Goal: Task Accomplishment & Management: Complete application form

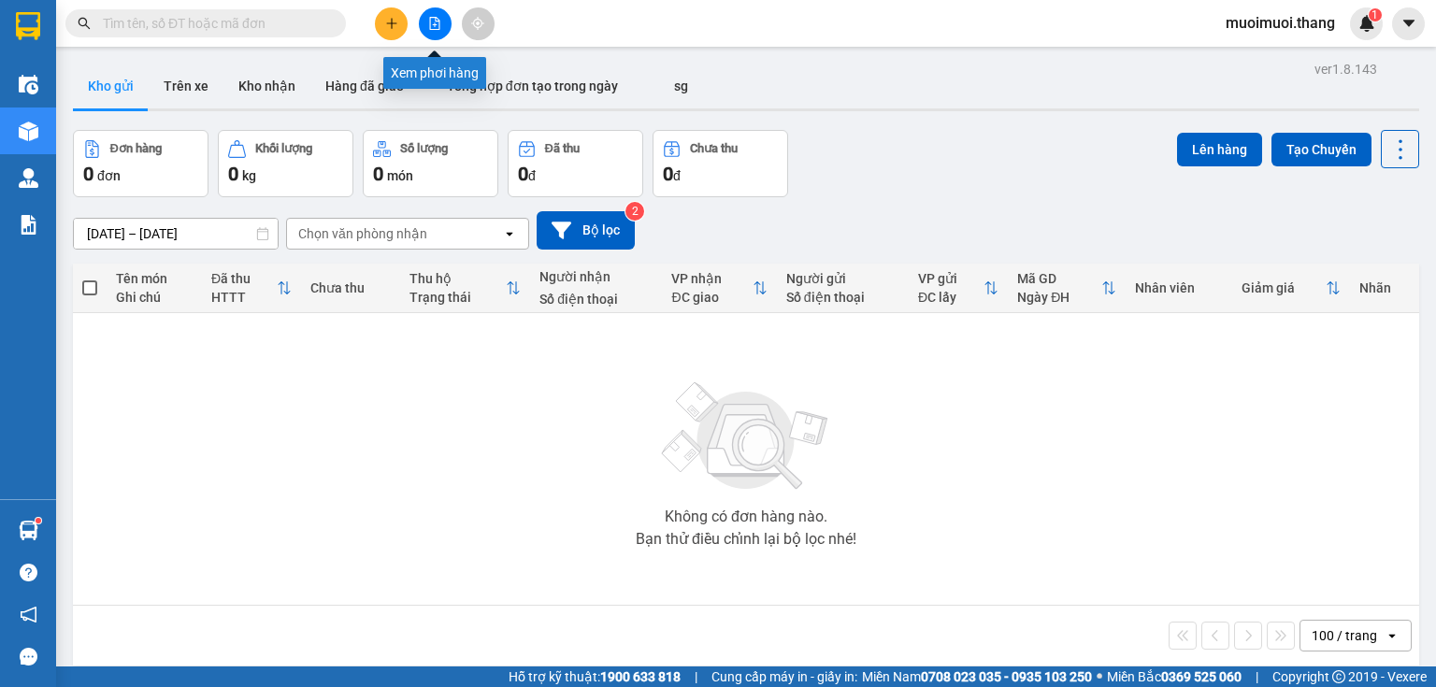
click at [430, 26] on icon "file-add" at bounding box center [435, 23] width 10 height 13
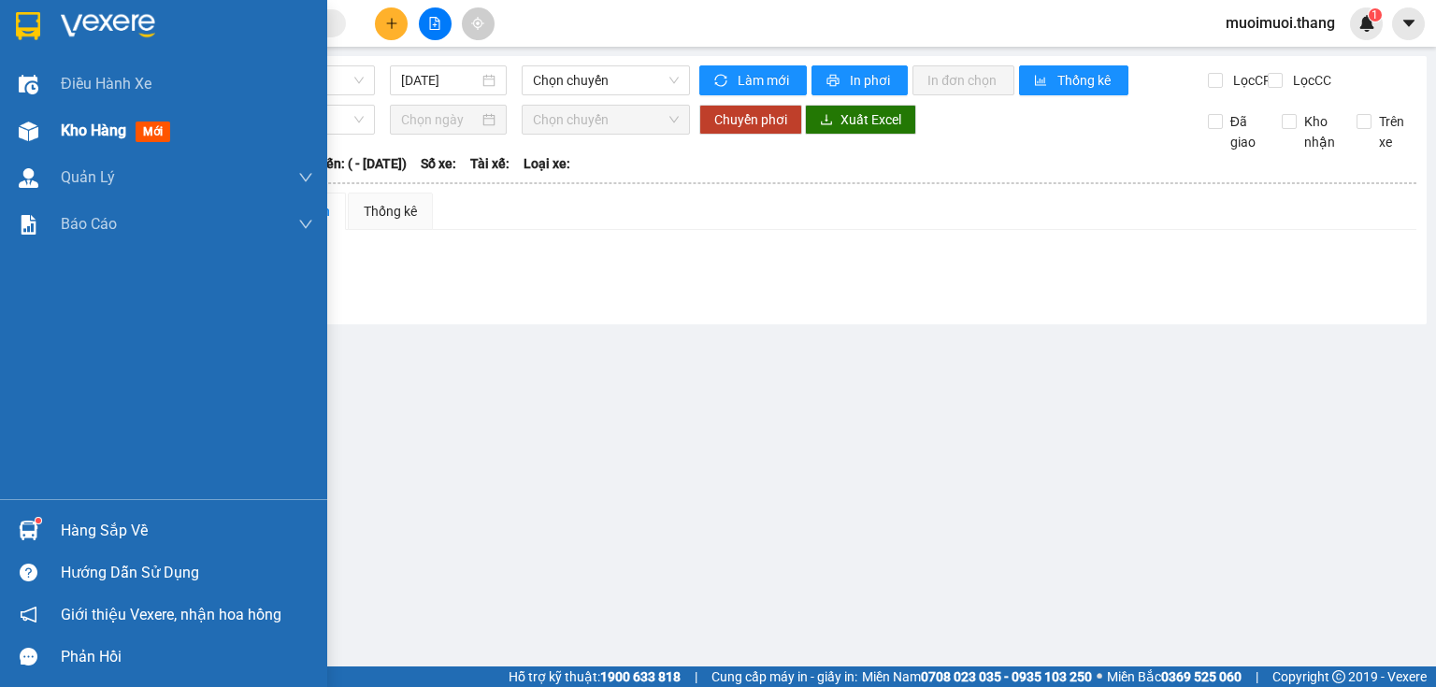
click at [100, 135] on span "Kho hàng" at bounding box center [93, 131] width 65 height 18
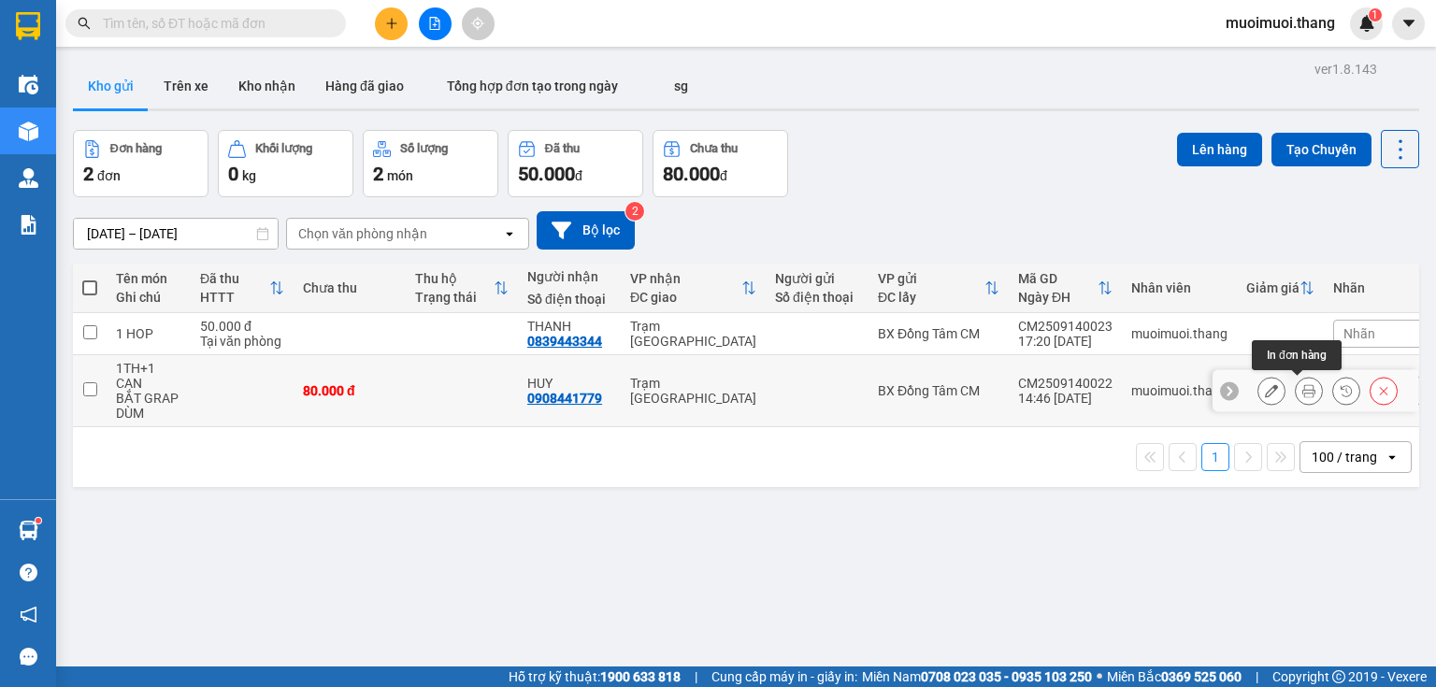
click at [1302, 397] on button at bounding box center [1309, 391] width 26 height 33
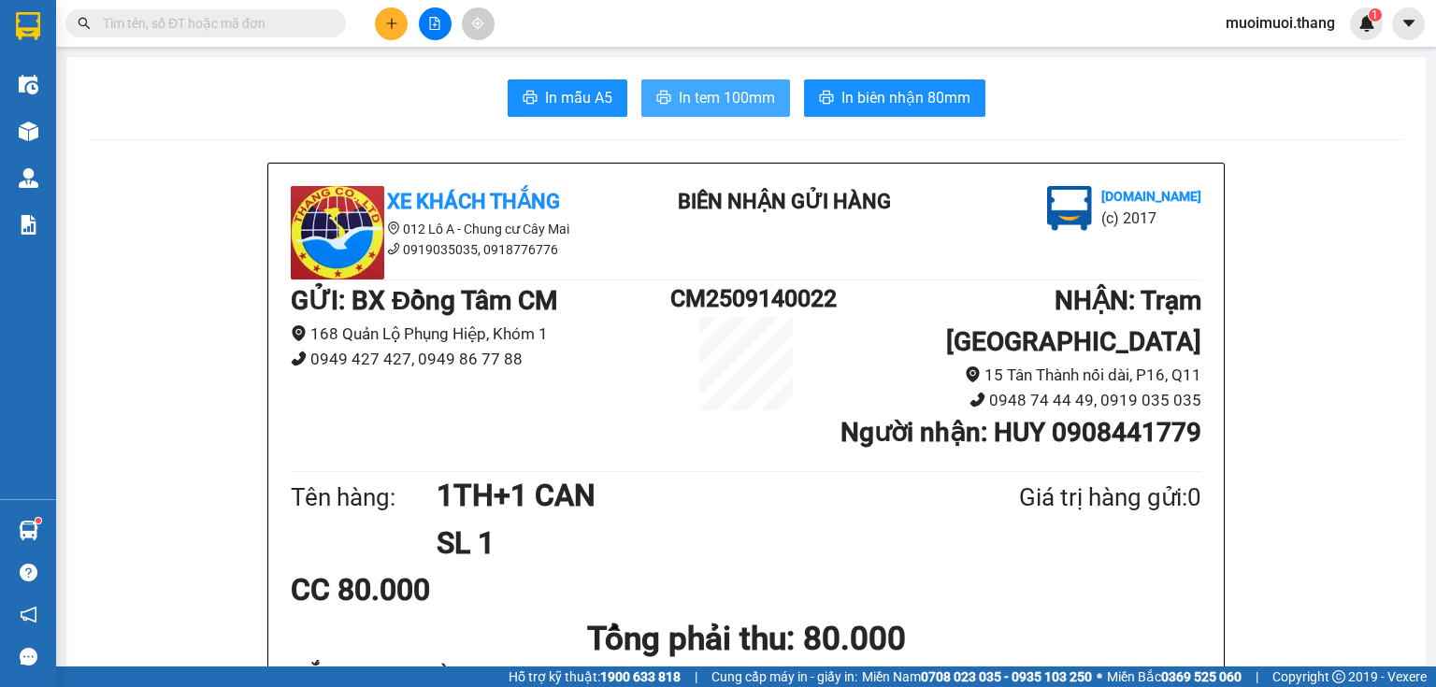
click at [744, 96] on span "In tem 100mm" at bounding box center [727, 97] width 96 height 23
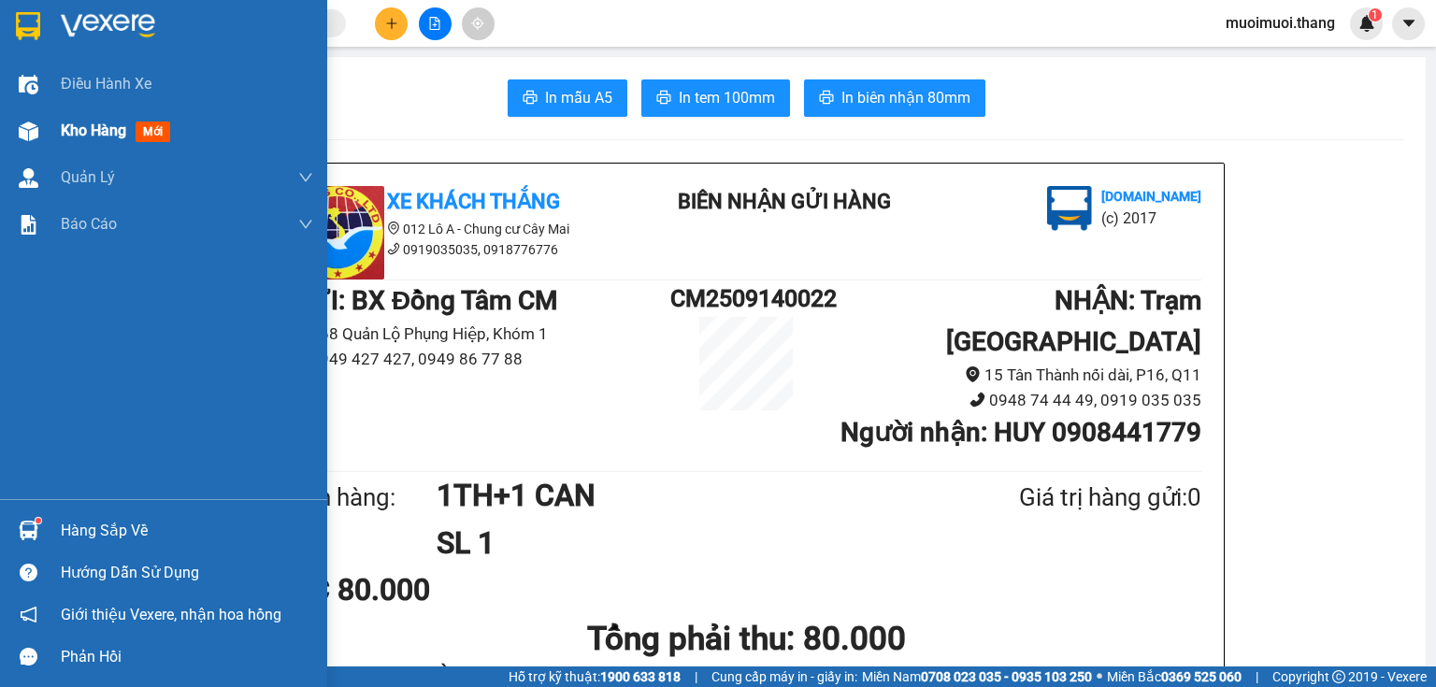
click at [125, 133] on span "Kho hàng" at bounding box center [93, 131] width 65 height 18
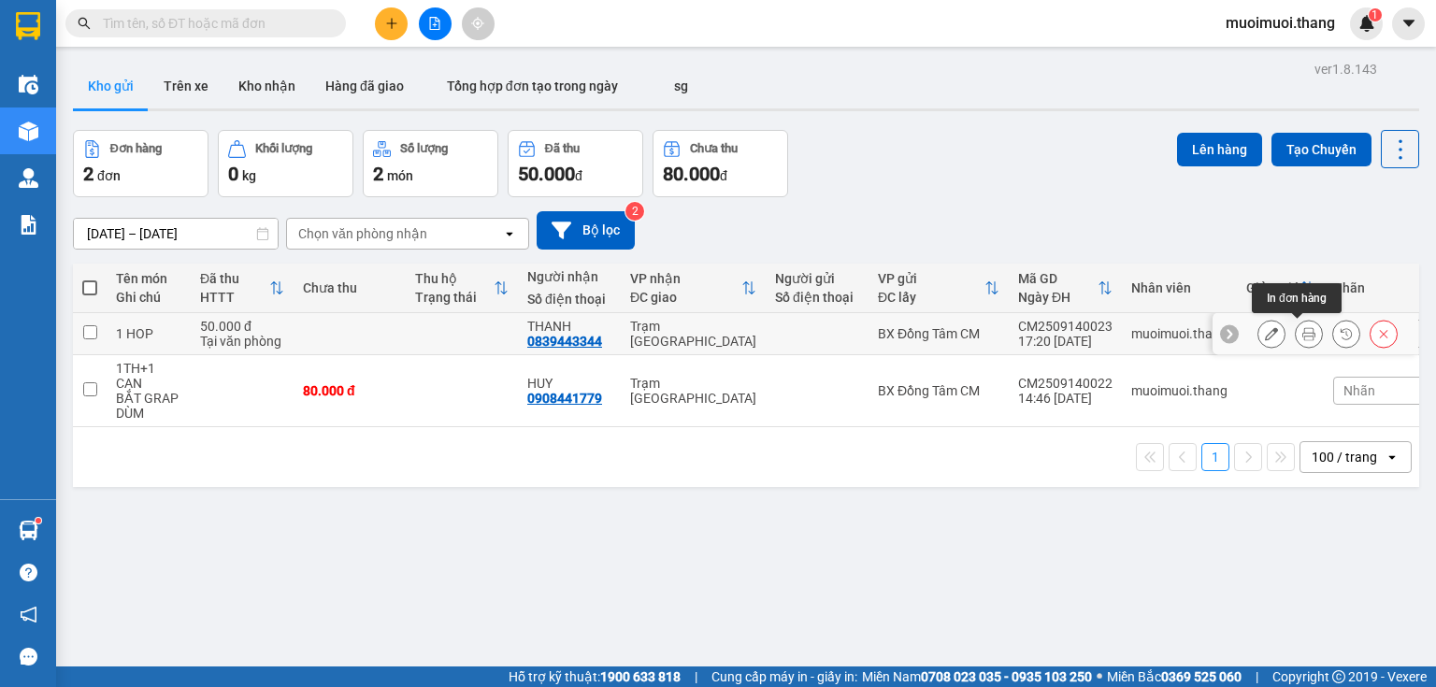
click at [1303, 336] on icon at bounding box center [1309, 333] width 13 height 13
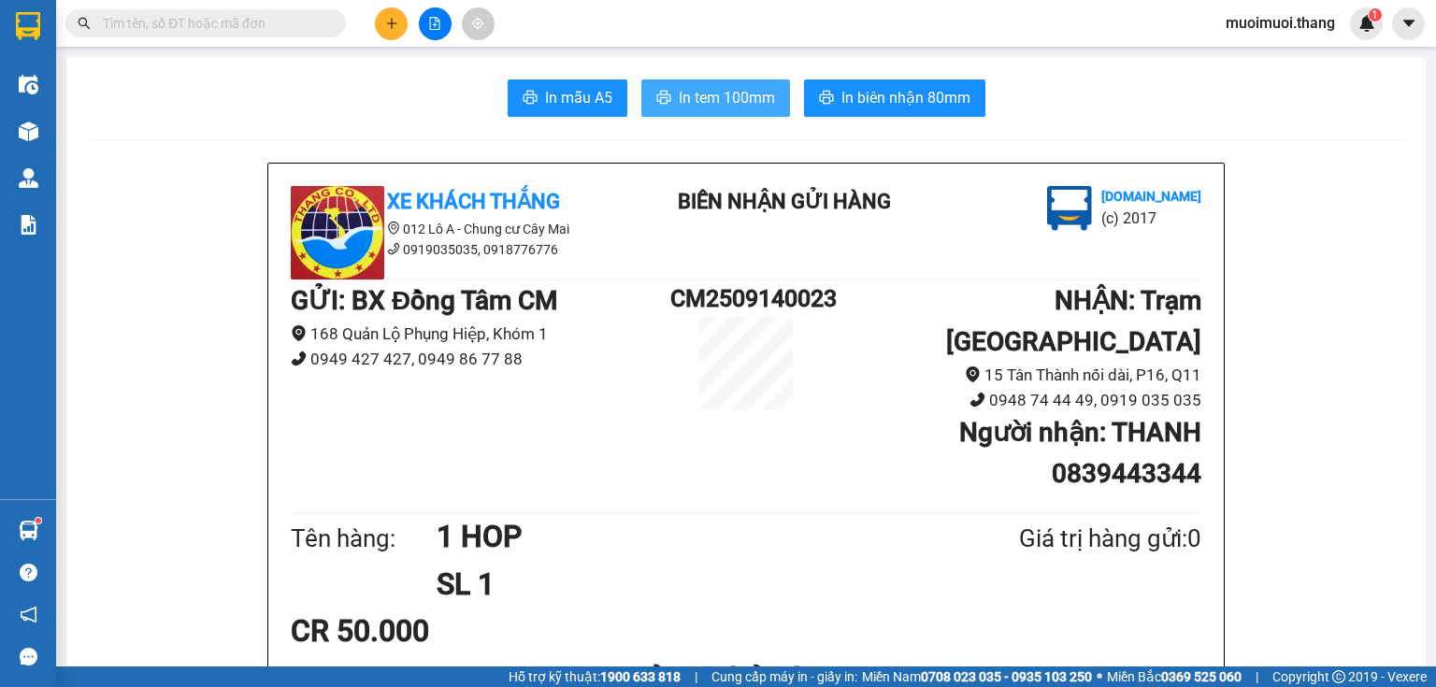
click at [708, 115] on button "In tem 100mm" at bounding box center [715, 97] width 149 height 37
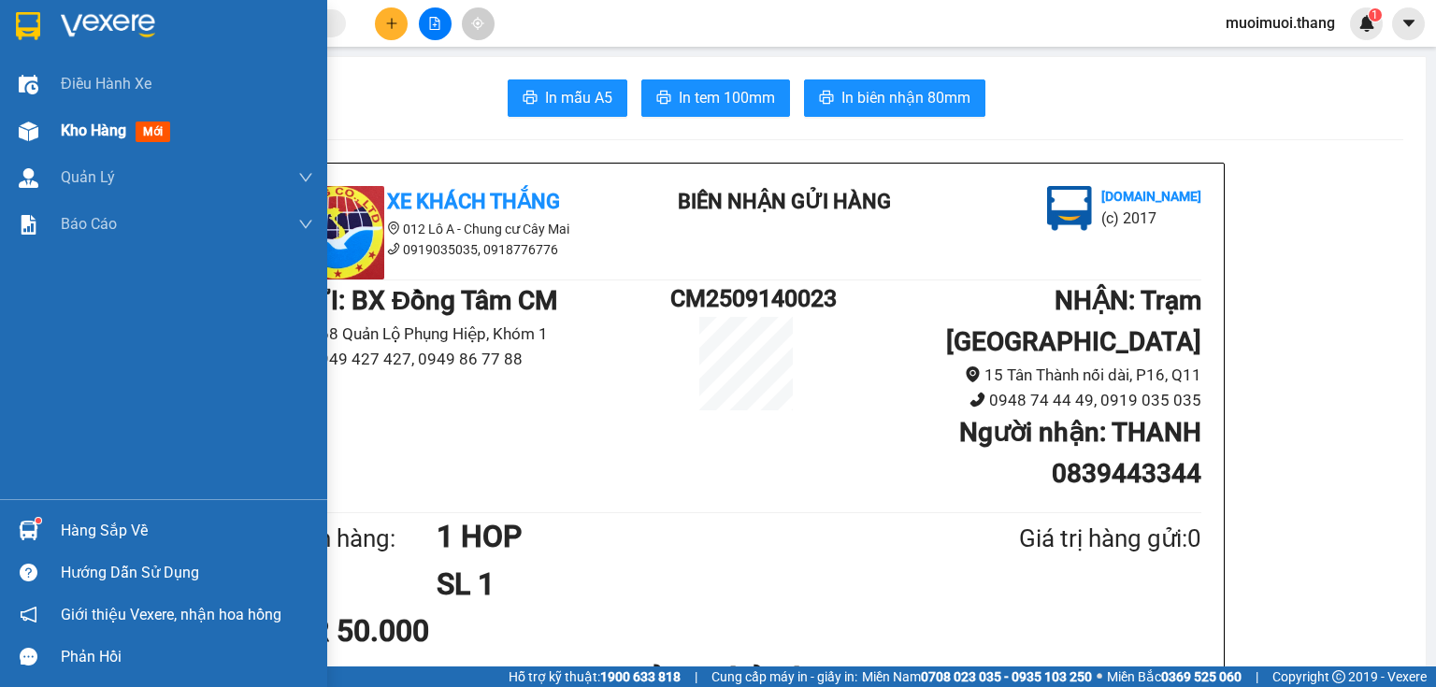
click at [59, 127] on div "Kho hàng mới" at bounding box center [163, 131] width 327 height 47
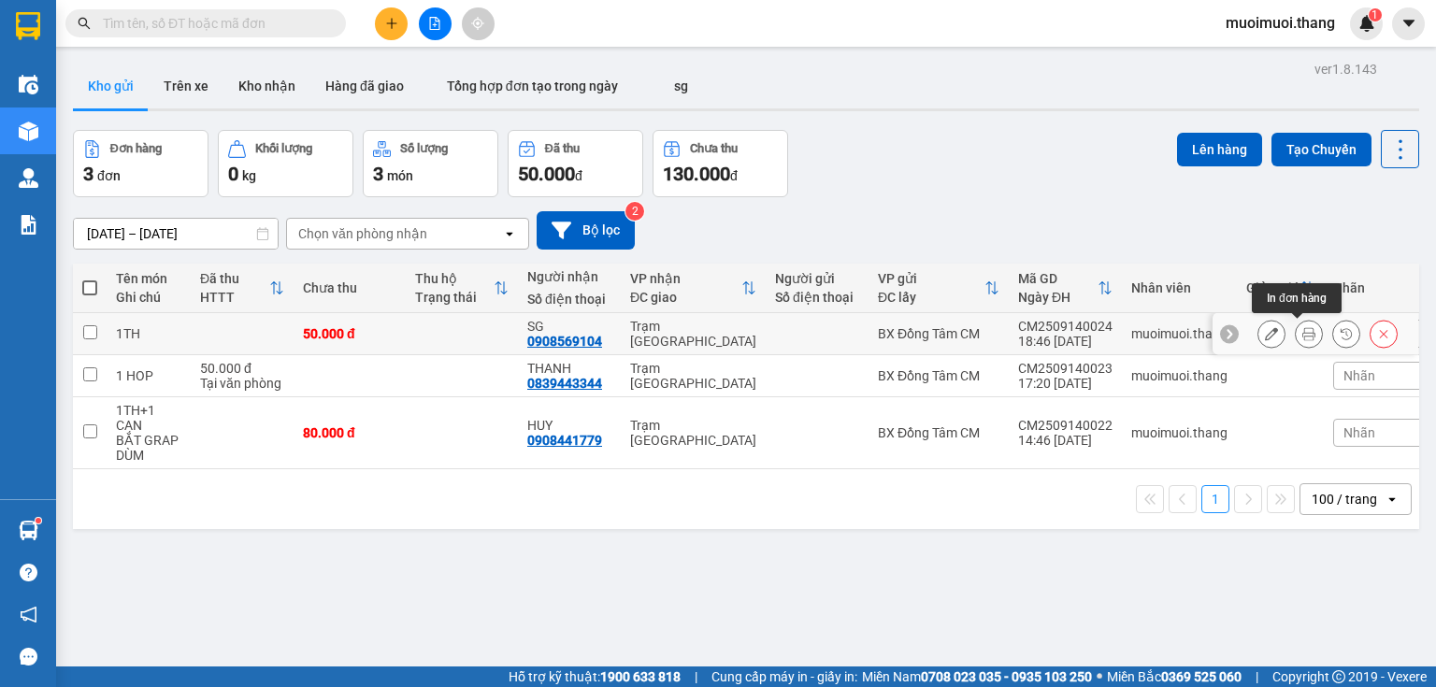
click at [1303, 333] on icon at bounding box center [1309, 333] width 13 height 13
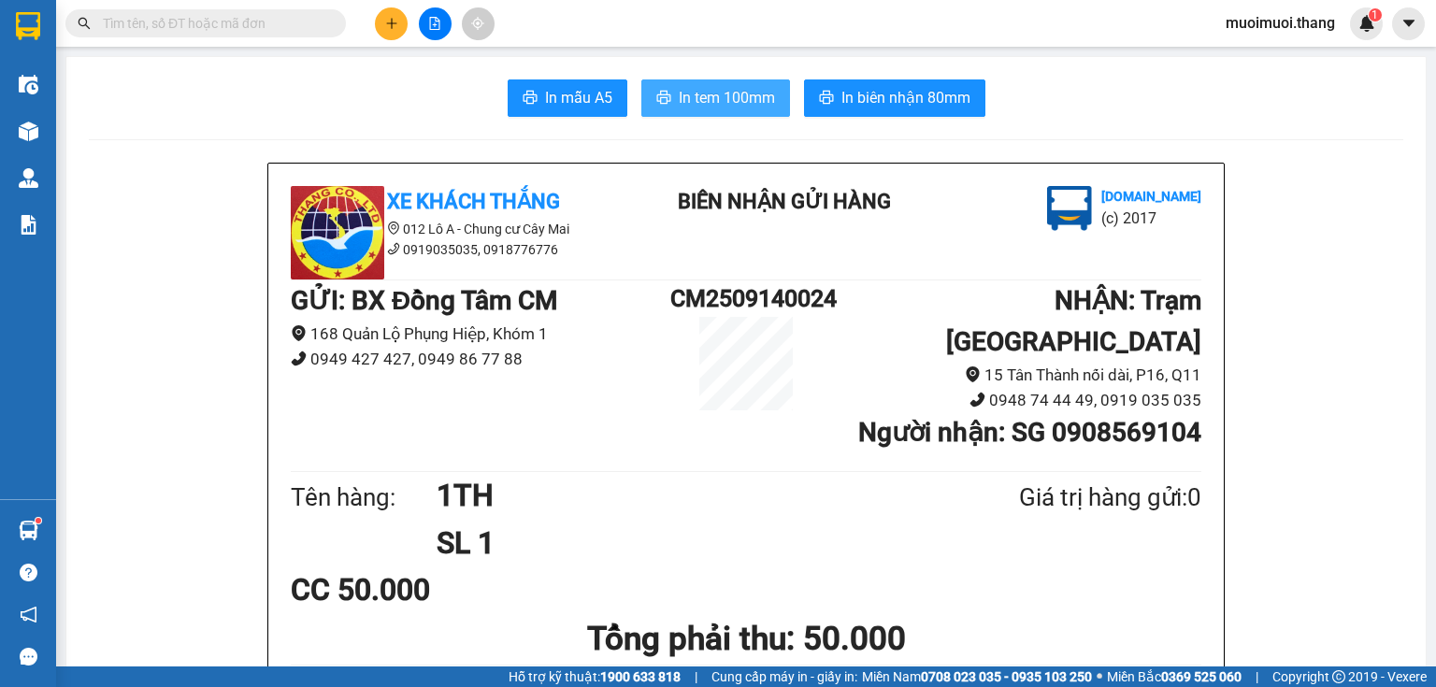
click at [713, 87] on button "In tem 100mm" at bounding box center [715, 97] width 149 height 37
click at [395, 30] on button at bounding box center [391, 23] width 33 height 33
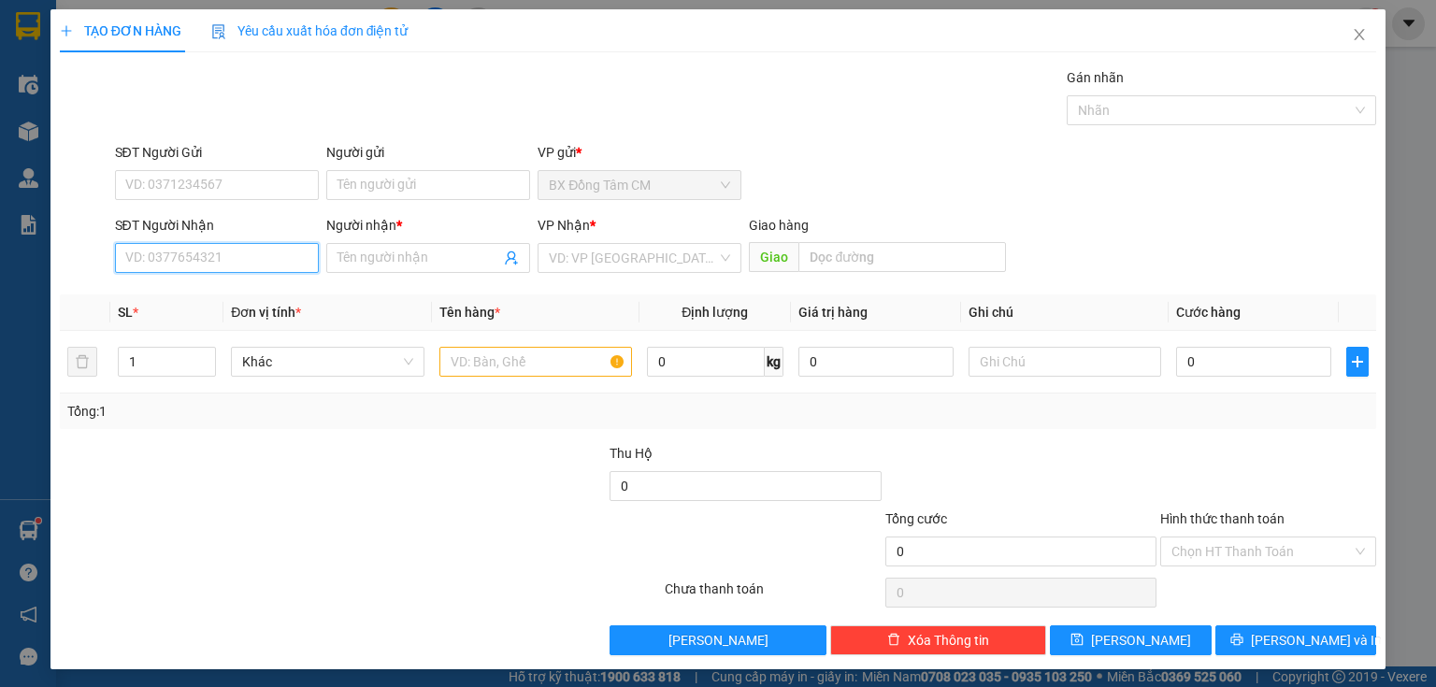
click at [286, 261] on input "SĐT Người Nhận" at bounding box center [217, 258] width 204 height 30
drag, startPoint x: 212, startPoint y: 291, endPoint x: 481, endPoint y: 378, distance: 282.1
click at [213, 291] on div "0326671617 - K TEN" at bounding box center [215, 294] width 180 height 21
type input "0326671617"
type input "K TEN"
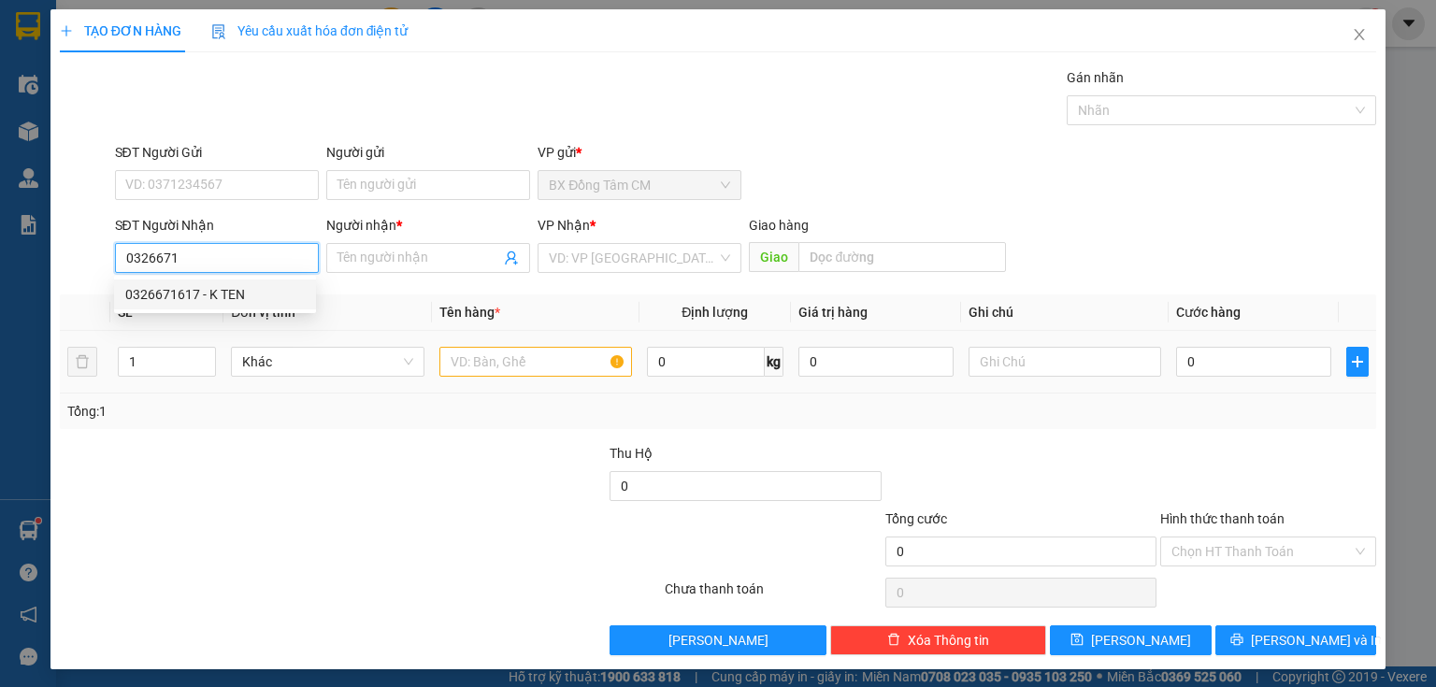
type input "NGÃ 4 GA"
type input "0326671617"
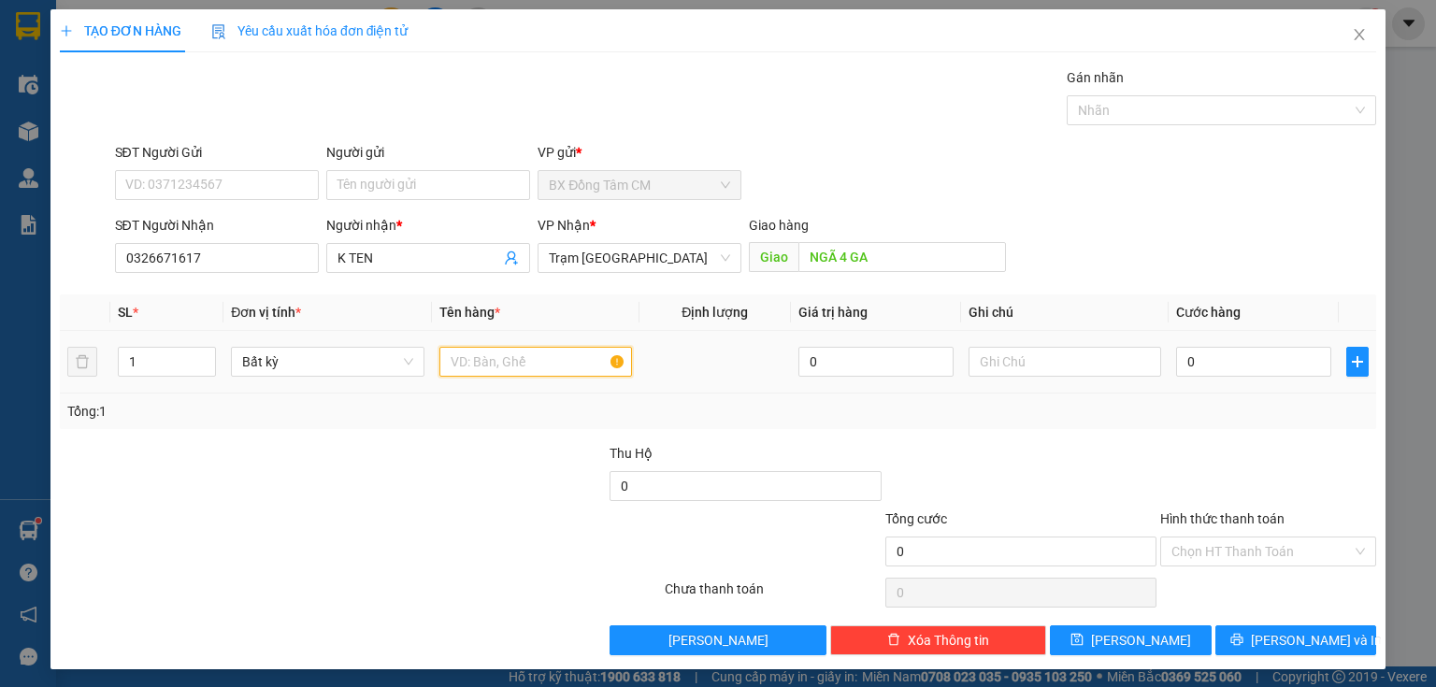
click at [524, 358] on input "text" at bounding box center [535, 362] width 193 height 30
type input "2 gio"
click at [1245, 358] on input "0" at bounding box center [1253, 362] width 155 height 30
type input "1"
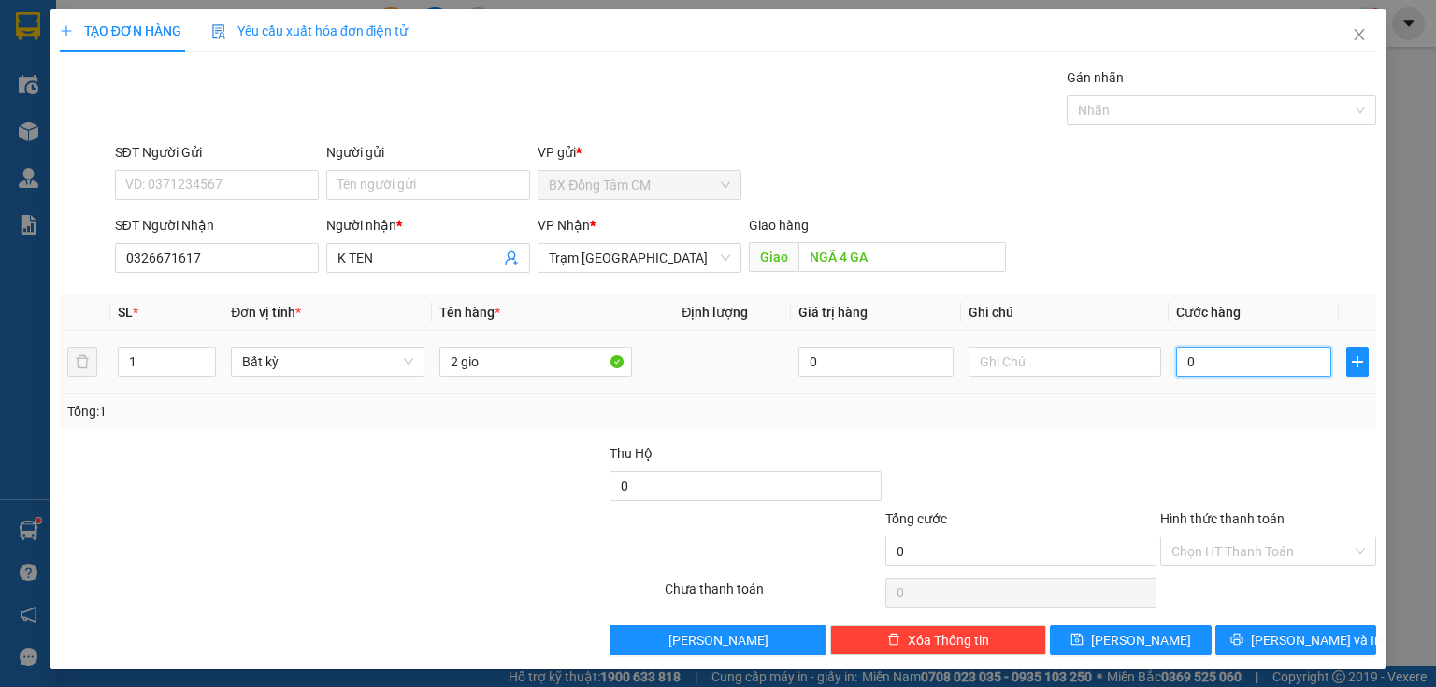
type input "1"
type input "10"
type input "100"
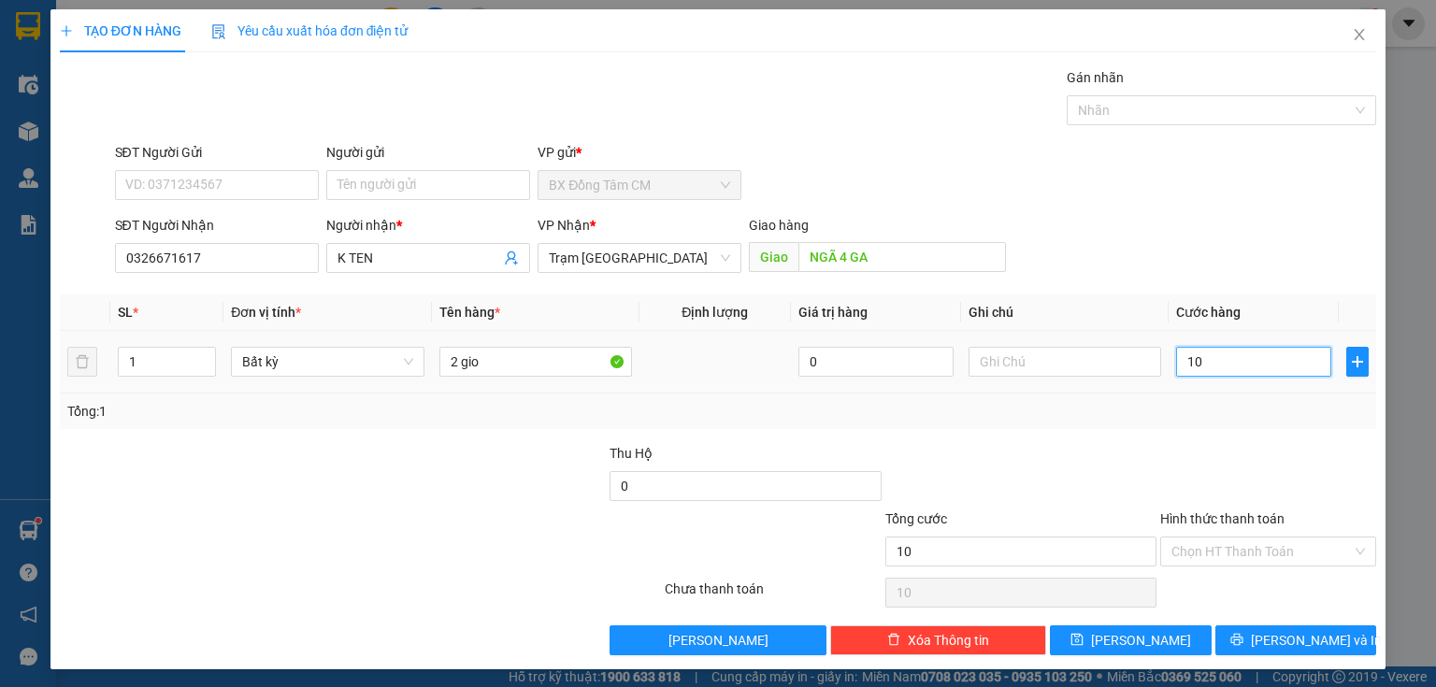
type input "100"
type input "1.000"
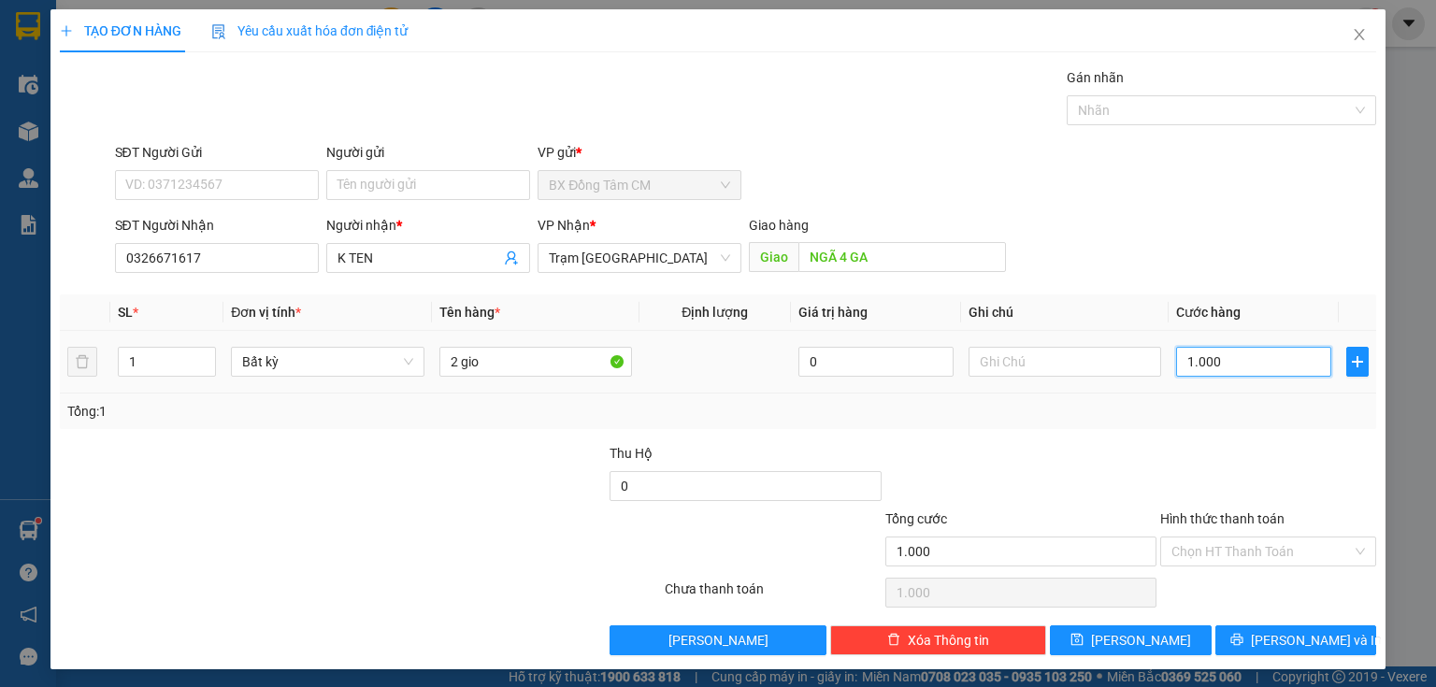
type input "10.000"
type input "100.000"
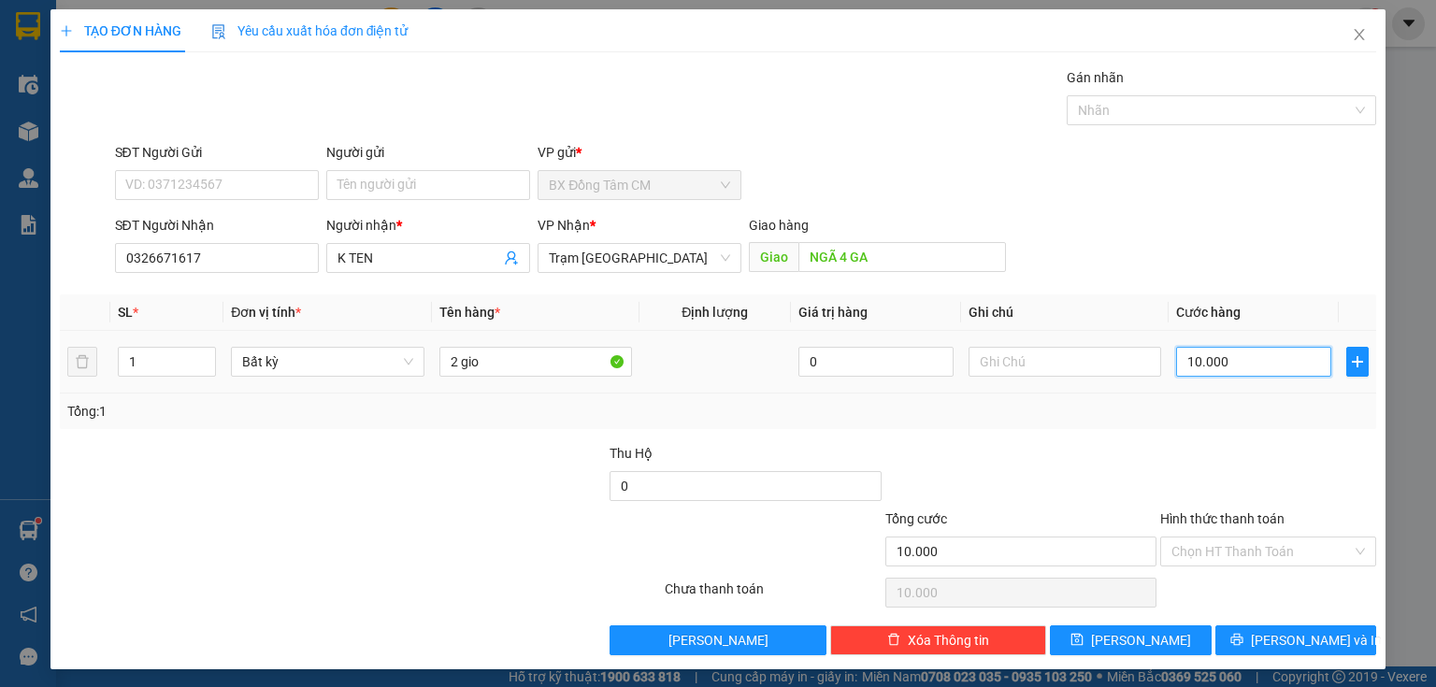
type input "100.000"
drag, startPoint x: 1268, startPoint y: 630, endPoint x: 1275, endPoint y: 623, distance: 9.9
click at [1268, 636] on button "[PERSON_NAME] và In" at bounding box center [1297, 641] width 162 height 30
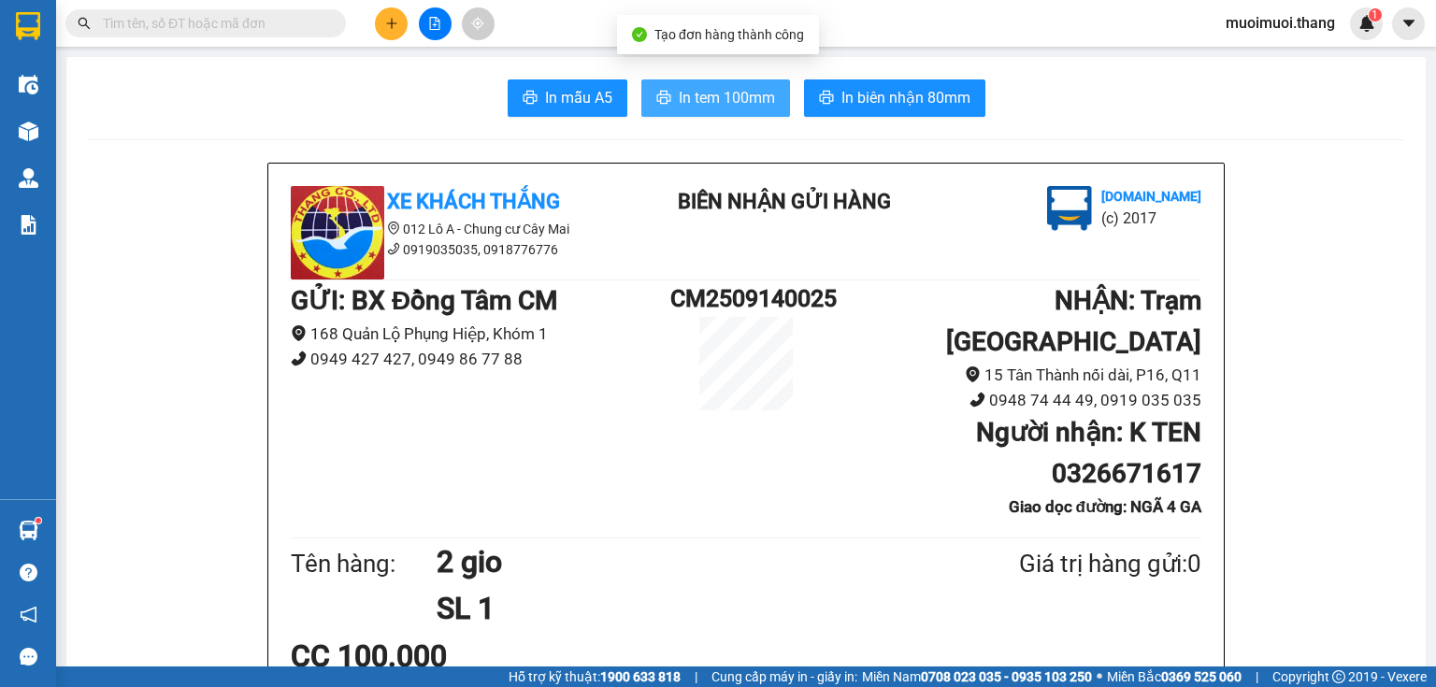
click at [741, 92] on span "In tem 100mm" at bounding box center [727, 97] width 96 height 23
click at [397, 25] on icon "plus" at bounding box center [391, 23] width 13 height 13
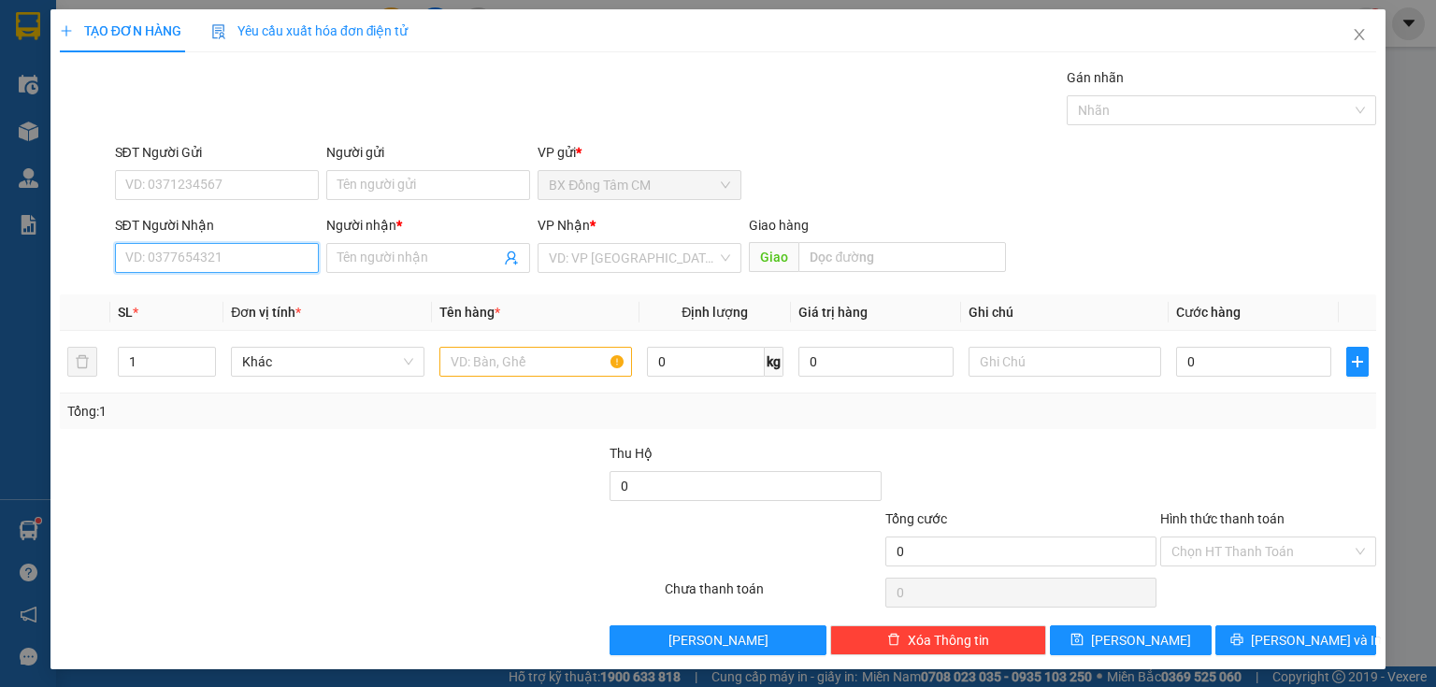
click at [231, 247] on input "SĐT Người Nhận" at bounding box center [217, 258] width 204 height 30
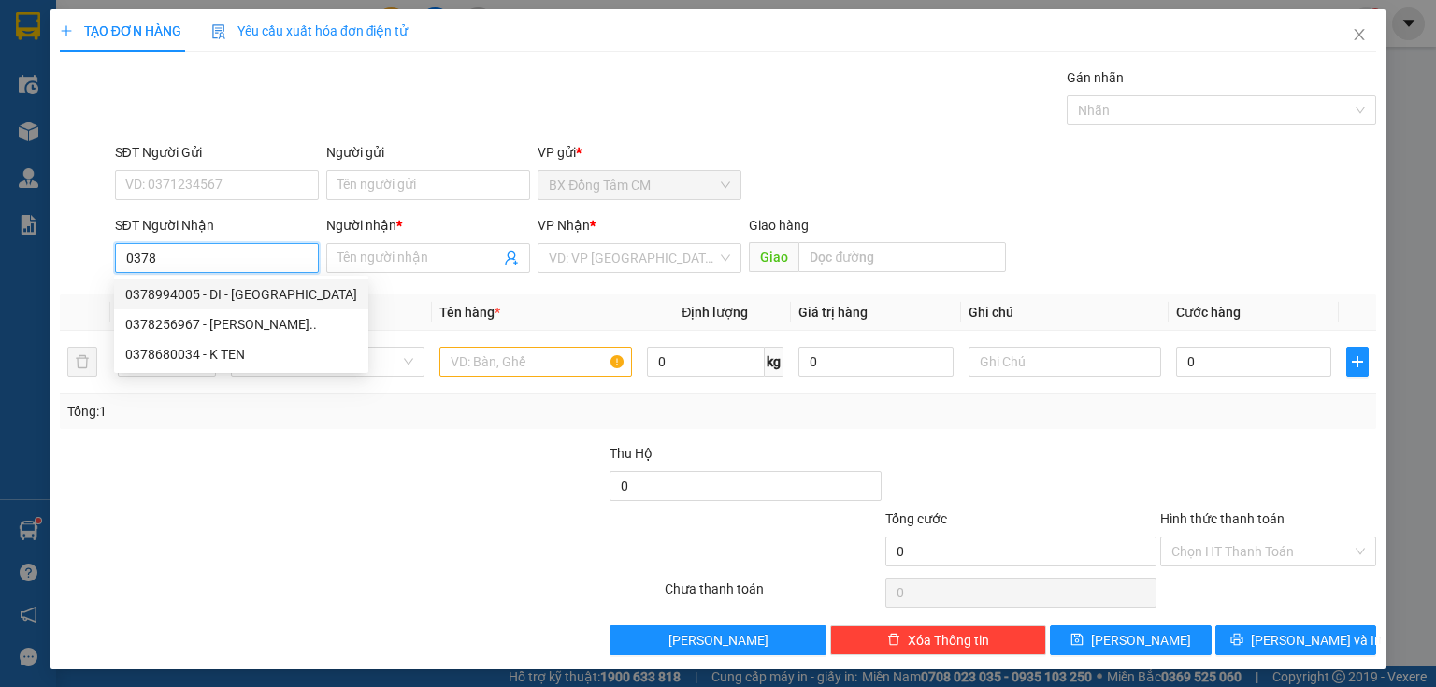
click at [186, 295] on div "0378994005 - DI - [GEOGRAPHIC_DATA]" at bounding box center [241, 294] width 232 height 21
type input "0378994005"
type input "DI - [GEOGRAPHIC_DATA]"
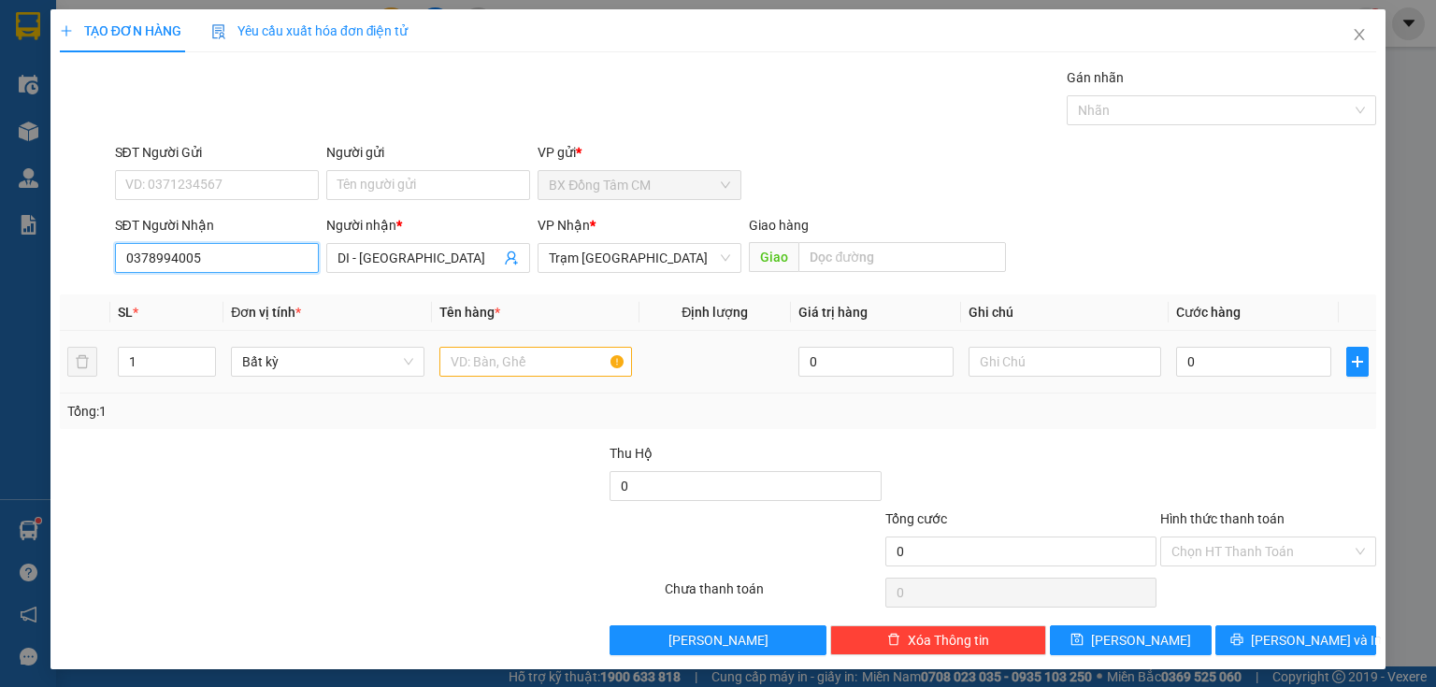
type input "0378994005"
click at [494, 366] on input "text" at bounding box center [535, 362] width 193 height 30
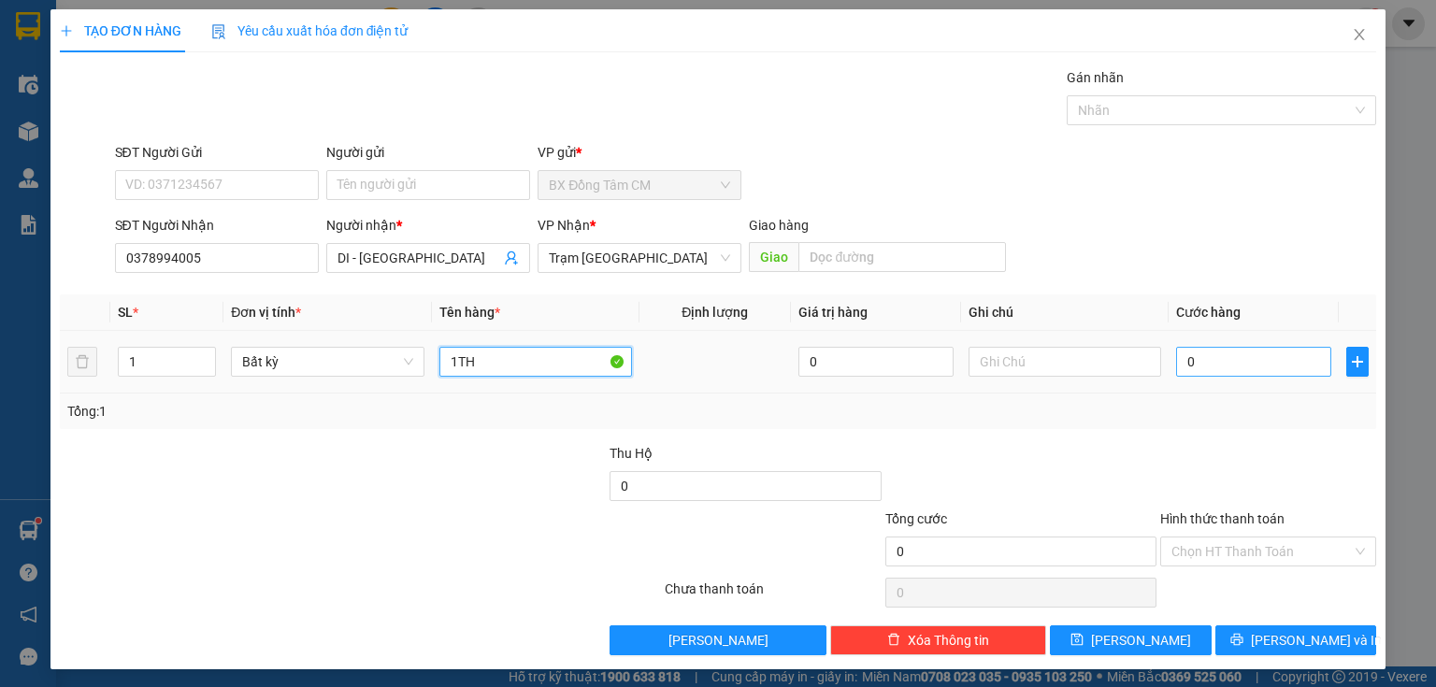
type input "1TH"
type input "5"
type input "50"
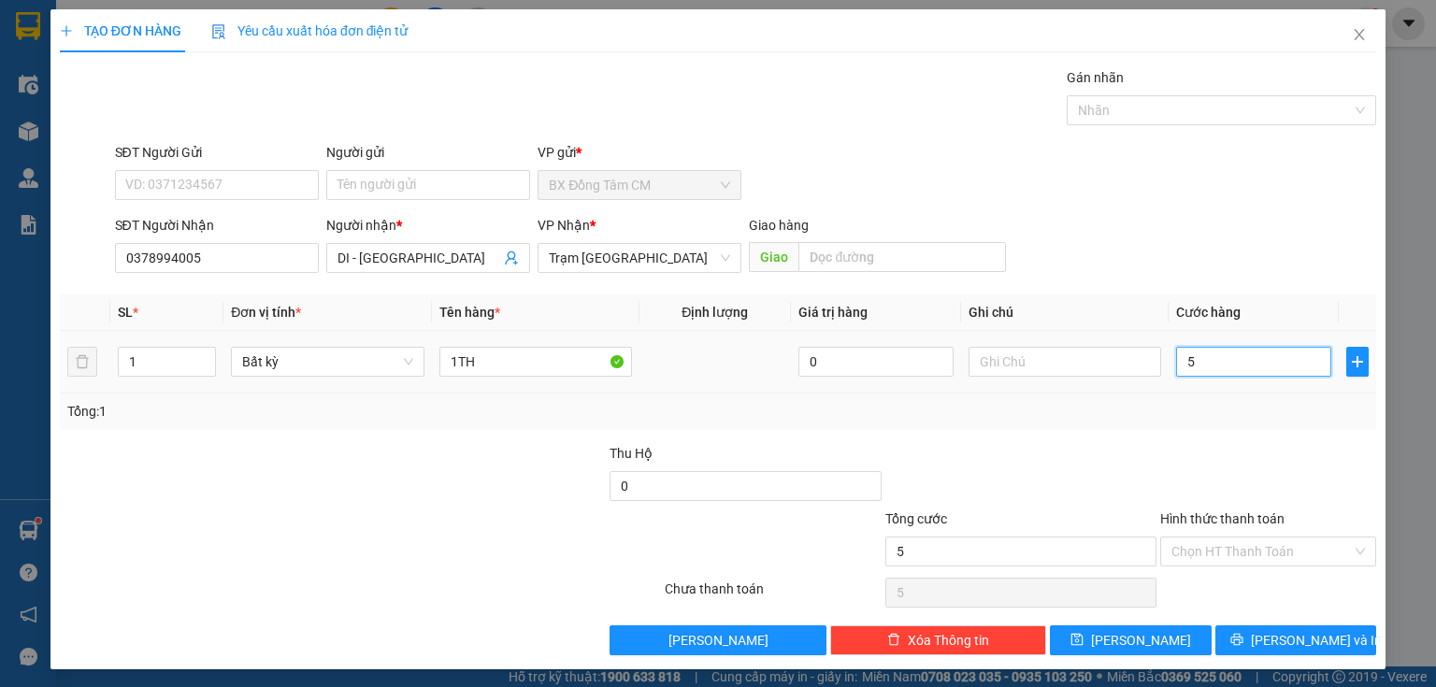
type input "50"
type input "500"
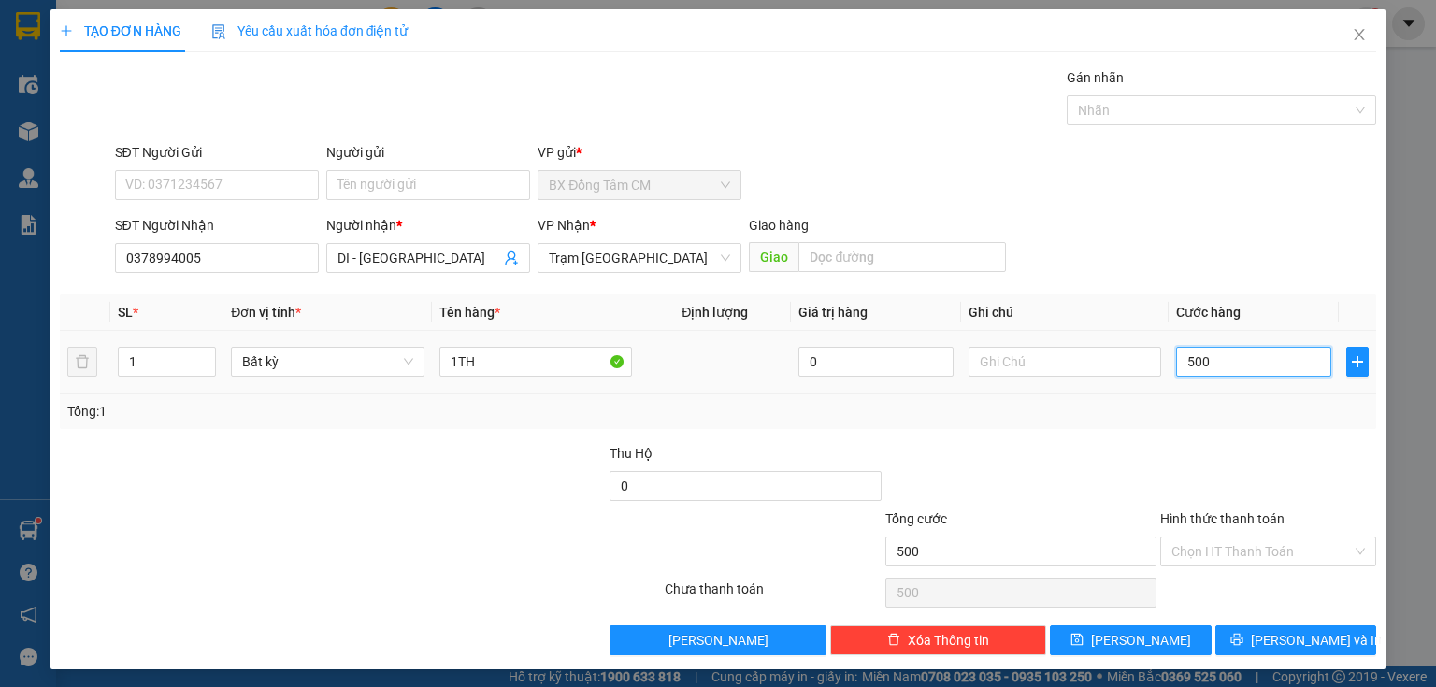
type input "5.000"
type input "50.000"
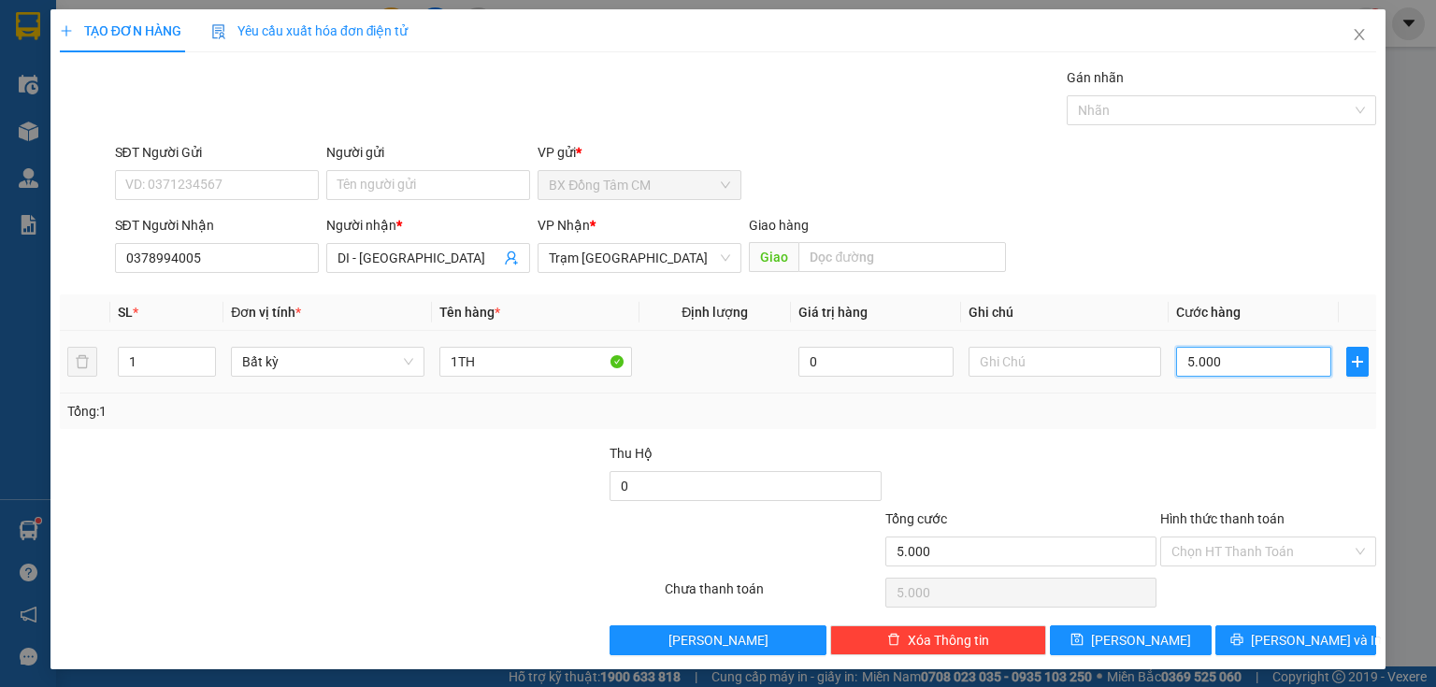
type input "50.000"
click at [1207, 564] on span at bounding box center [1262, 552] width 180 height 28
type input "50.000"
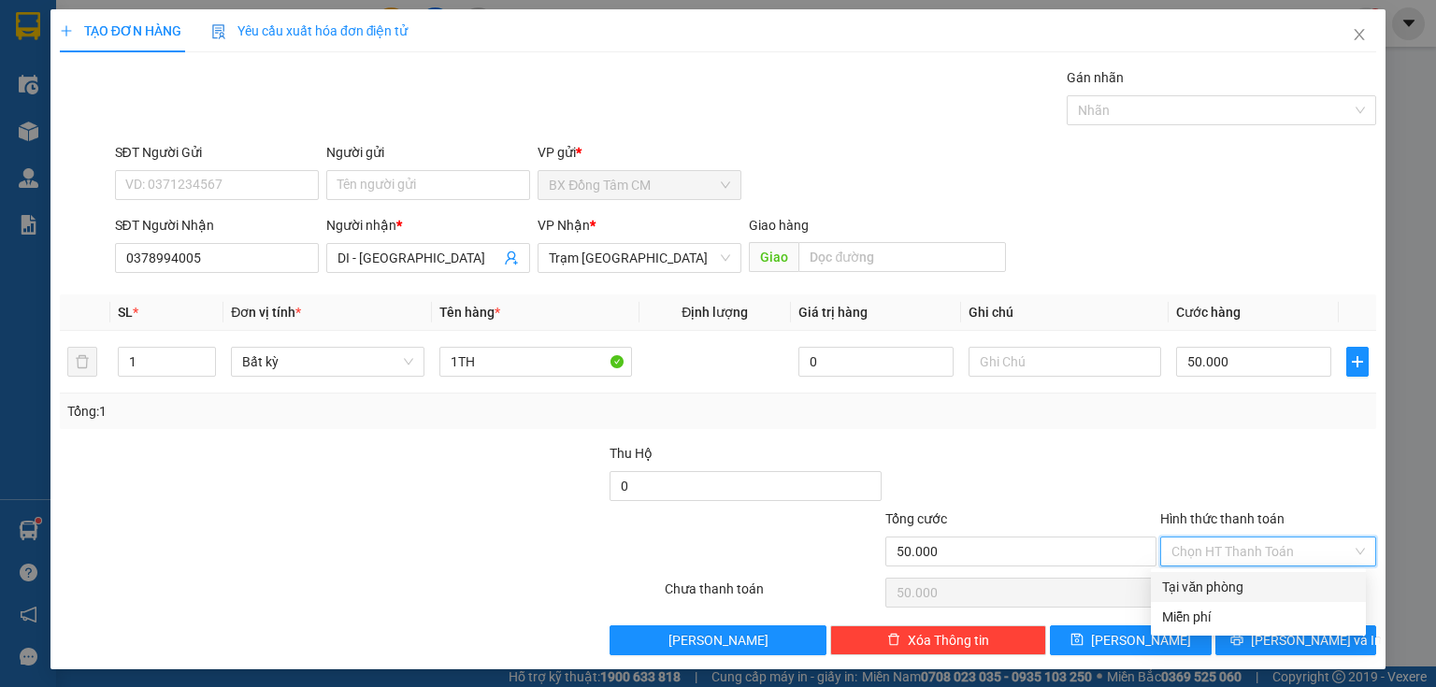
drag, startPoint x: 1215, startPoint y: 587, endPoint x: 1190, endPoint y: 621, distance: 41.5
click at [1212, 587] on div "Tại văn phòng" at bounding box center [1258, 587] width 193 height 21
type input "0"
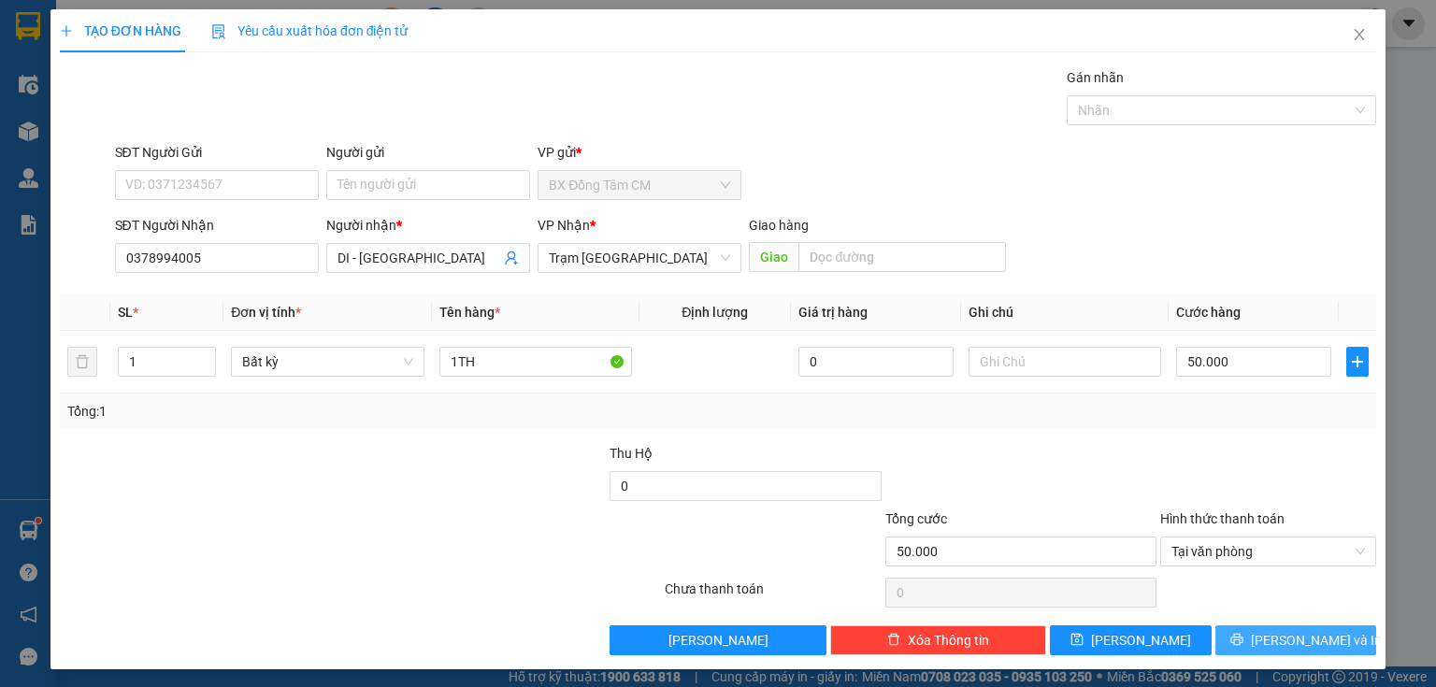
click at [1247, 651] on button "[PERSON_NAME] và In" at bounding box center [1297, 641] width 162 height 30
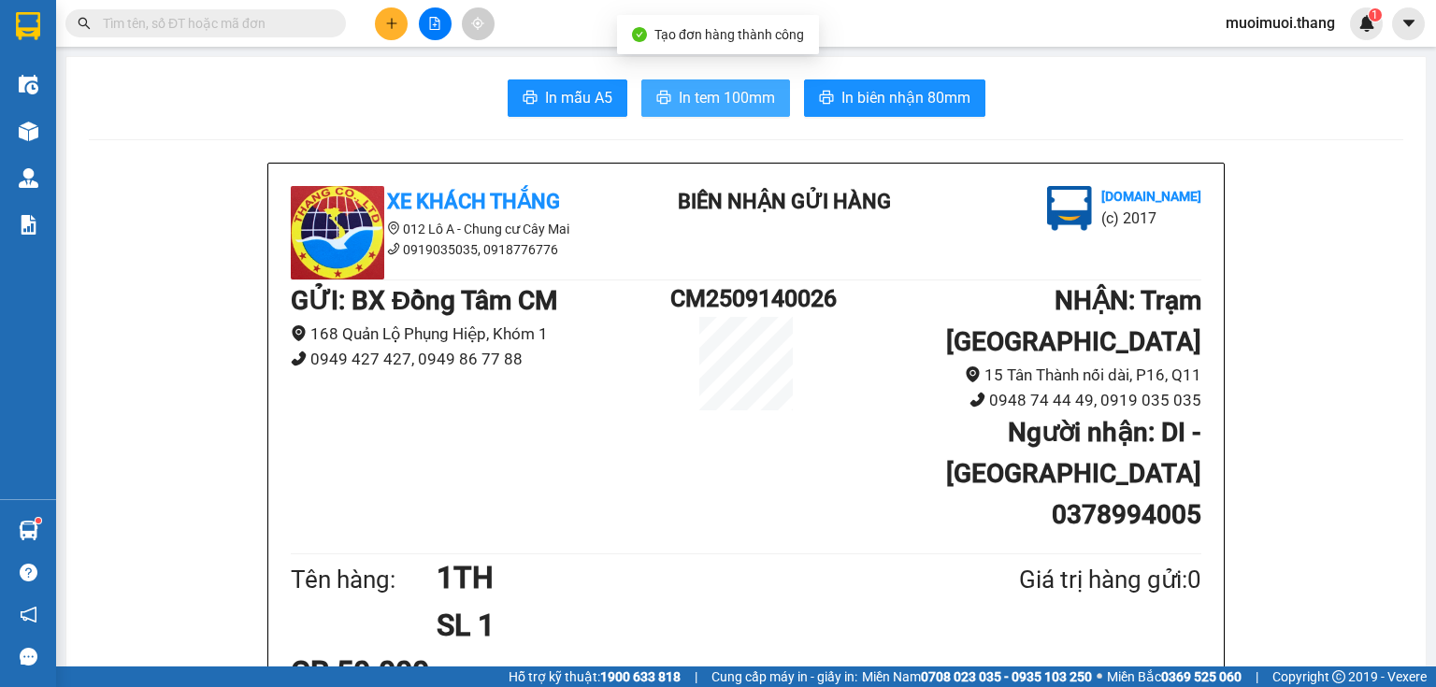
click at [741, 86] on span "In tem 100mm" at bounding box center [727, 97] width 96 height 23
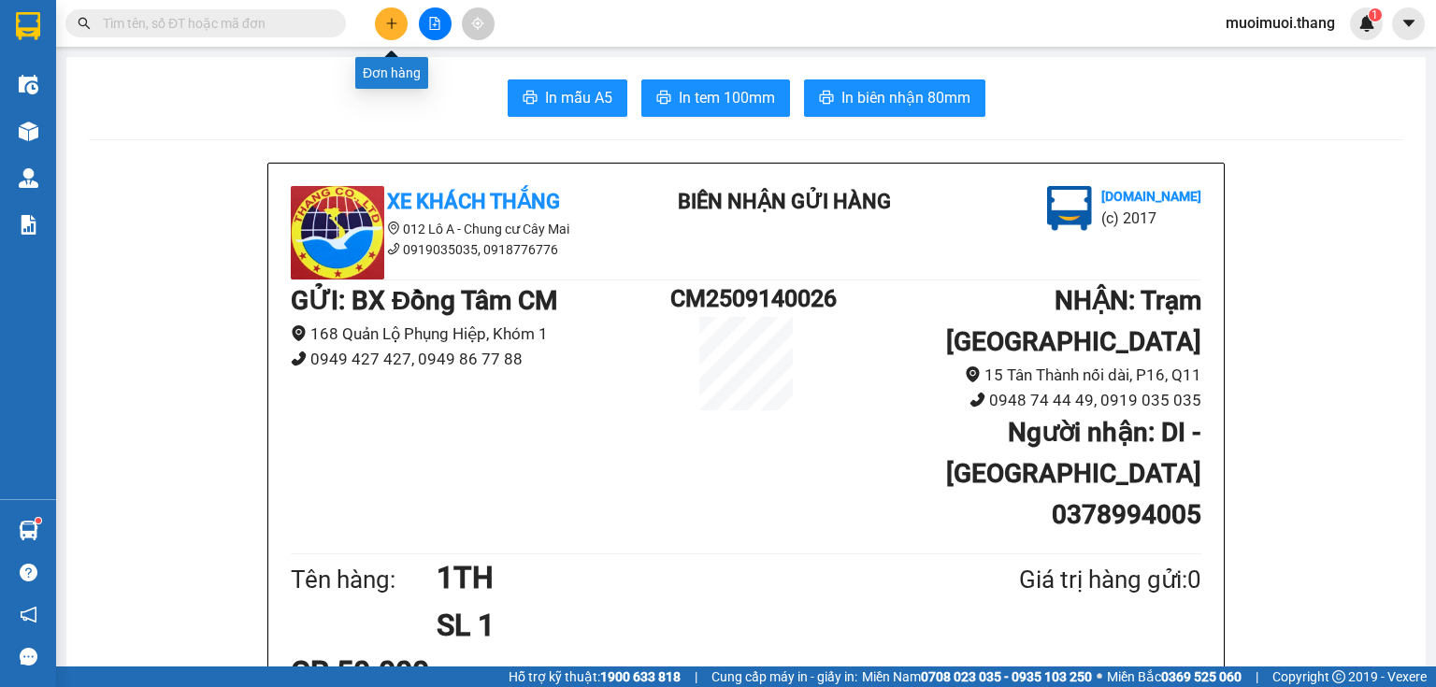
click at [396, 22] on icon "plus" at bounding box center [391, 23] width 13 height 13
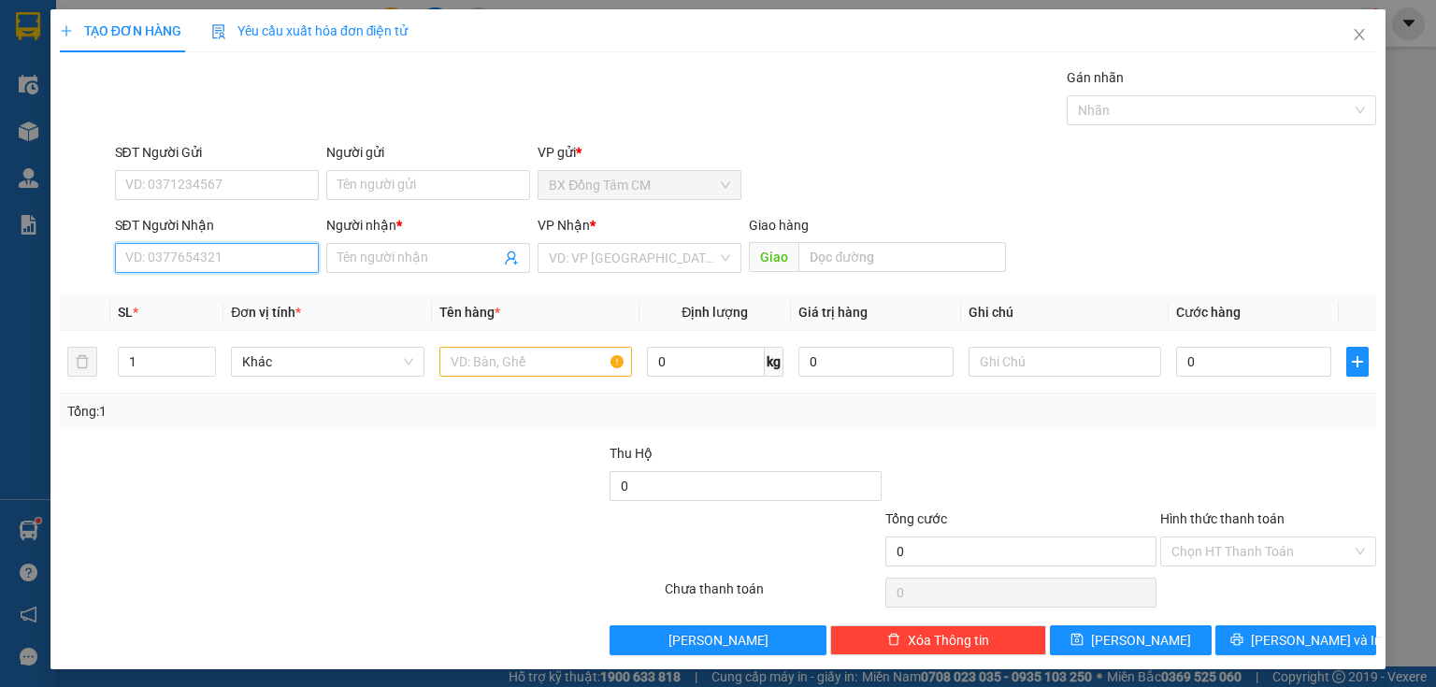
click at [238, 267] on input "SĐT Người Nhận" at bounding box center [217, 258] width 204 height 30
type input "0365074010"
click at [437, 266] on input "Người nhận *" at bounding box center [419, 258] width 163 height 21
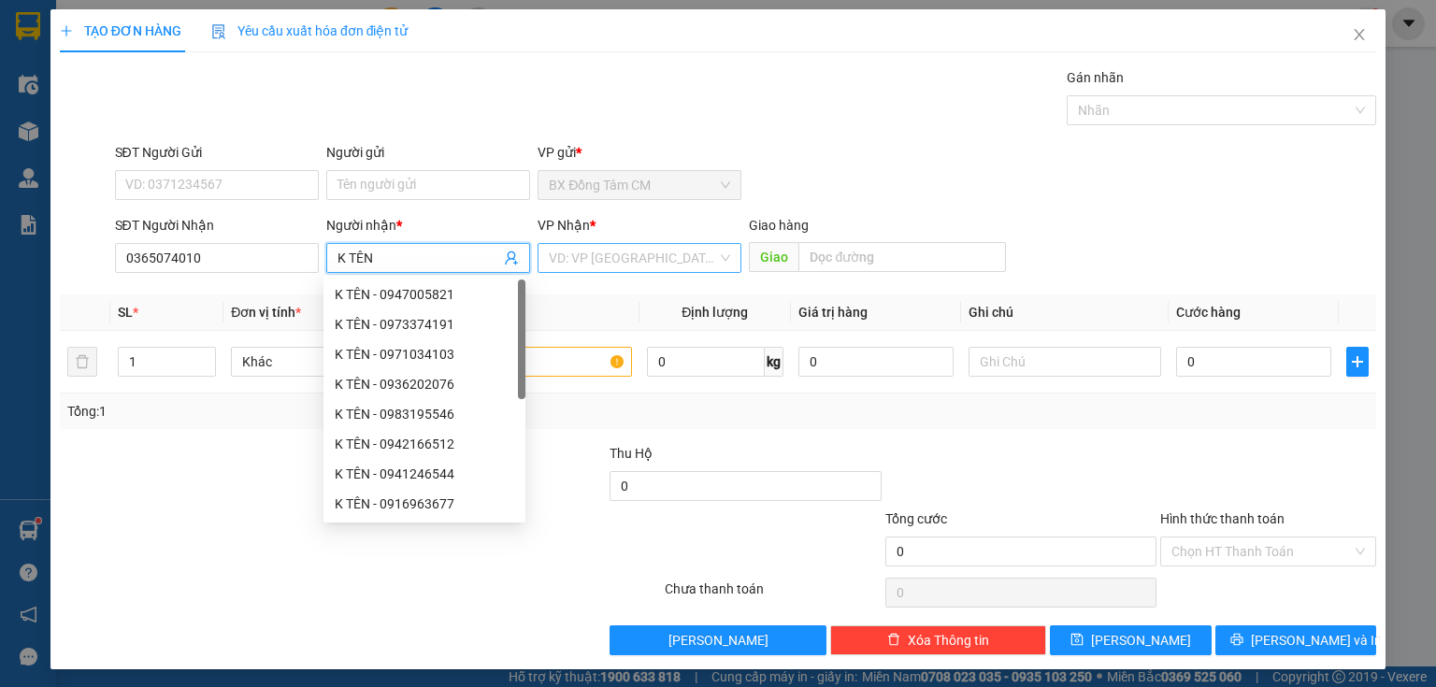
type input "K TÊN"
click at [602, 266] on input "search" at bounding box center [633, 258] width 168 height 28
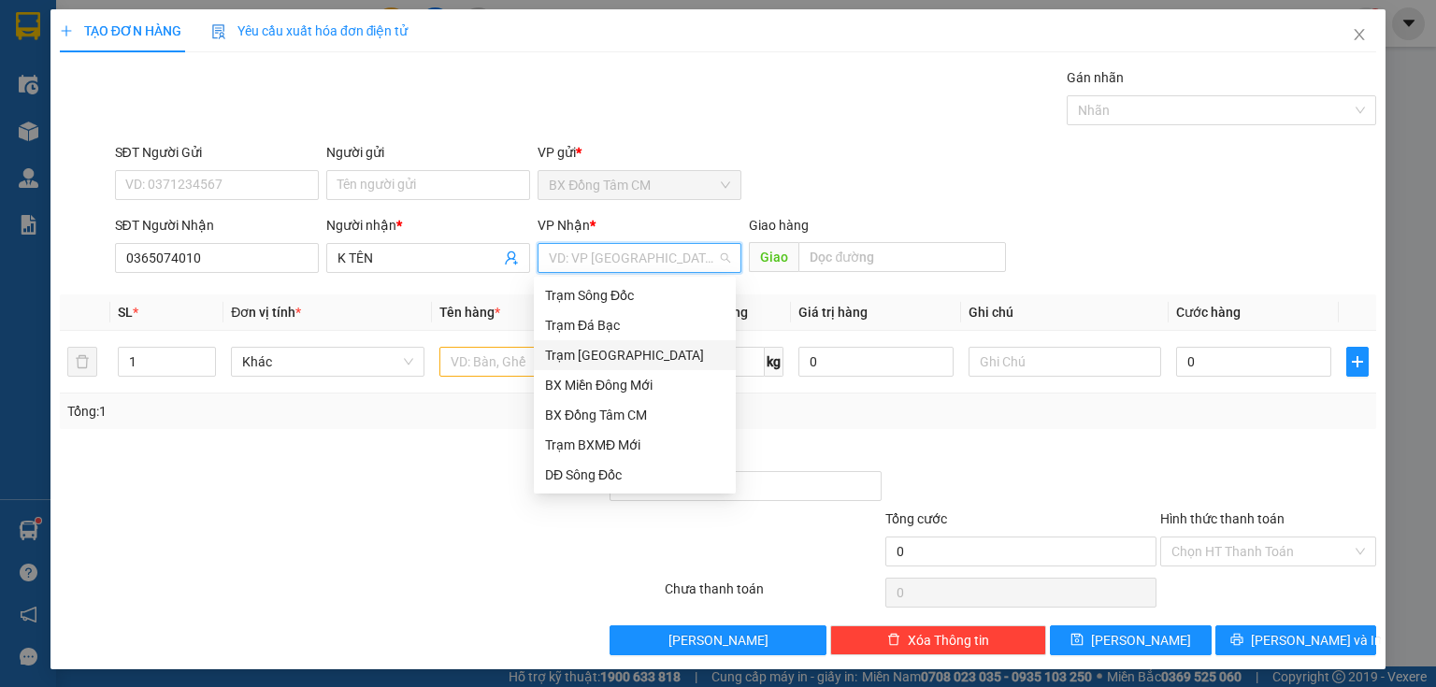
drag, startPoint x: 602, startPoint y: 355, endPoint x: 894, endPoint y: 281, distance: 301.2
click at [608, 354] on div "Trạm [GEOGRAPHIC_DATA]" at bounding box center [635, 355] width 180 height 21
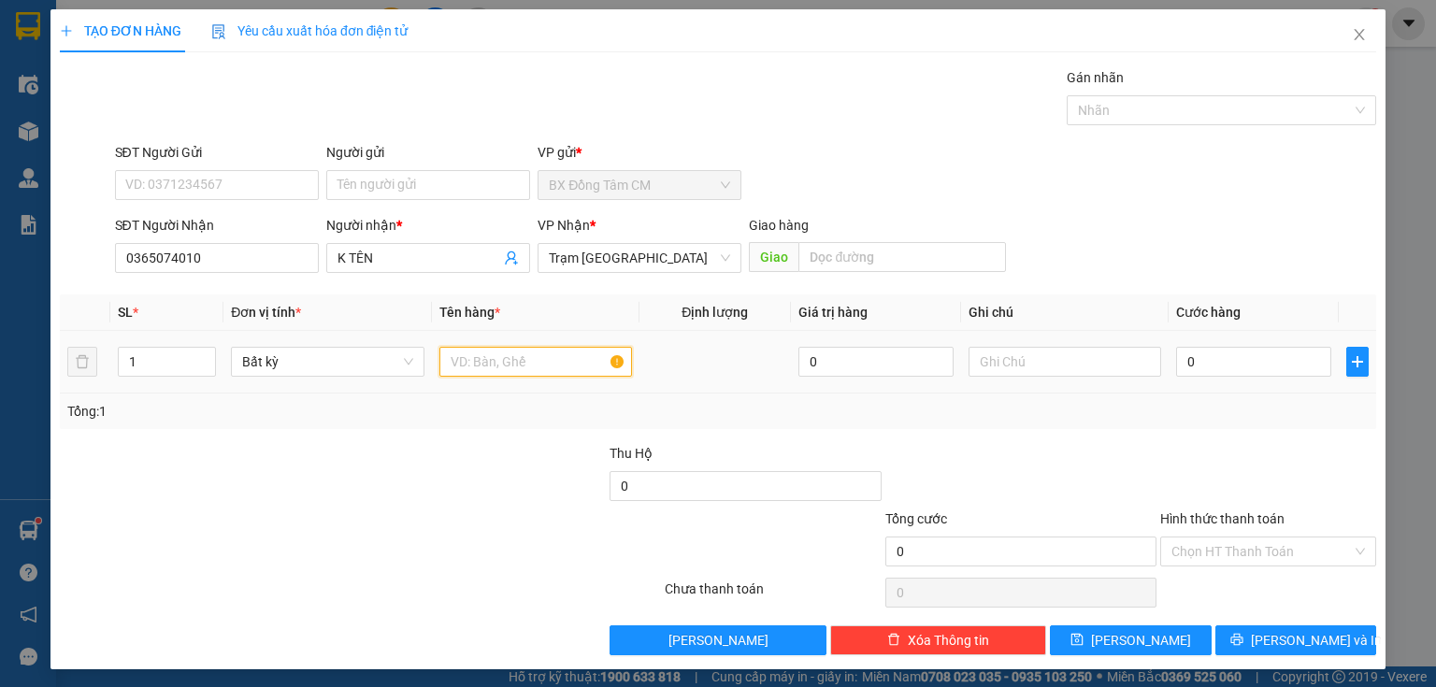
click at [494, 374] on input "text" at bounding box center [535, 362] width 193 height 30
click at [1234, 357] on input "0" at bounding box center [1253, 362] width 155 height 30
click at [559, 360] on input "1TH + 1 BAO" at bounding box center [535, 362] width 193 height 30
type input "1TH"
click at [1263, 366] on input "0" at bounding box center [1253, 362] width 155 height 30
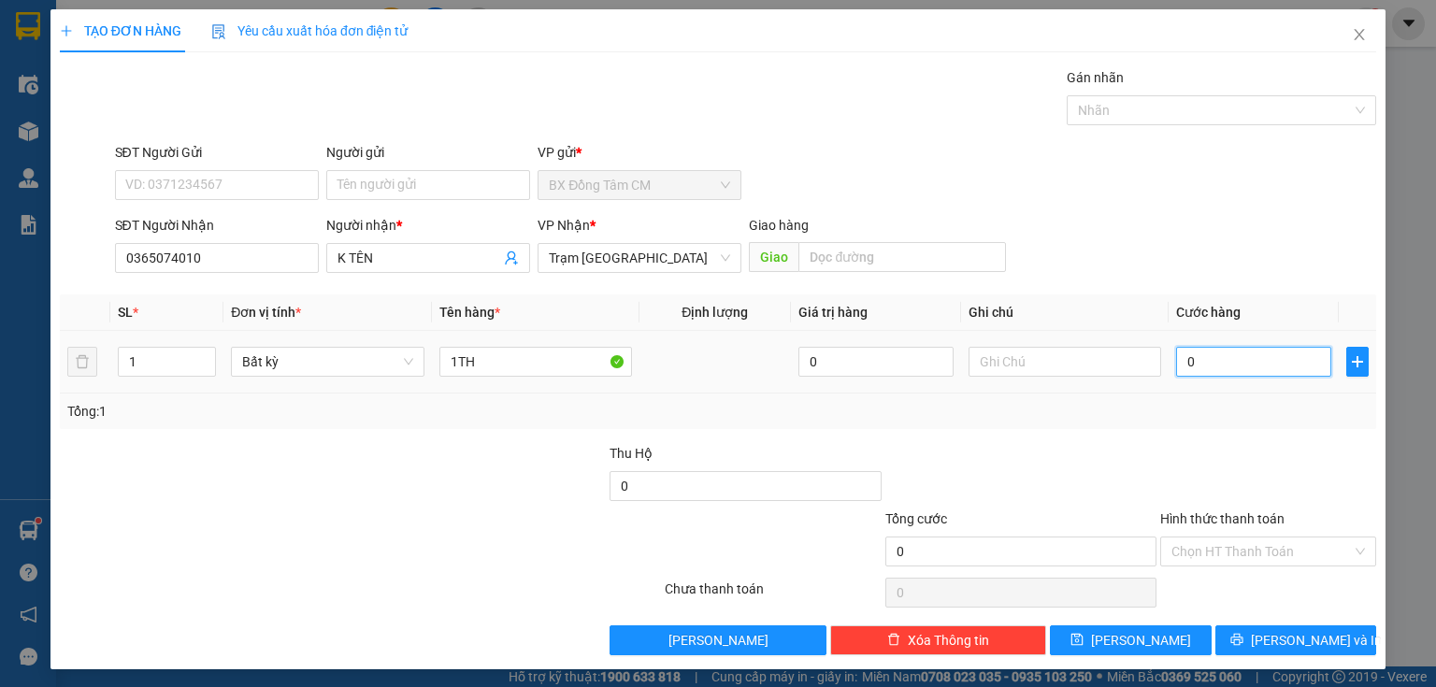
type input "1"
type input "10"
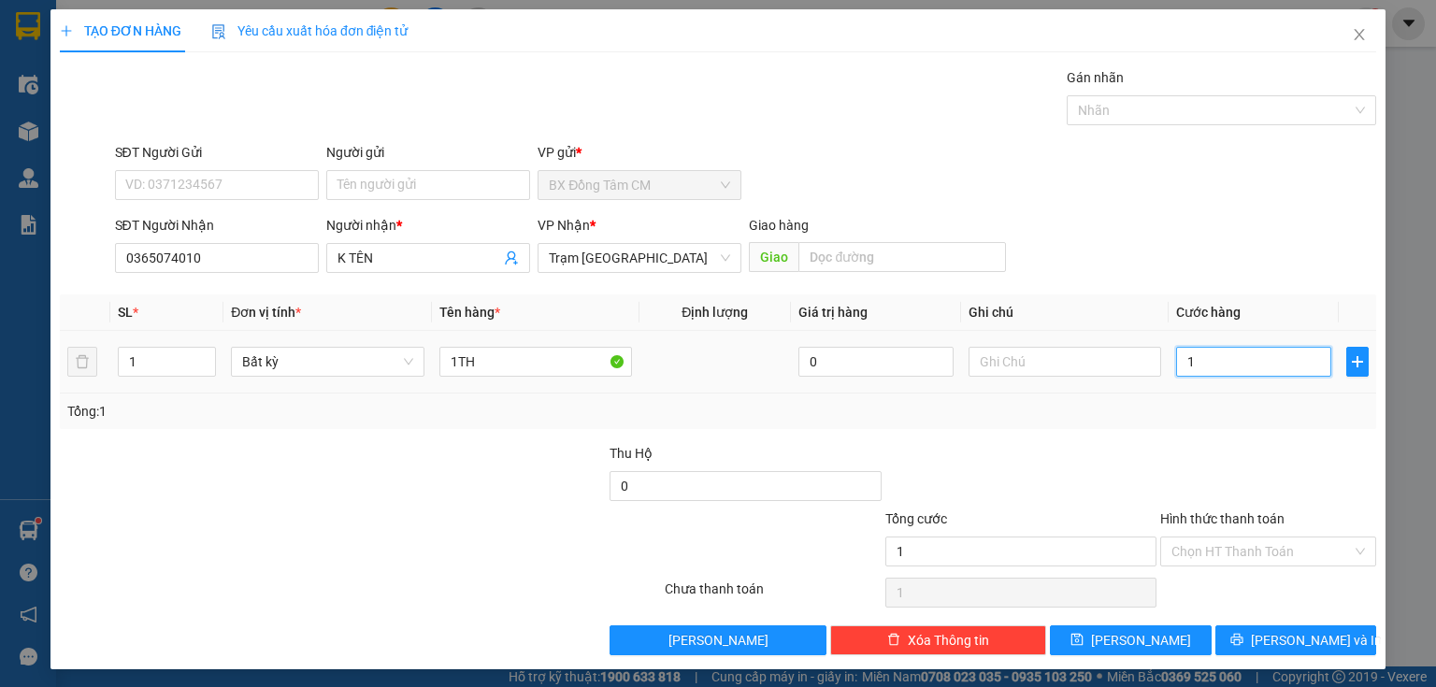
type input "10"
type input "100"
type input "1.000"
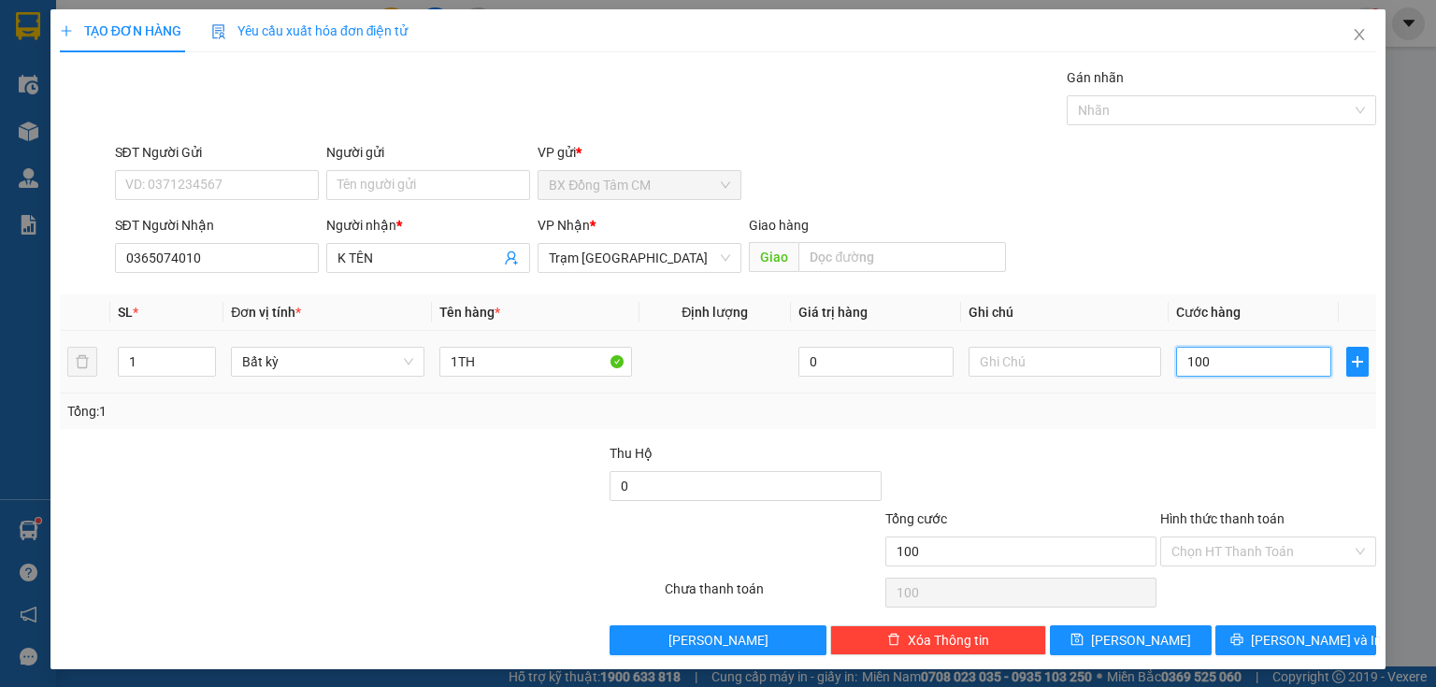
type input "1.000"
type input "10.000"
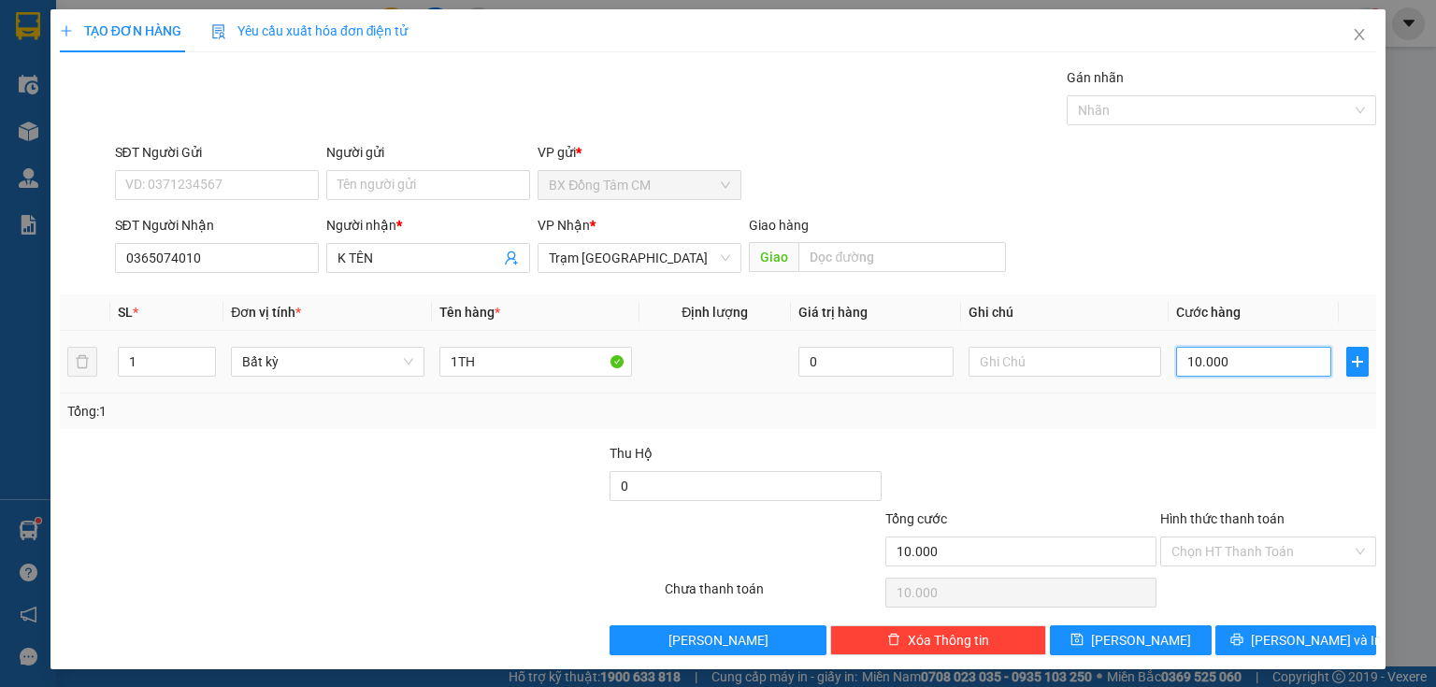
type input "100.000"
click at [1299, 636] on span "[PERSON_NAME] và In" at bounding box center [1316, 640] width 131 height 21
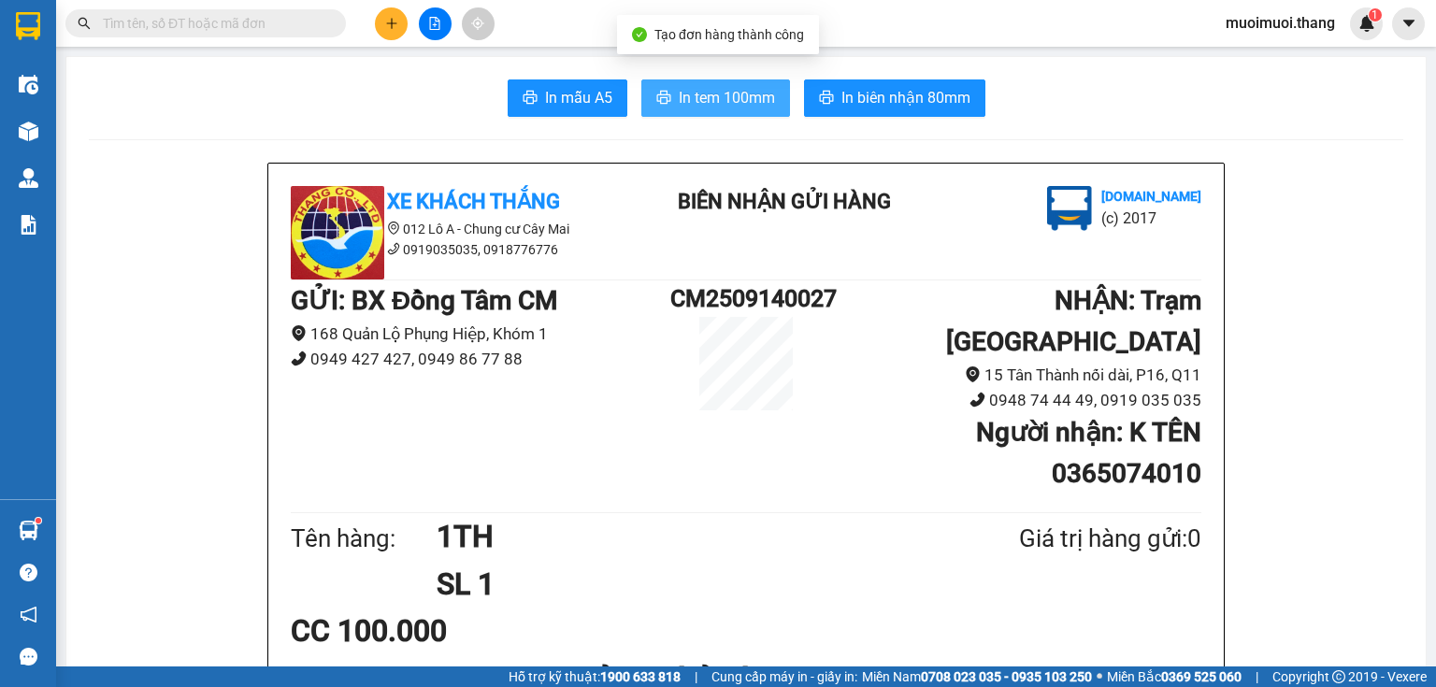
click at [748, 108] on span "In tem 100mm" at bounding box center [727, 97] width 96 height 23
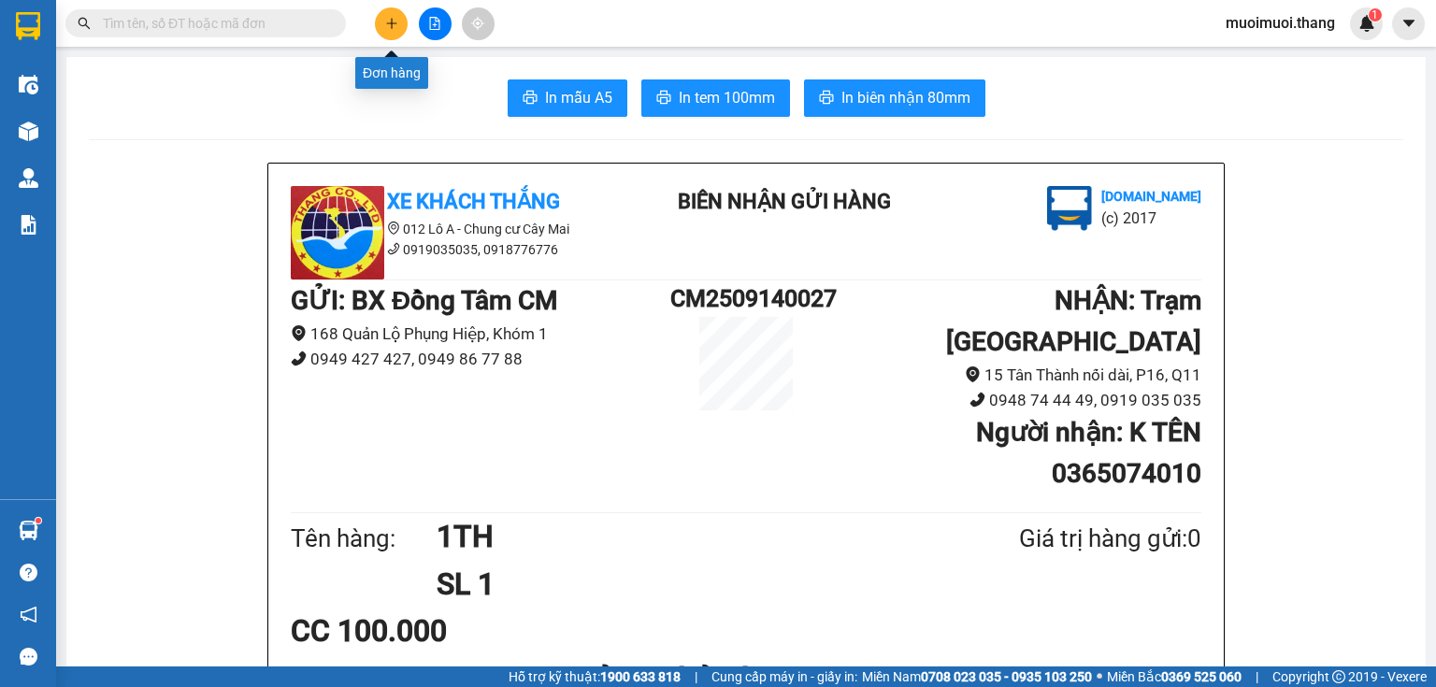
click at [396, 18] on icon "plus" at bounding box center [391, 23] width 13 height 13
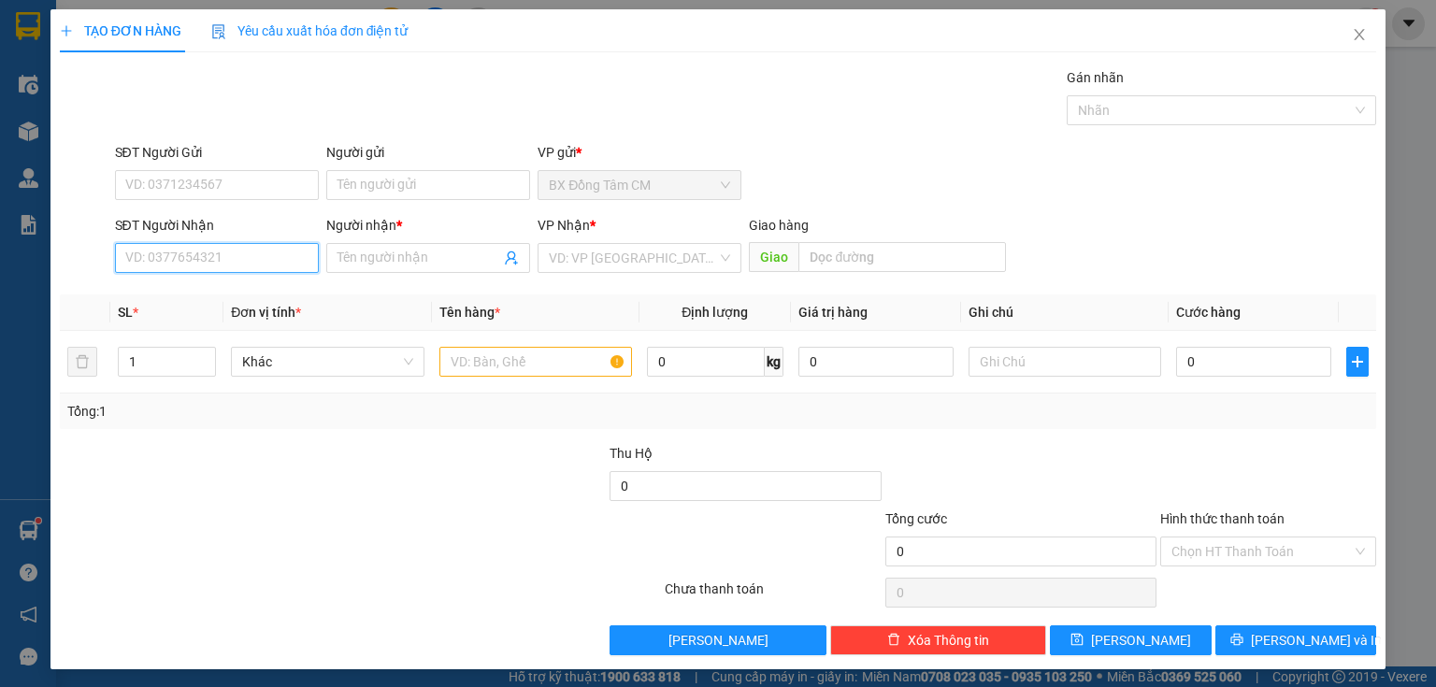
click at [203, 252] on input "SĐT Người Nhận" at bounding box center [217, 258] width 204 height 30
click at [281, 291] on div "0374833008 - K TEN" at bounding box center [215, 294] width 180 height 21
type input "0374833008"
type input "K TEN"
type input "0374833008"
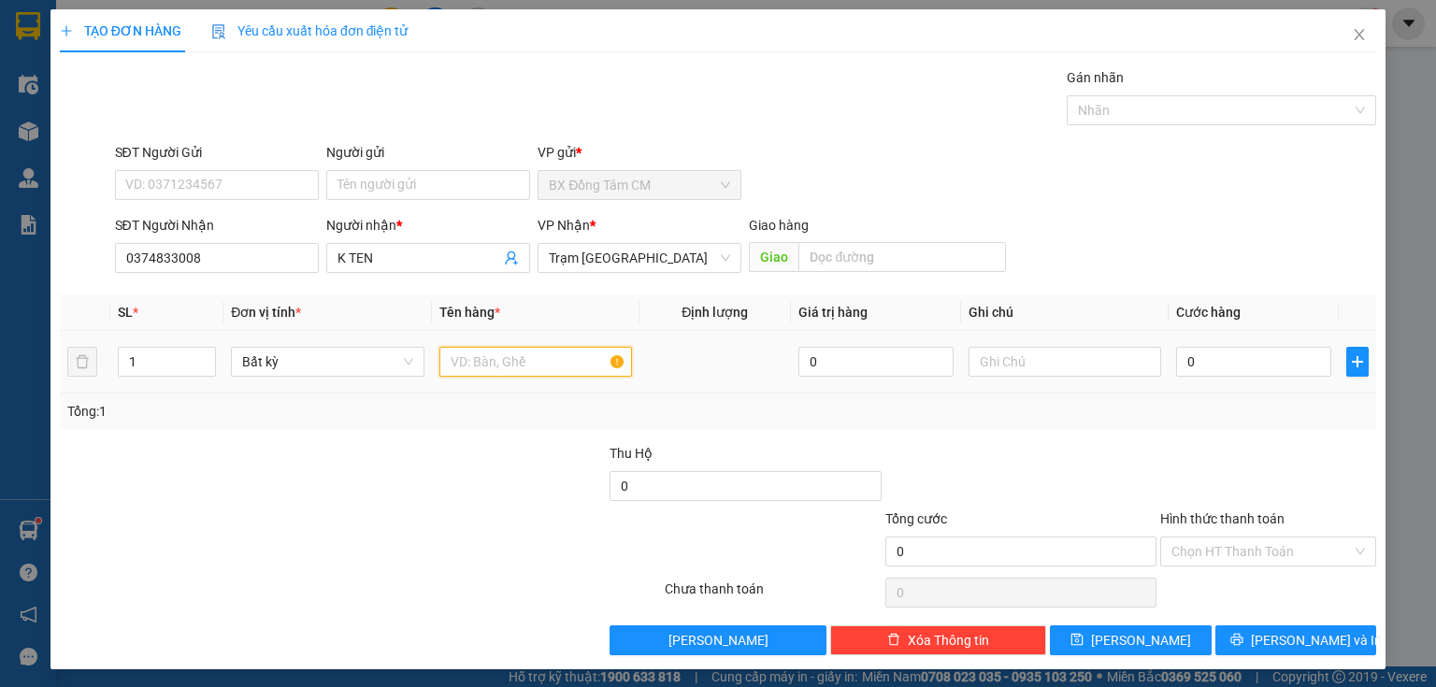
click at [490, 364] on input "text" at bounding box center [535, 362] width 193 height 30
type input "2TH GIẤY"
click at [1243, 347] on input "0" at bounding box center [1253, 362] width 155 height 30
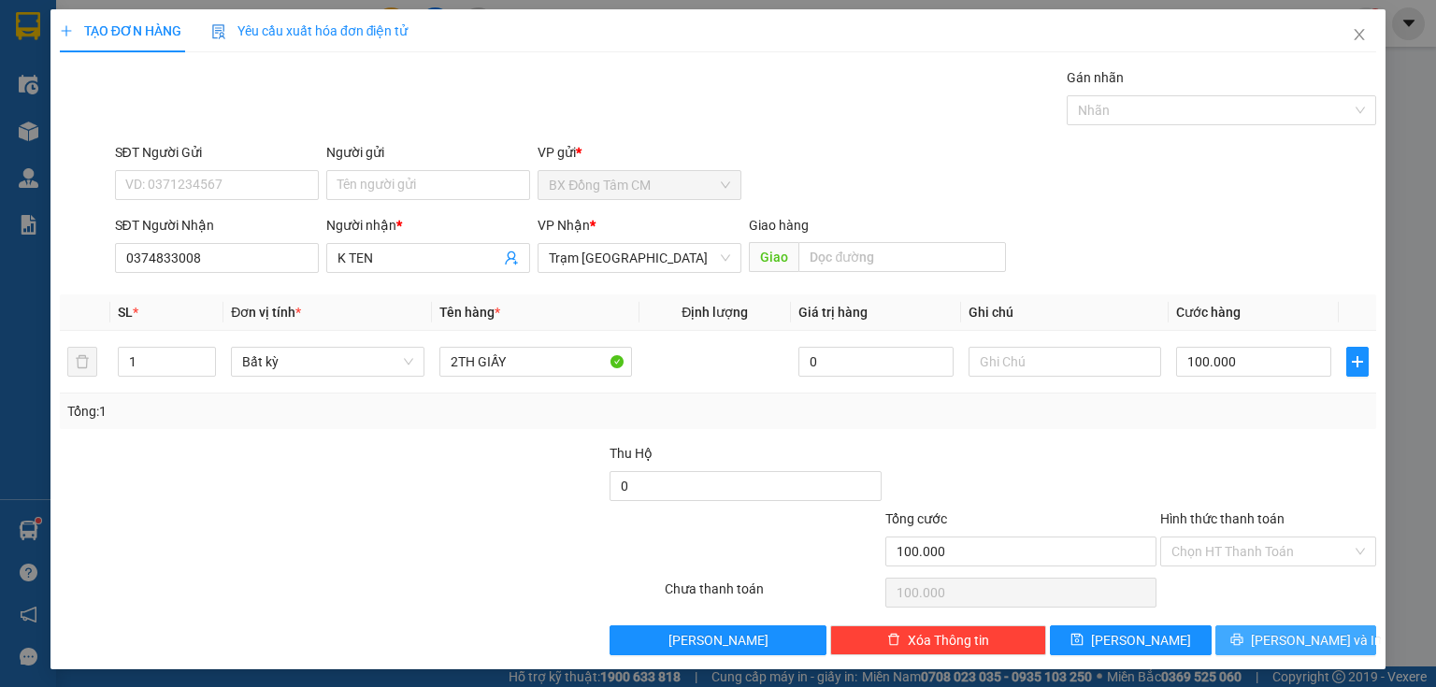
click at [1259, 629] on button "[PERSON_NAME] và In" at bounding box center [1297, 641] width 162 height 30
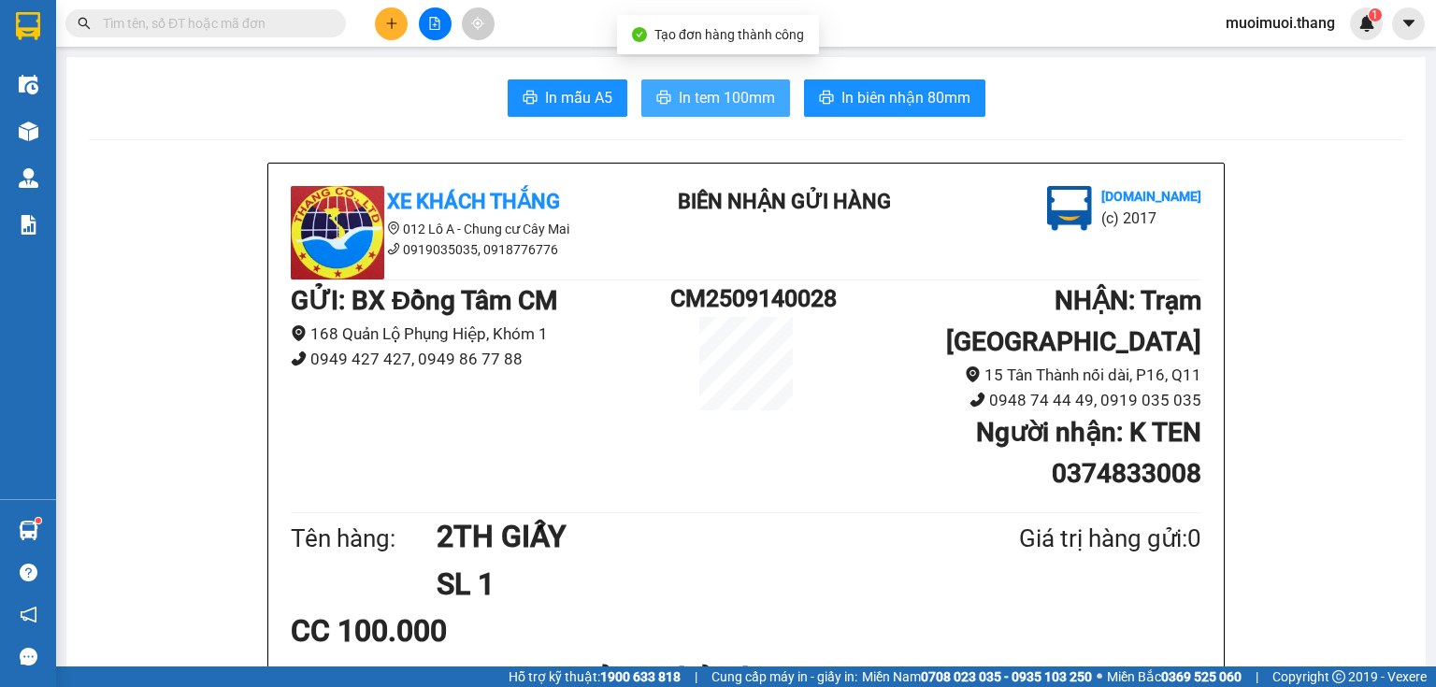
click at [707, 97] on span "In tem 100mm" at bounding box center [727, 97] width 96 height 23
click at [710, 94] on span "In tem 100mm" at bounding box center [727, 97] width 96 height 23
click at [395, 36] on button at bounding box center [391, 23] width 33 height 33
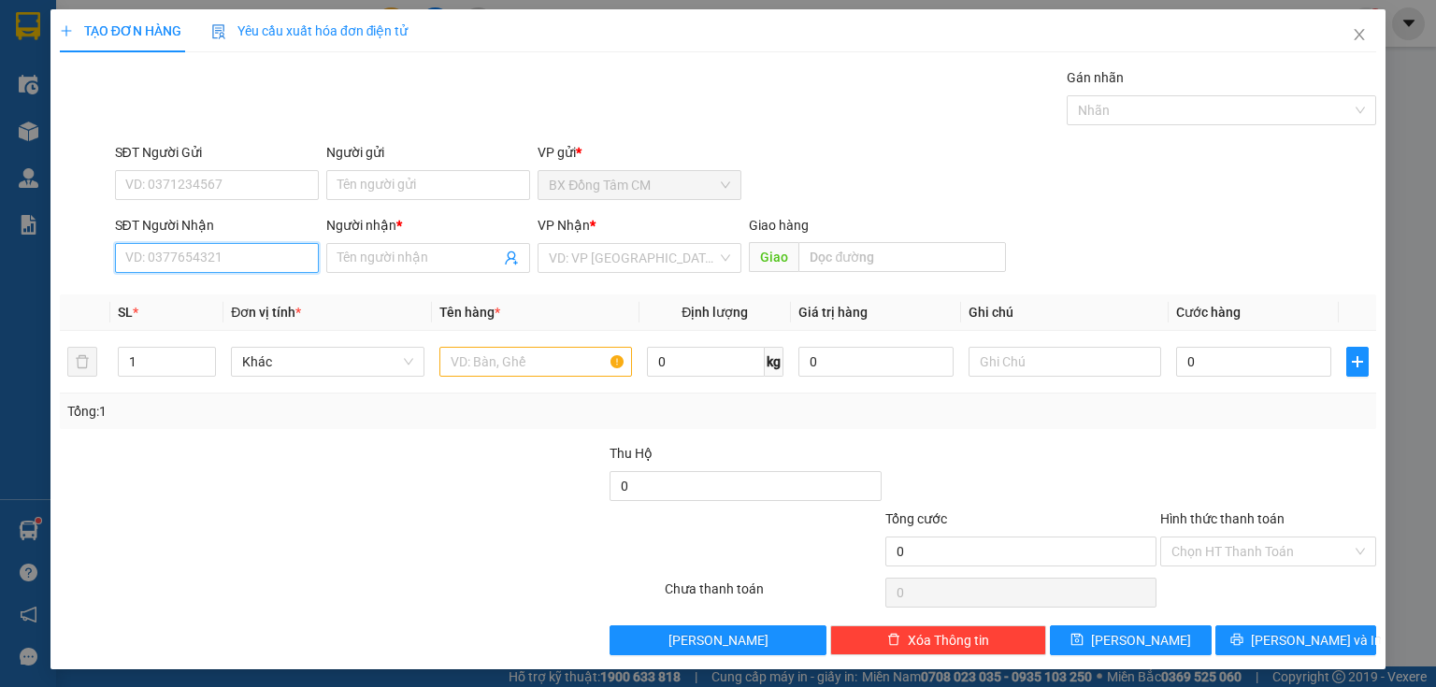
click at [242, 253] on input "SĐT Người Nhận" at bounding box center [217, 258] width 204 height 30
click at [221, 294] on div "0786876189 - K TEN" at bounding box center [215, 294] width 180 height 21
type input "0786876189"
type input "K TEN"
type input "0786876189"
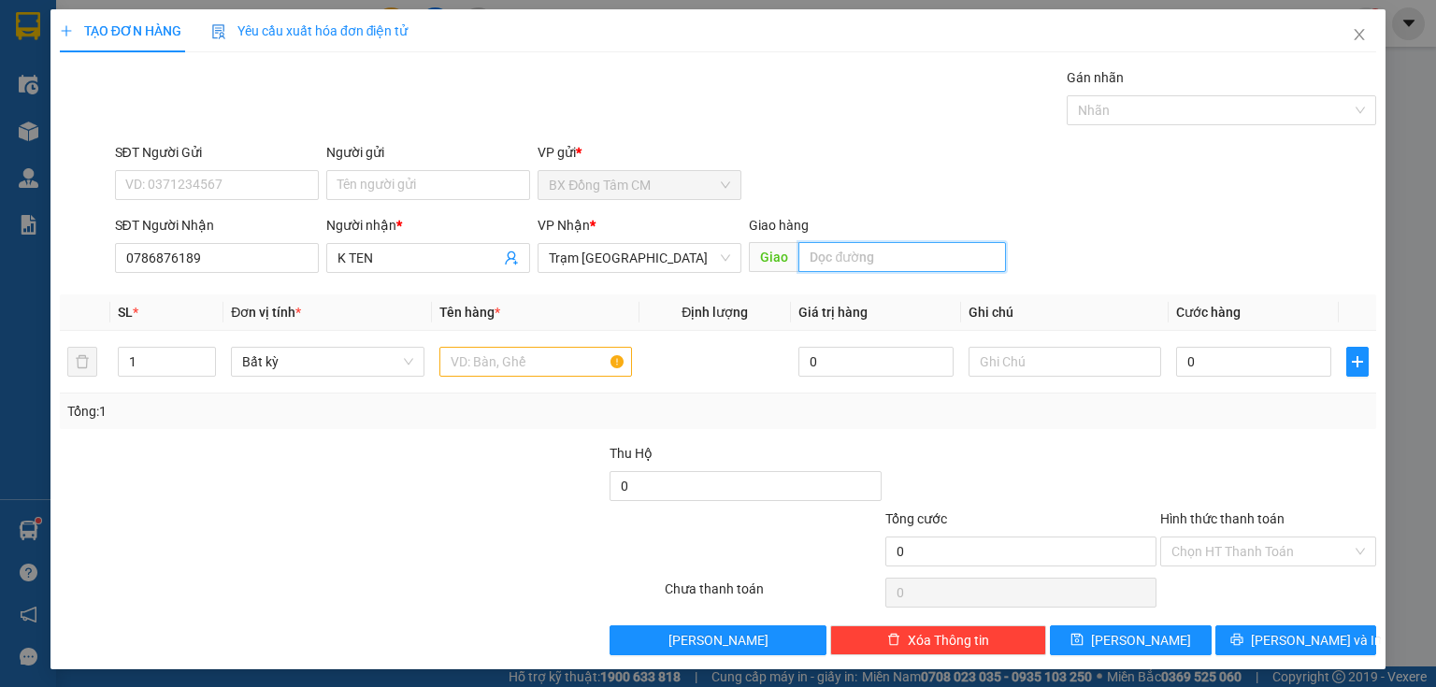
click at [919, 263] on input "text" at bounding box center [903, 257] width 208 height 30
type input "VĨNH LONG"
click at [493, 362] on input "text" at bounding box center [535, 362] width 193 height 30
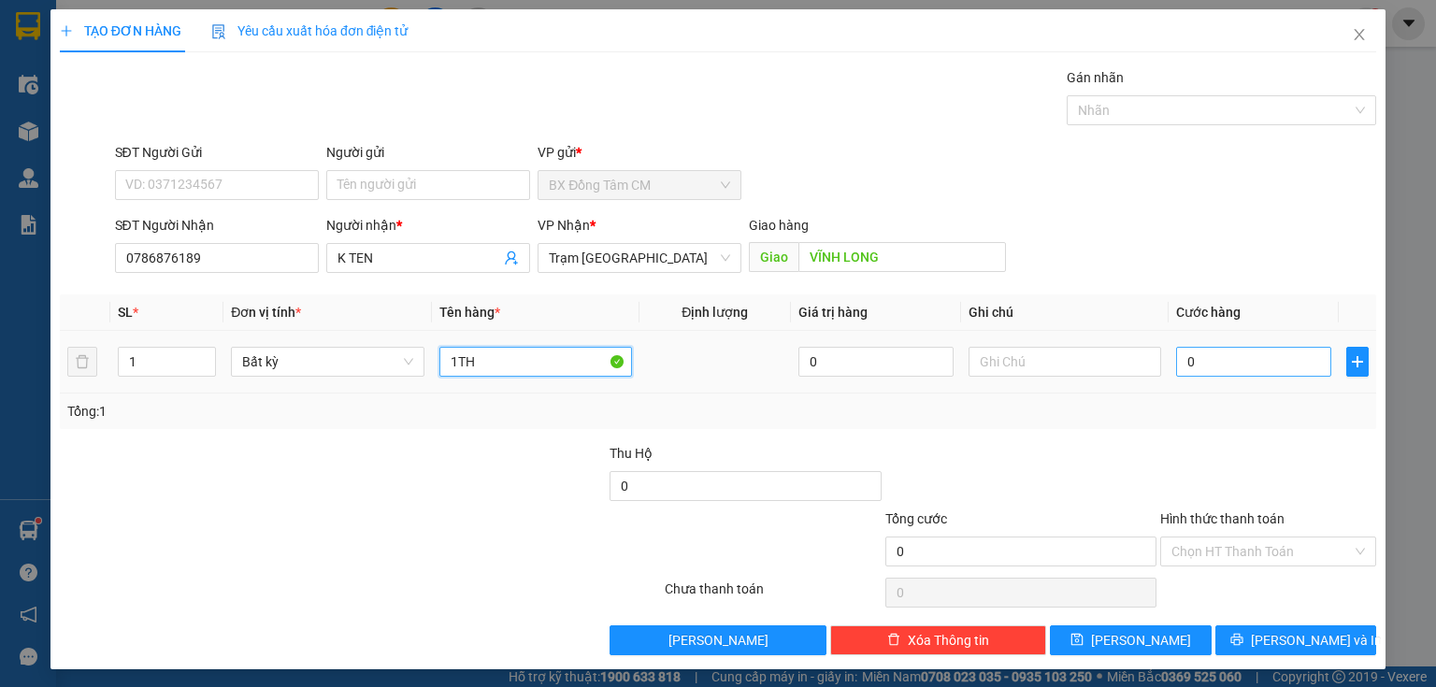
type input "1TH"
click at [1191, 353] on input "0" at bounding box center [1253, 362] width 155 height 30
type input "5"
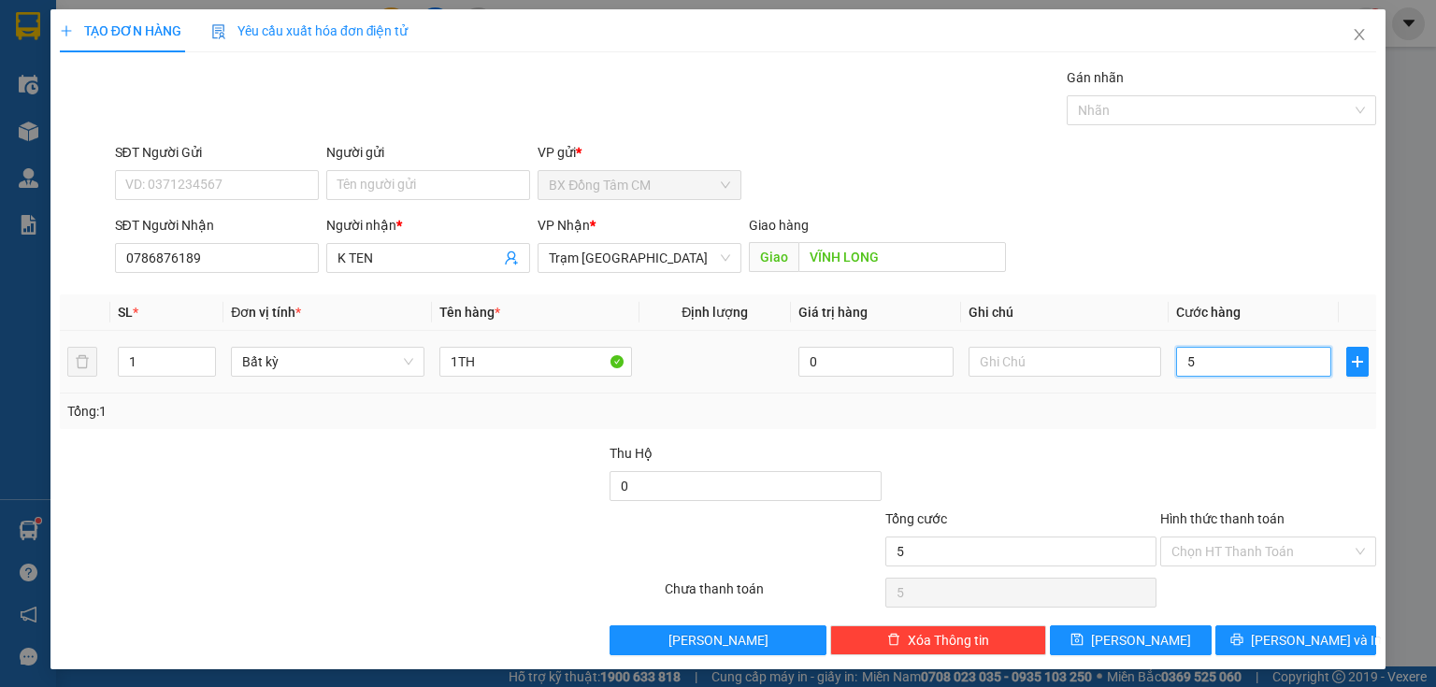
type input "50"
type input "500"
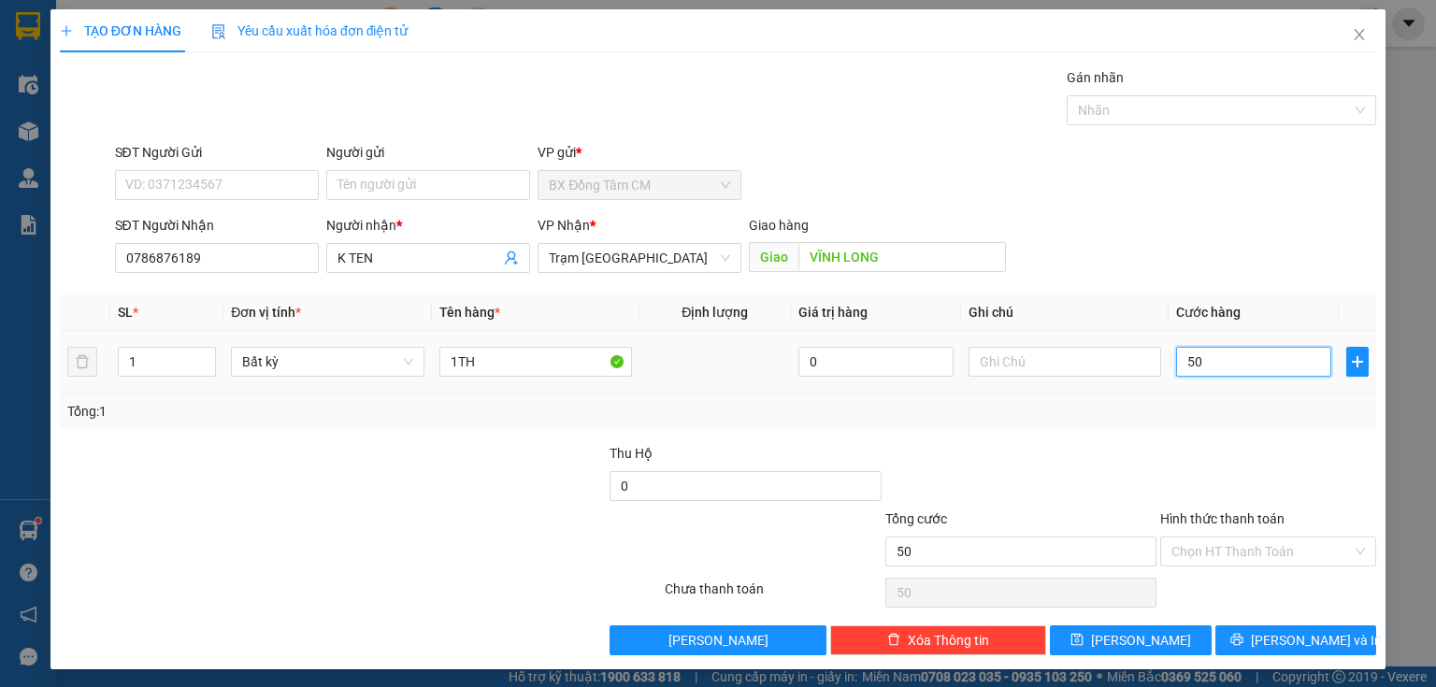
type input "500"
type input "5.000"
type input "50.000"
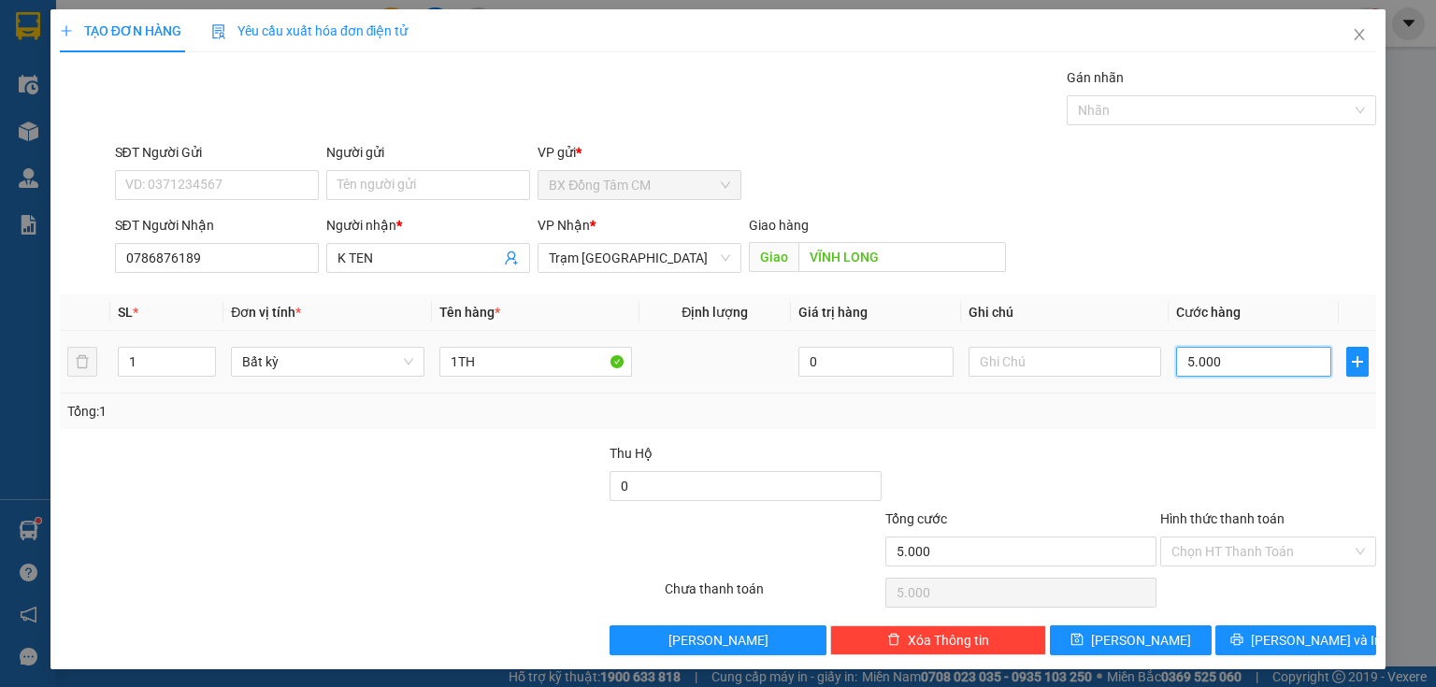
type input "50.000"
click at [1214, 544] on input "Hình thức thanh toán" at bounding box center [1262, 552] width 180 height 28
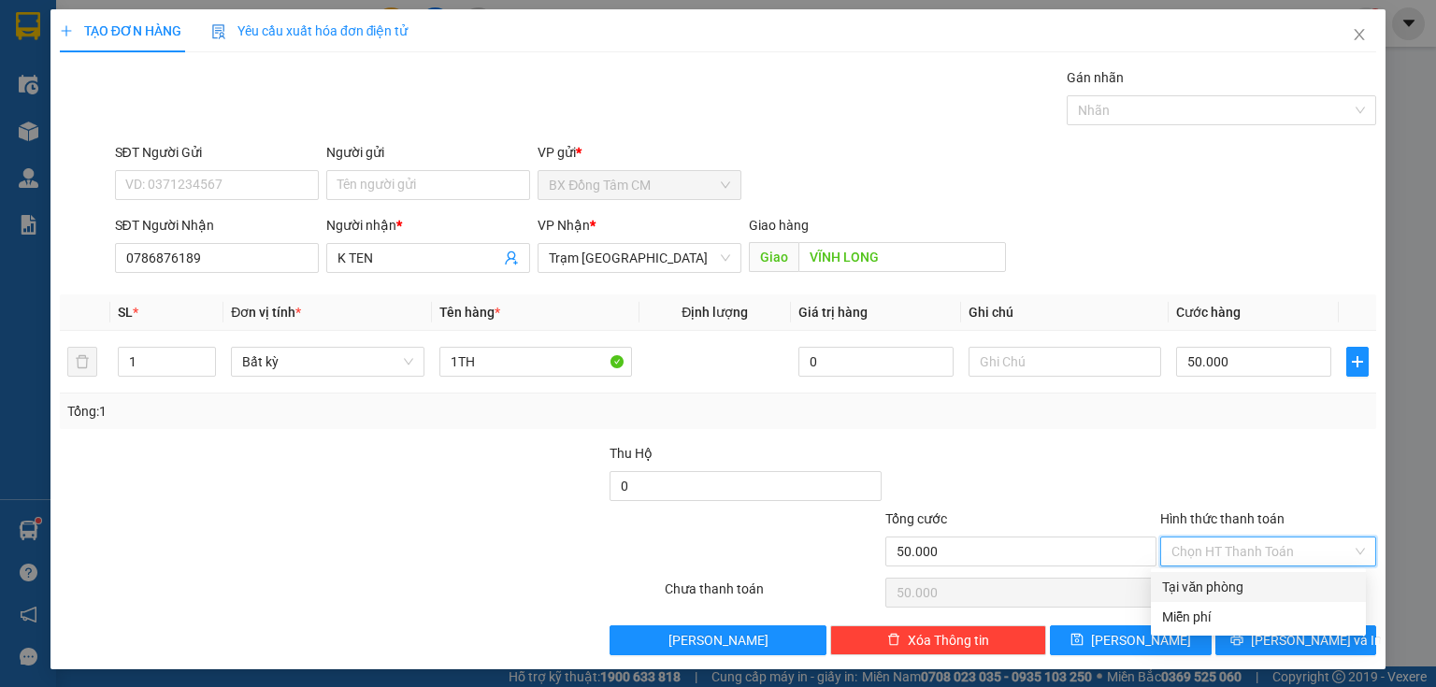
click at [1207, 587] on div "Tại văn phòng" at bounding box center [1258, 587] width 193 height 21
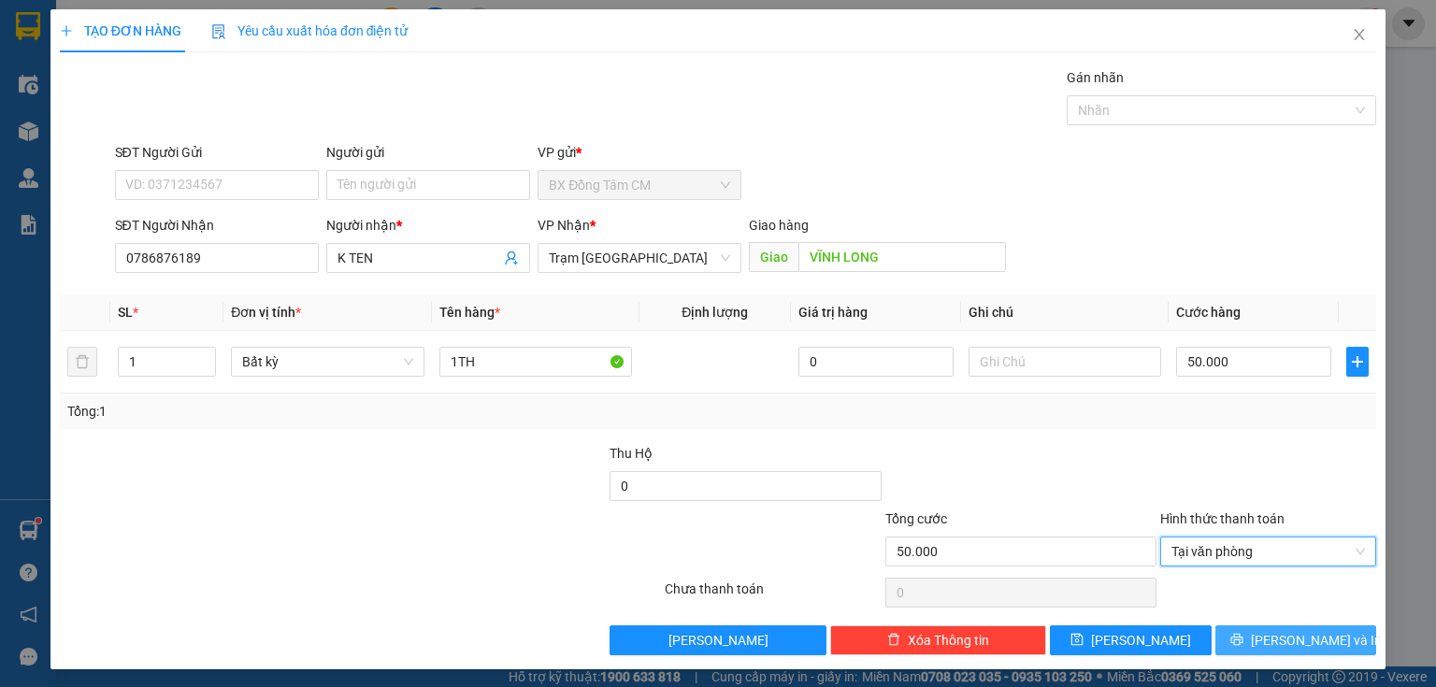
click at [1269, 640] on span "[PERSON_NAME] và In" at bounding box center [1316, 640] width 131 height 21
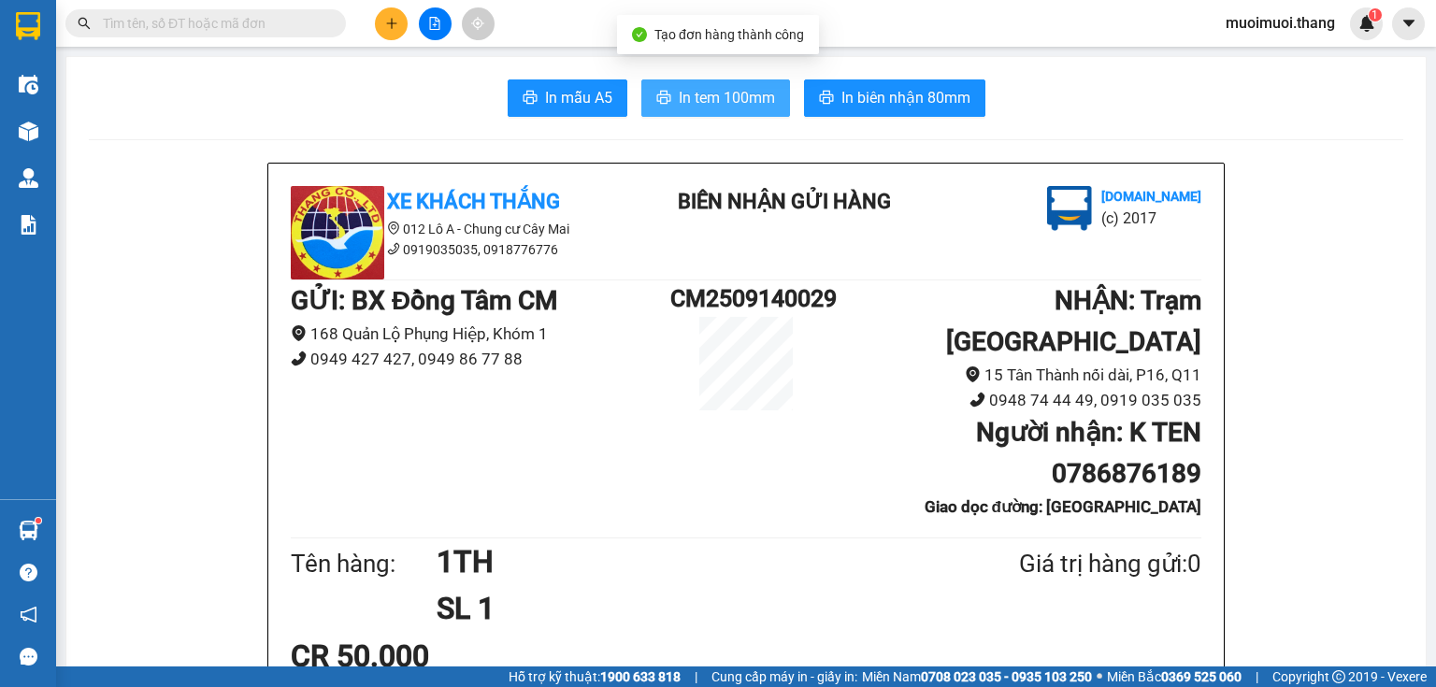
click at [728, 100] on span "In tem 100mm" at bounding box center [727, 97] width 96 height 23
click at [385, 36] on button at bounding box center [391, 23] width 33 height 33
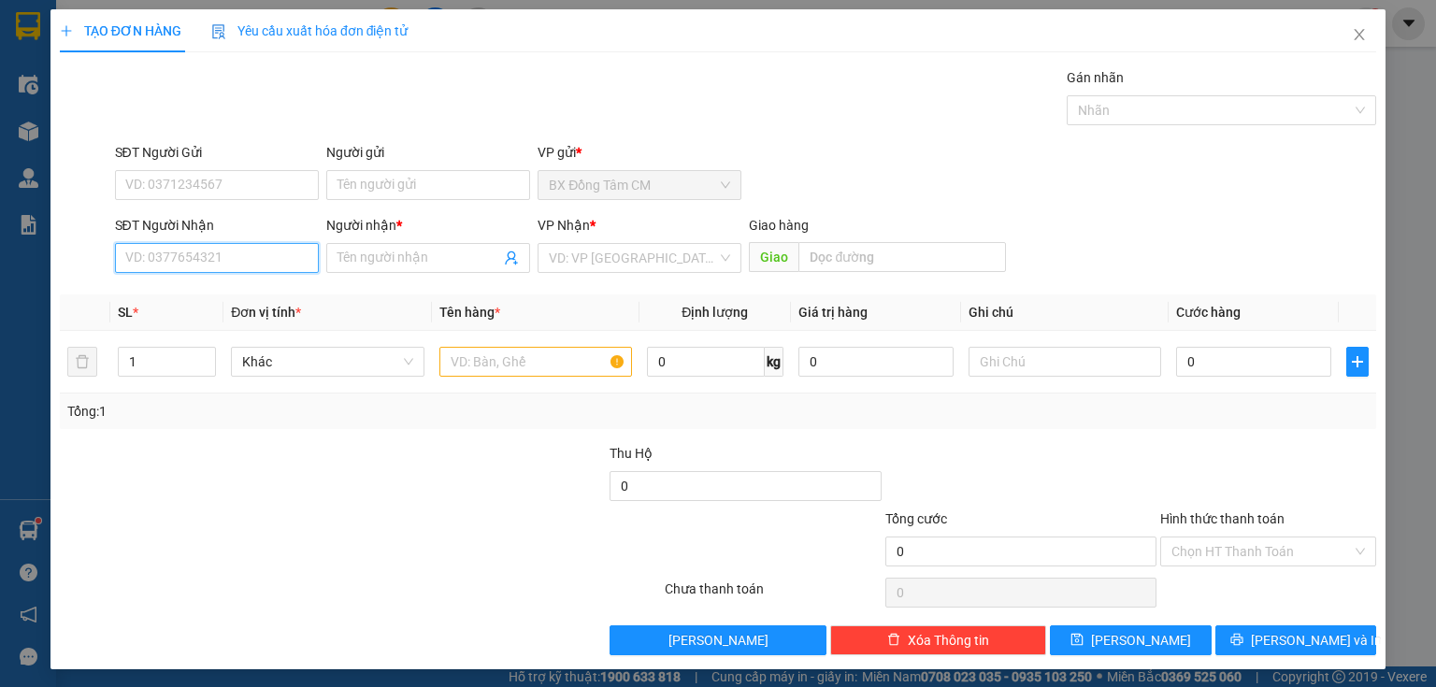
click at [285, 251] on input "SĐT Người Nhận" at bounding box center [217, 258] width 204 height 30
type input "0919622026"
click at [234, 296] on div "0919622026 - ÚT***" at bounding box center [215, 294] width 180 height 21
type input "ÚT***"
type input "CV TÂN THẾ HIỆP"
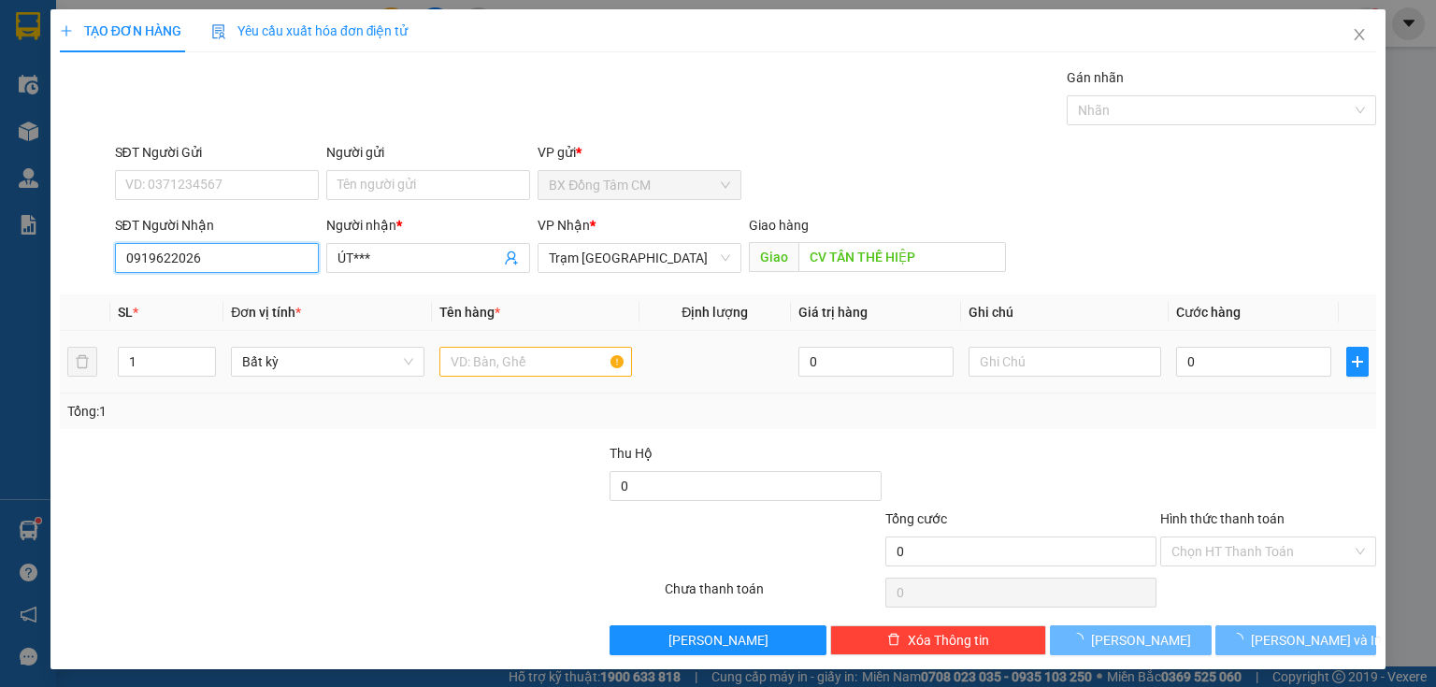
type input "0919622026"
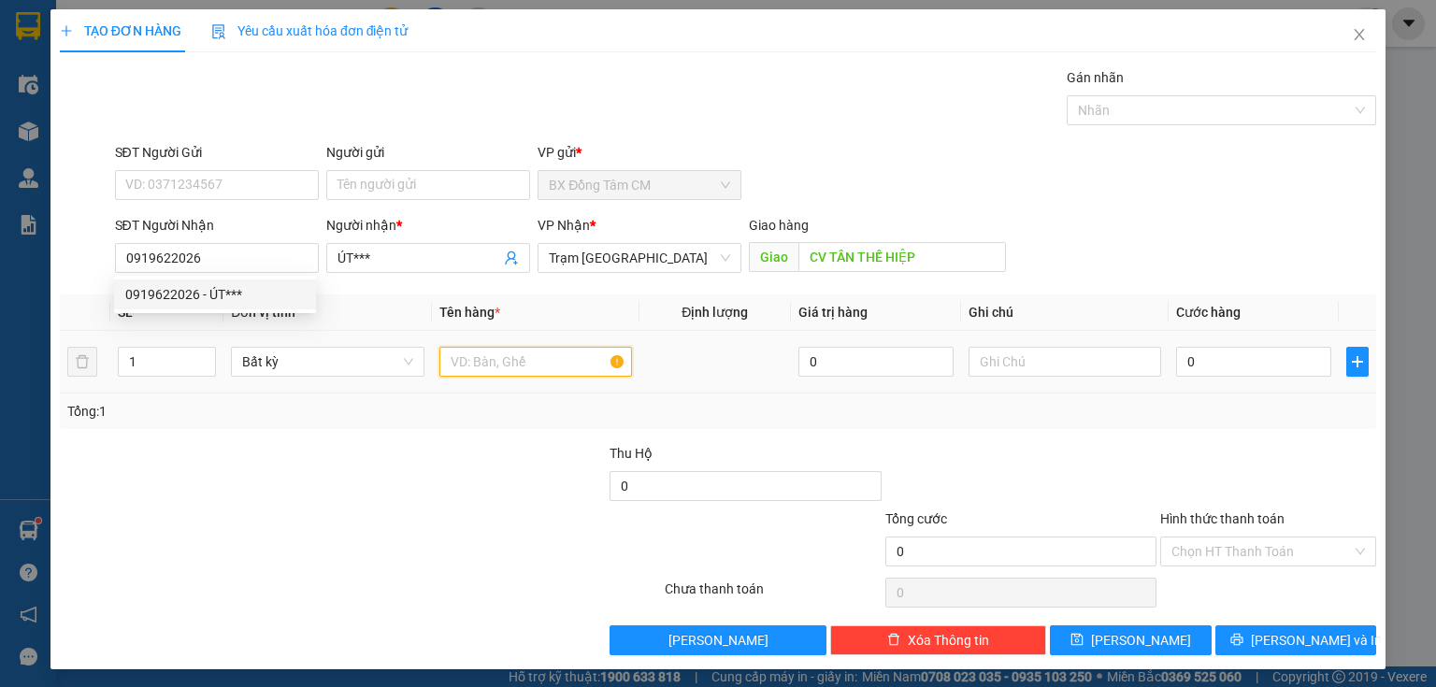
click at [494, 355] on input "text" at bounding box center [535, 362] width 193 height 30
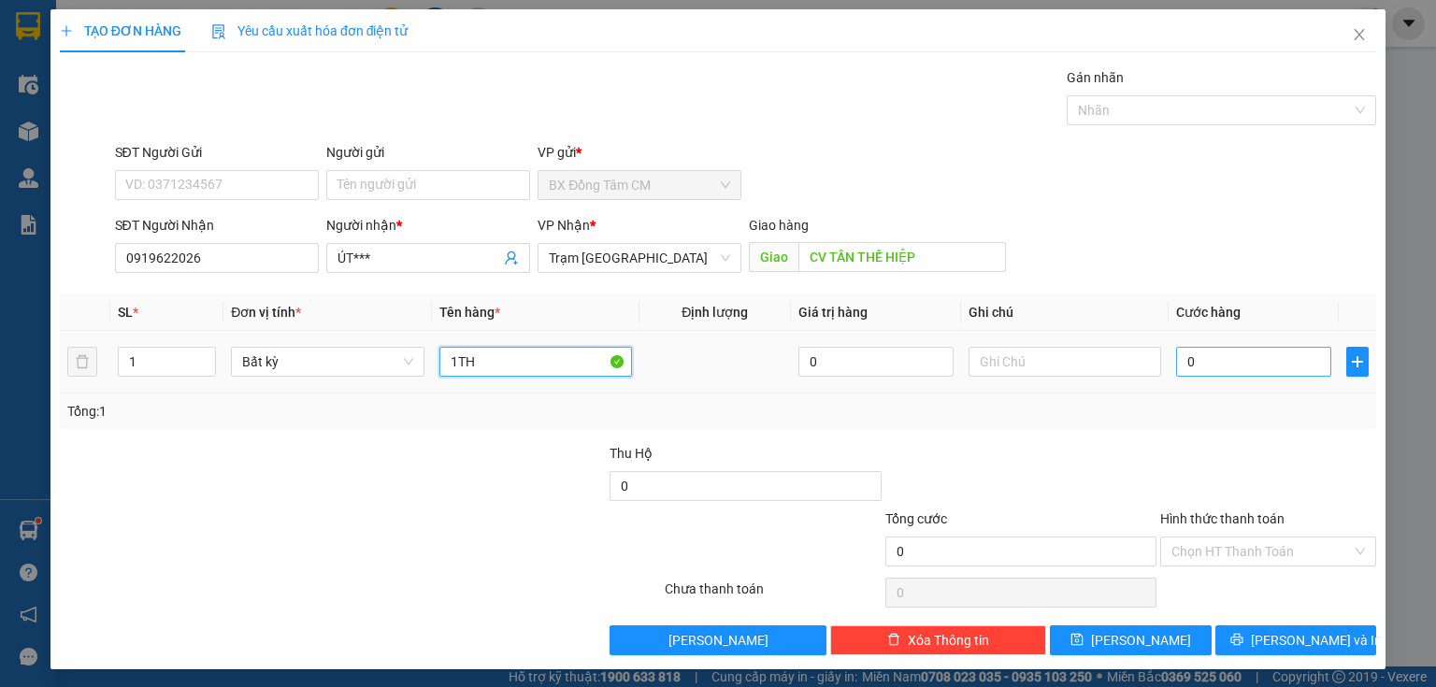
type input "1TH"
click at [1249, 359] on input "0" at bounding box center [1253, 362] width 155 height 30
type input "1"
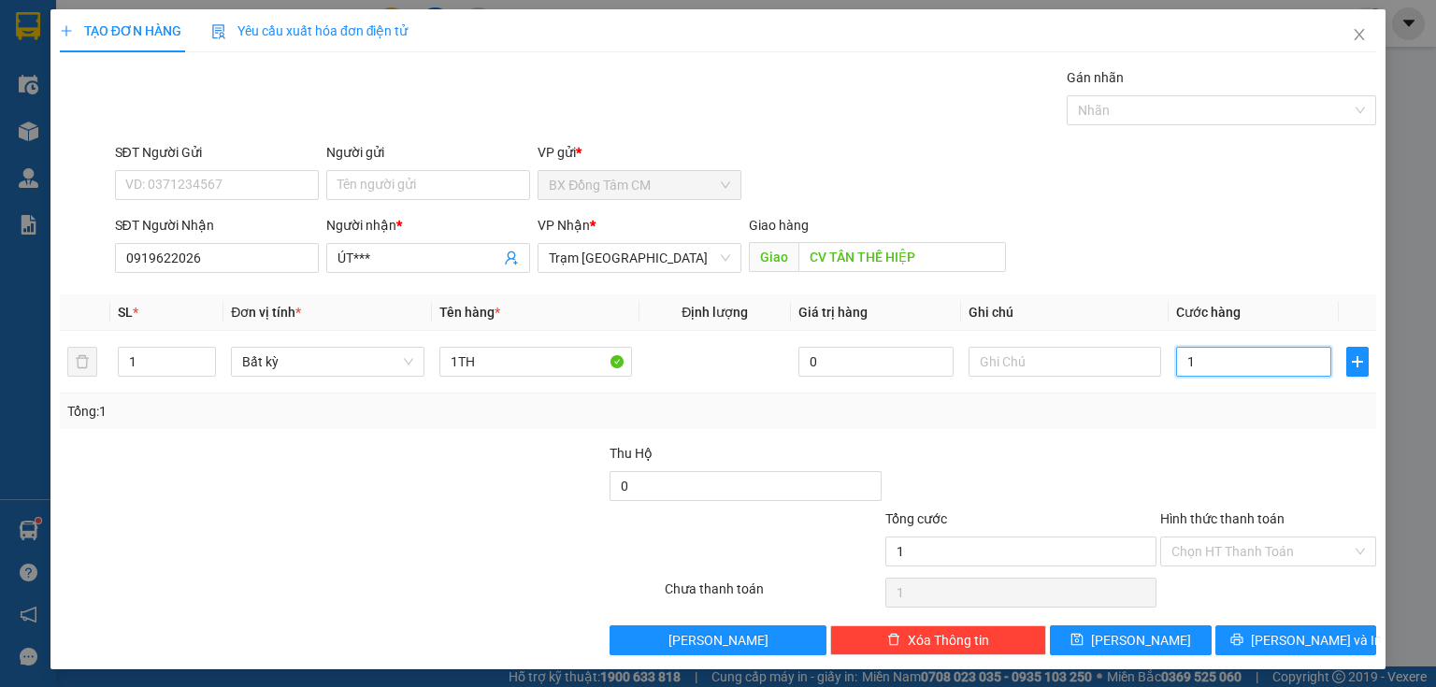
type input "12"
type input "120"
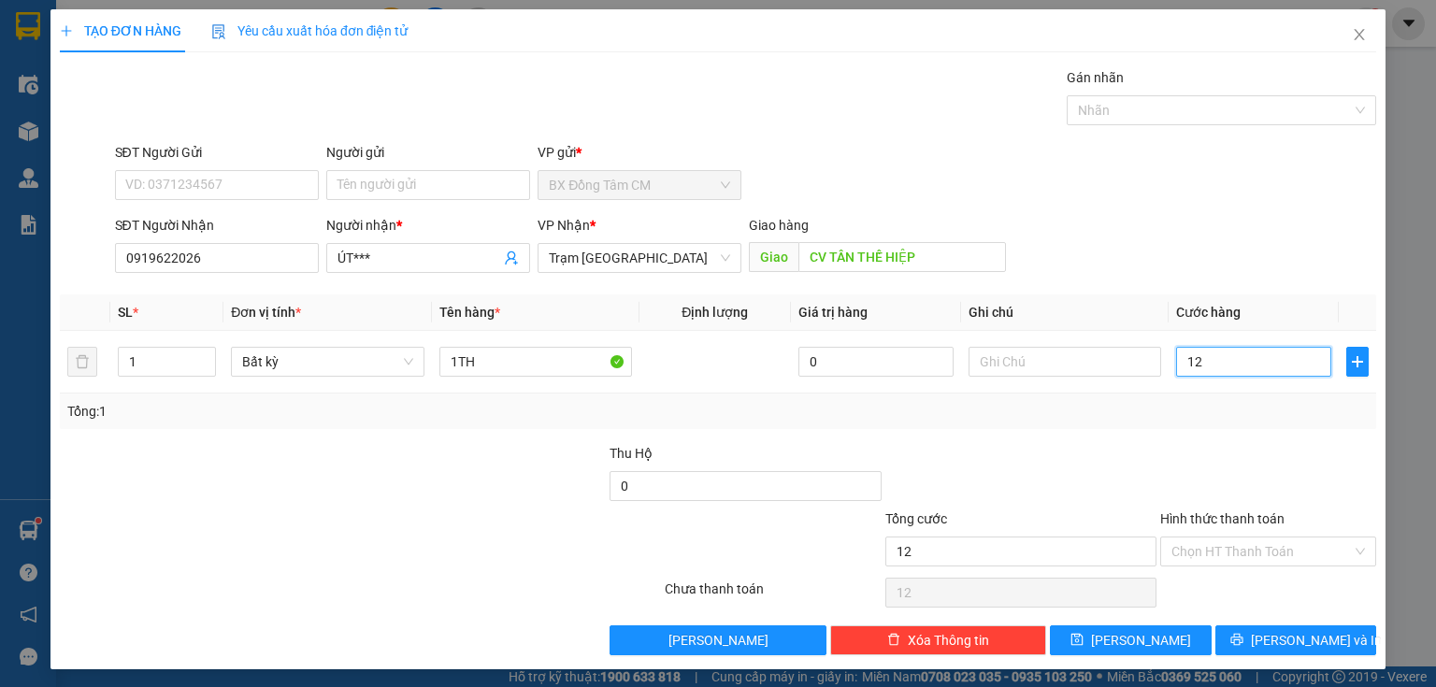
type input "120"
type input "1.200"
type input "12.000"
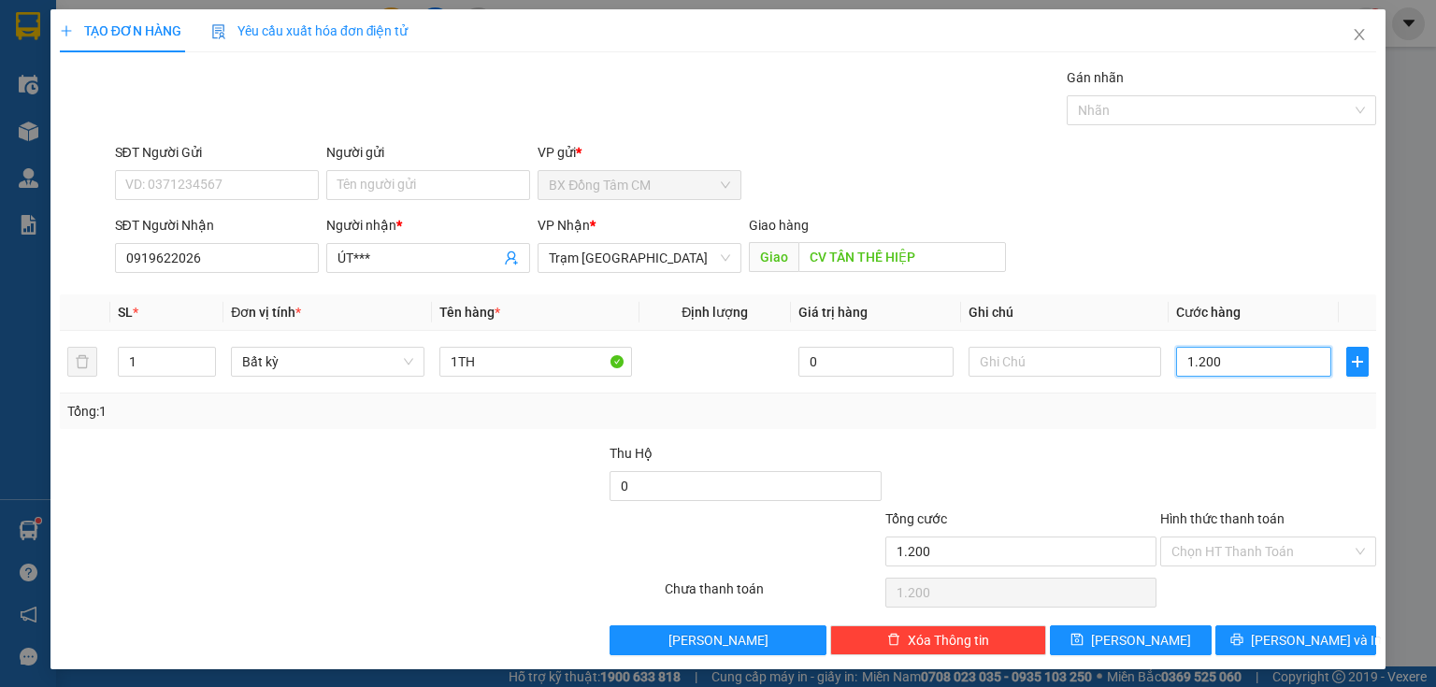
type input "12.000"
type input "120.000"
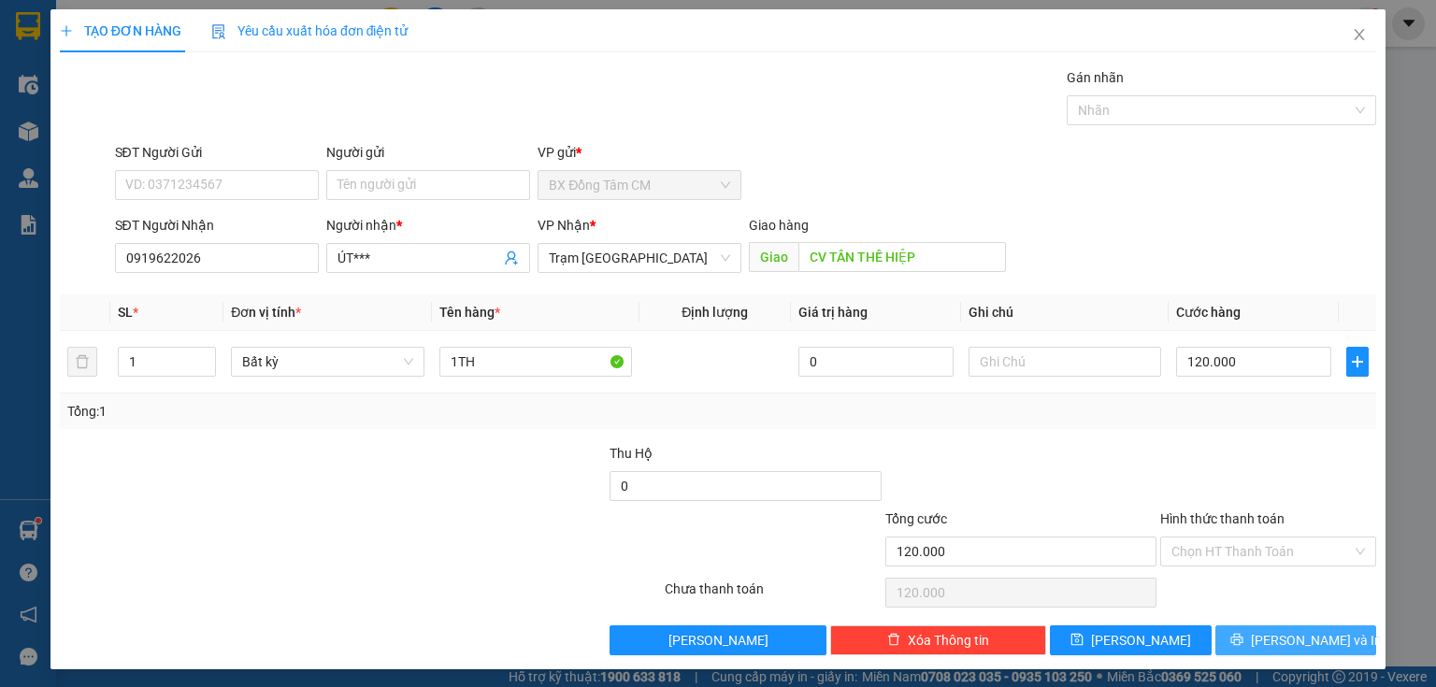
click at [1288, 646] on span "[PERSON_NAME] và In" at bounding box center [1316, 640] width 131 height 21
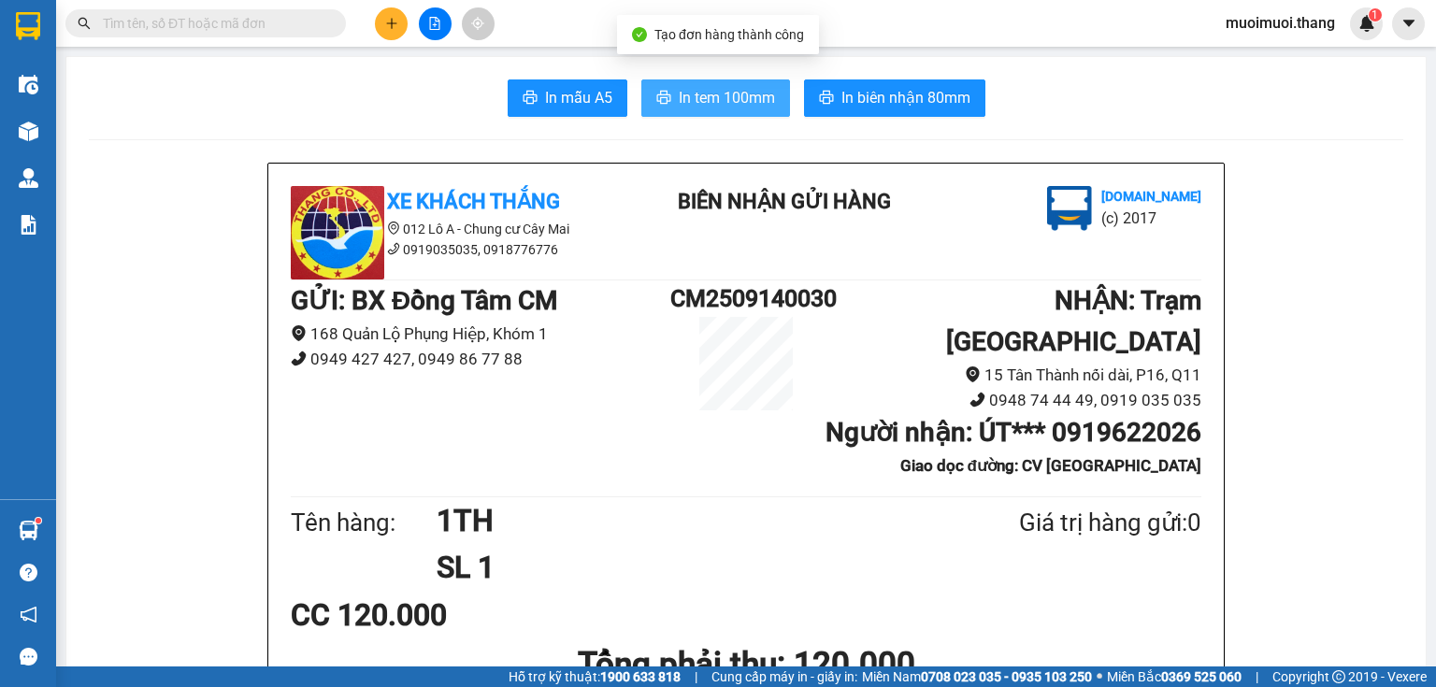
click at [713, 86] on span "In tem 100mm" at bounding box center [727, 97] width 96 height 23
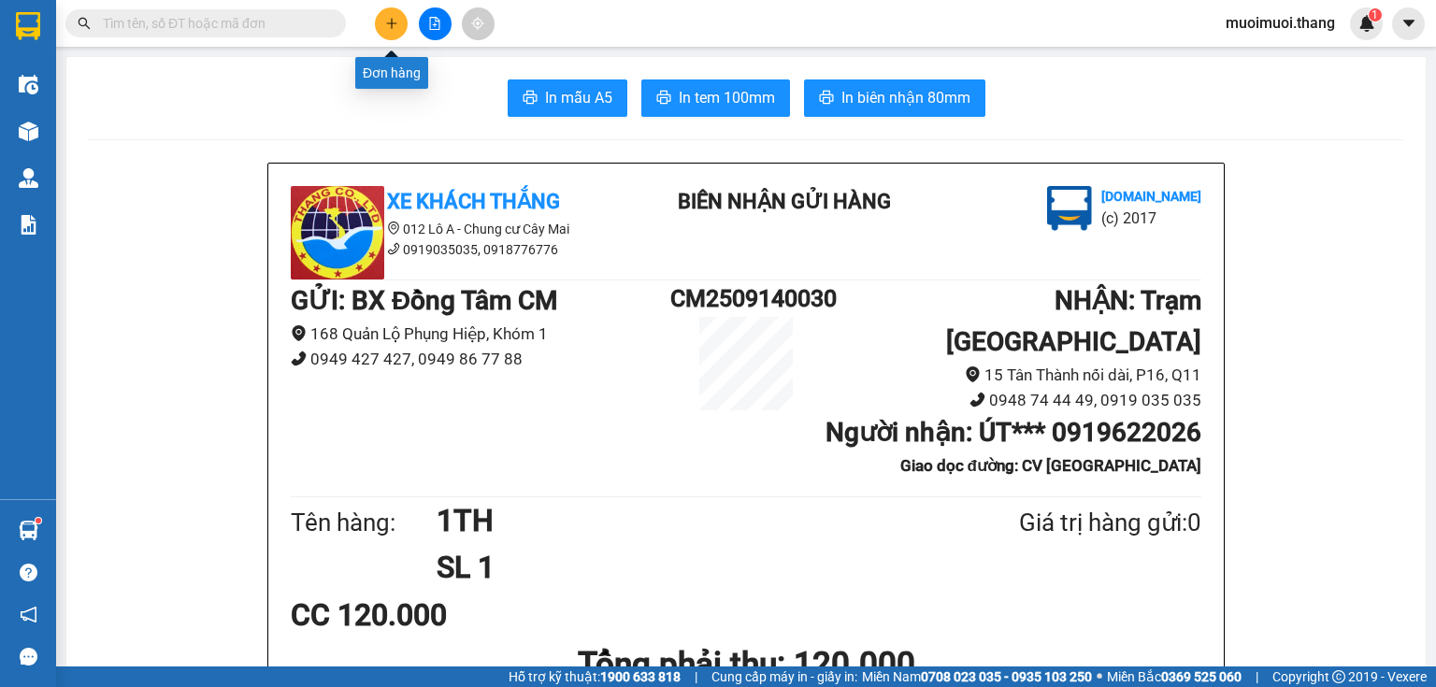
click at [390, 23] on icon "plus" at bounding box center [391, 23] width 13 height 13
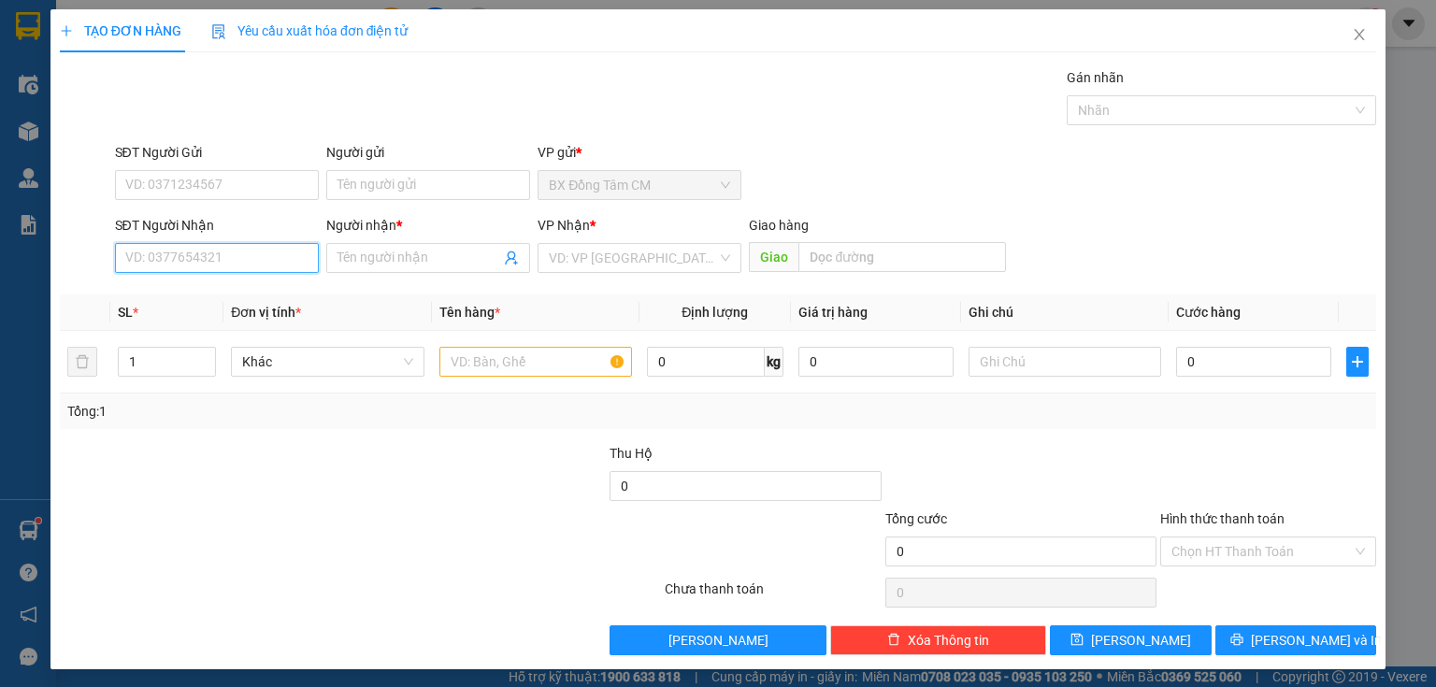
click at [213, 267] on input "SĐT Người Nhận" at bounding box center [217, 258] width 204 height 30
type input "0941353029"
click at [432, 256] on input "Người nhận *" at bounding box center [419, 258] width 163 height 21
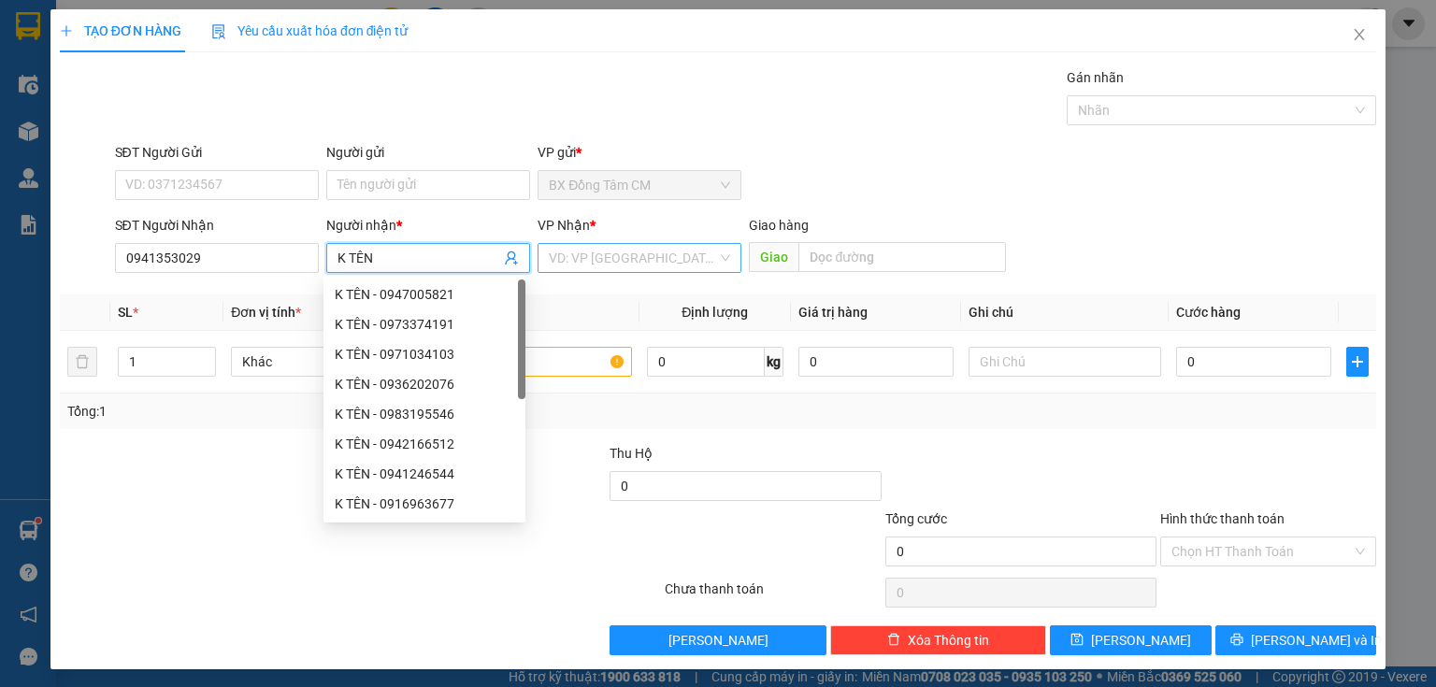
type input "K TÊN"
click at [658, 255] on input "search" at bounding box center [633, 258] width 168 height 28
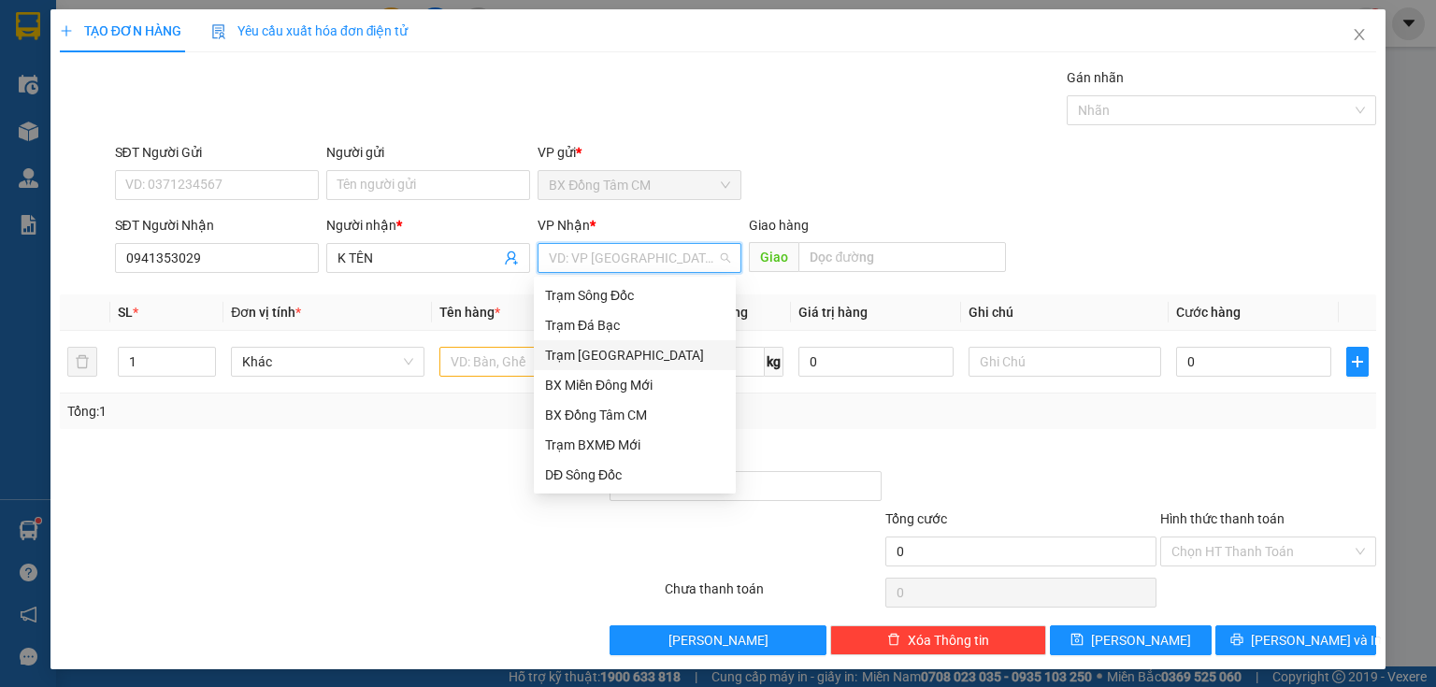
drag, startPoint x: 599, startPoint y: 356, endPoint x: 759, endPoint y: 310, distance: 166.6
click at [611, 353] on div "Trạm [GEOGRAPHIC_DATA]" at bounding box center [635, 355] width 180 height 21
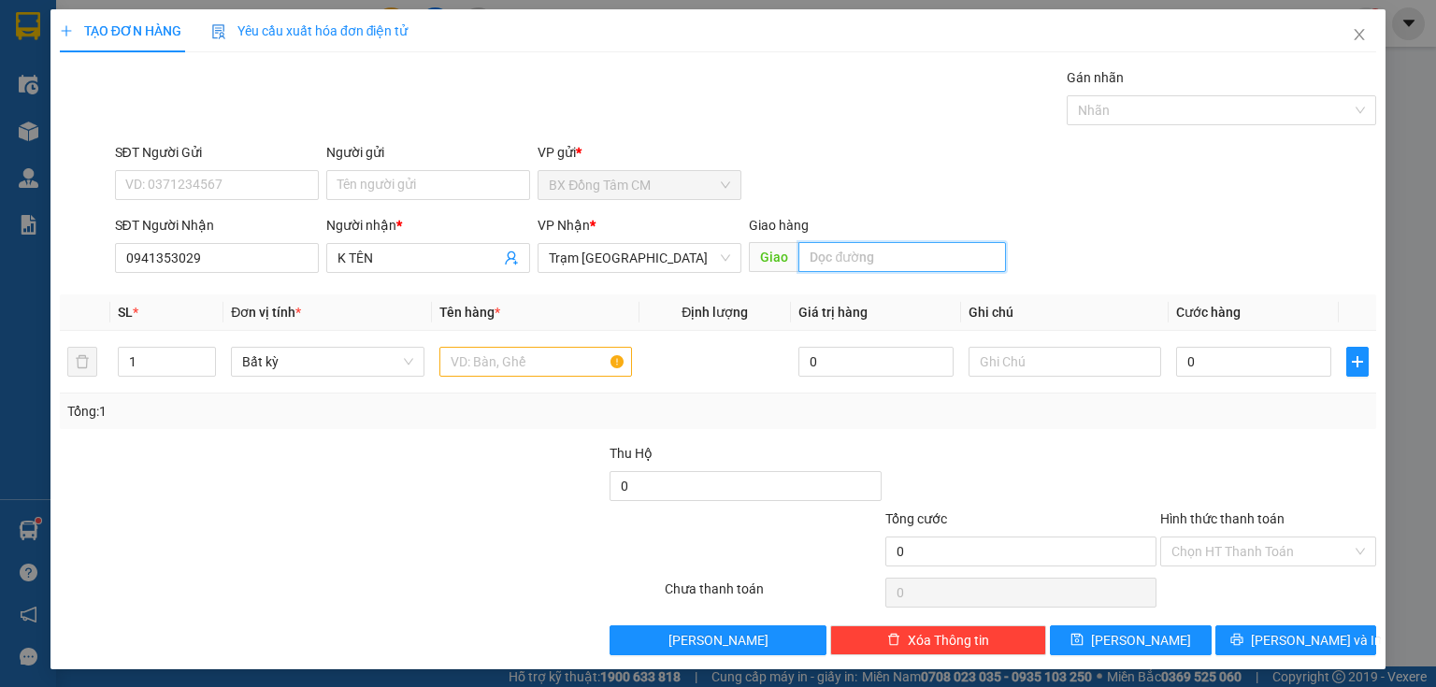
click at [883, 266] on input "text" at bounding box center [903, 257] width 208 height 30
type input "CẦN THƠ"
click at [490, 353] on input "text" at bounding box center [535, 362] width 193 height 30
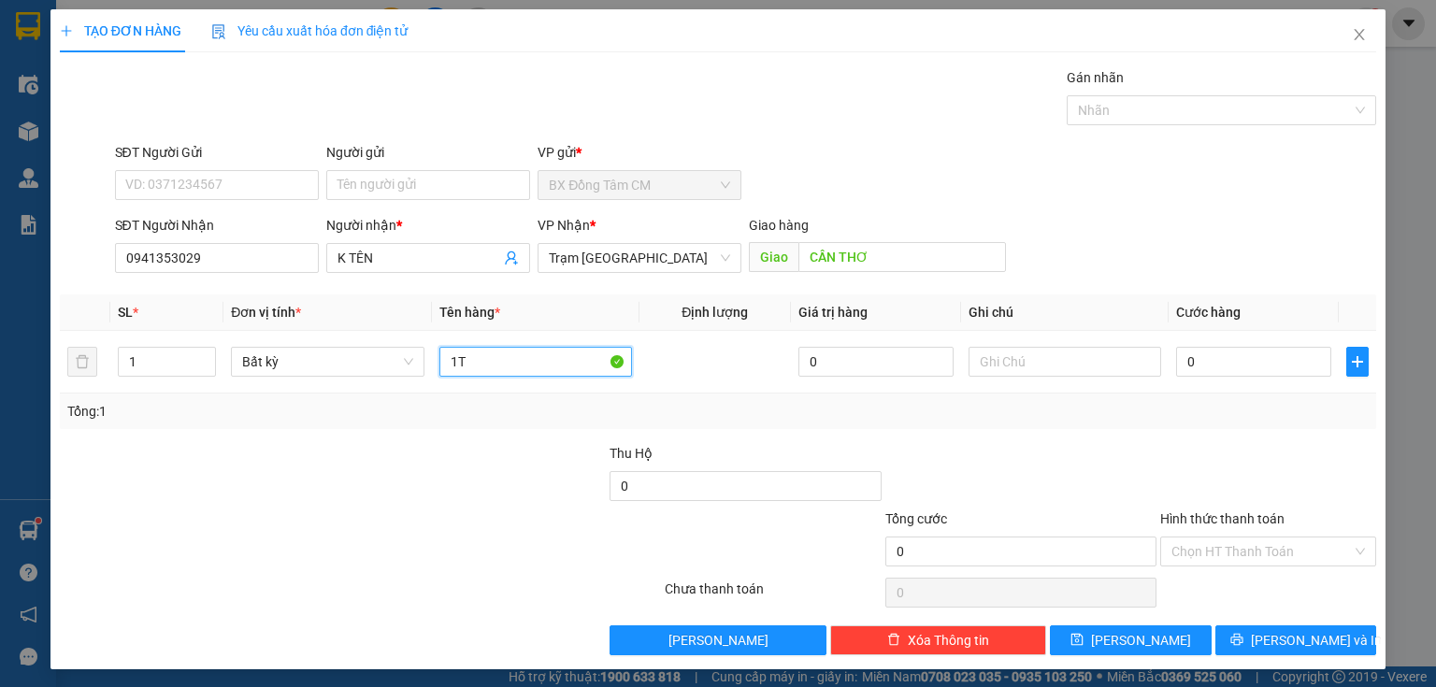
type input "1TH"
click at [1298, 364] on input "0" at bounding box center [1253, 362] width 155 height 30
click at [1350, 548] on div "Chọn HT Thanh Toán" at bounding box center [1268, 552] width 216 height 30
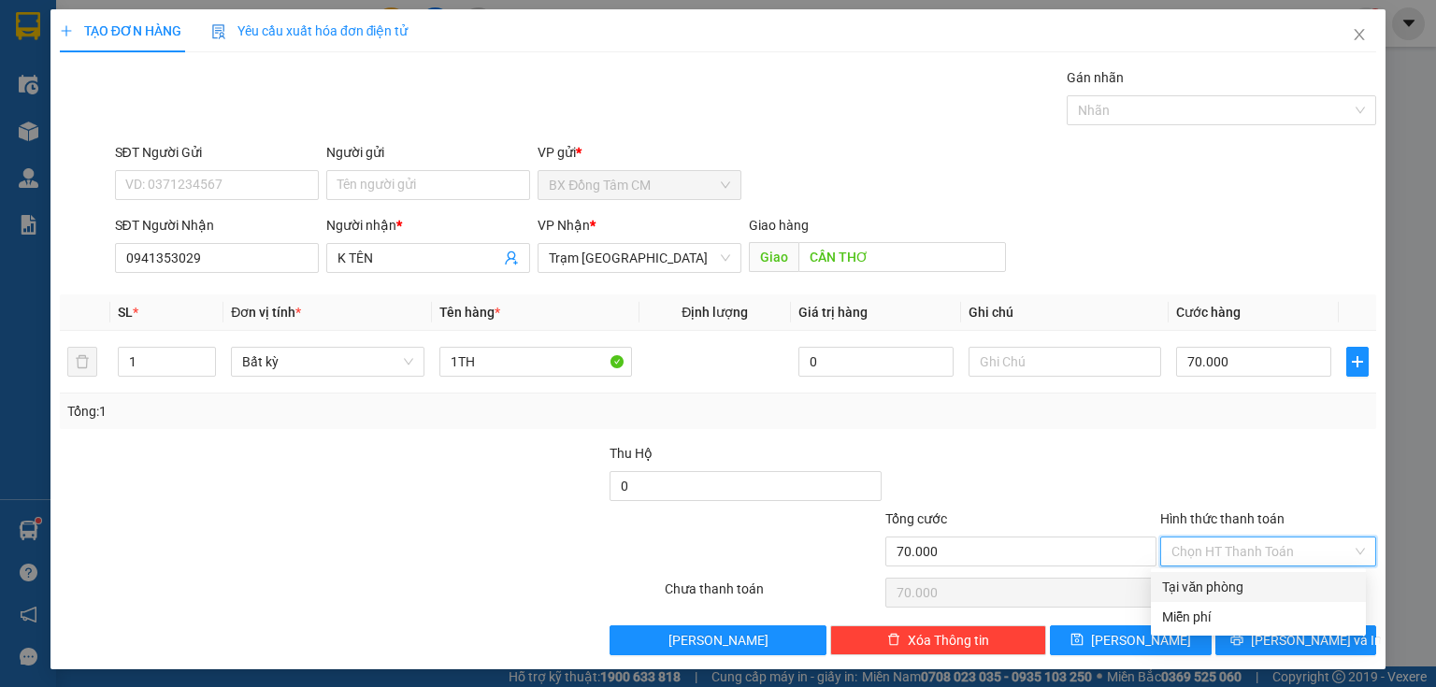
click at [1295, 584] on div "Tại văn phòng" at bounding box center [1258, 587] width 193 height 21
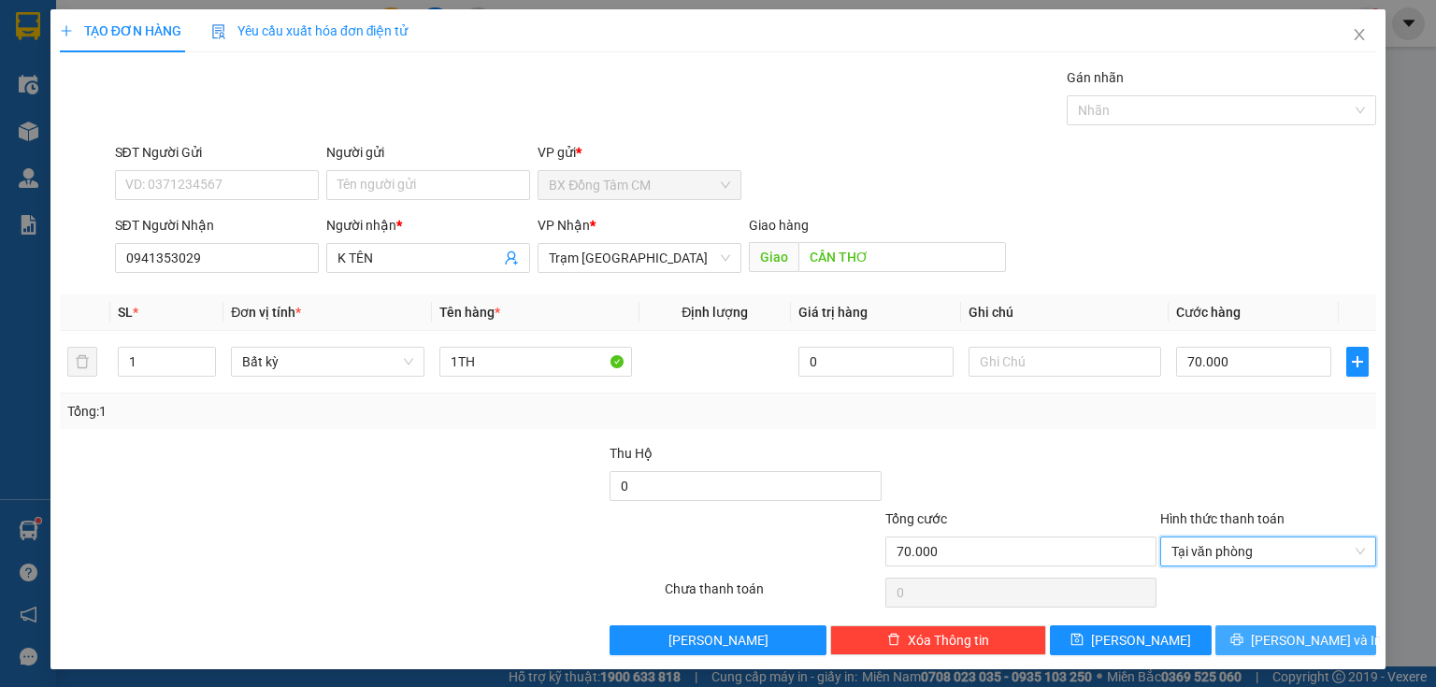
click at [1304, 645] on span "[PERSON_NAME] và In" at bounding box center [1316, 640] width 131 height 21
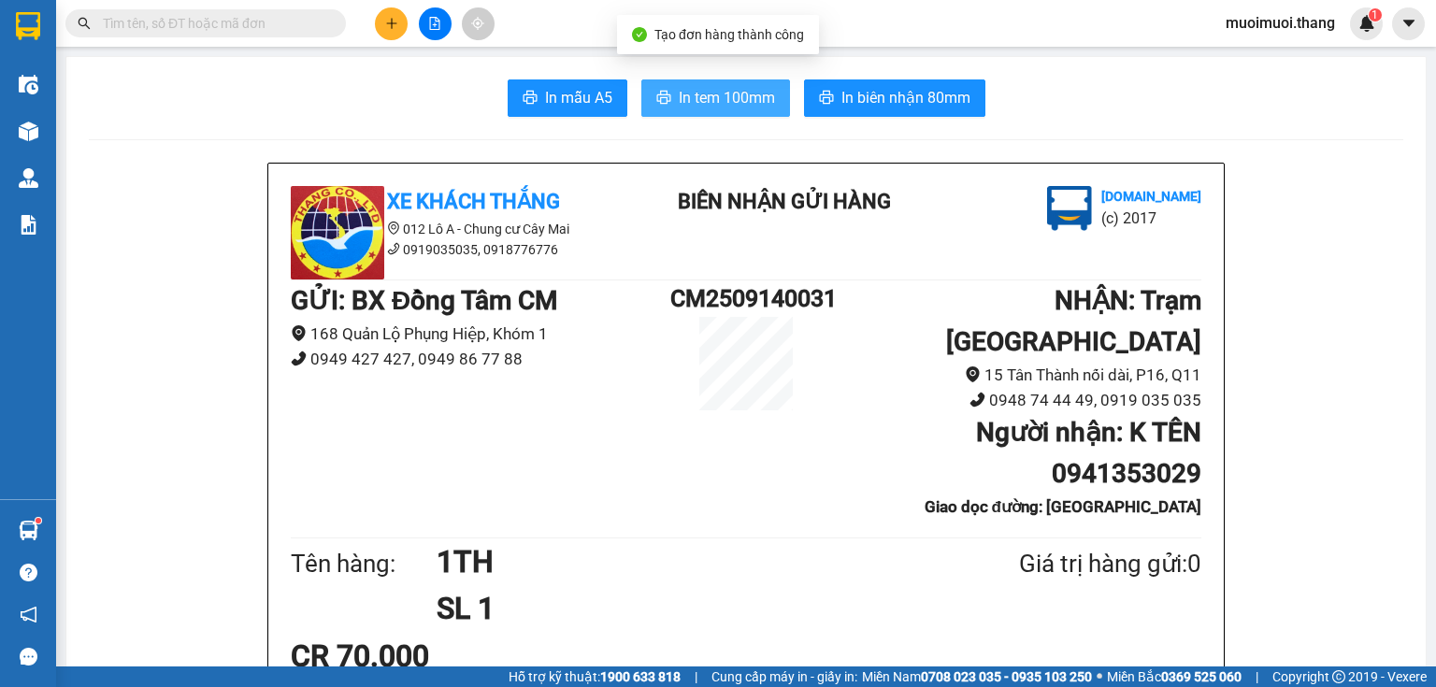
click at [692, 101] on span "In tem 100mm" at bounding box center [727, 97] width 96 height 23
click at [392, 27] on icon "plus" at bounding box center [391, 23] width 1 height 10
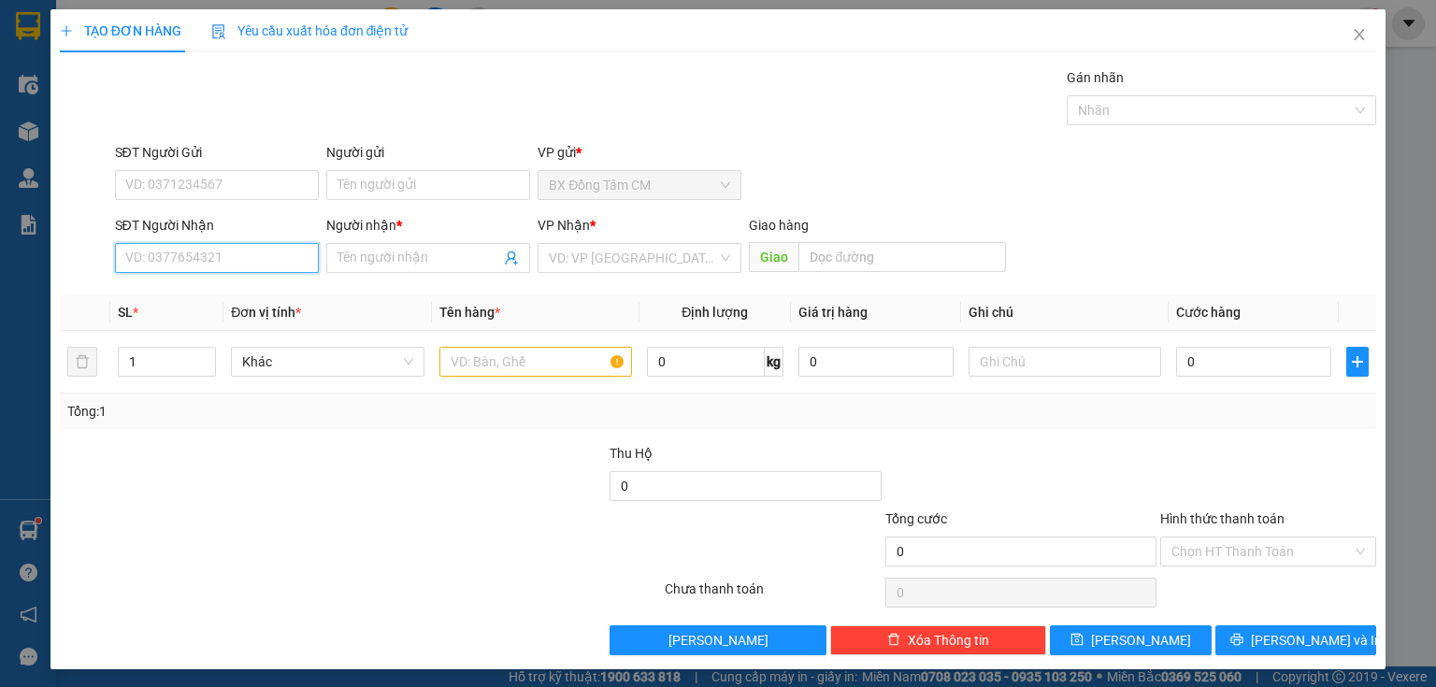
click at [220, 254] on input "SĐT Người Nhận" at bounding box center [217, 258] width 204 height 30
click at [206, 282] on div "0935355549 - NƯƠNG" at bounding box center [215, 295] width 202 height 30
type input "0935355549"
type input "NƯƠNG"
type input "0935355549"
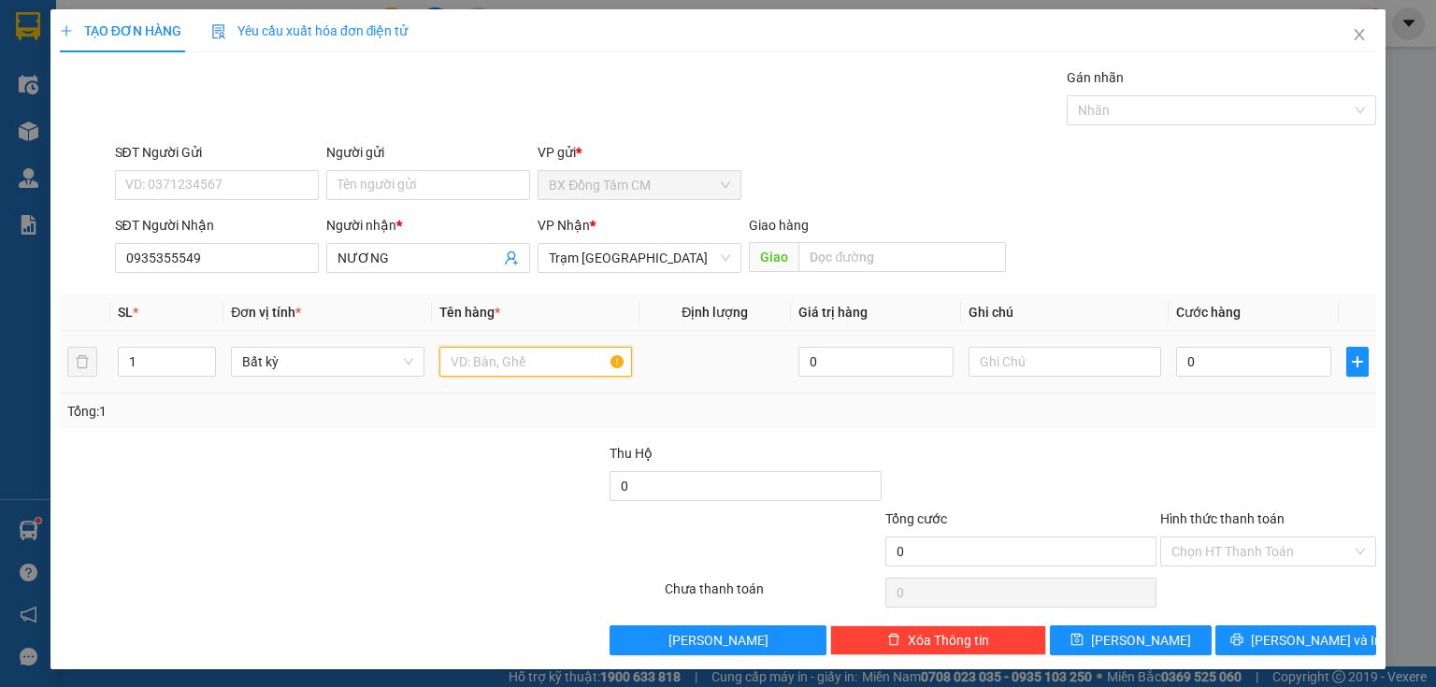
click at [469, 369] on input "text" at bounding box center [535, 362] width 193 height 30
type input "1TH"
click at [1218, 372] on input "0" at bounding box center [1253, 362] width 155 height 30
type input "8"
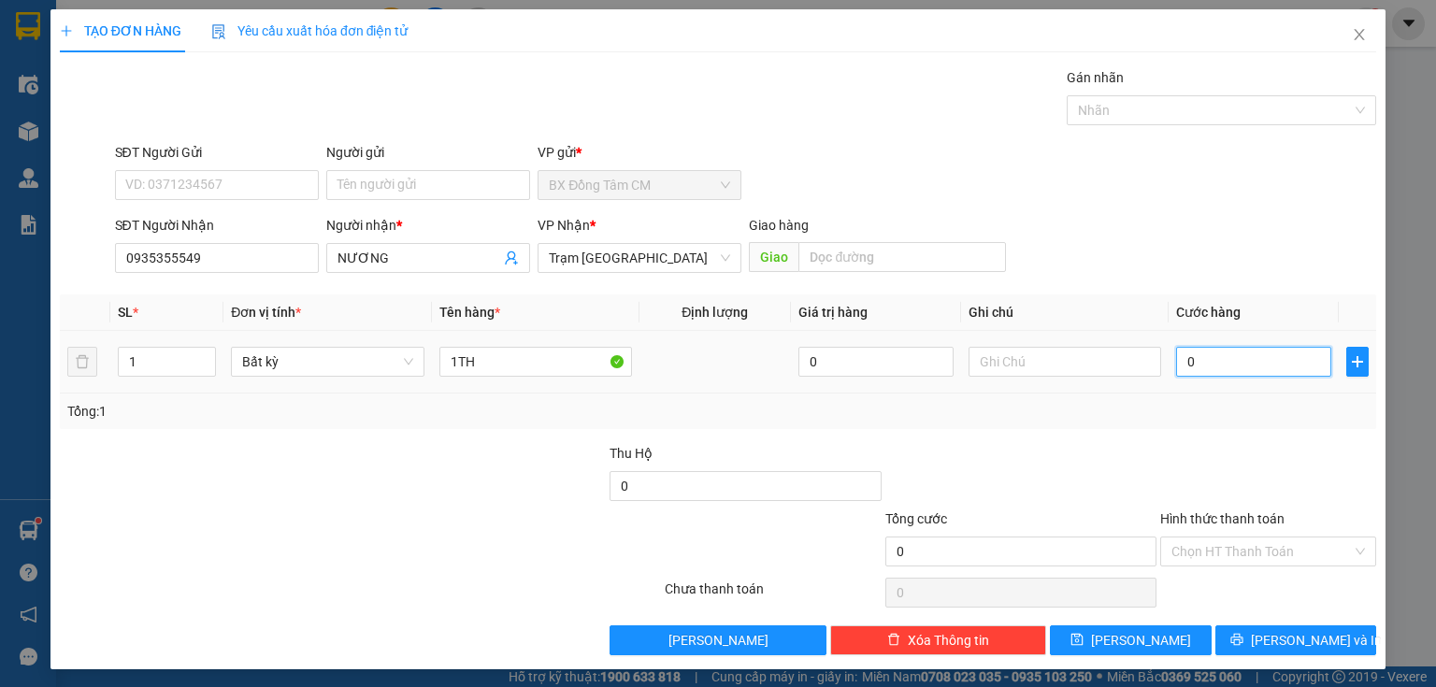
type input "8"
type input "80"
type input "800"
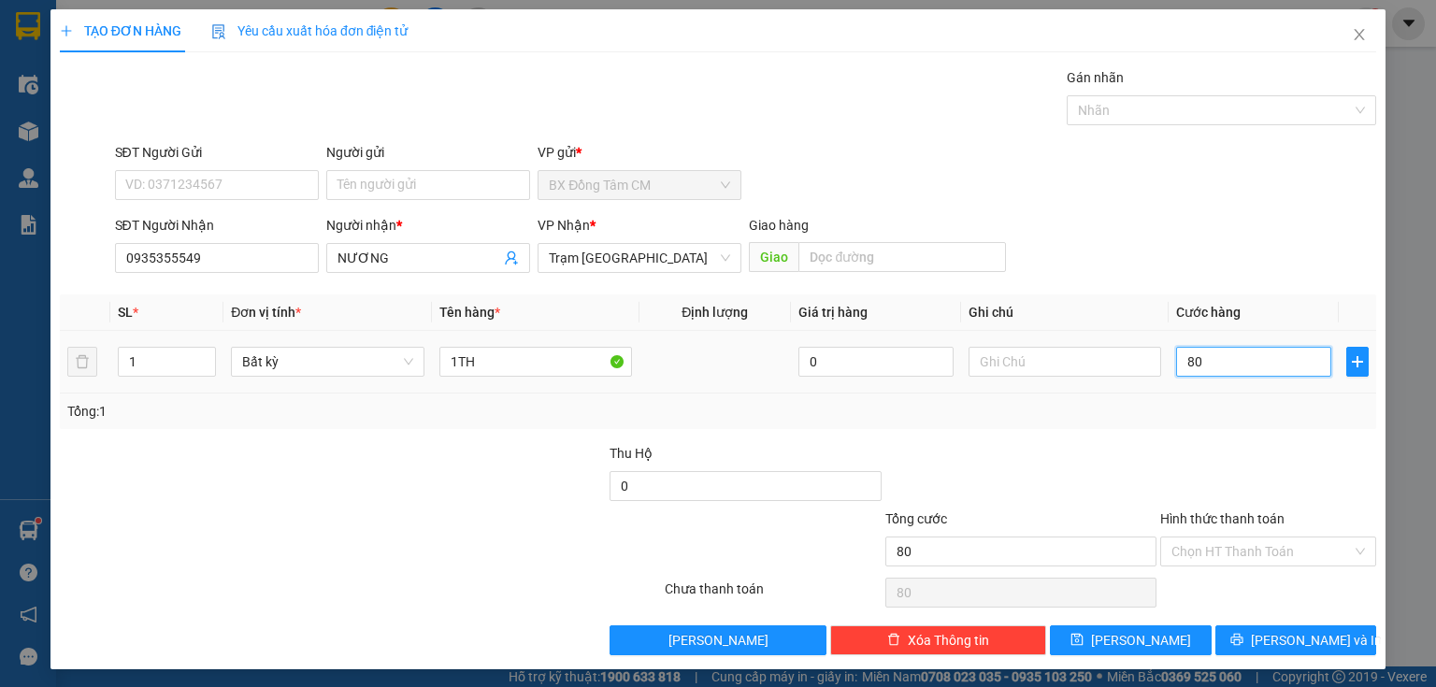
type input "800"
type input "8.000"
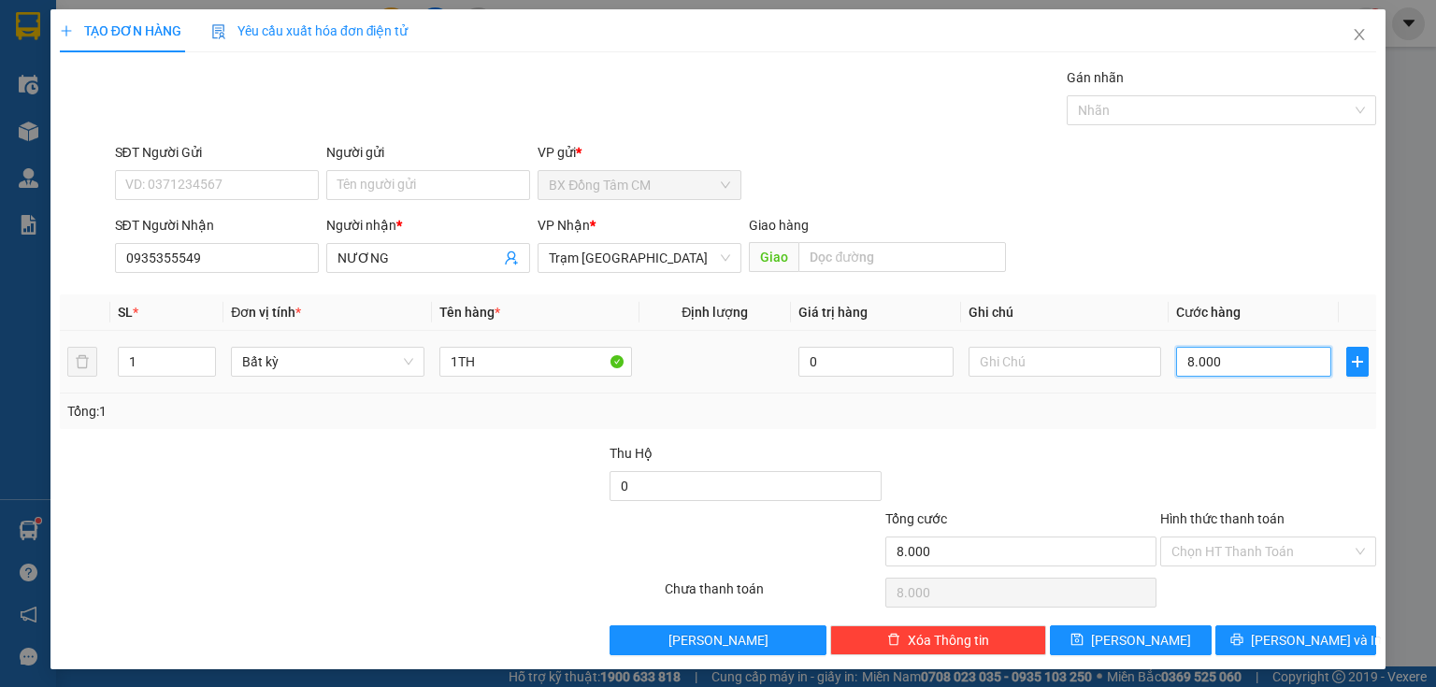
type input "80.000"
click at [1317, 650] on button "[PERSON_NAME] và In" at bounding box center [1297, 641] width 162 height 30
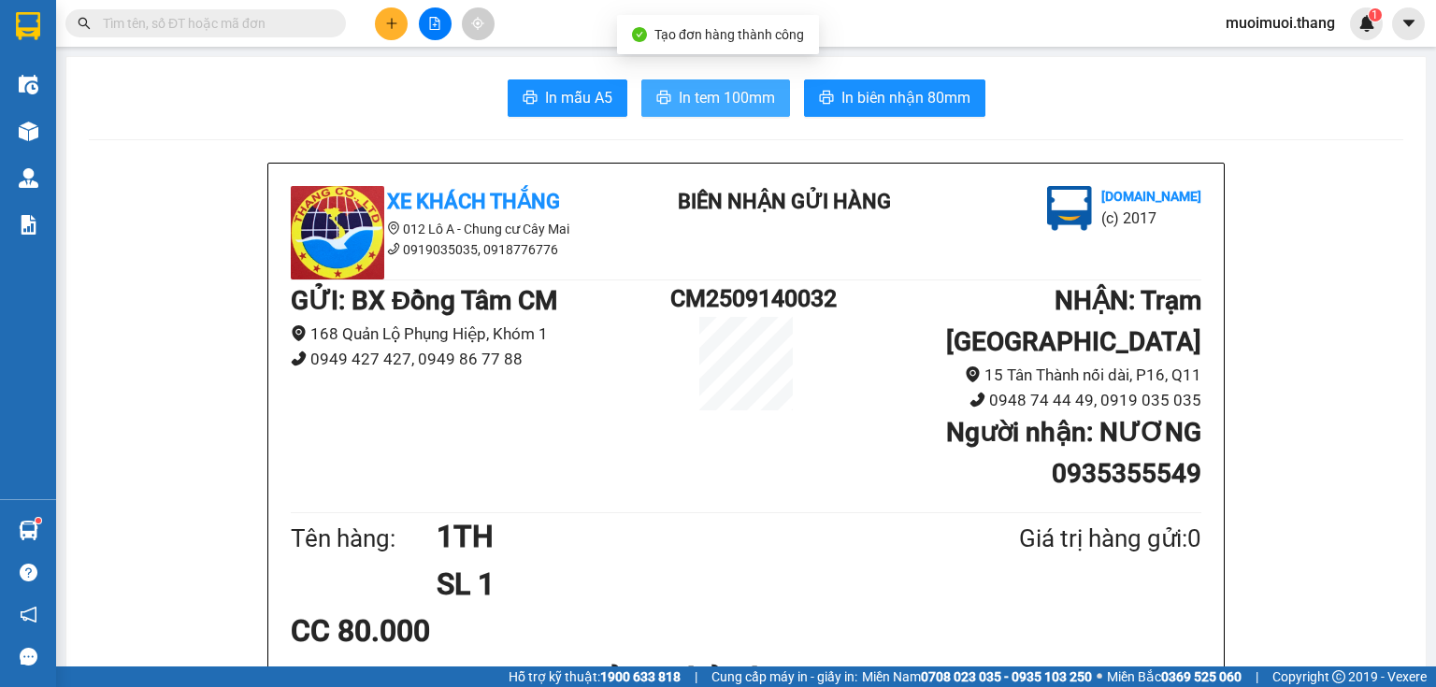
click at [734, 108] on span "In tem 100mm" at bounding box center [727, 97] width 96 height 23
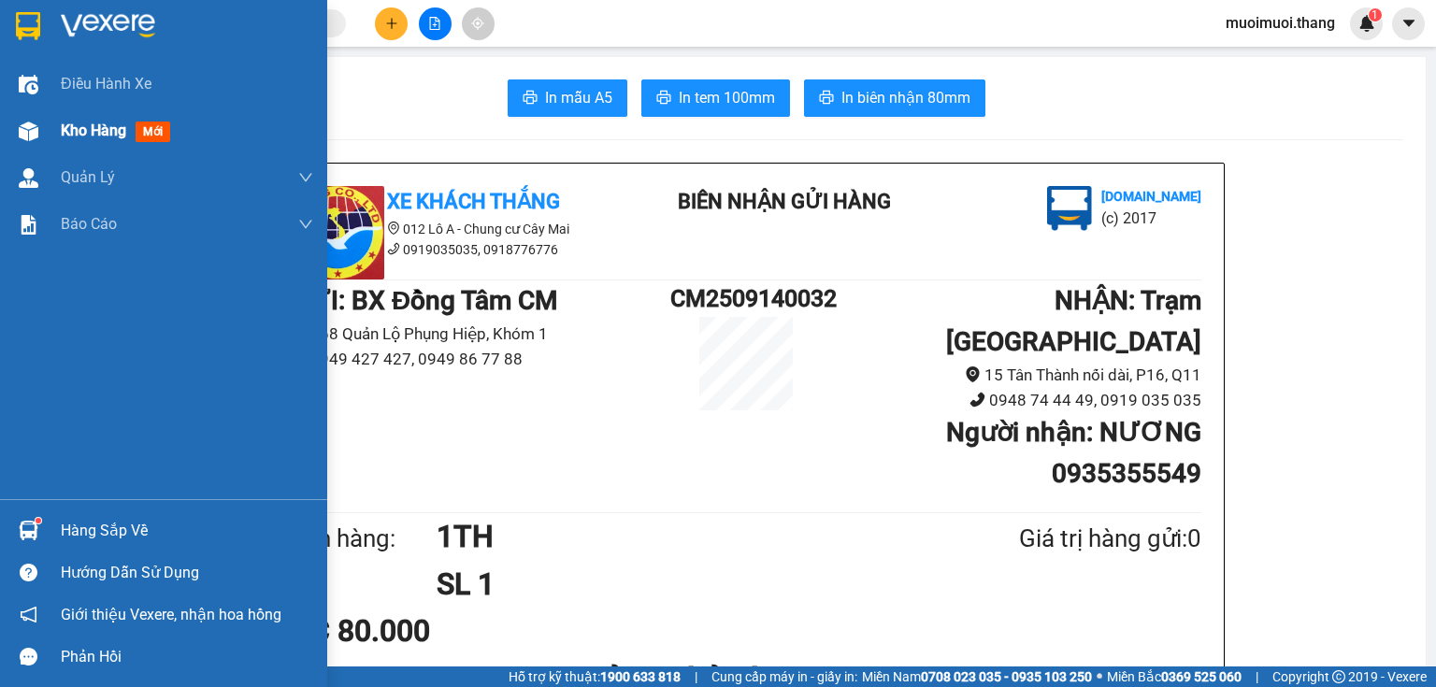
click at [96, 119] on div "Kho hàng mới" at bounding box center [119, 130] width 117 height 23
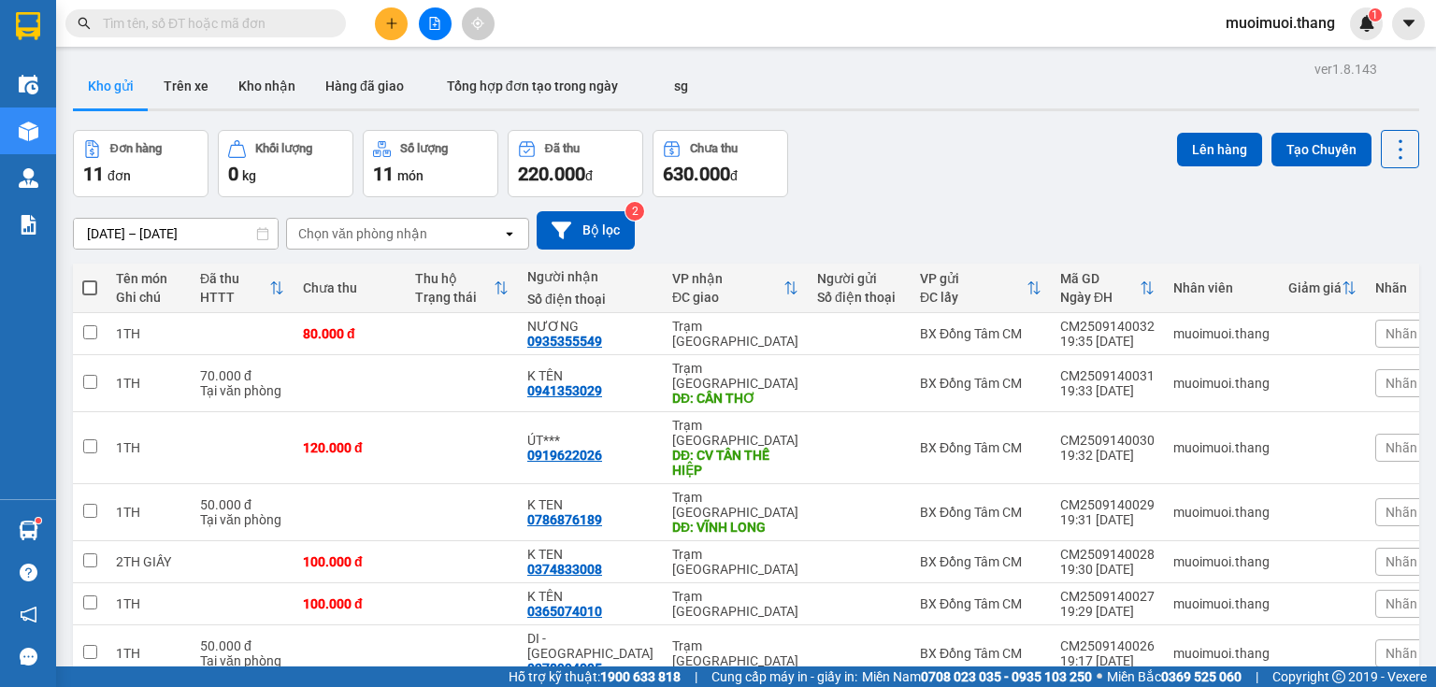
click at [400, 27] on button at bounding box center [391, 23] width 33 height 33
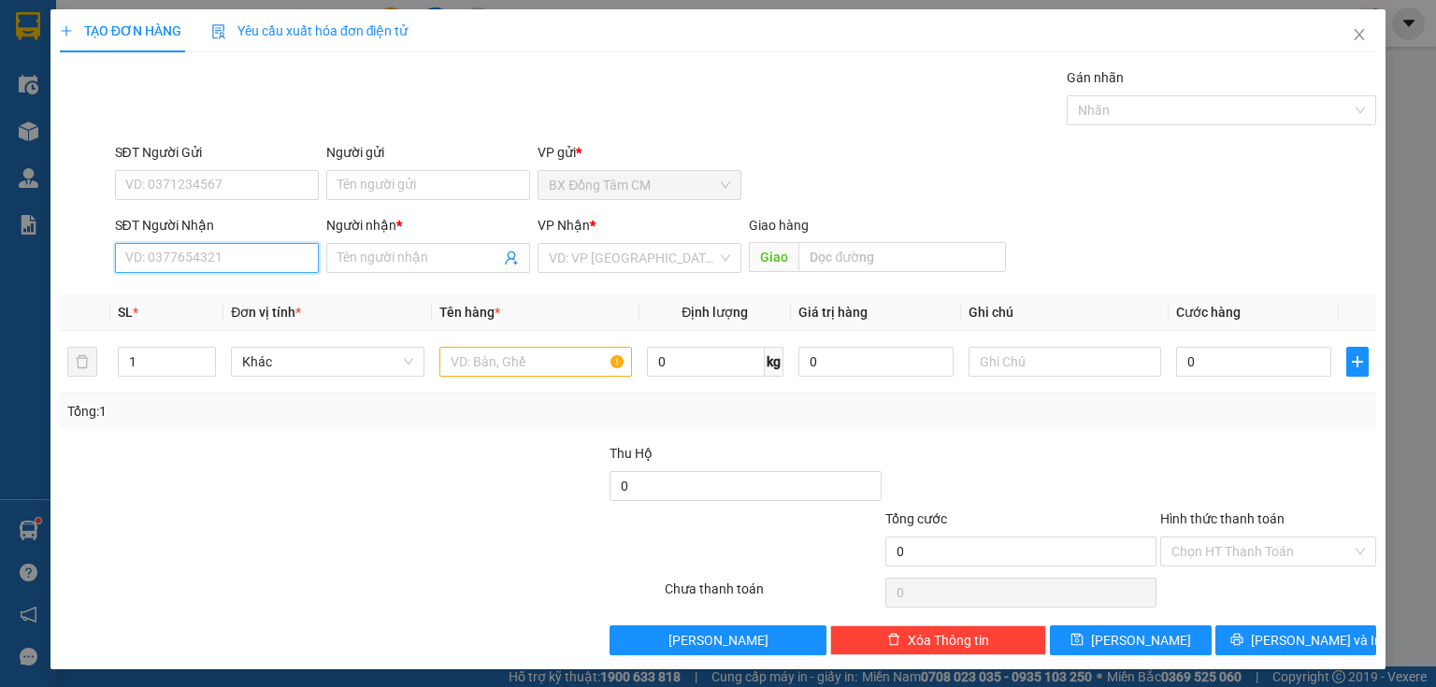
click at [276, 262] on input "SĐT Người Nhận" at bounding box center [217, 258] width 204 height 30
type input "0702966809"
click at [230, 301] on div "0702966809 - KO TÊN" at bounding box center [215, 294] width 180 height 21
type input "KO TÊN"
type input "NGÃ 4 QUÁN CHUỐI"
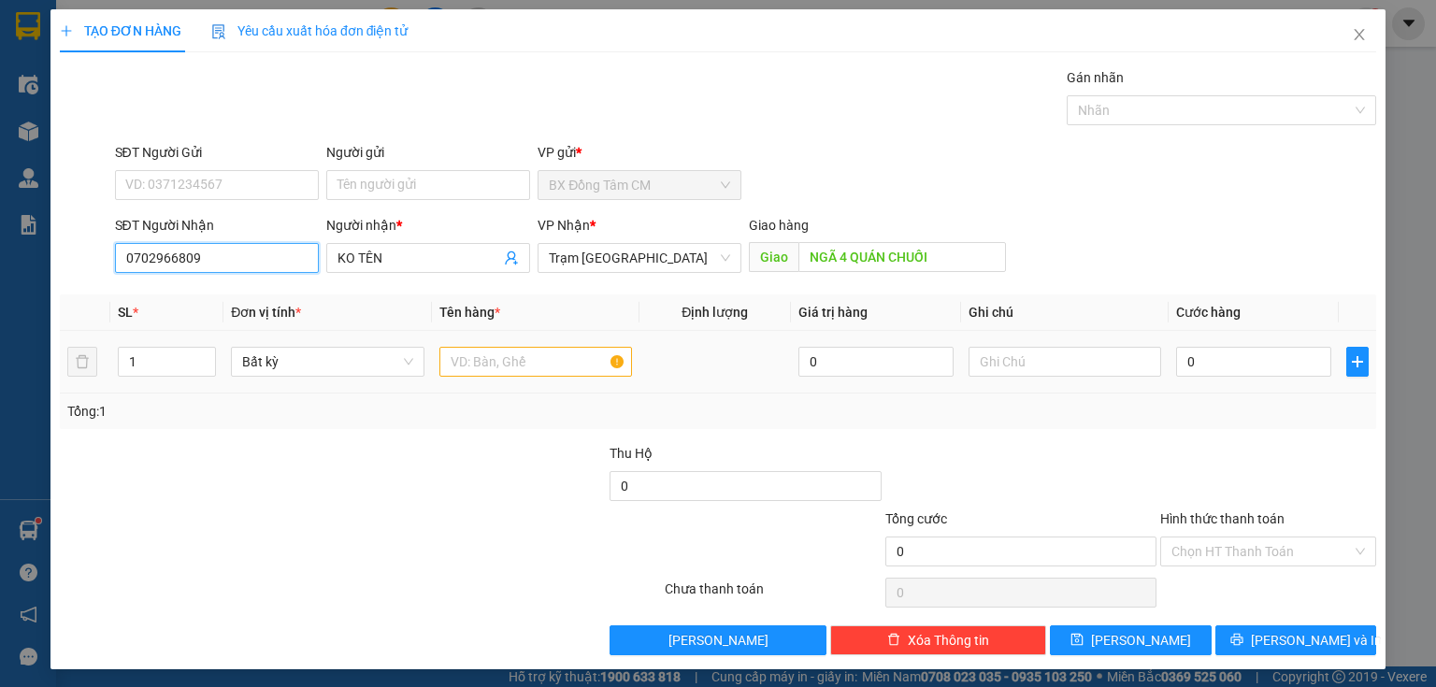
type input "0702966809"
click at [479, 355] on input "text" at bounding box center [535, 362] width 193 height 30
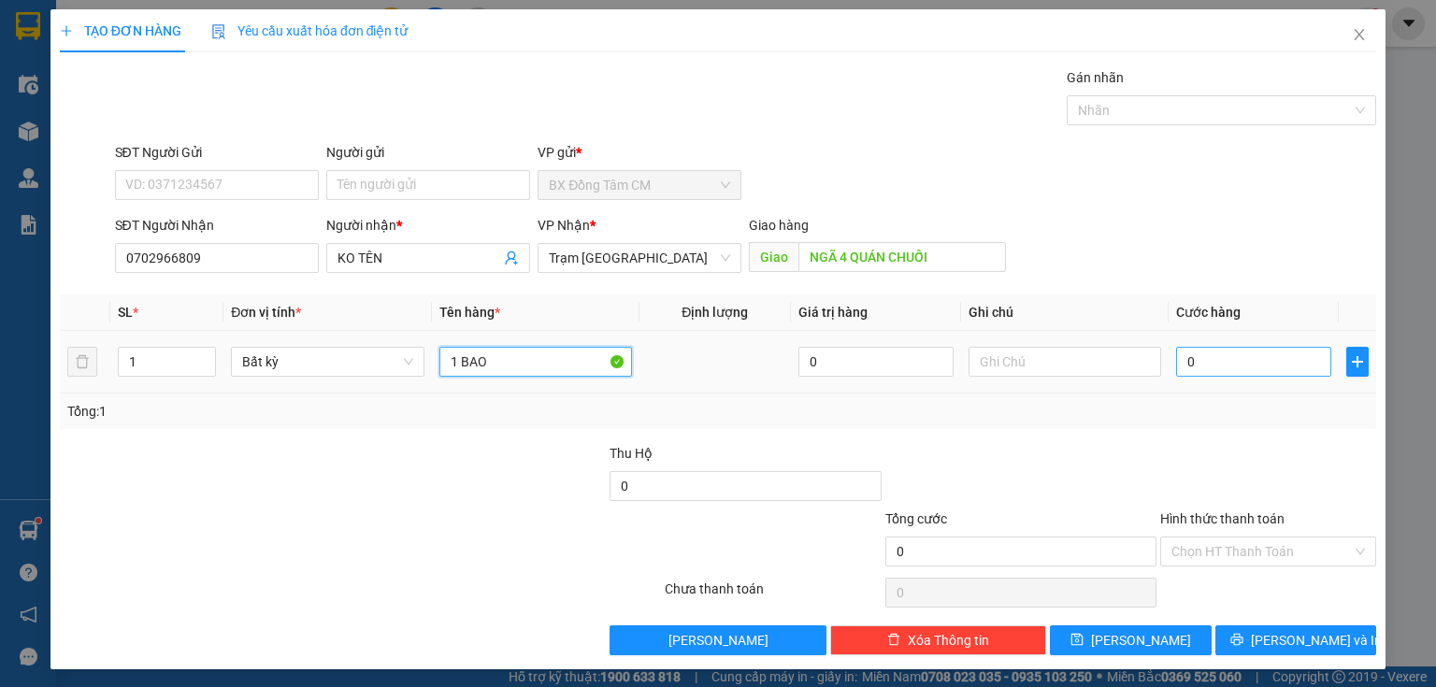
type input "1 BAO"
click at [1223, 362] on input "0" at bounding box center [1253, 362] width 155 height 30
type input "8"
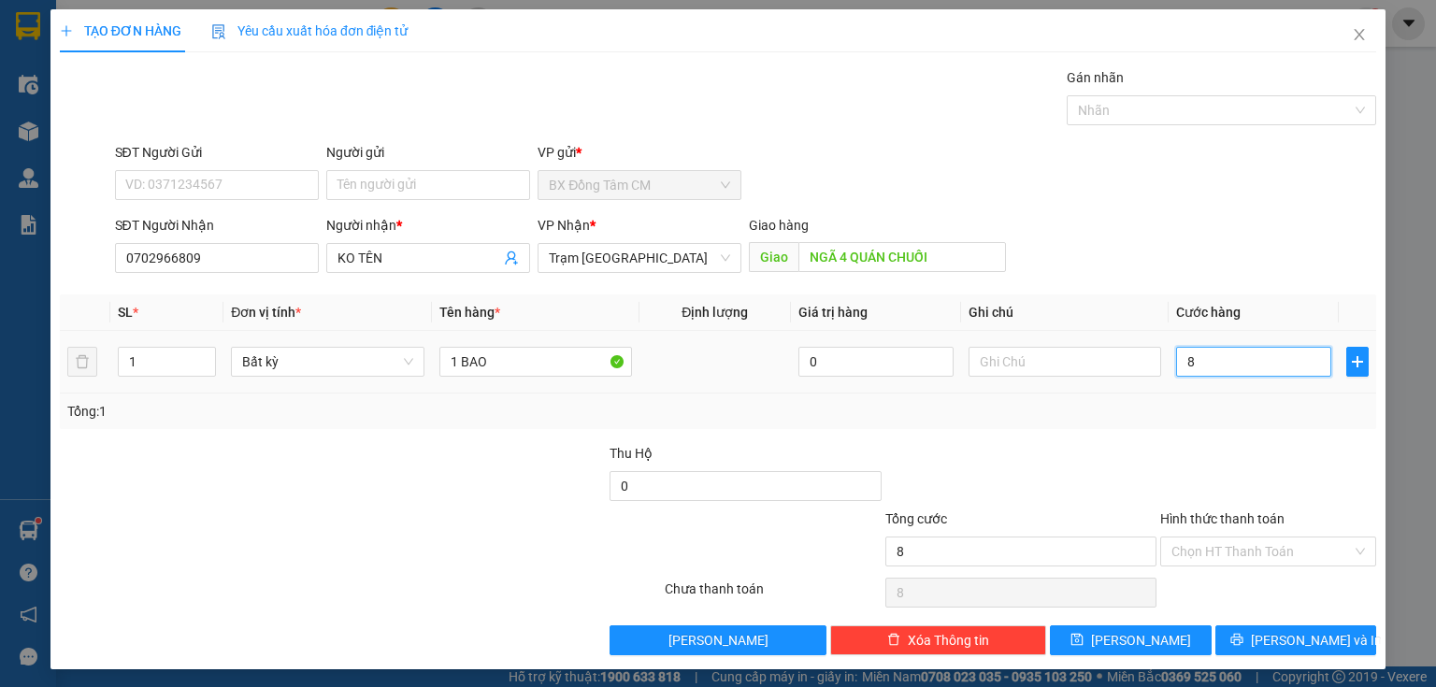
type input "80"
type input "800"
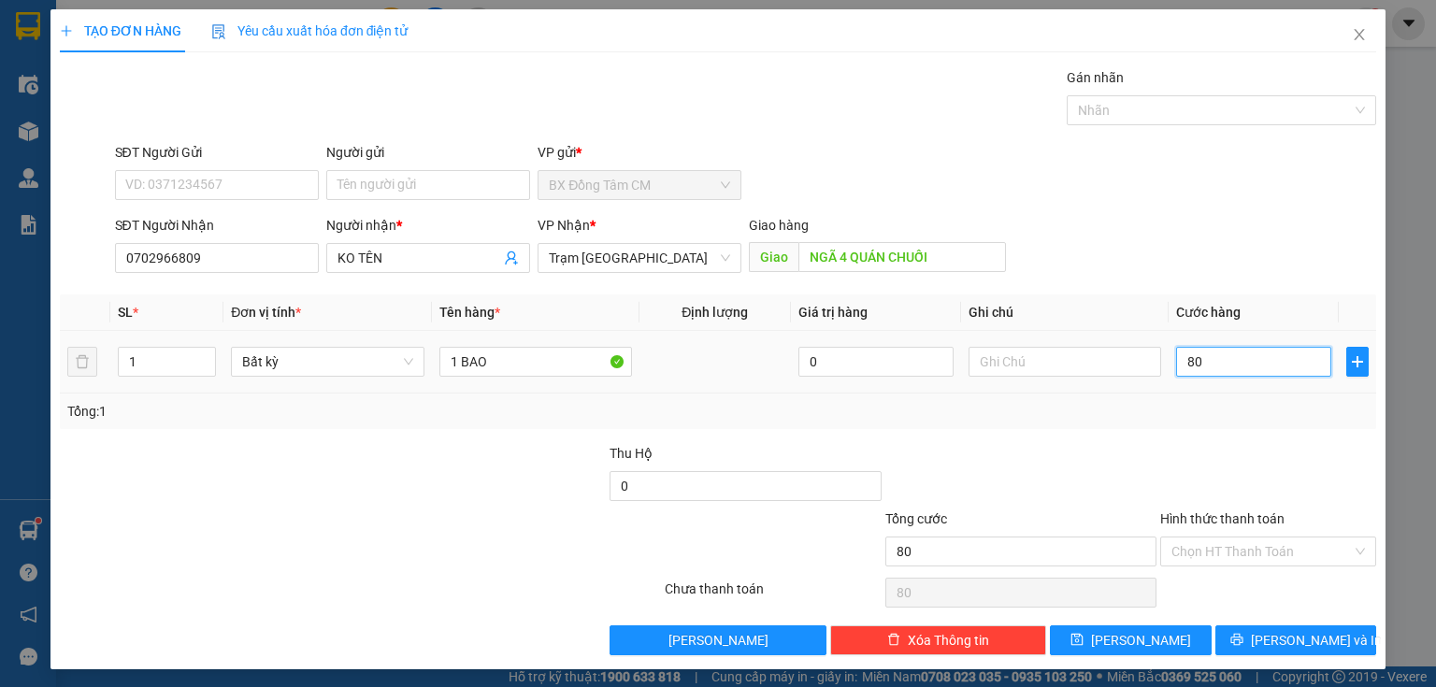
type input "800"
type input "8.000"
type input "80.000"
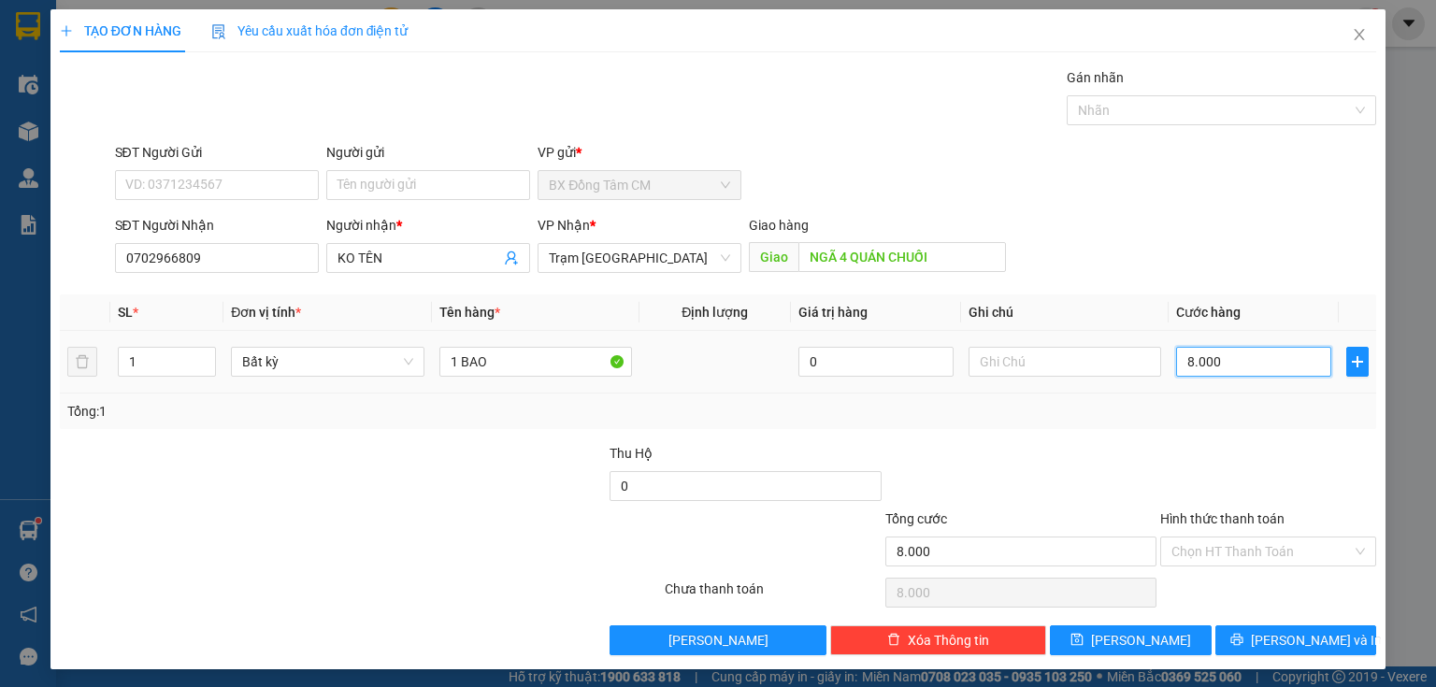
type input "80.000"
click at [1267, 634] on button "[PERSON_NAME] và In" at bounding box center [1297, 641] width 162 height 30
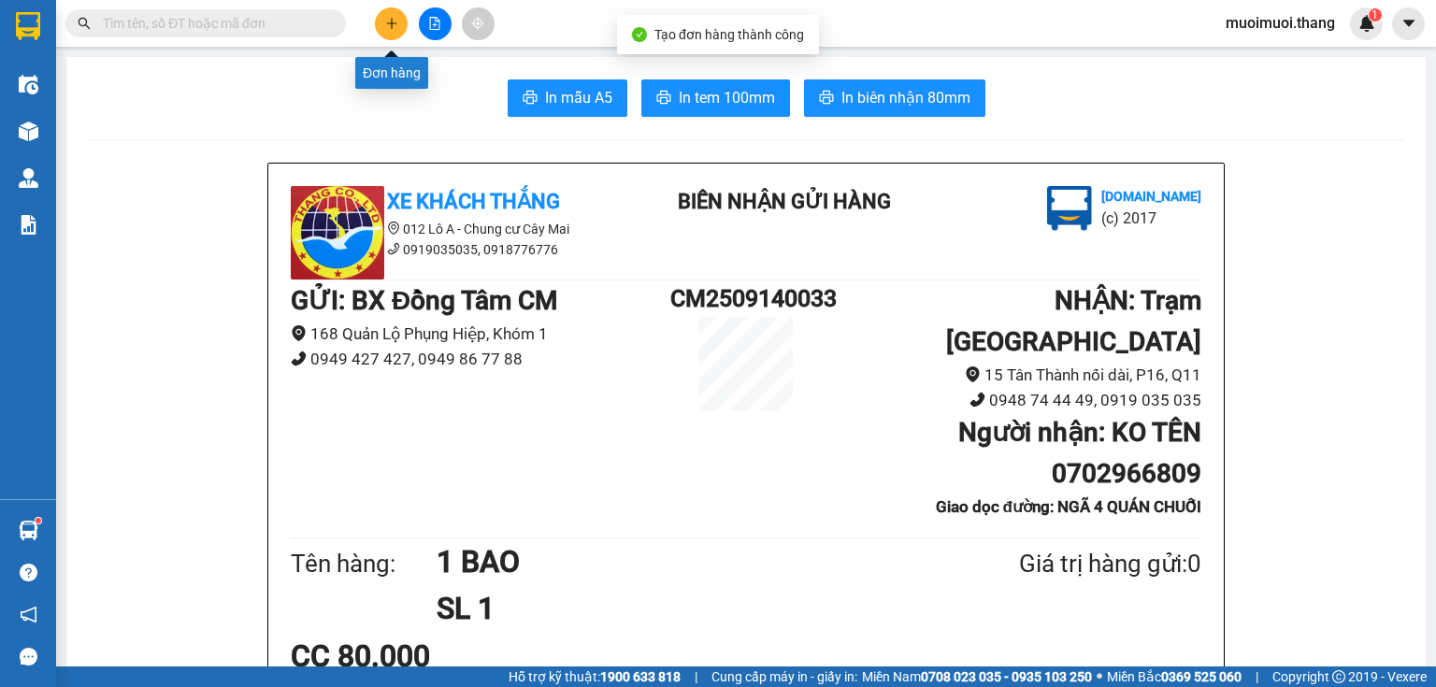
click at [400, 22] on button at bounding box center [391, 23] width 33 height 33
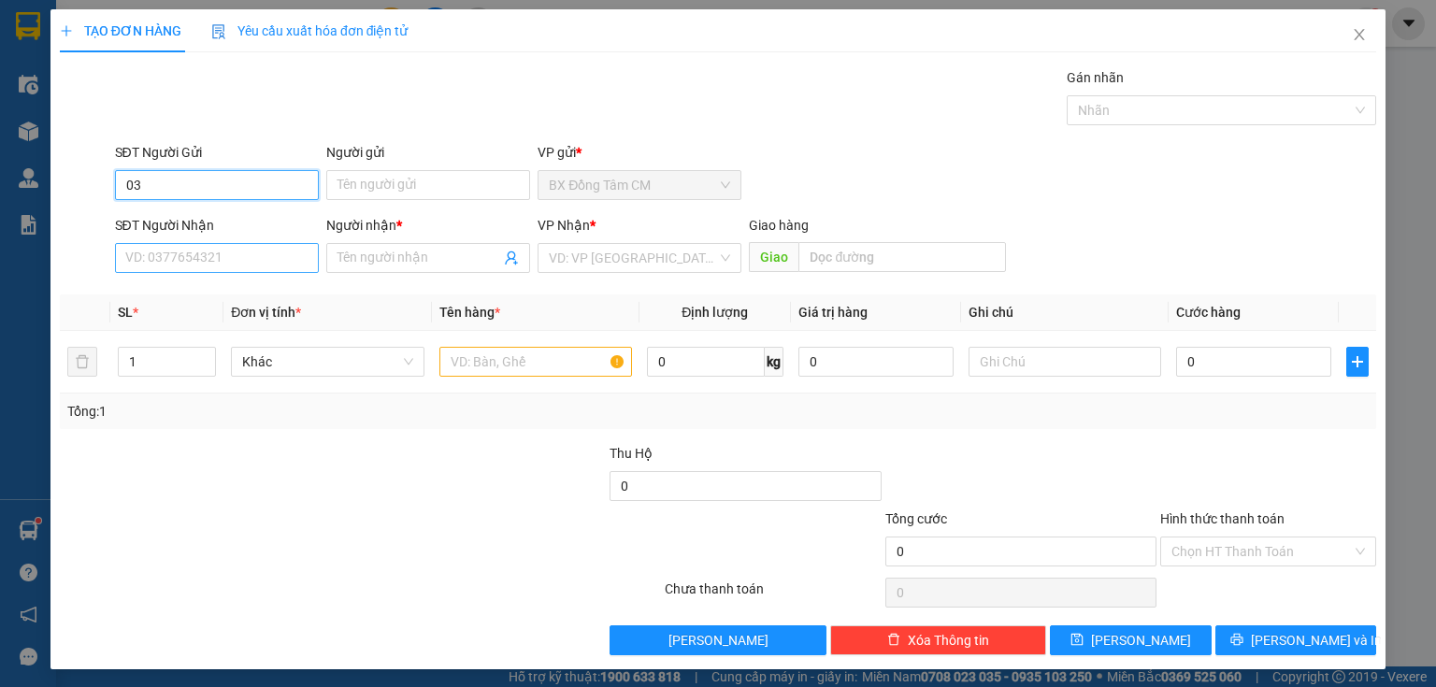
type input "0"
click at [211, 226] on div "SĐT Người Nhận" at bounding box center [217, 225] width 204 height 21
click at [211, 243] on input "SĐT Người Nhận" at bounding box center [217, 258] width 204 height 30
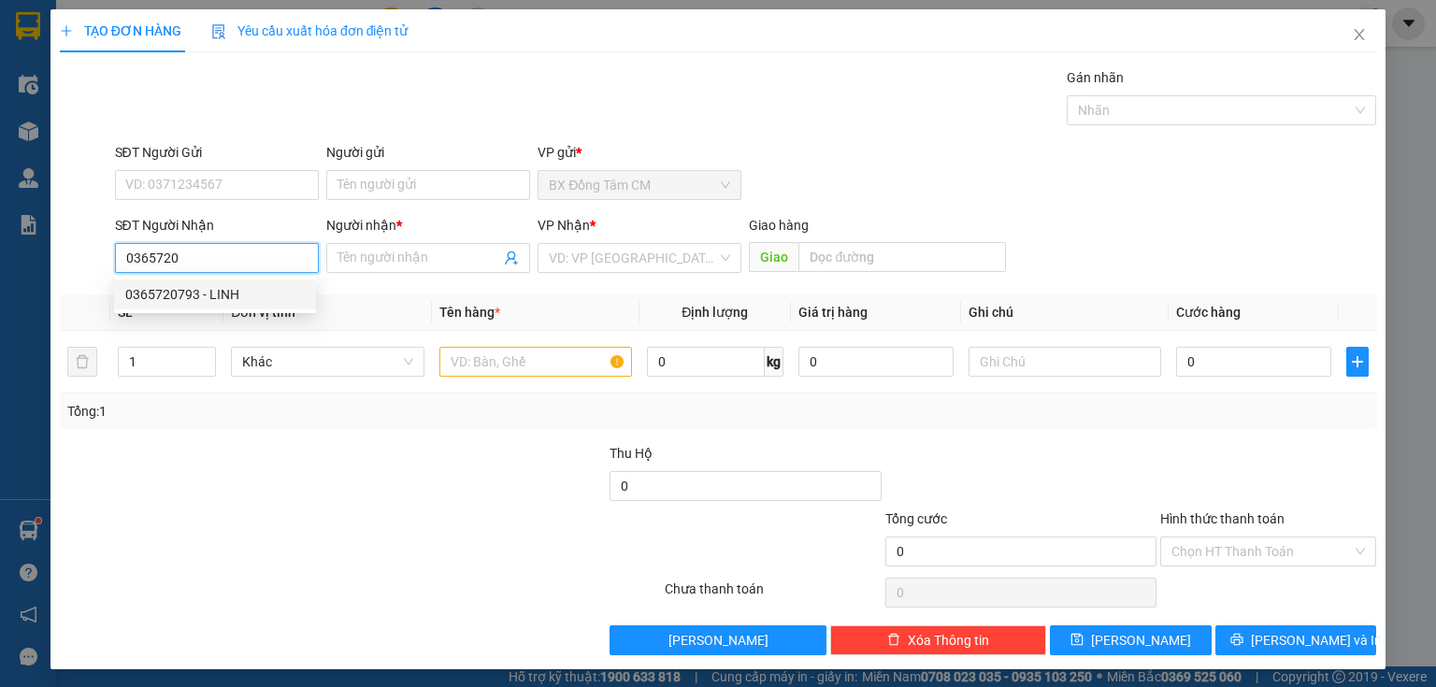
click at [249, 289] on div "0365720793 - LINH" at bounding box center [215, 294] width 180 height 21
type input "0365720793"
type input "LINH"
type input "CV AN SUONG"
type input "0365720793"
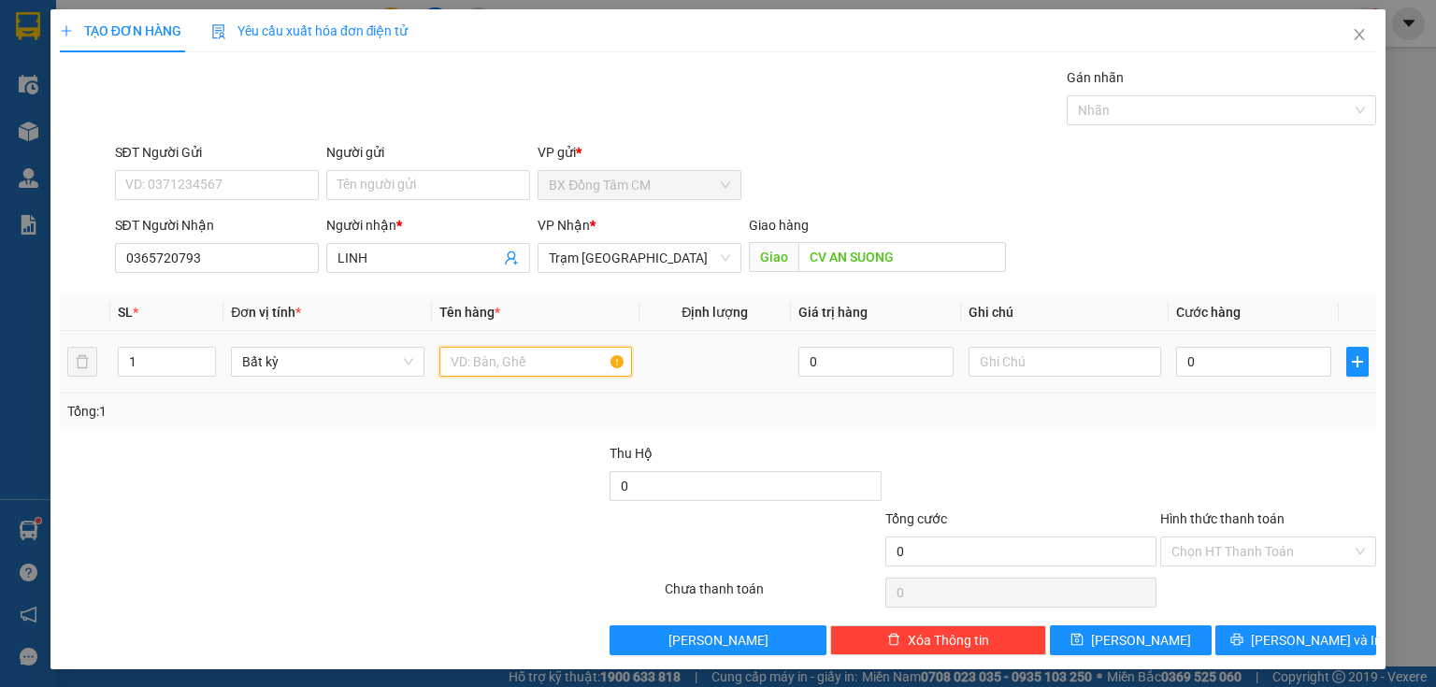
click at [511, 363] on input "text" at bounding box center [535, 362] width 193 height 30
type input "3 KIỆN"
click at [1223, 374] on input "0" at bounding box center [1253, 362] width 155 height 30
type input "1"
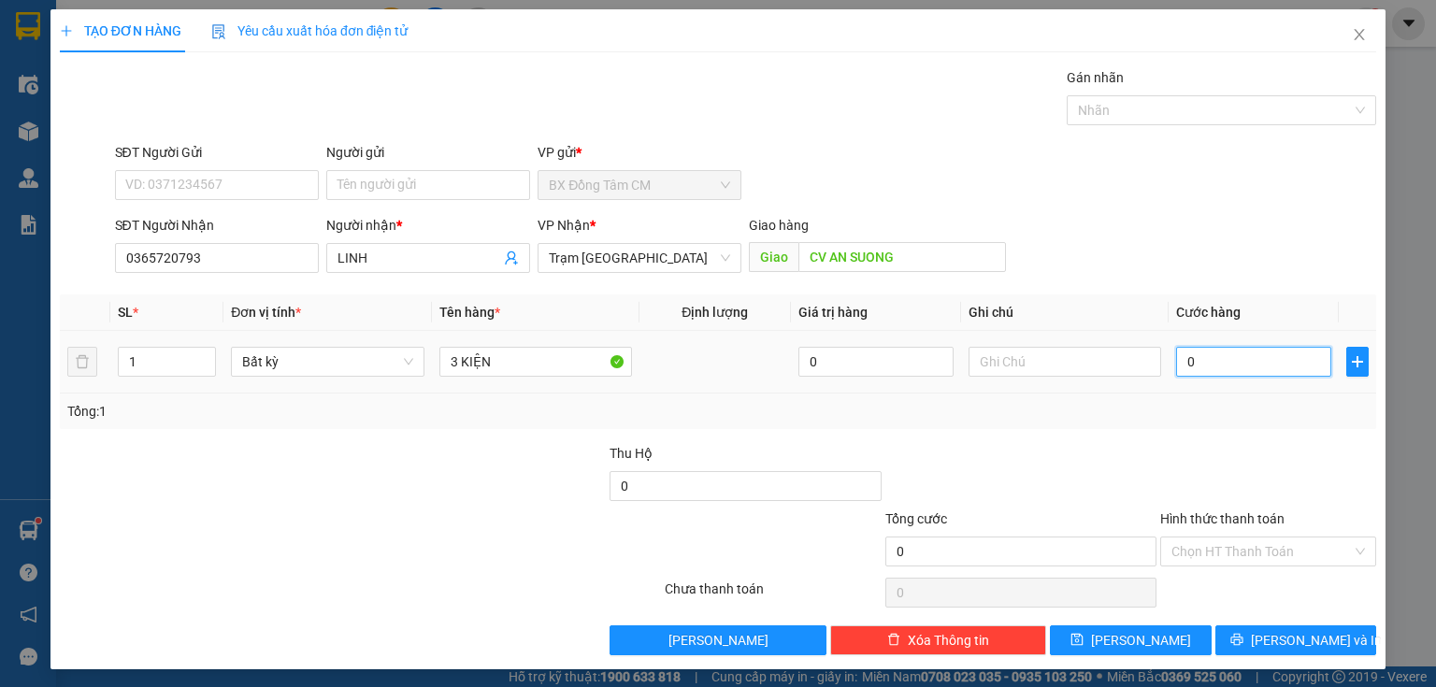
type input "1"
type input "10"
type input "100"
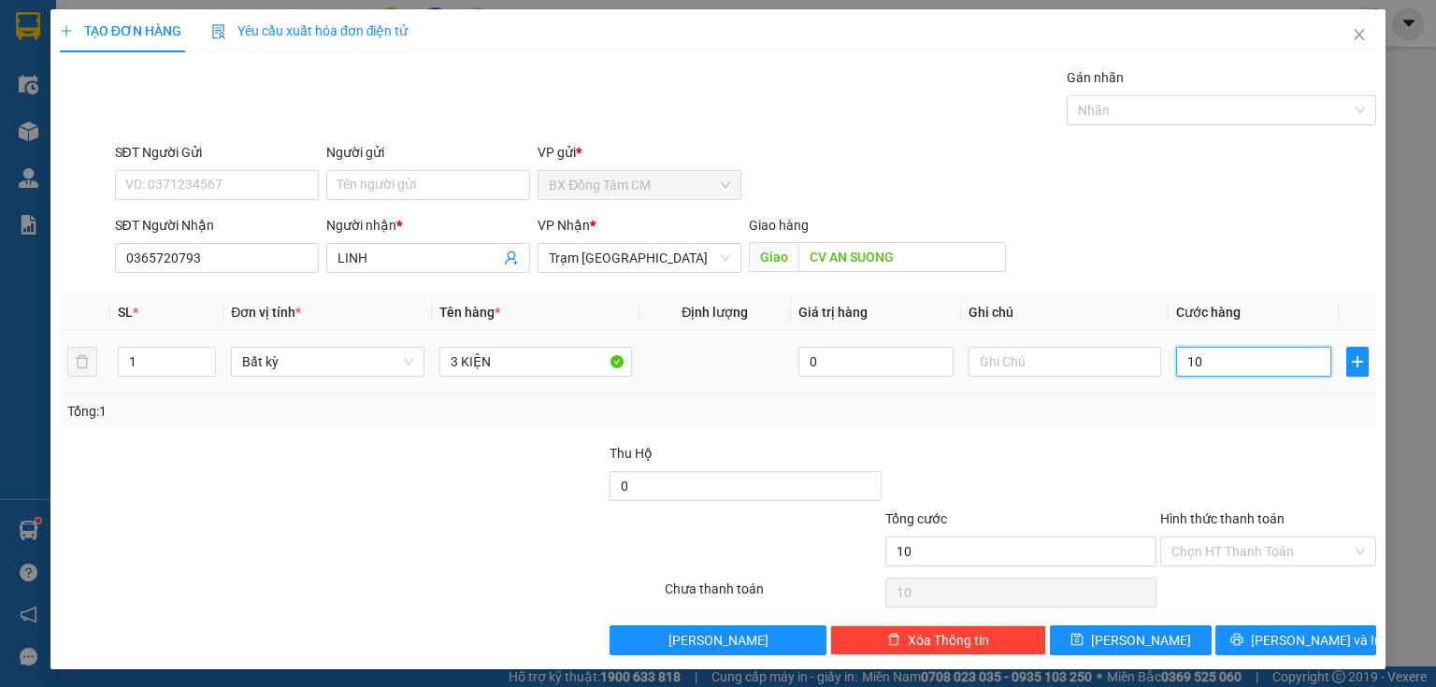
type input "100"
type input "1.000"
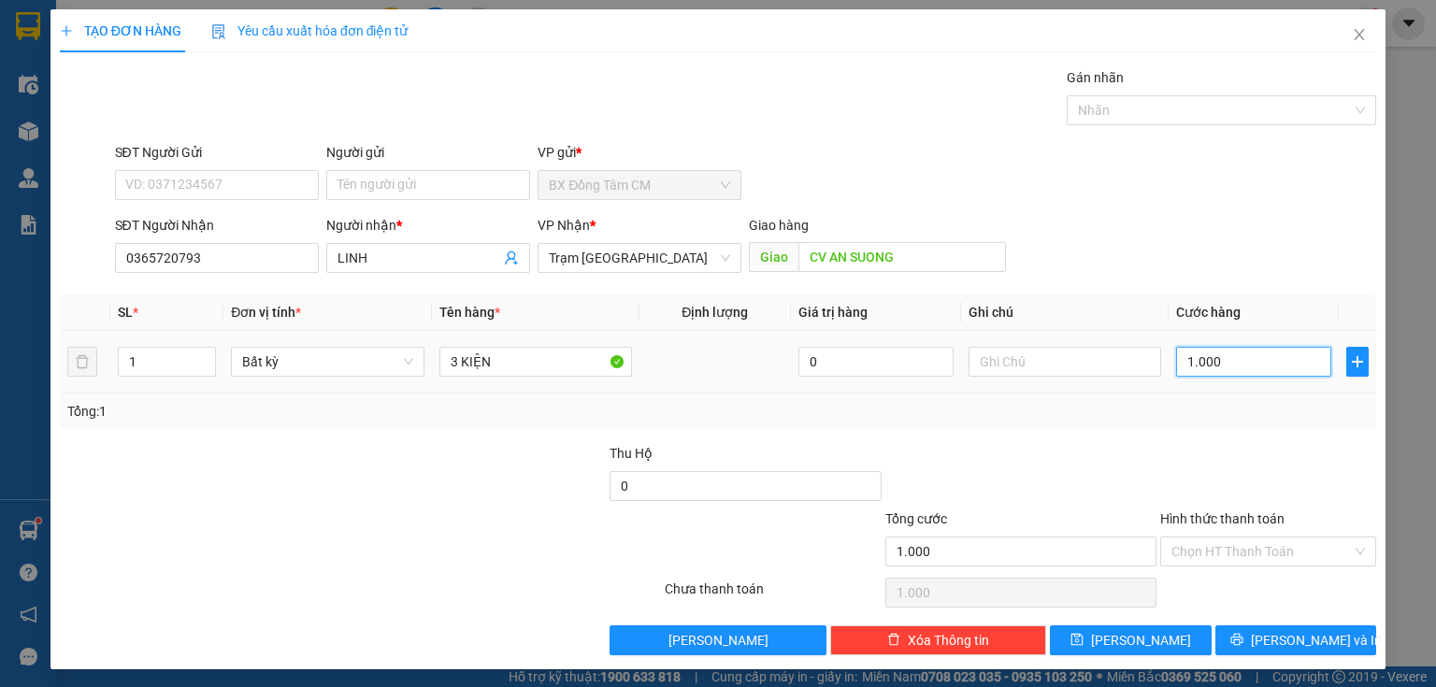
type input "10.000"
type input "100.000"
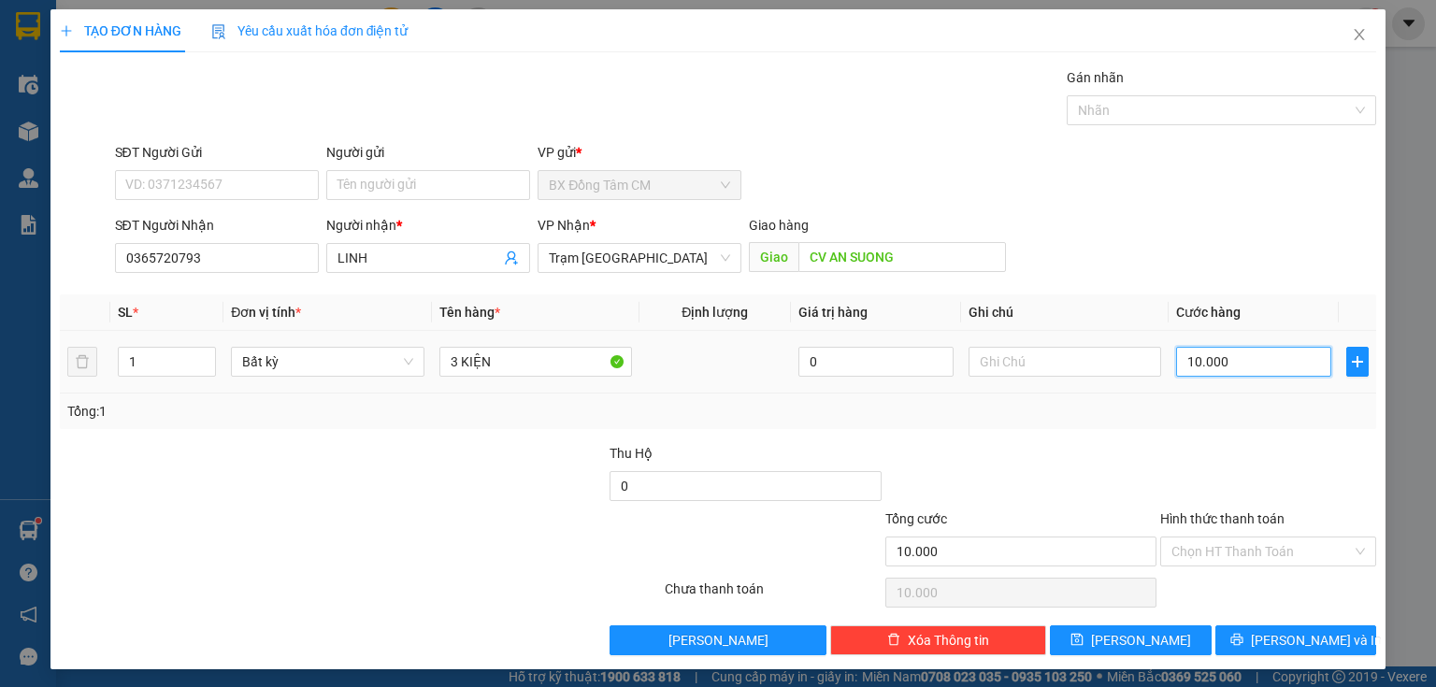
type input "100.000"
click at [1239, 543] on input "Hình thức thanh toán" at bounding box center [1262, 552] width 180 height 28
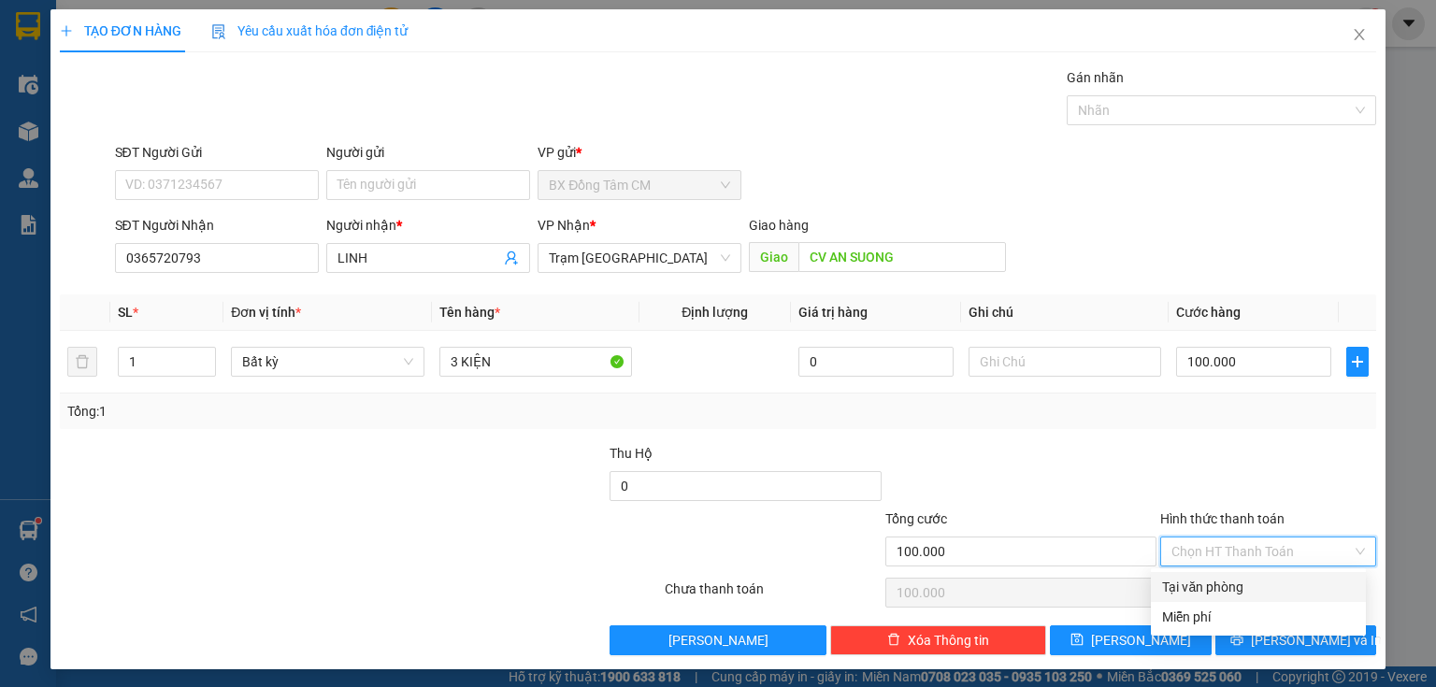
click at [1186, 585] on div "Tại văn phòng" at bounding box center [1258, 587] width 193 height 21
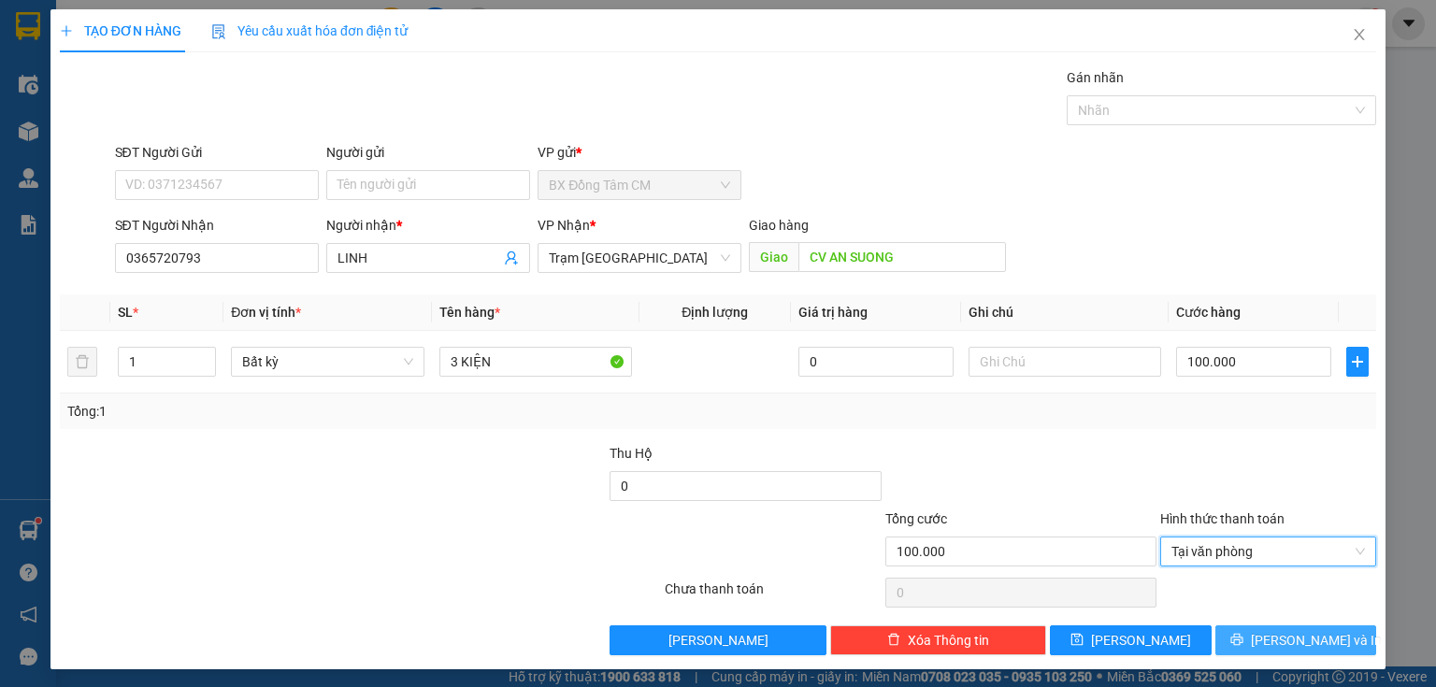
click at [1244, 634] on icon "printer" at bounding box center [1237, 639] width 13 height 13
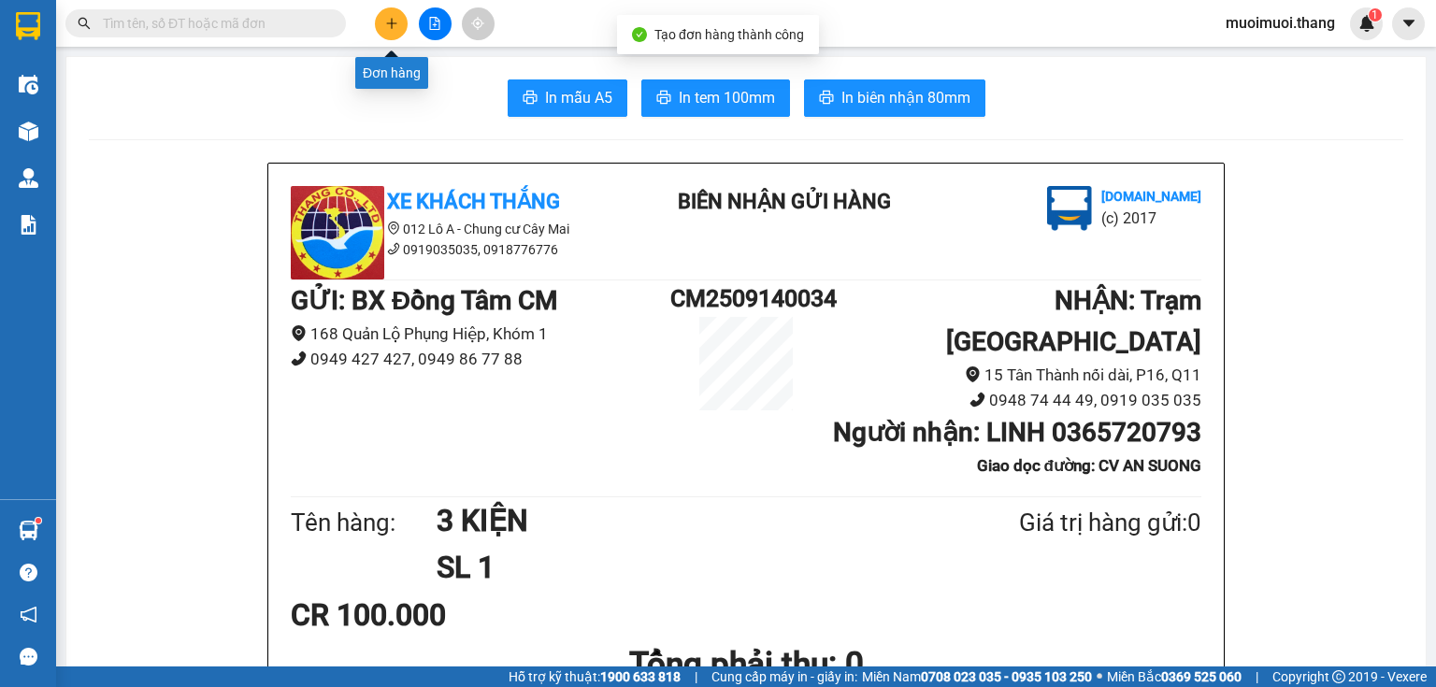
click at [391, 17] on icon "plus" at bounding box center [391, 23] width 13 height 13
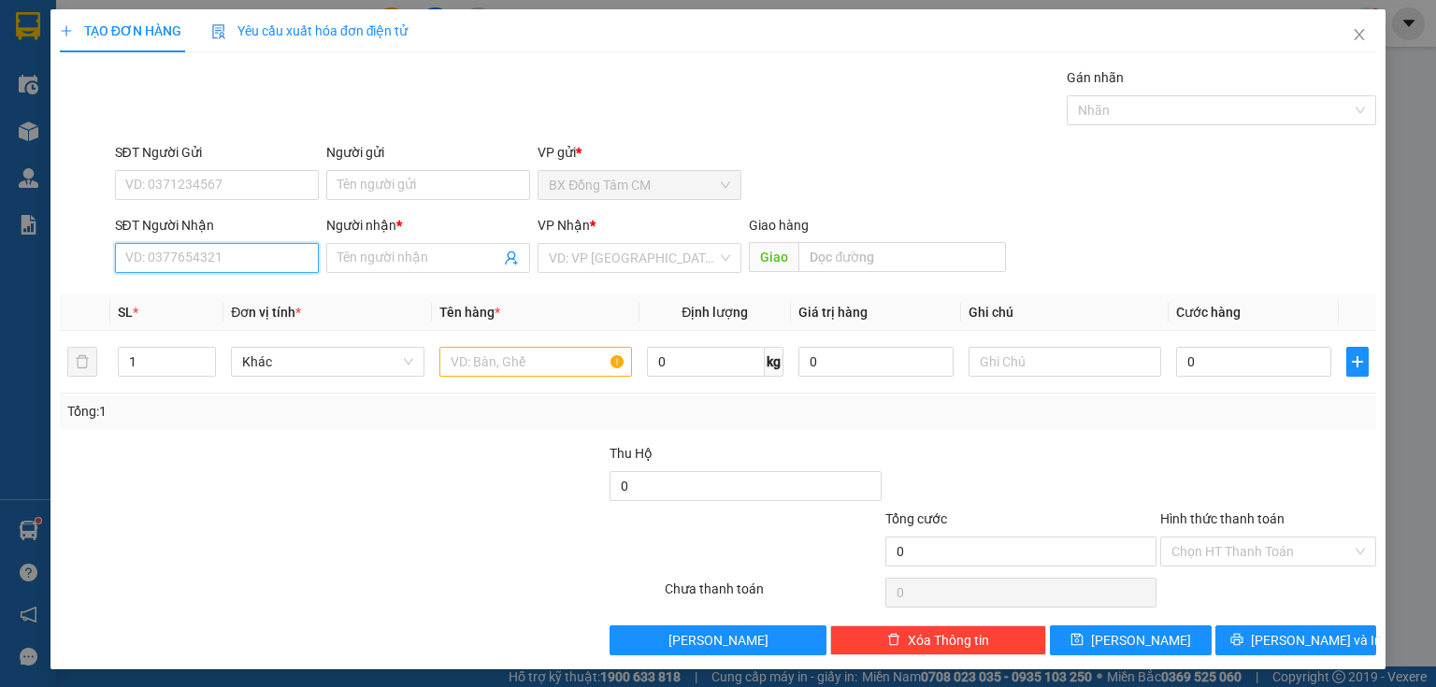
click at [263, 243] on input "SĐT Người Nhận" at bounding box center [217, 258] width 204 height 30
type input "0907131559"
click at [238, 293] on div "0907131559 - TRẦN" at bounding box center [215, 294] width 180 height 21
type input "TRẦN"
click at [355, 361] on span "Bất kỳ" at bounding box center [327, 362] width 170 height 28
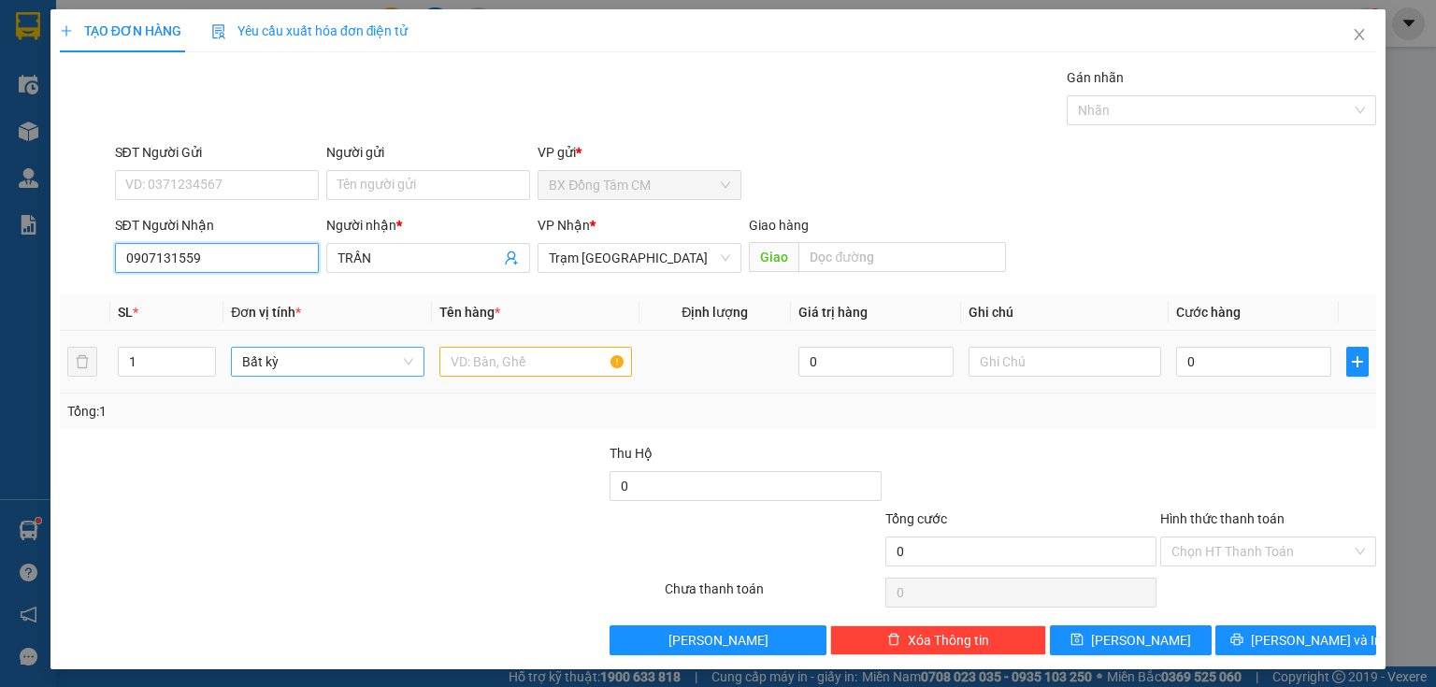
type input "0907131559"
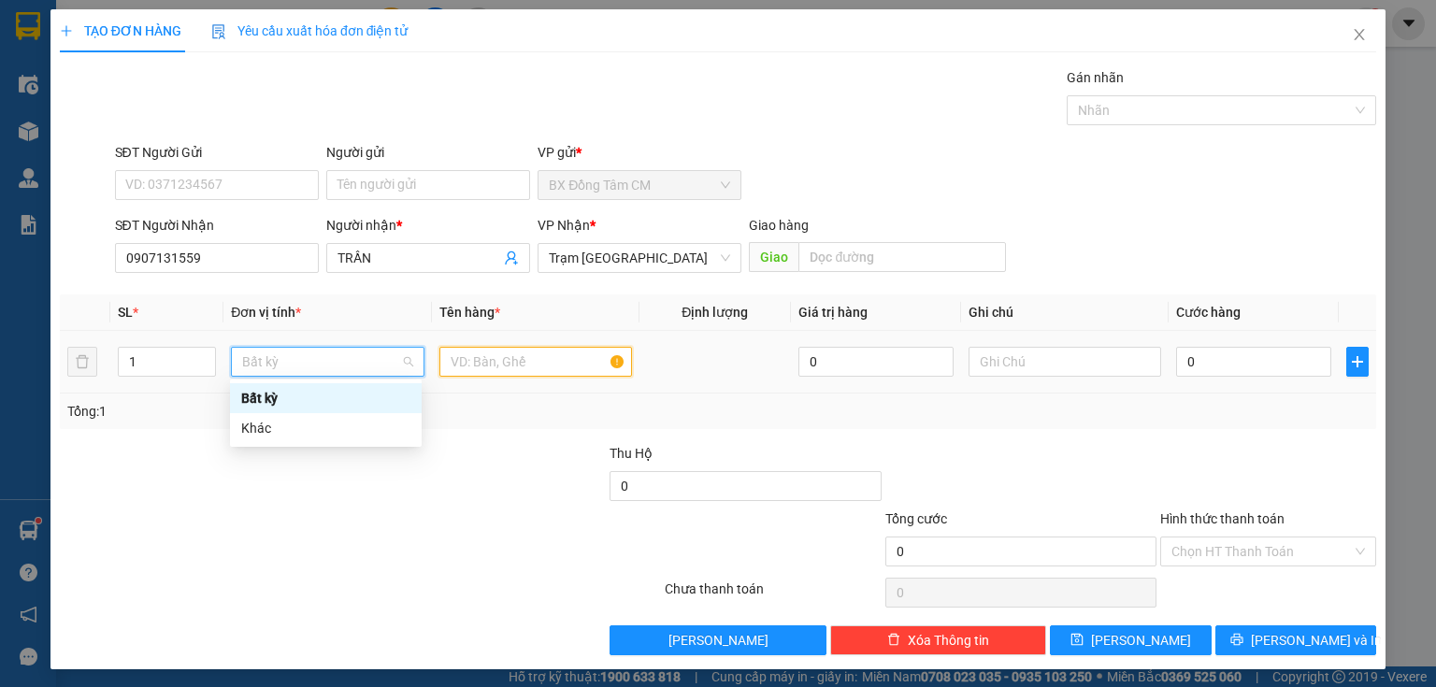
click at [493, 359] on input "text" at bounding box center [535, 362] width 193 height 30
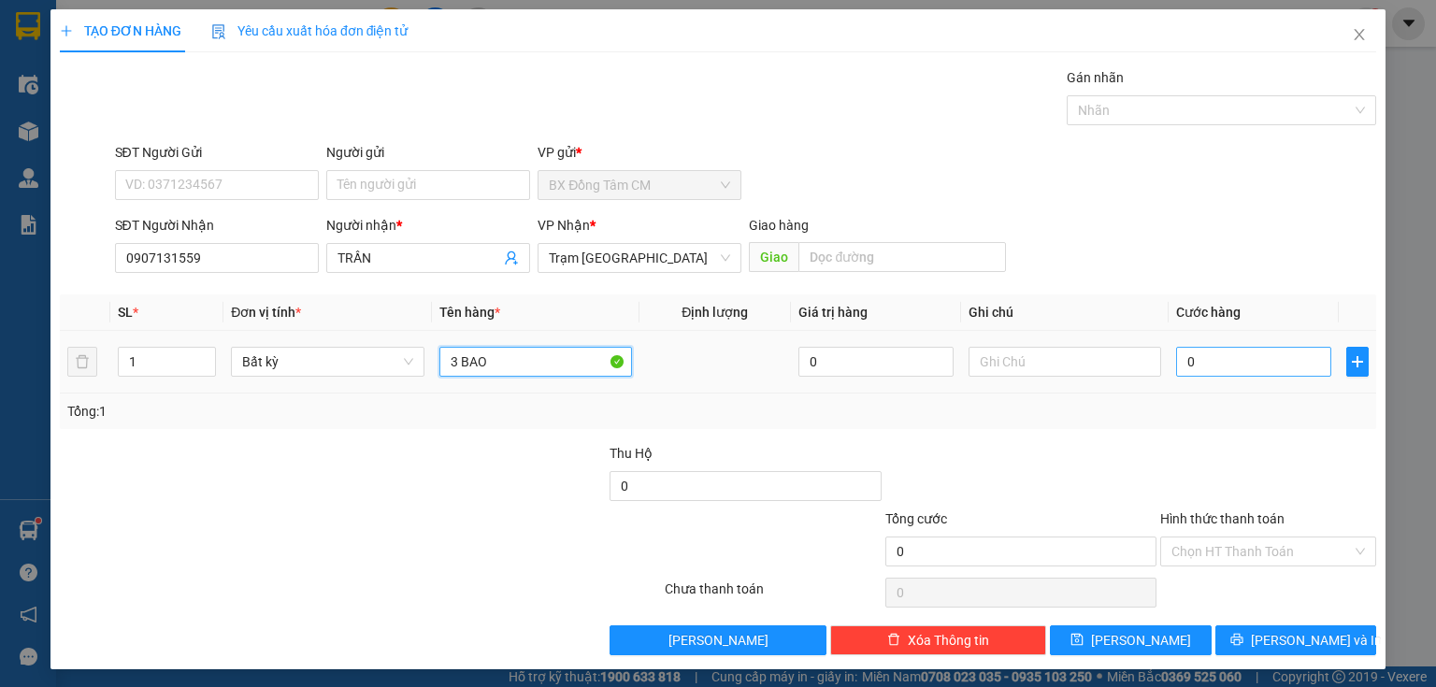
type input "3 BAO"
click at [1231, 358] on input "0" at bounding box center [1253, 362] width 155 height 30
type input "1"
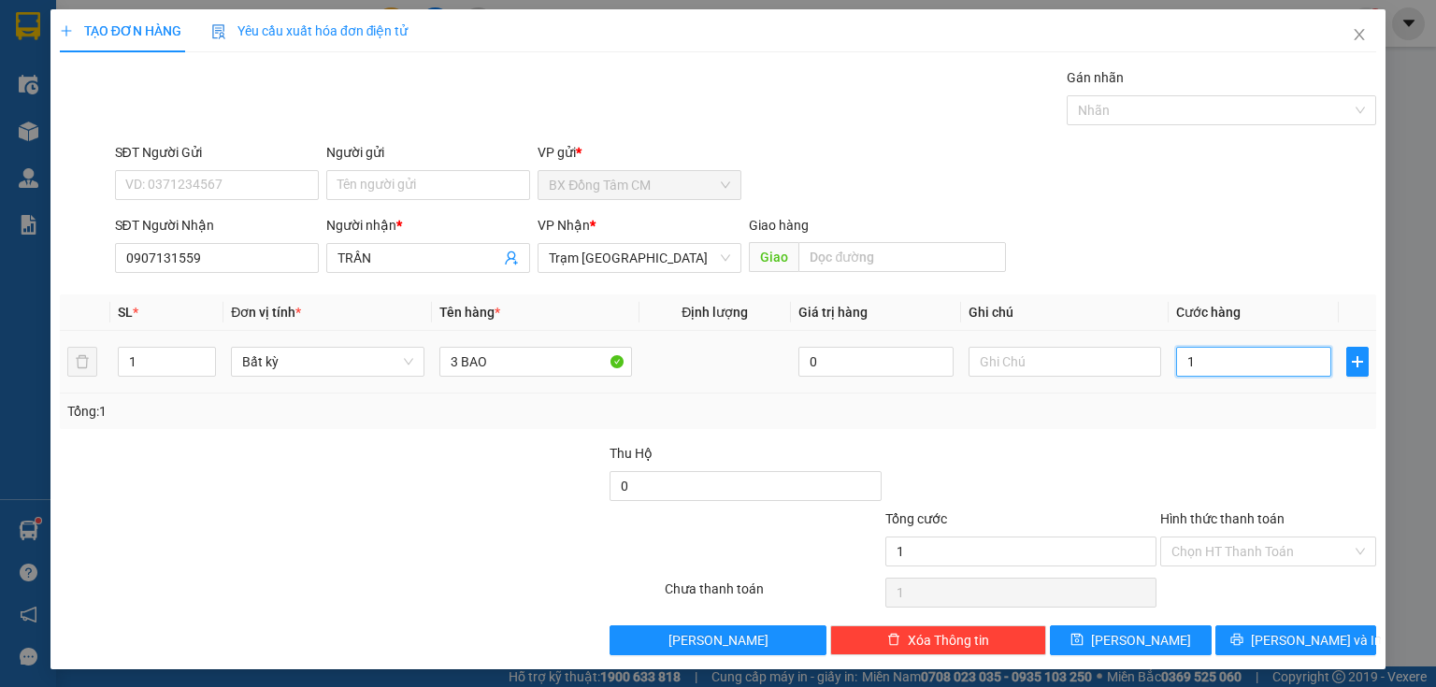
type input "15"
type input "150"
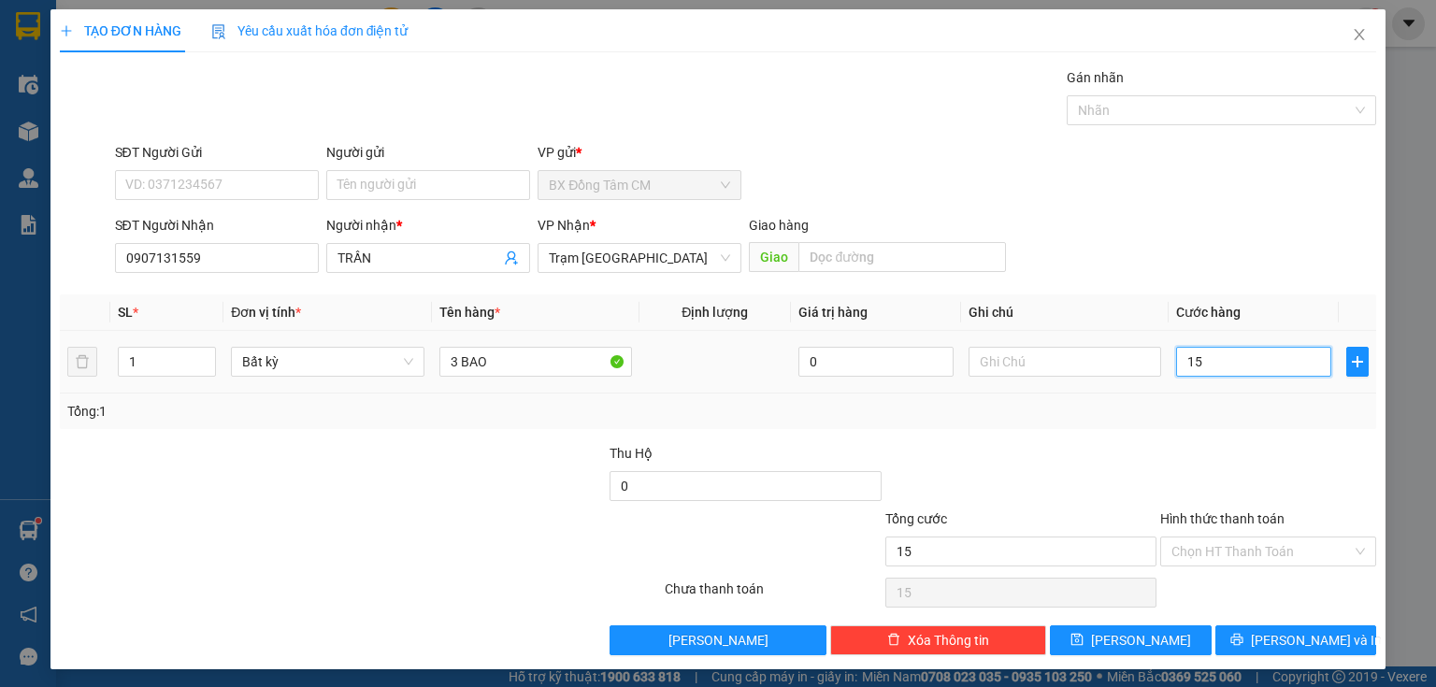
type input "150"
click at [1282, 642] on span "[PERSON_NAME] và In" at bounding box center [1316, 640] width 131 height 21
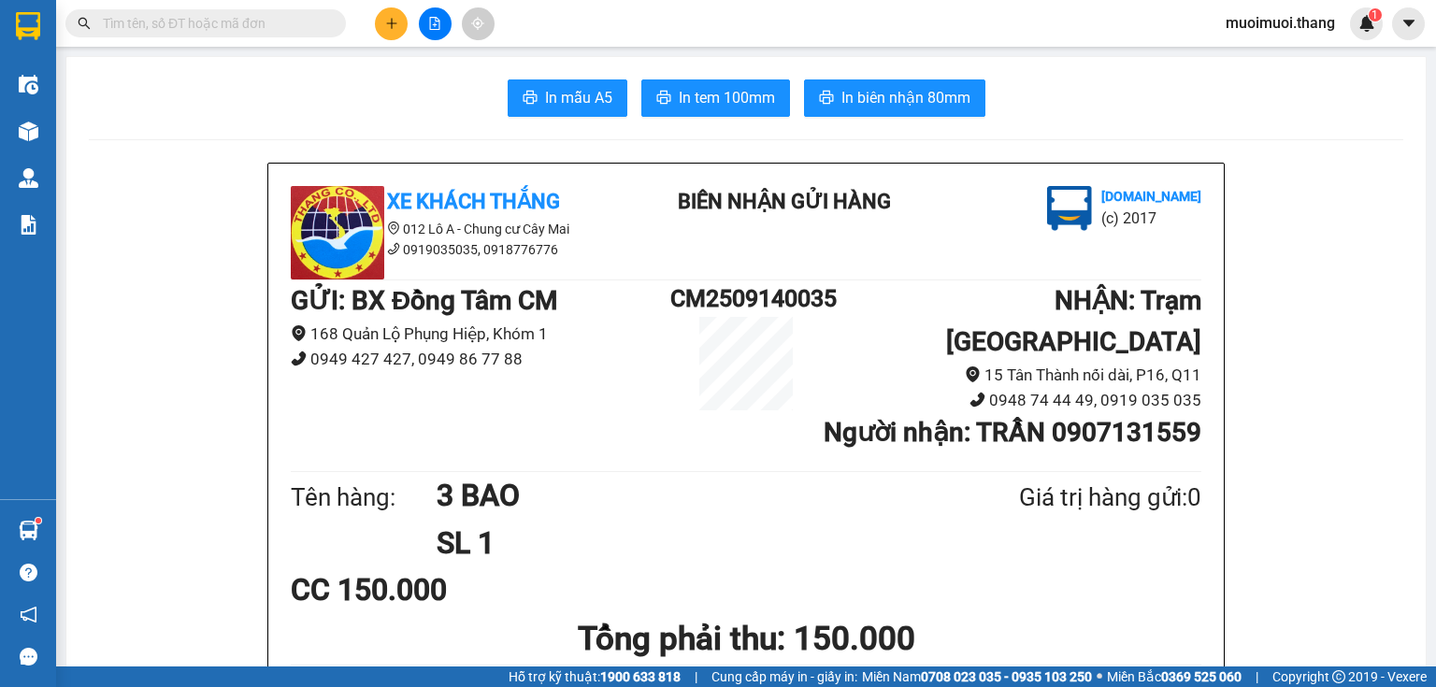
click at [396, 22] on icon "plus" at bounding box center [391, 23] width 13 height 13
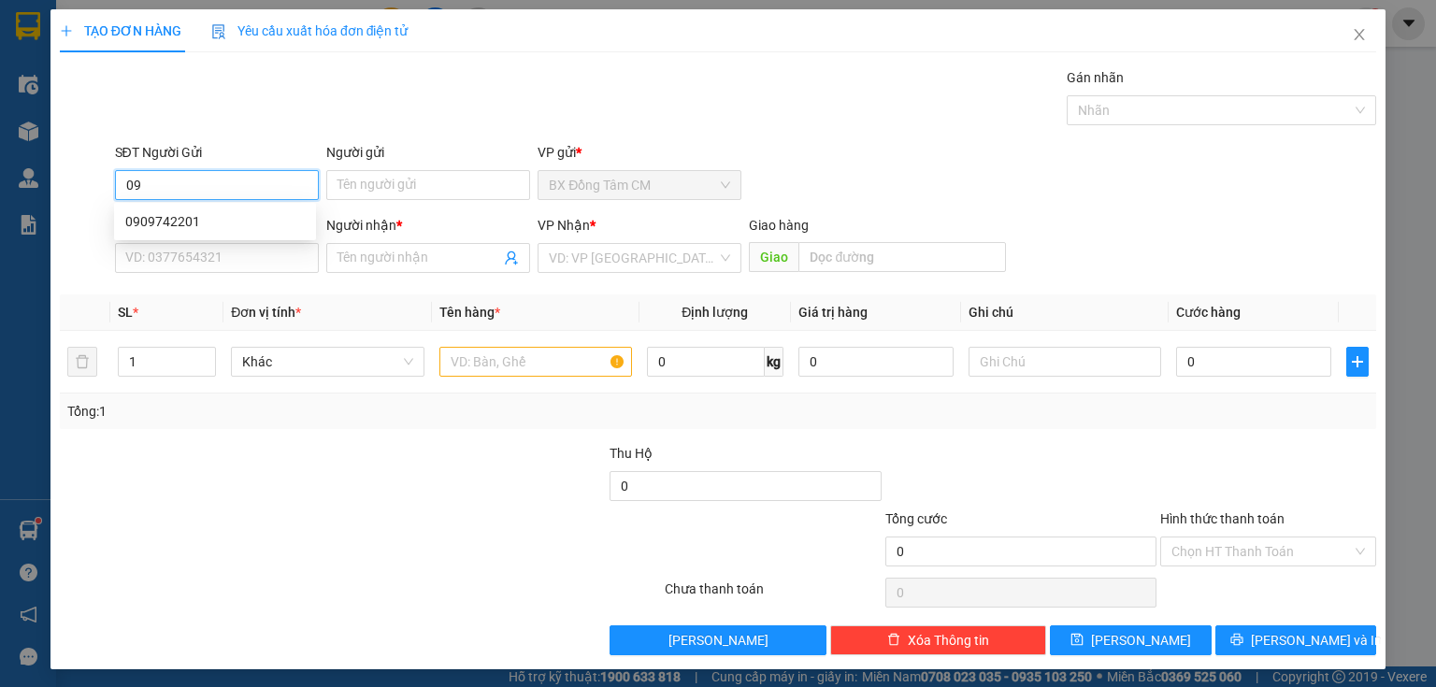
type input "0"
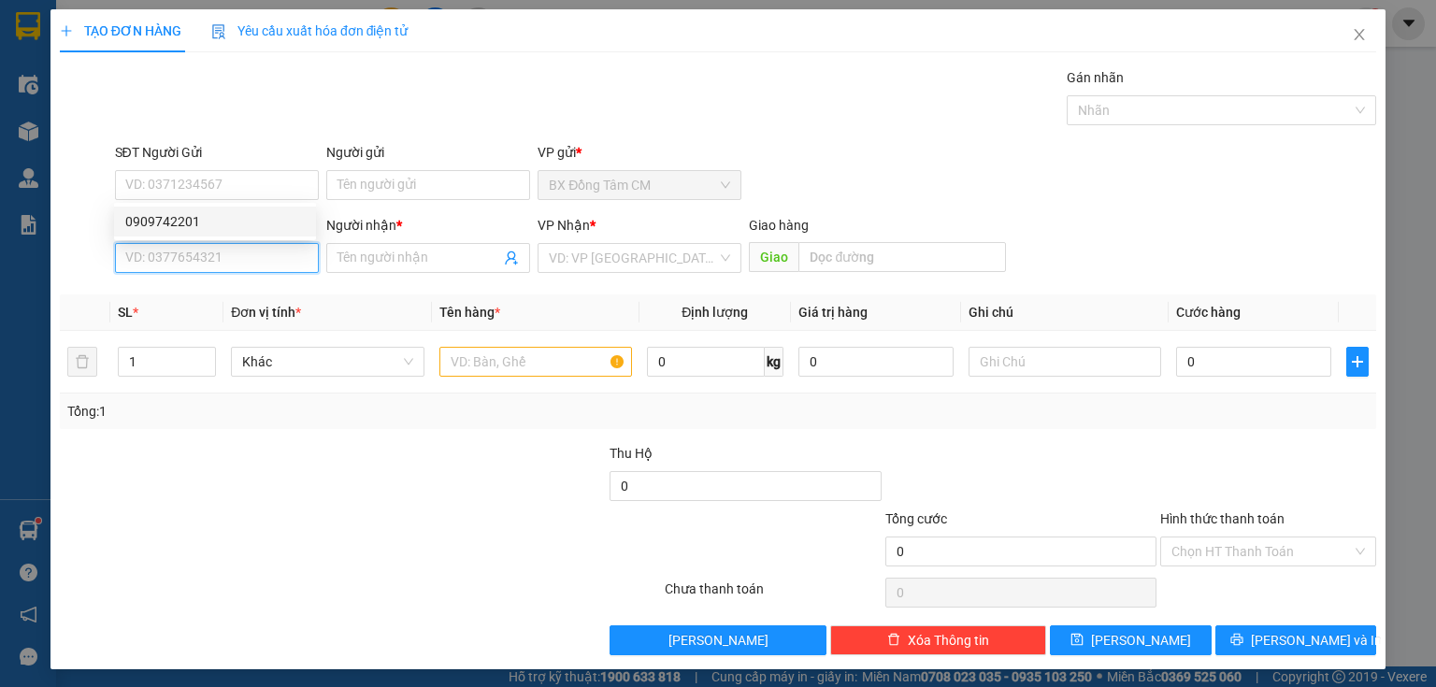
click at [221, 251] on input "SĐT Người Nhận" at bounding box center [217, 258] width 204 height 30
drag, startPoint x: 224, startPoint y: 290, endPoint x: 259, endPoint y: 240, distance: 60.4
click at [227, 289] on div "0909517292 - YẾN" at bounding box center [215, 294] width 180 height 21
type input "0909517292"
type input "YẾN"
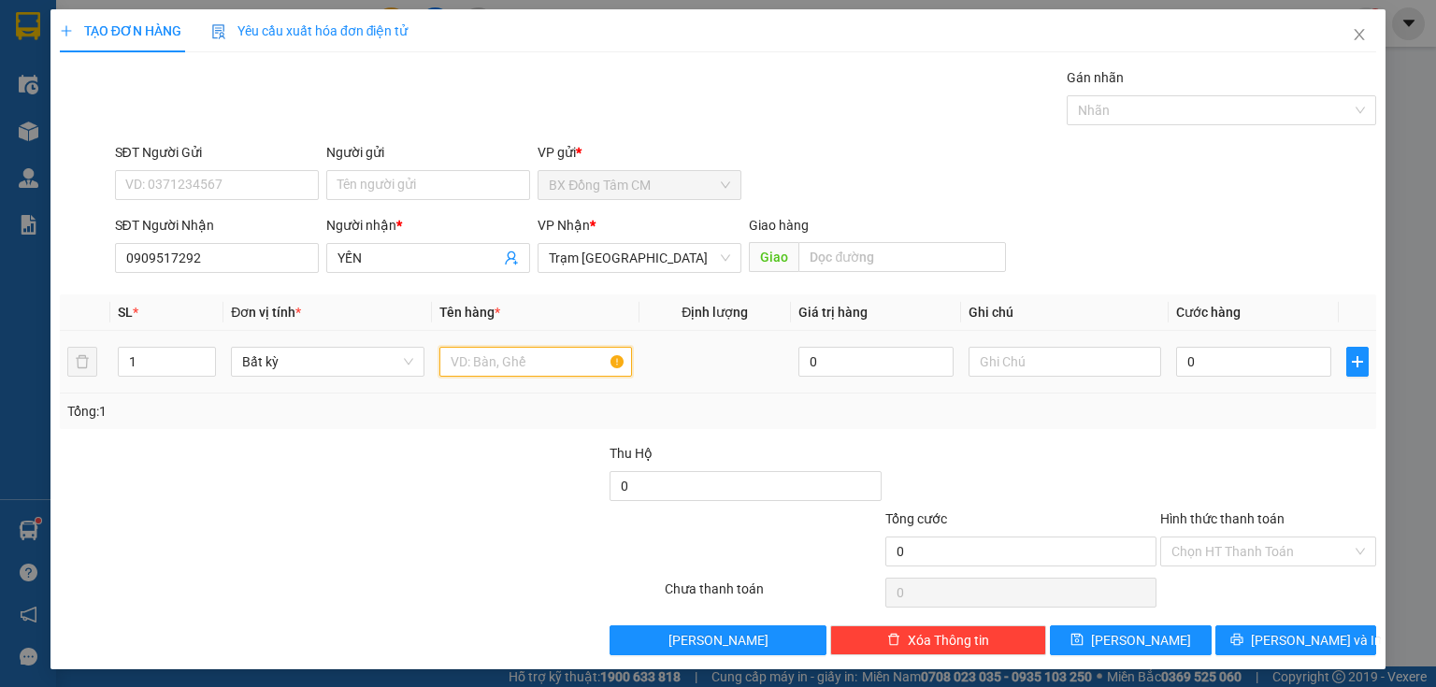
click at [569, 359] on input "text" at bounding box center [535, 362] width 193 height 30
click at [1259, 370] on input "0" at bounding box center [1253, 362] width 155 height 30
click at [1172, 548] on input "Hình thức thanh toán" at bounding box center [1262, 552] width 180 height 28
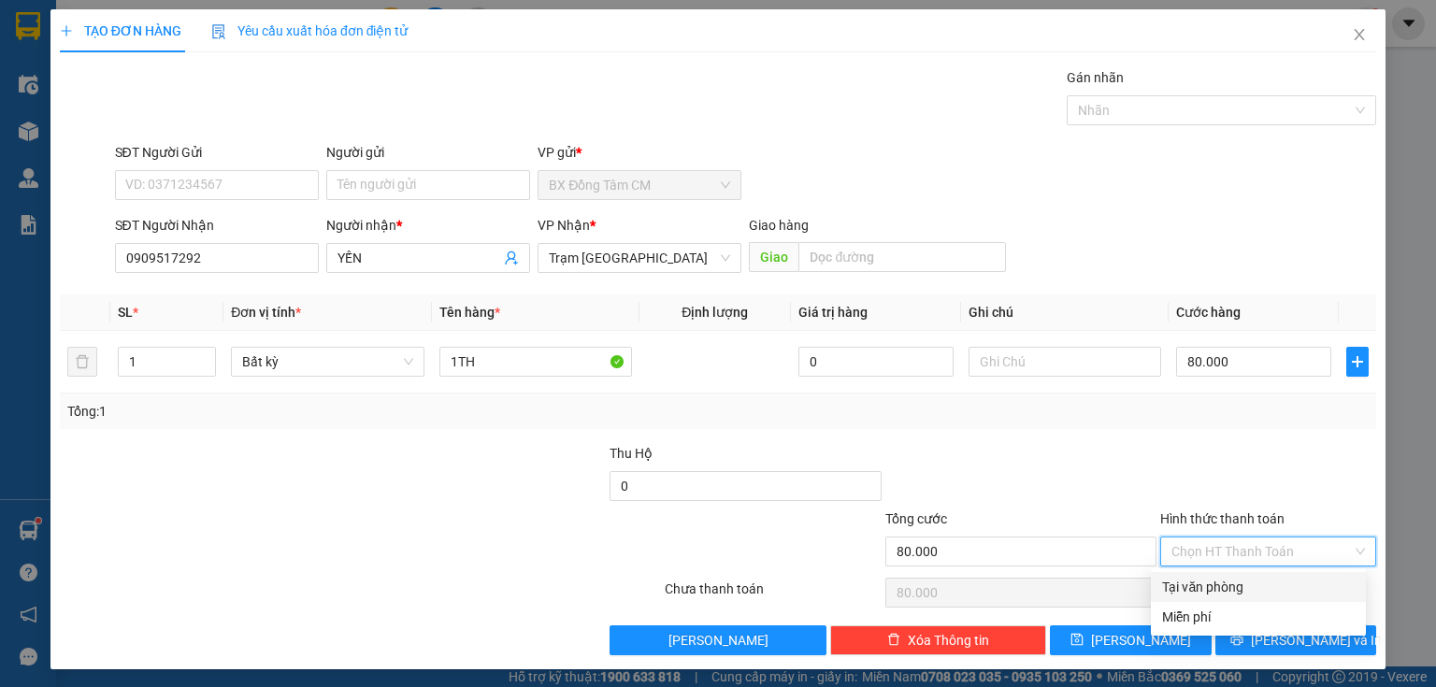
click at [1196, 589] on div "Tại văn phòng" at bounding box center [1258, 587] width 193 height 21
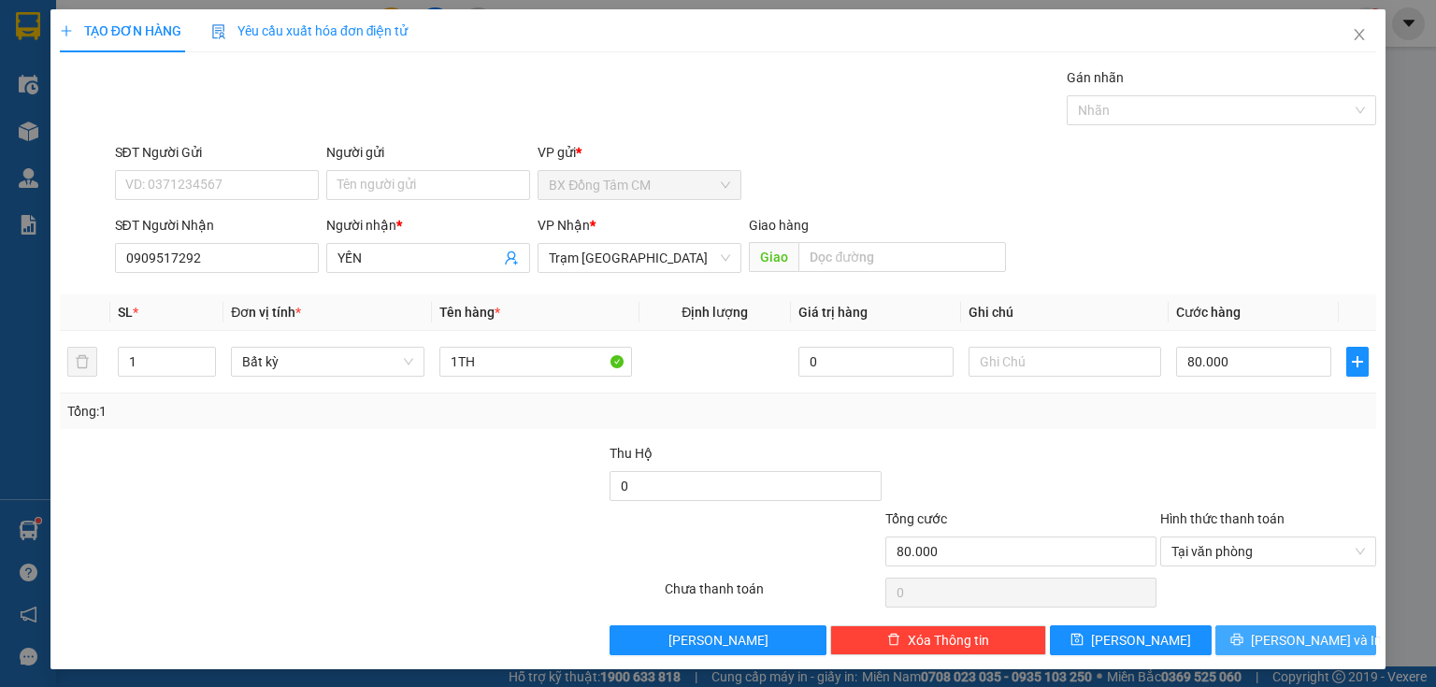
click at [1287, 641] on span "[PERSON_NAME] và In" at bounding box center [1316, 640] width 131 height 21
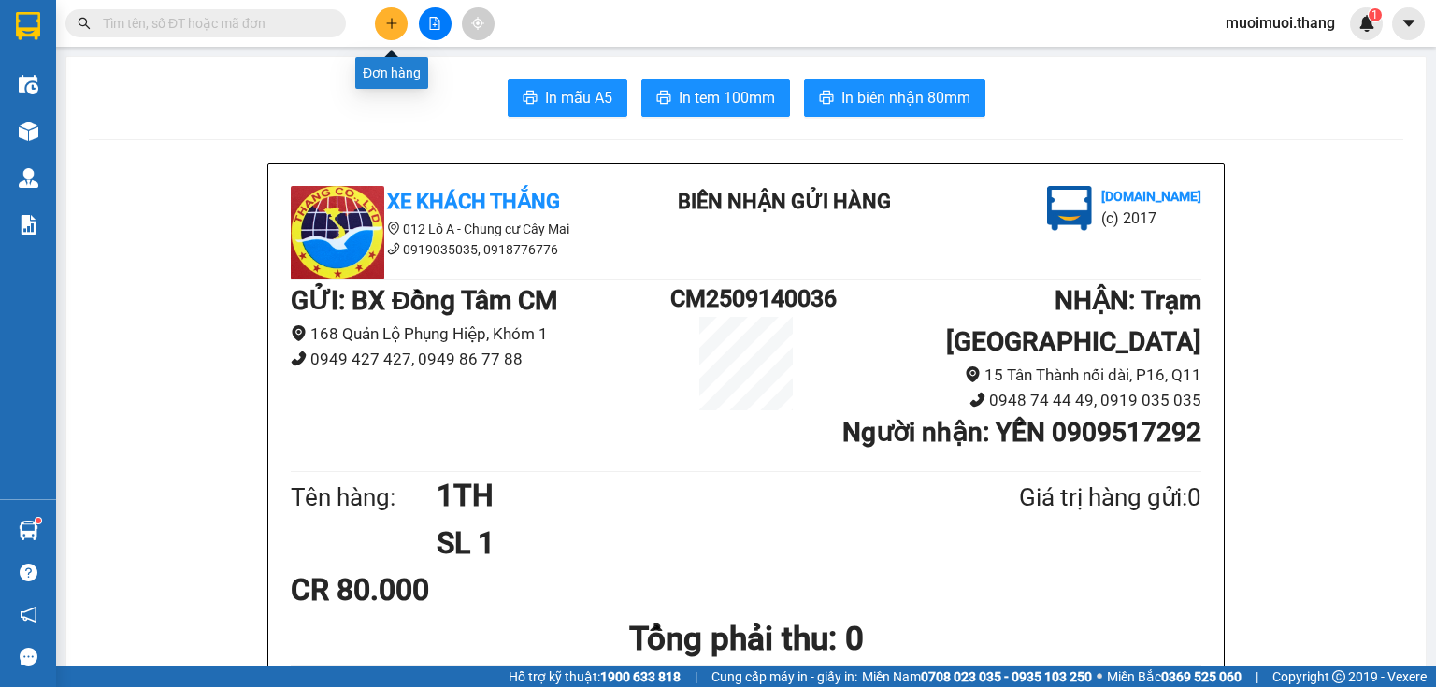
click at [380, 11] on button at bounding box center [391, 23] width 33 height 33
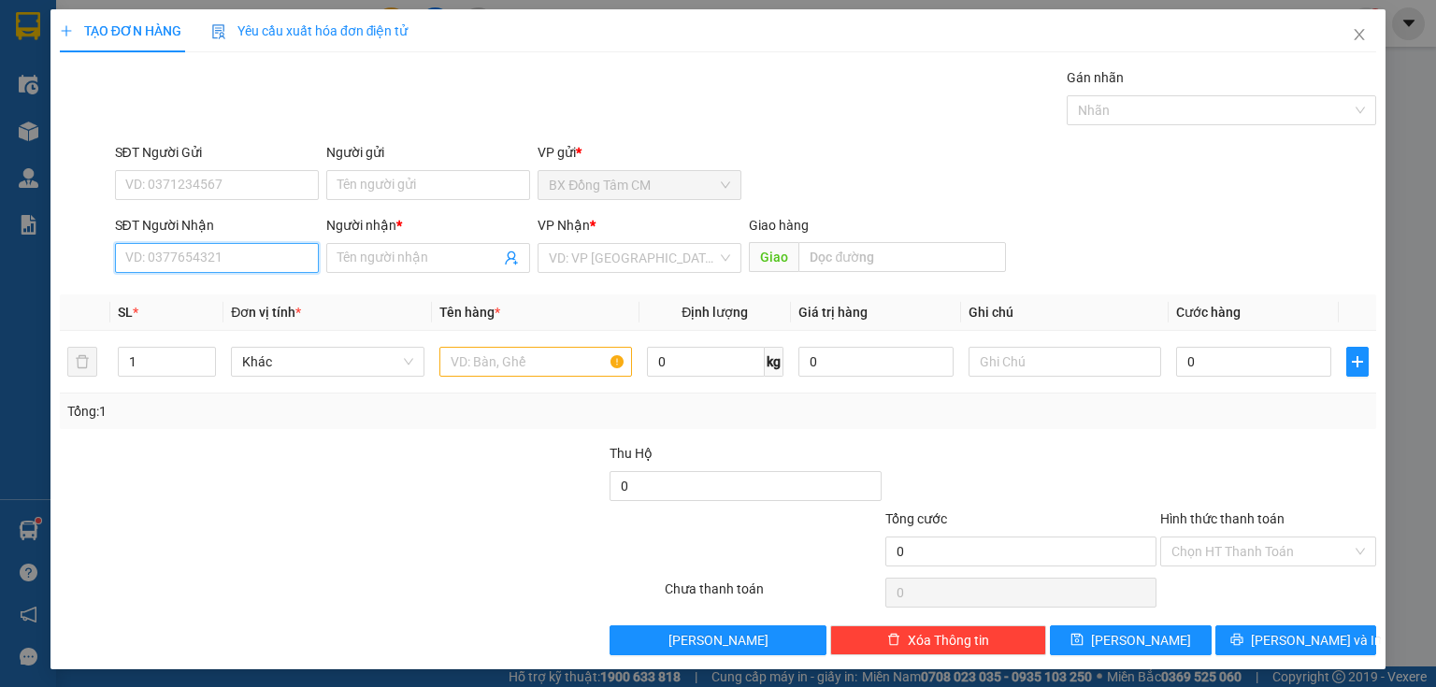
click at [224, 258] on input "SĐT Người Nhận" at bounding box center [217, 258] width 204 height 30
drag, startPoint x: 254, startPoint y: 290, endPoint x: 265, endPoint y: 290, distance: 10.3
click at [257, 289] on div "0903199983 - K TEN" at bounding box center [215, 294] width 180 height 21
click at [462, 366] on input "text" at bounding box center [535, 362] width 193 height 30
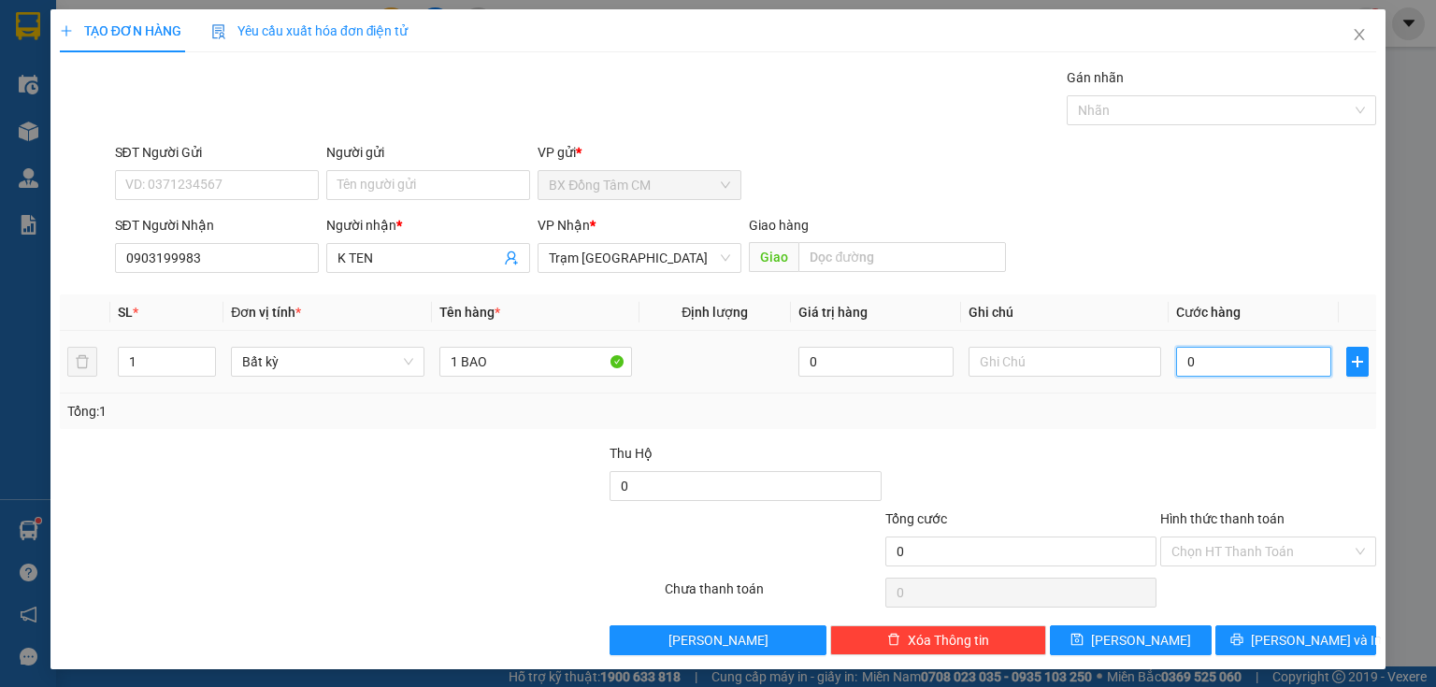
click at [1287, 364] on input "0" at bounding box center [1253, 362] width 155 height 30
click at [1243, 643] on button "[PERSON_NAME] và In" at bounding box center [1297, 641] width 162 height 30
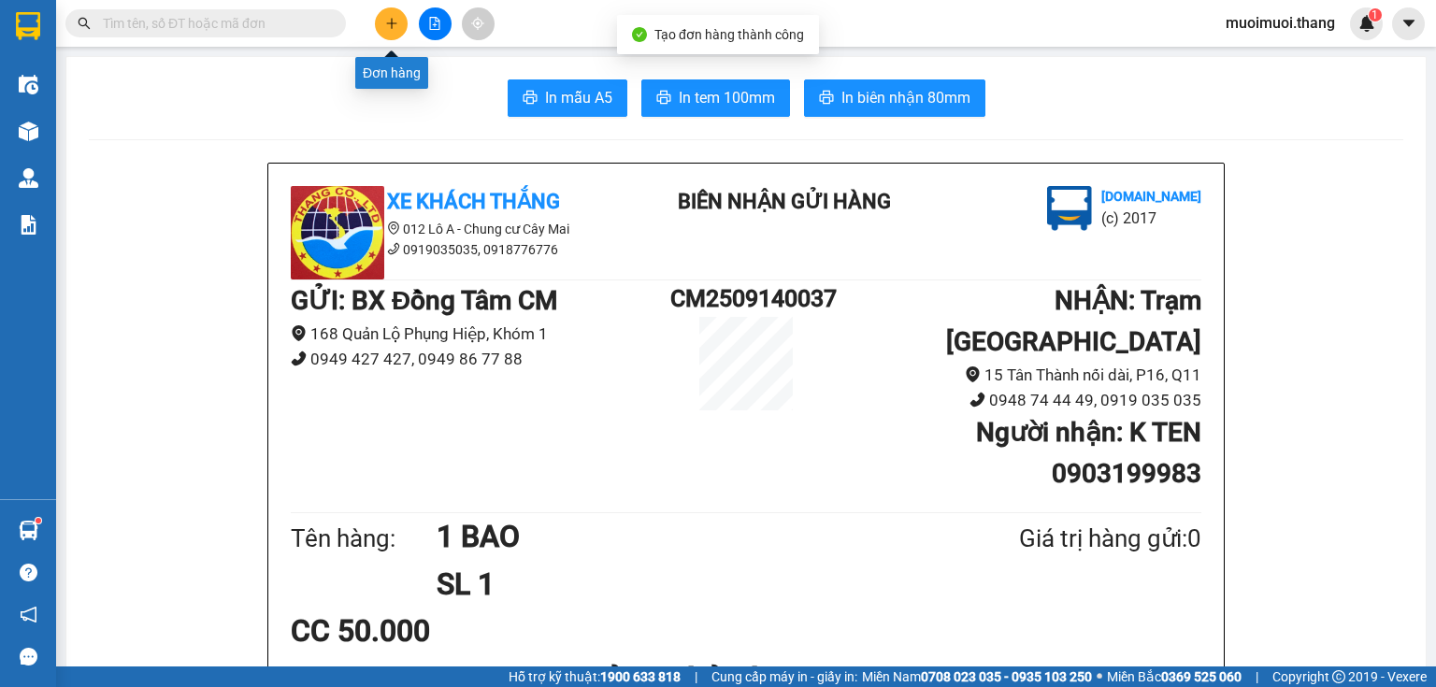
click at [385, 25] on icon "plus" at bounding box center [391, 23] width 13 height 13
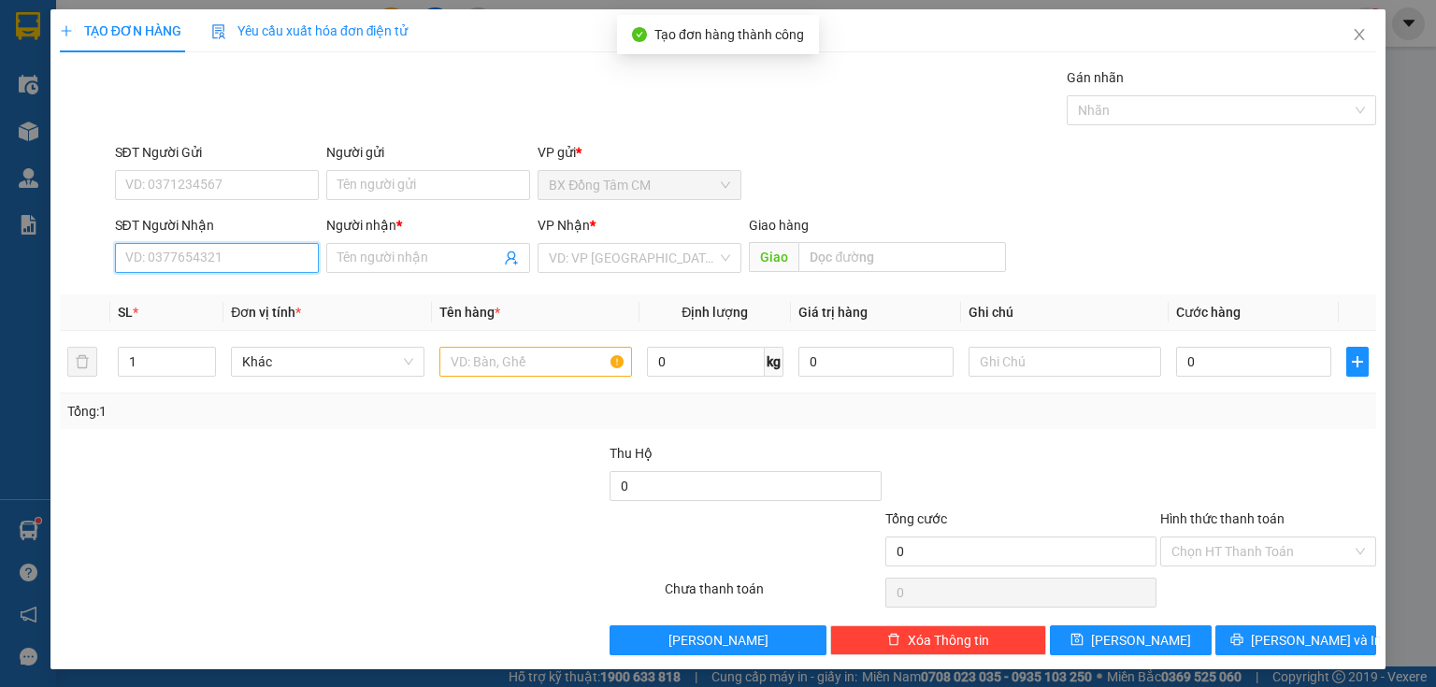
drag, startPoint x: 246, startPoint y: 253, endPoint x: 300, endPoint y: 142, distance: 123.8
click at [246, 252] on input "SĐT Người Nhận" at bounding box center [217, 258] width 204 height 30
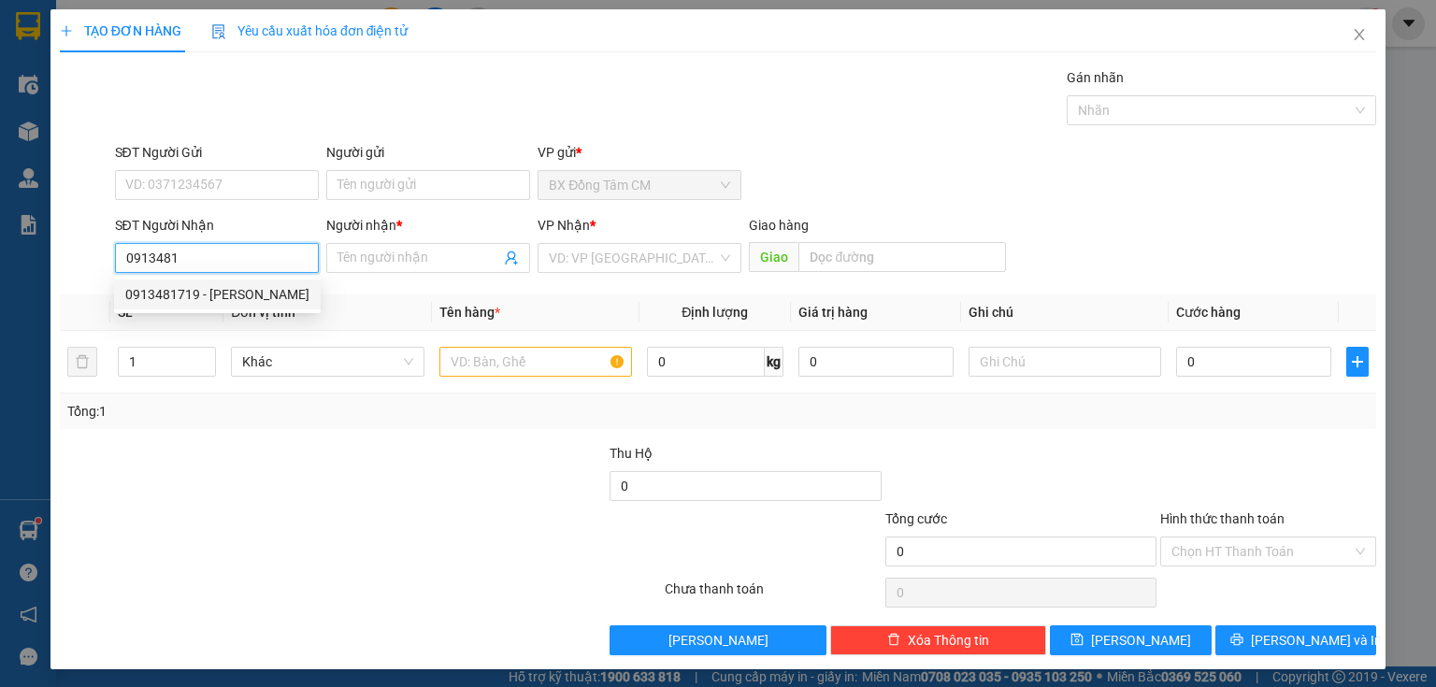
drag, startPoint x: 214, startPoint y: 288, endPoint x: 235, endPoint y: 273, distance: 25.4
click at [221, 284] on div "0913481719 - [PERSON_NAME]" at bounding box center [217, 294] width 184 height 21
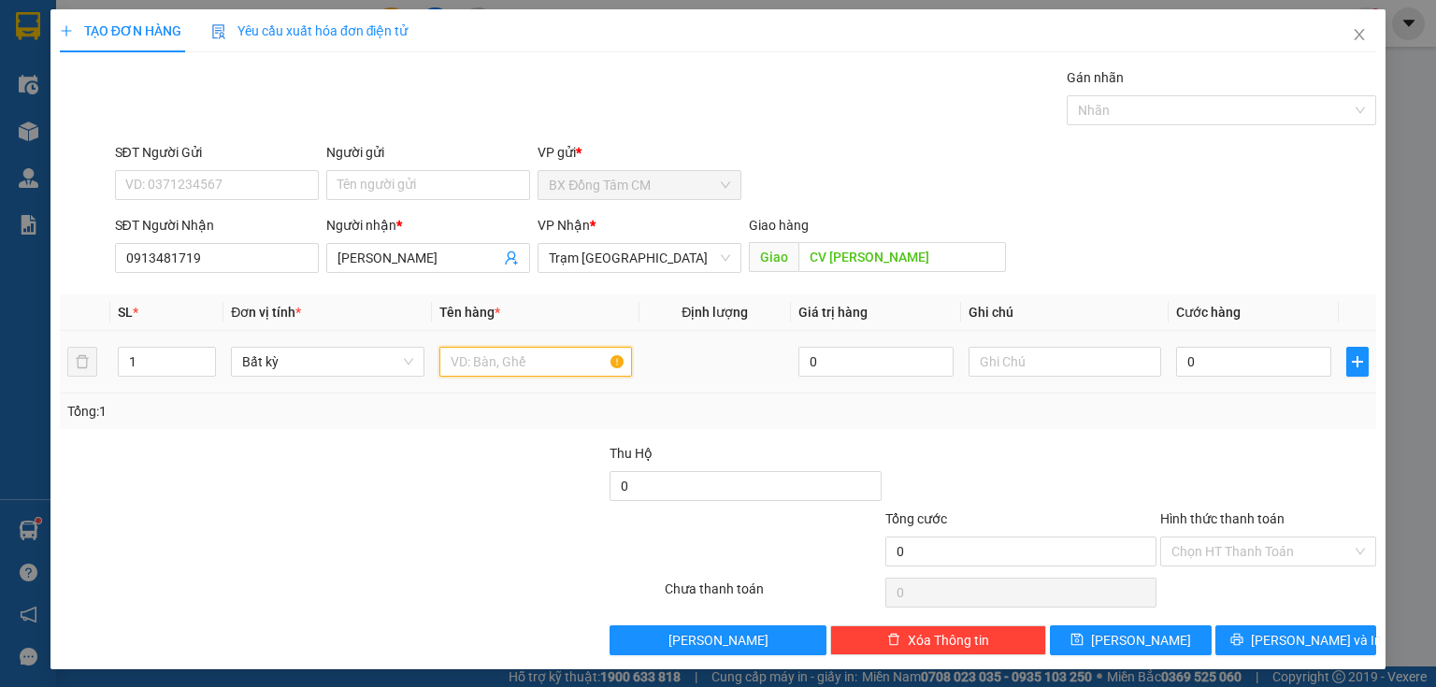
click at [544, 369] on input "text" at bounding box center [535, 362] width 193 height 30
click at [1216, 370] on input "0" at bounding box center [1253, 362] width 155 height 30
click at [1208, 545] on input "Hình thức thanh toán" at bounding box center [1262, 552] width 180 height 28
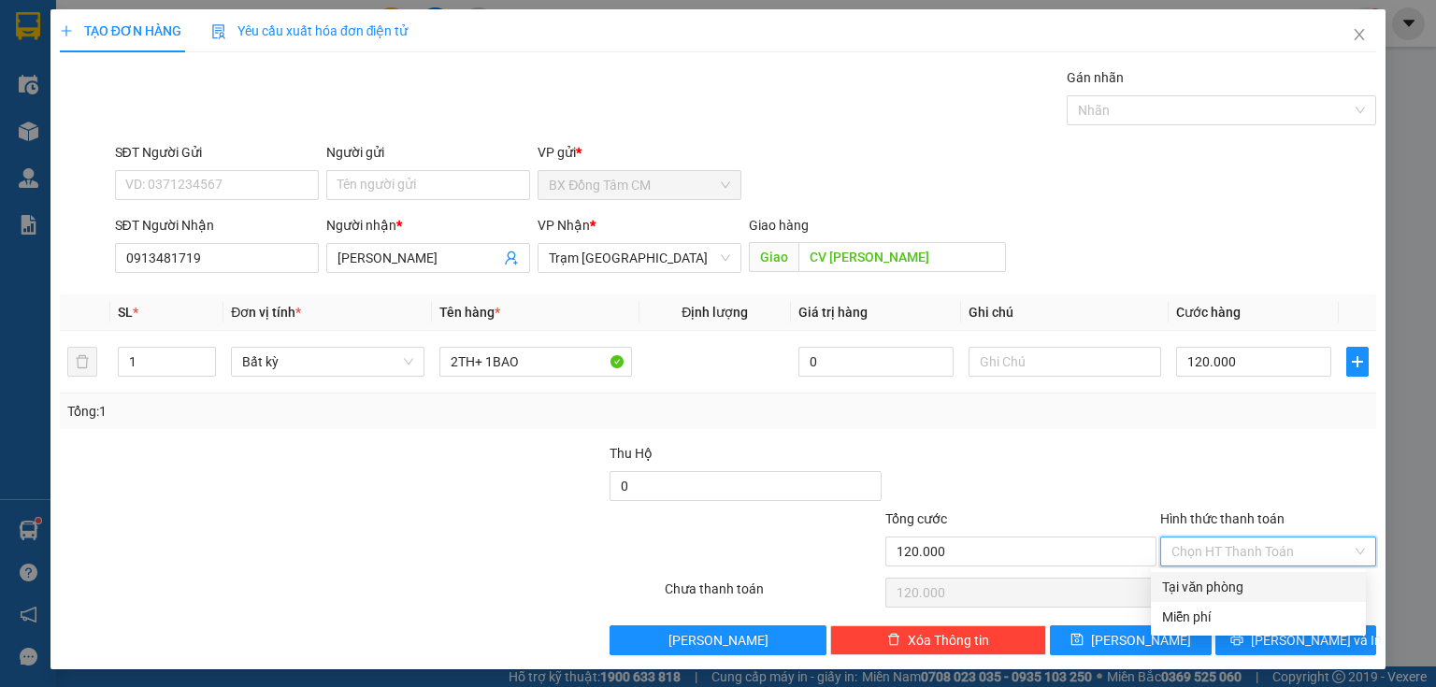
click at [1189, 583] on div "Tại văn phòng" at bounding box center [1258, 587] width 193 height 21
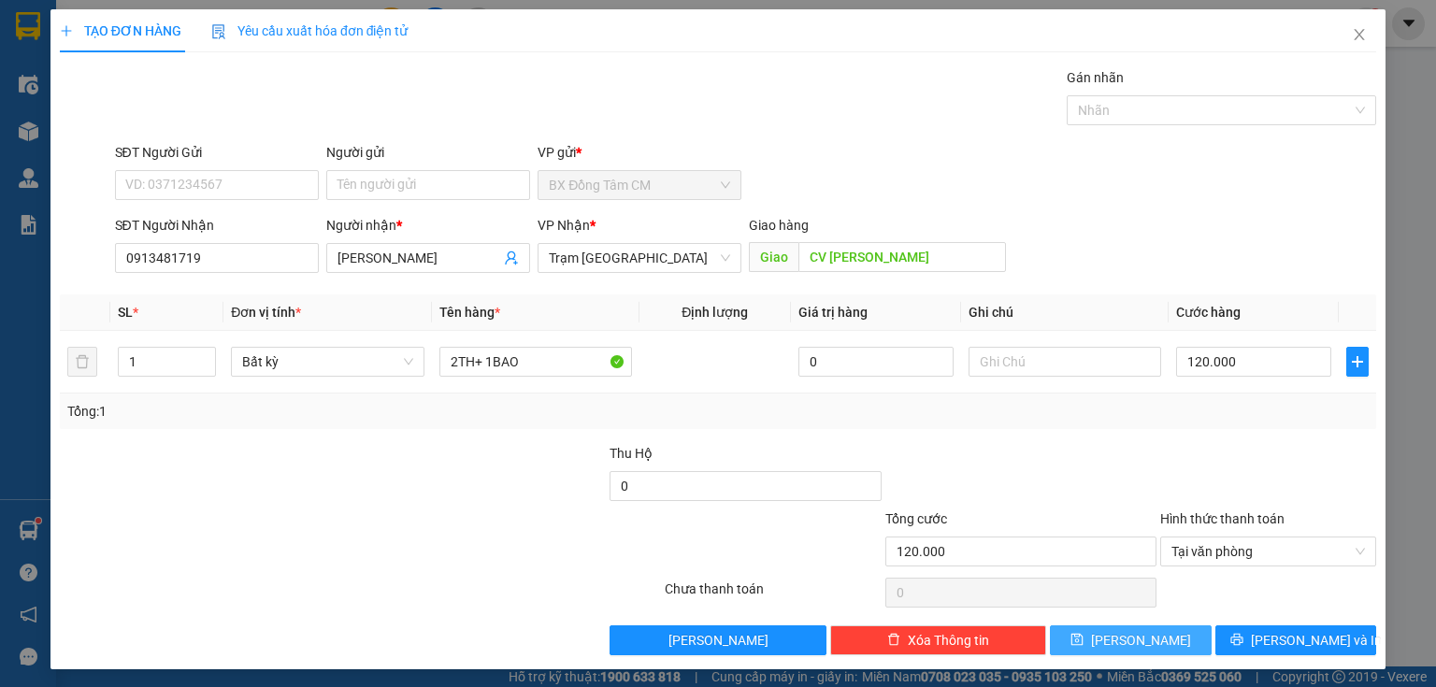
click at [1138, 641] on span "[PERSON_NAME]" at bounding box center [1141, 640] width 100 height 21
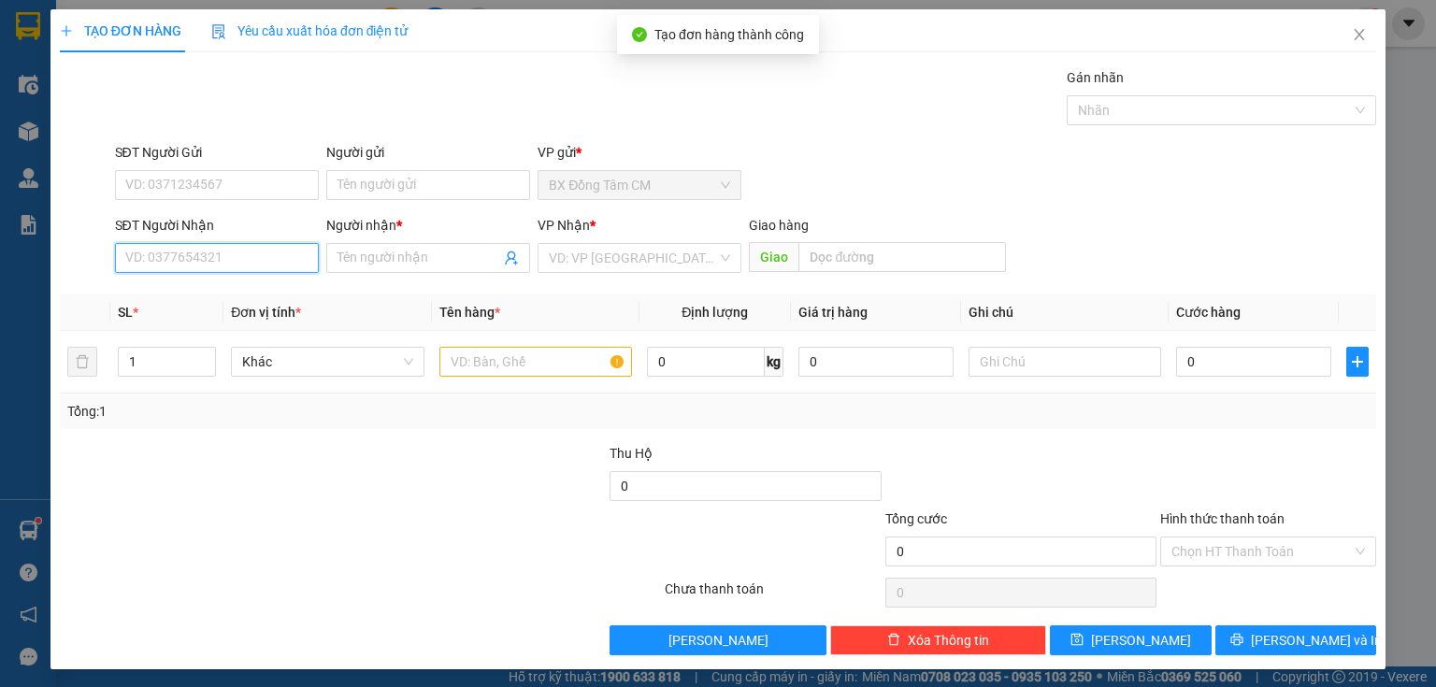
click at [232, 262] on input "SĐT Người Nhận" at bounding box center [217, 258] width 204 height 30
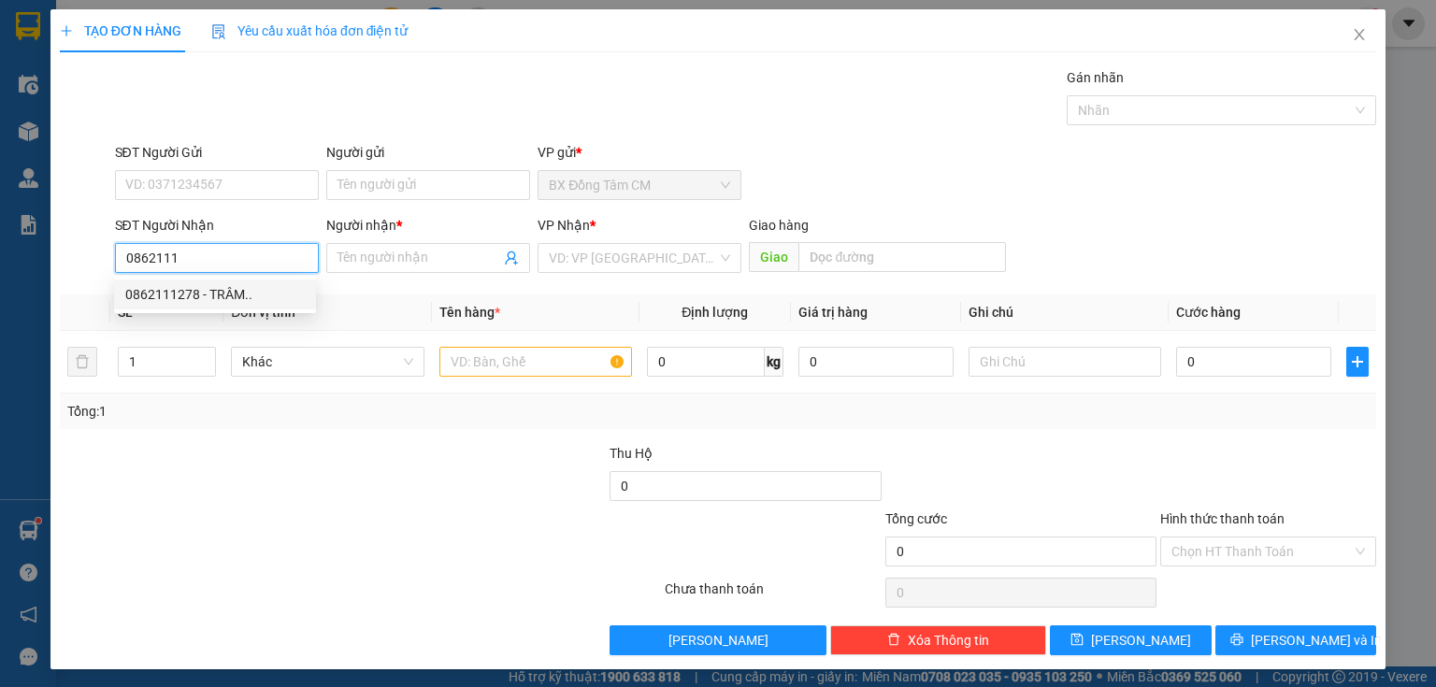
click at [253, 299] on div "0862111278 - TRÂM.." at bounding box center [215, 294] width 180 height 21
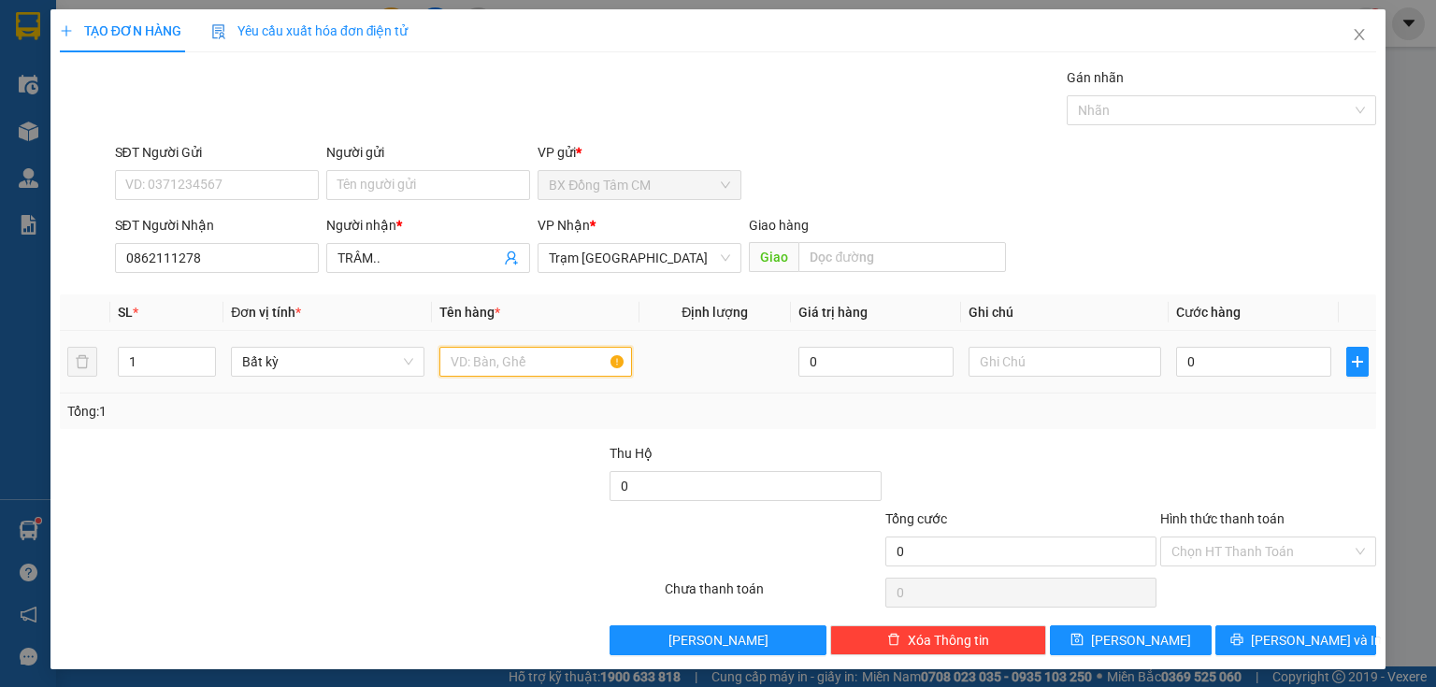
click at [478, 367] on input "text" at bounding box center [535, 362] width 193 height 30
click at [1201, 365] on input "0" at bounding box center [1253, 362] width 155 height 30
click at [1204, 557] on input "Hình thức thanh toán" at bounding box center [1262, 552] width 180 height 28
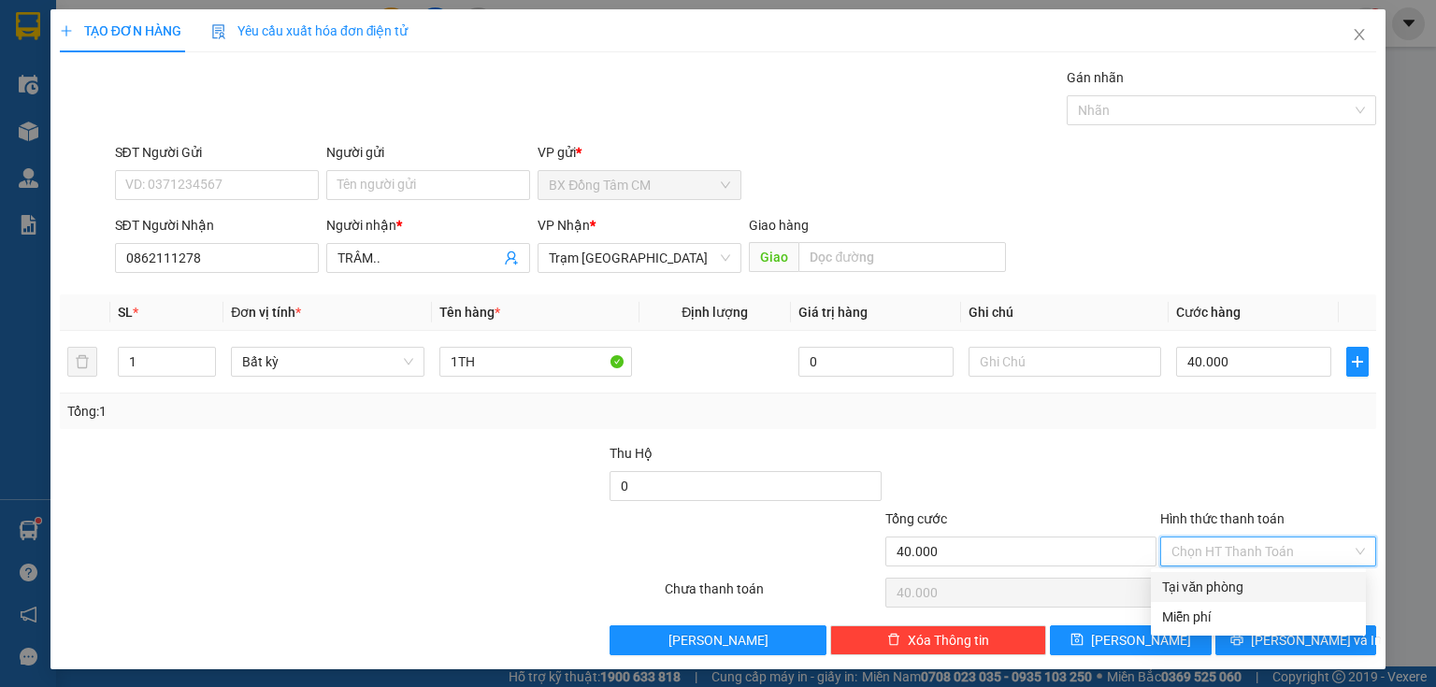
click at [1198, 583] on div "Tại văn phòng" at bounding box center [1258, 587] width 193 height 21
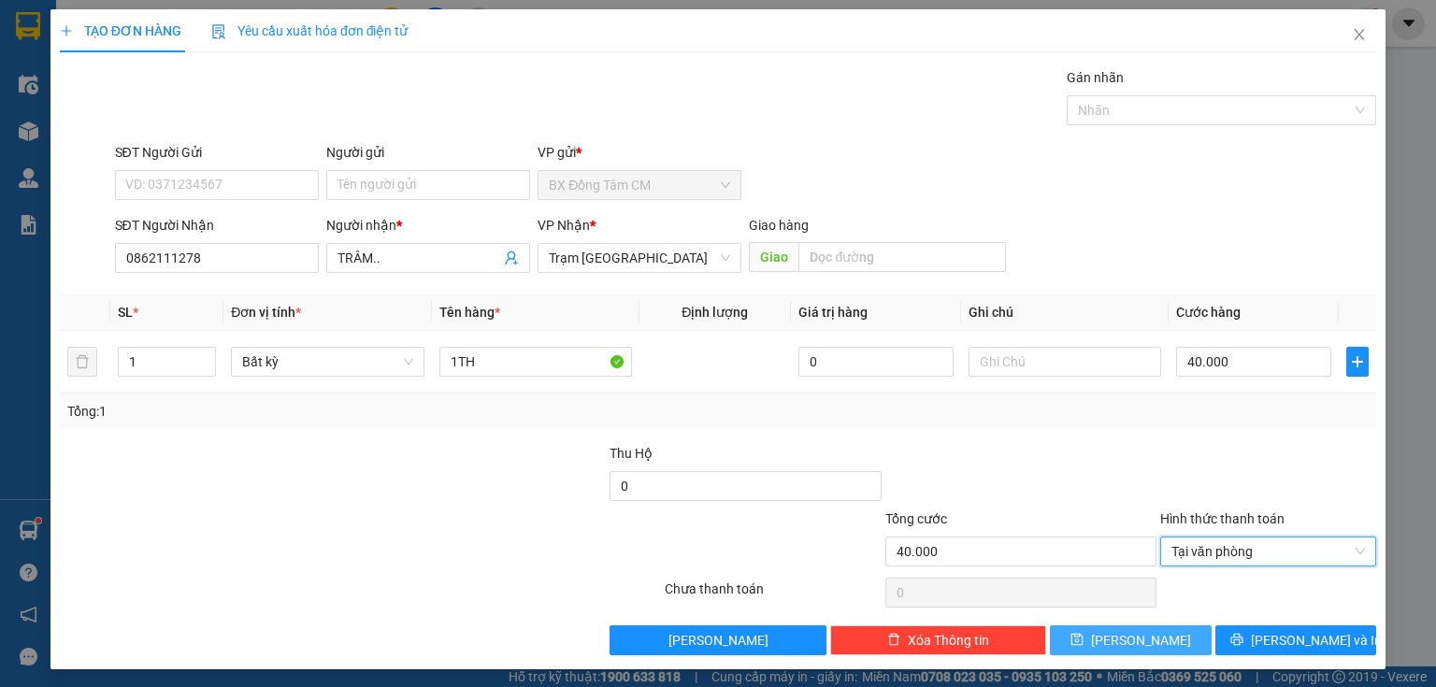
click at [1133, 640] on span "[PERSON_NAME]" at bounding box center [1141, 640] width 100 height 21
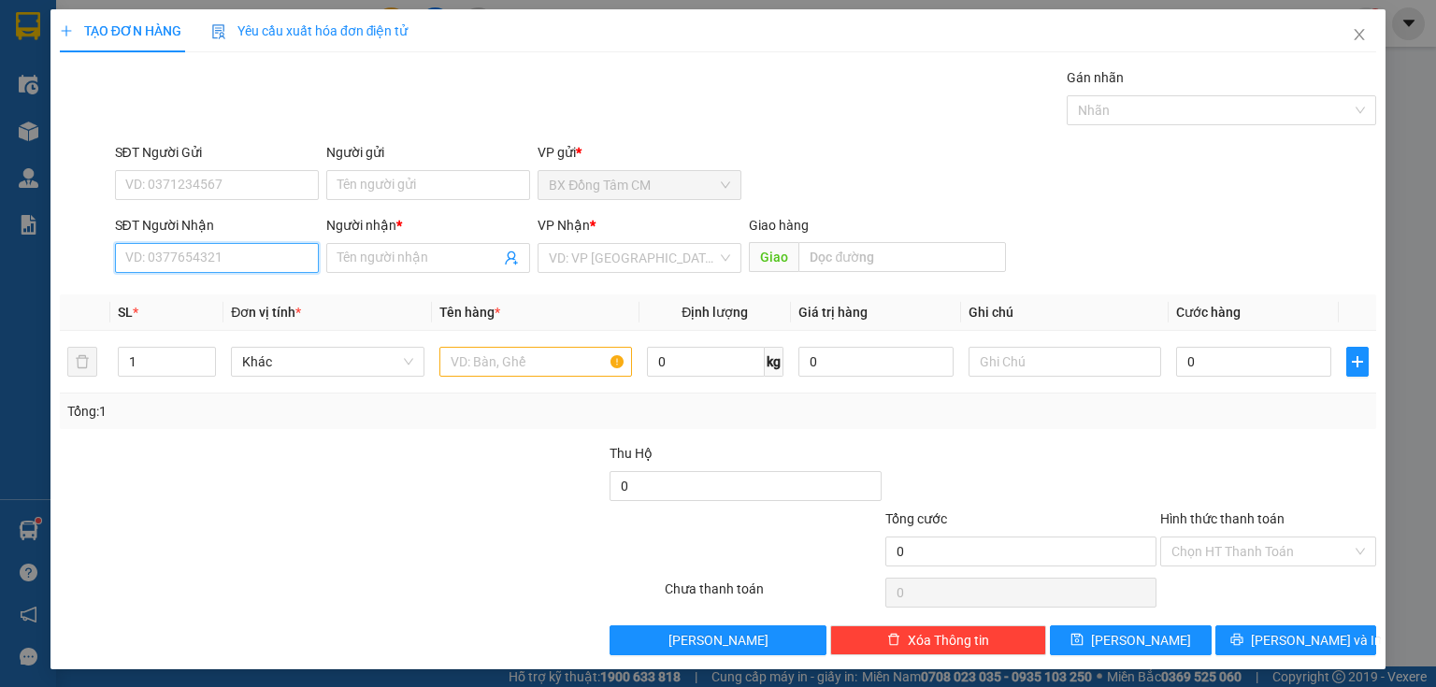
click at [280, 254] on input "SĐT Người Nhận" at bounding box center [217, 258] width 204 height 30
click at [250, 296] on div "0944078574 - K TEN" at bounding box center [215, 294] width 180 height 21
click at [515, 360] on input "text" at bounding box center [535, 362] width 193 height 30
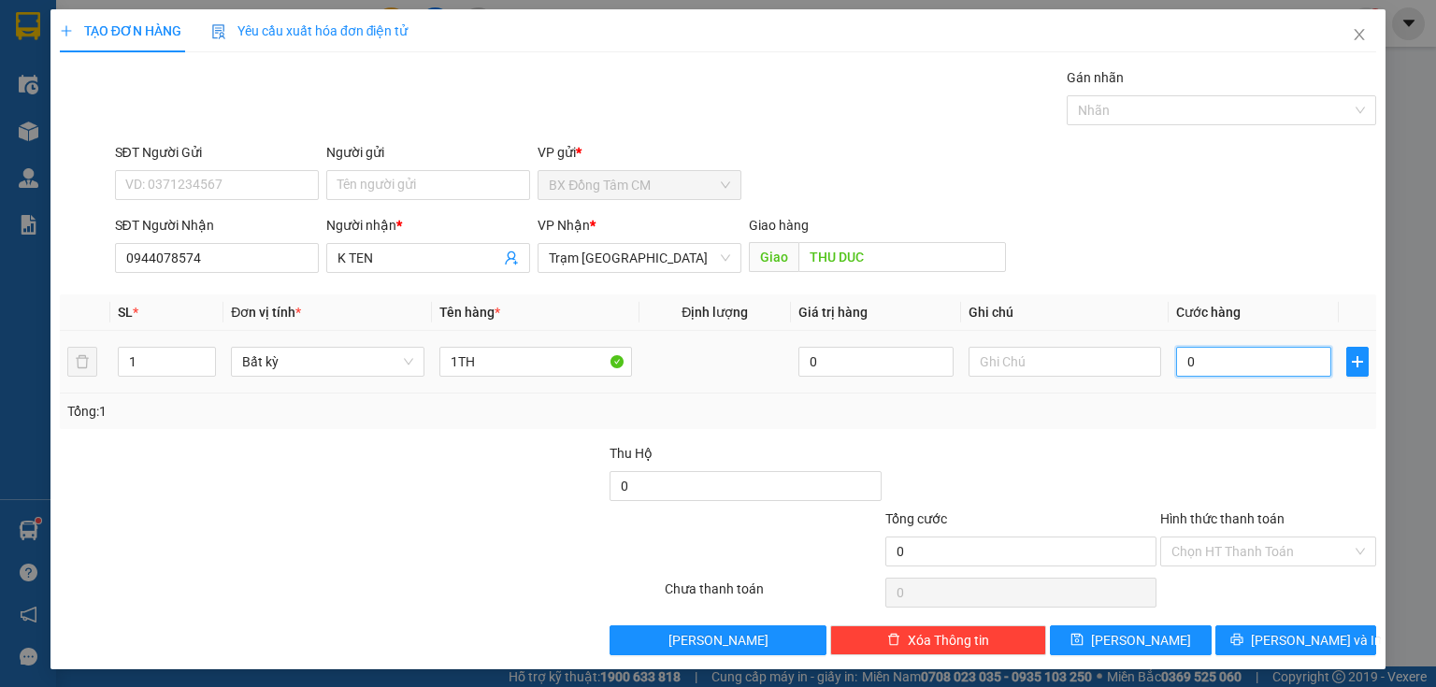
click at [1195, 349] on input "0" at bounding box center [1253, 362] width 155 height 30
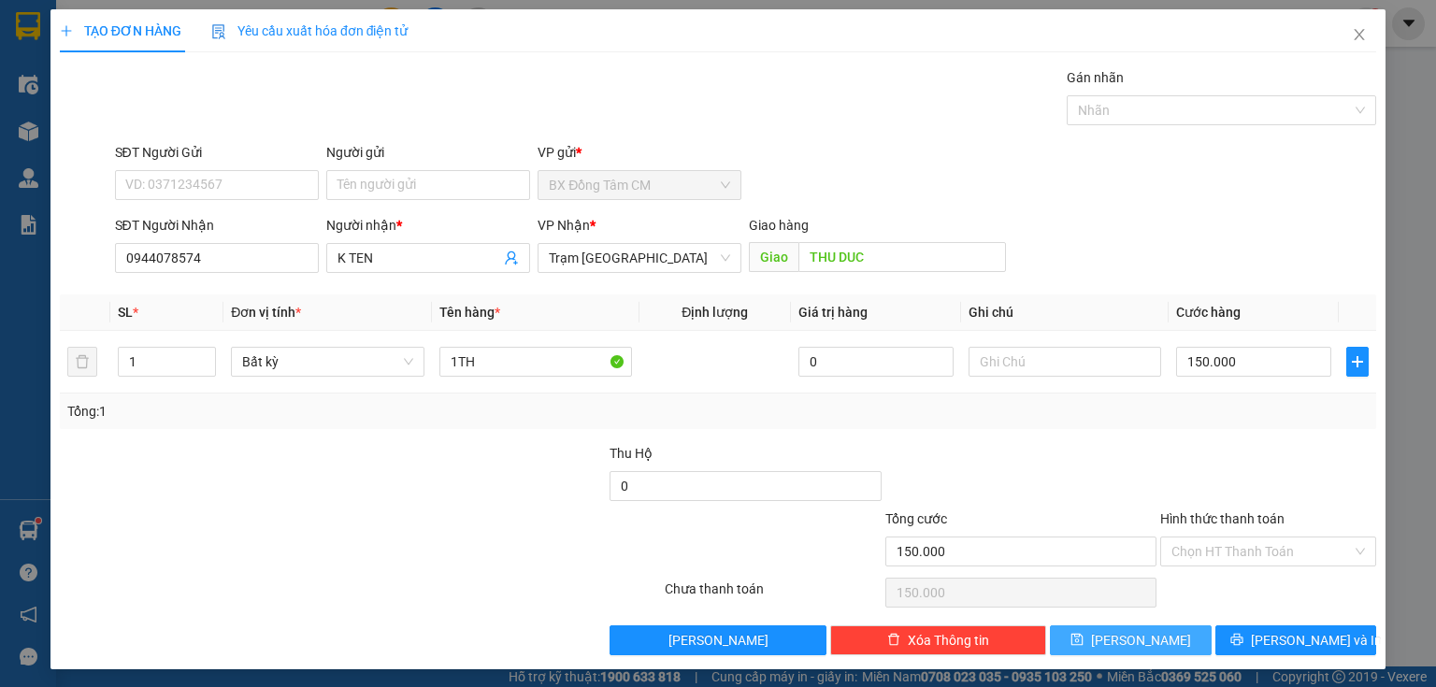
click at [1119, 638] on button "[PERSON_NAME]" at bounding box center [1131, 641] width 162 height 30
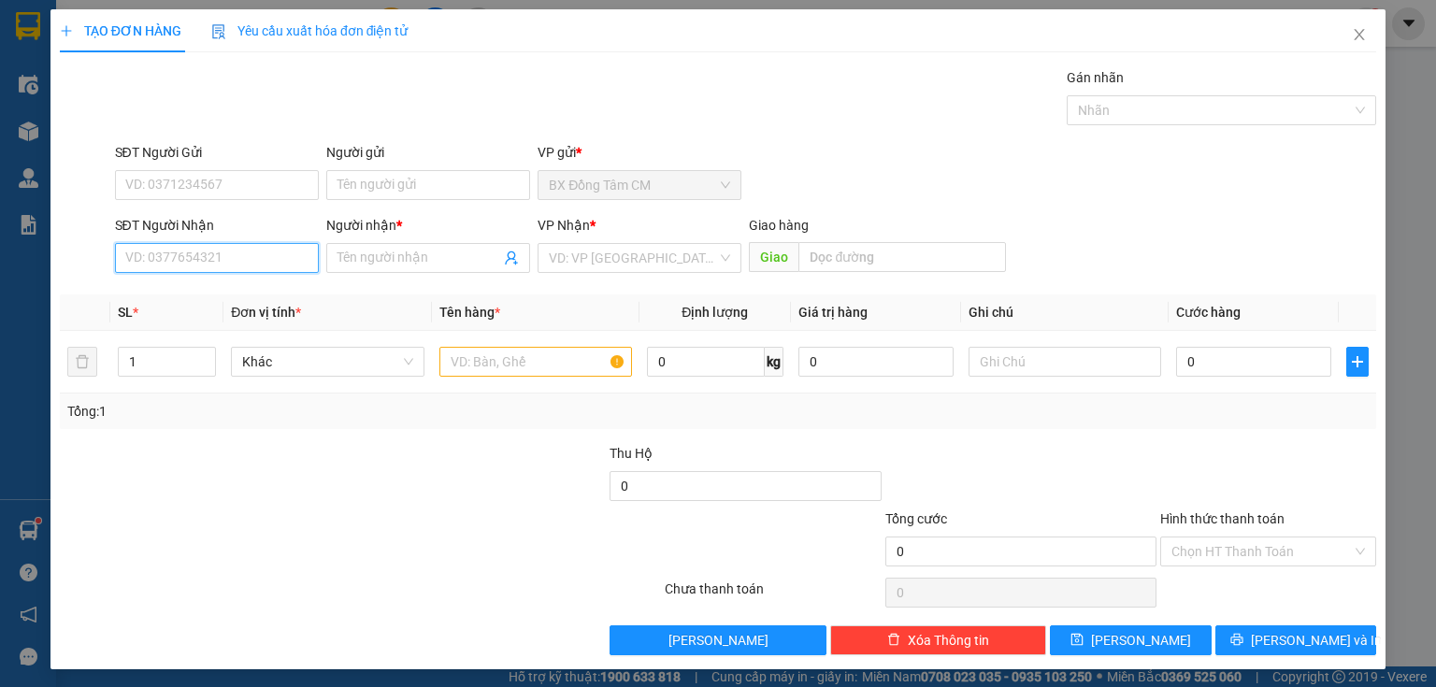
click at [222, 258] on input "SĐT Người Nhận" at bounding box center [217, 258] width 204 height 30
click at [251, 286] on div "0986490488 - CƯỜNG" at bounding box center [215, 294] width 180 height 21
click at [549, 353] on input "text" at bounding box center [535, 362] width 193 height 30
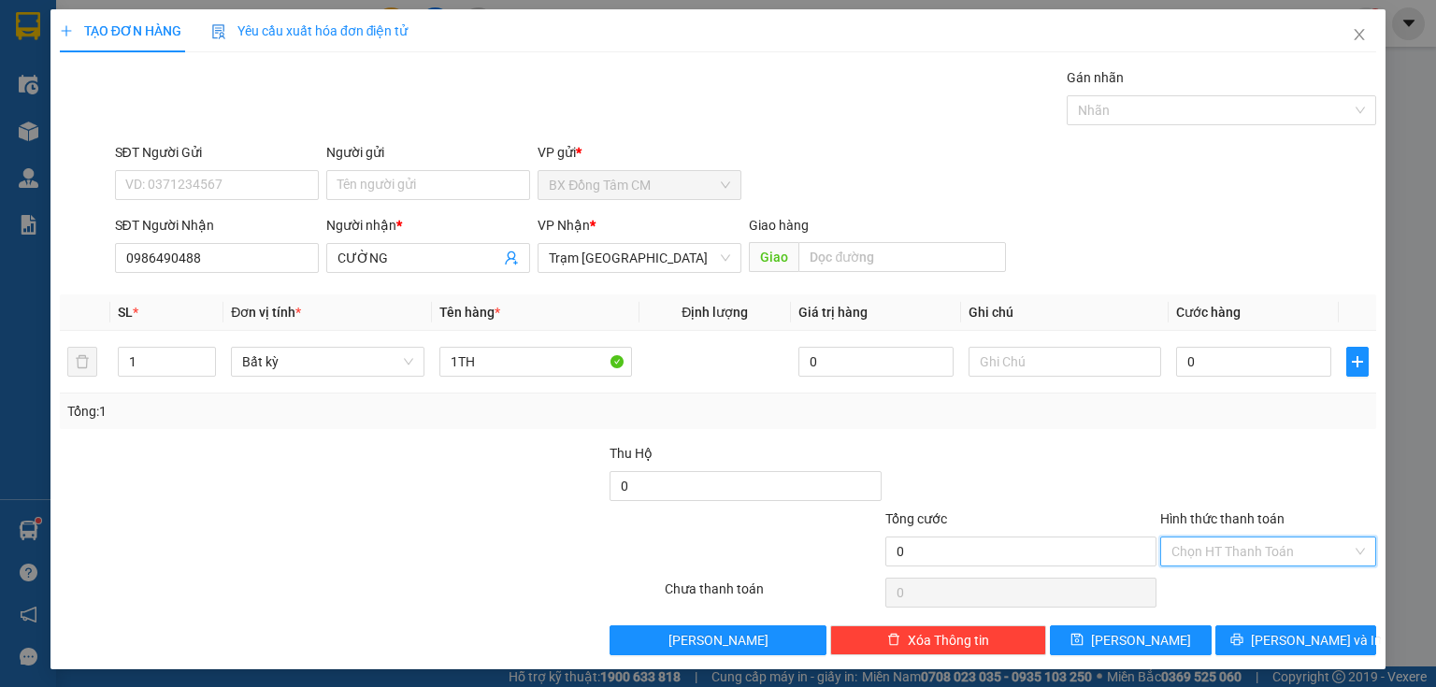
click at [1189, 548] on input "Hình thức thanh toán" at bounding box center [1262, 552] width 180 height 28
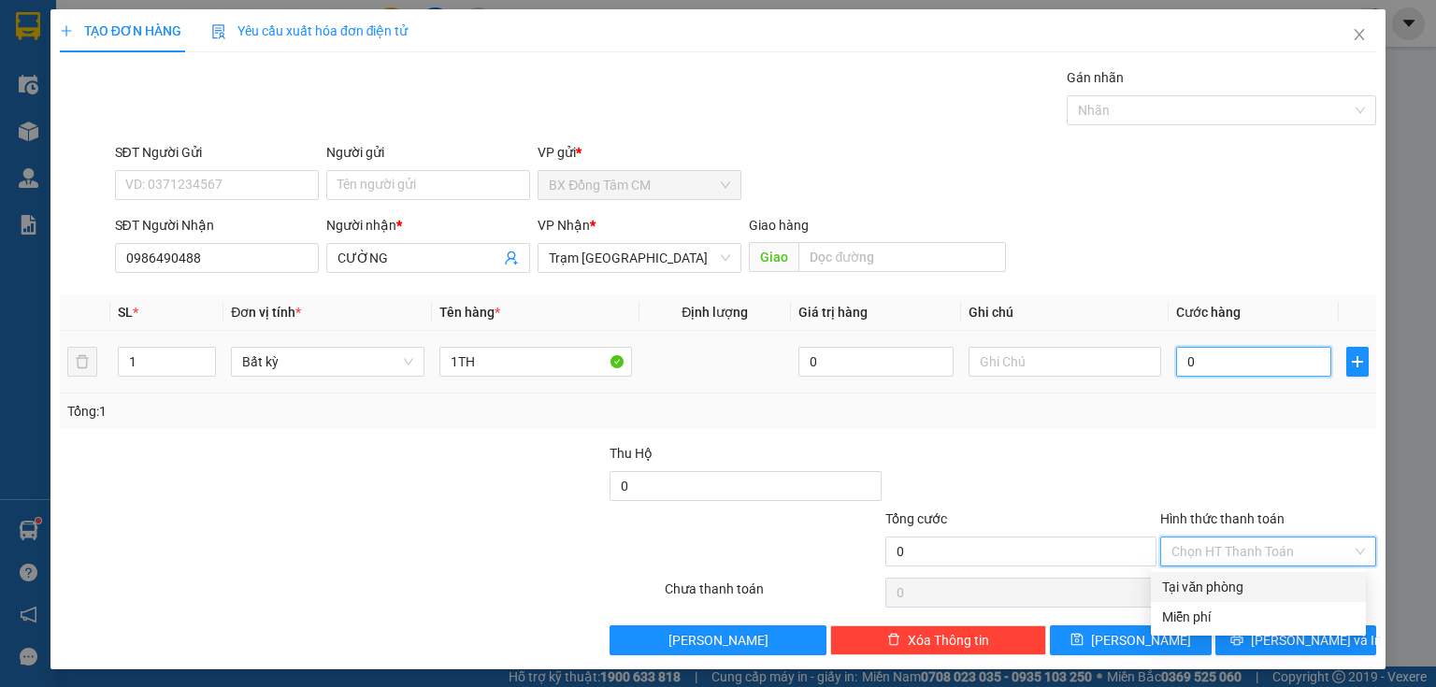
click at [1250, 362] on input "0" at bounding box center [1253, 362] width 155 height 30
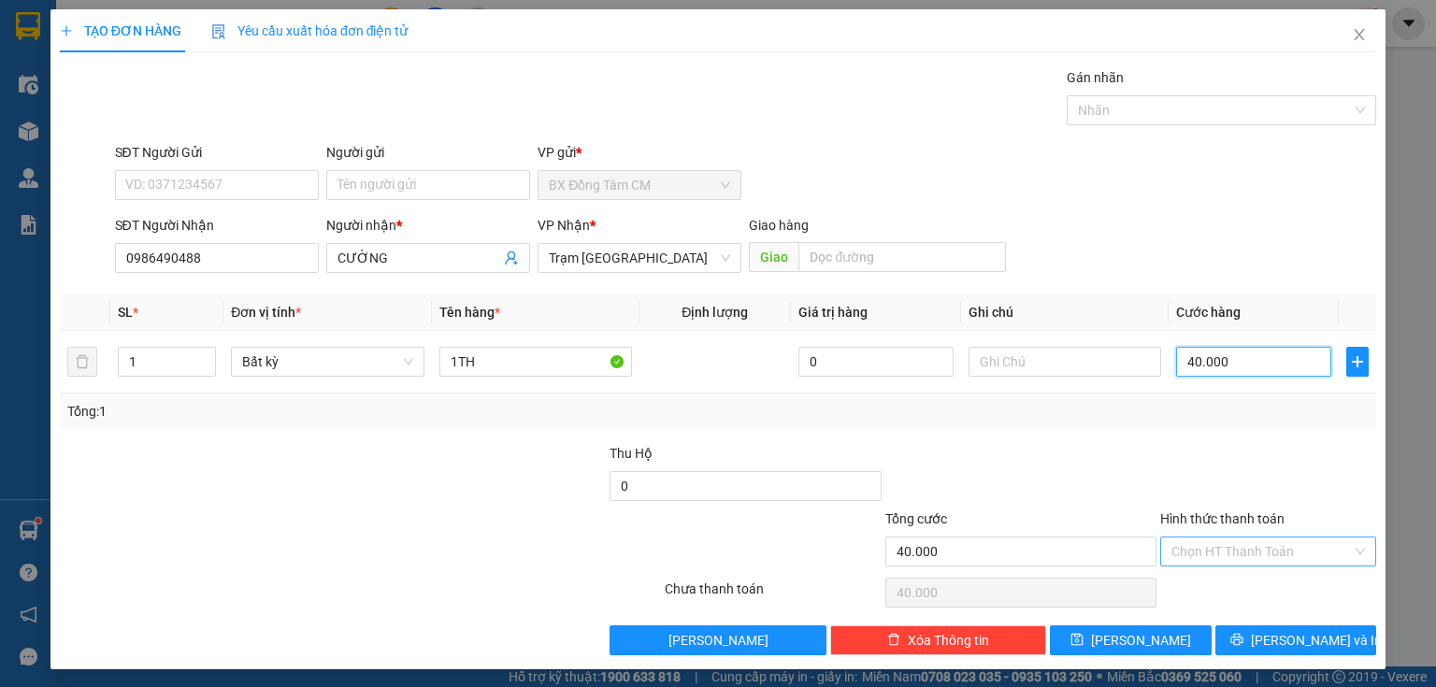
click at [1197, 537] on div "Chọn HT Thanh Toán" at bounding box center [1268, 552] width 216 height 30
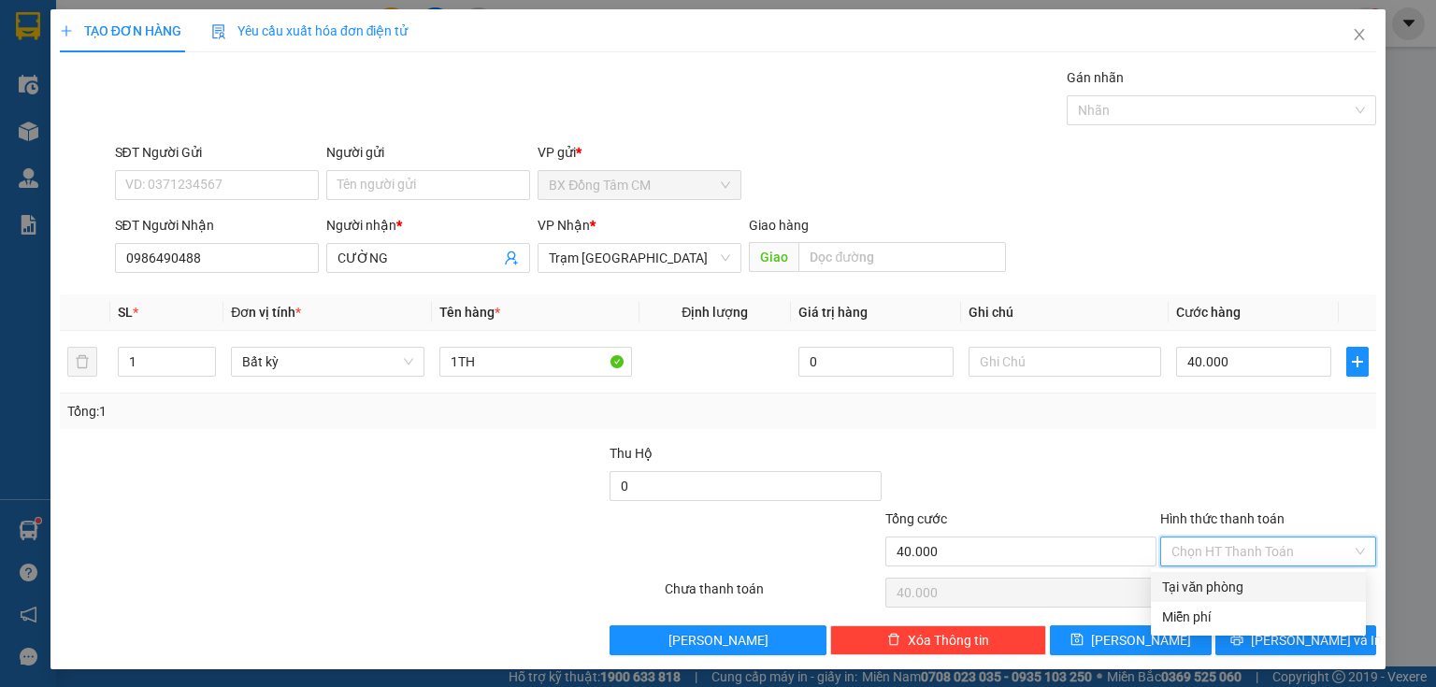
click at [1188, 591] on div "Tại văn phòng" at bounding box center [1258, 587] width 193 height 21
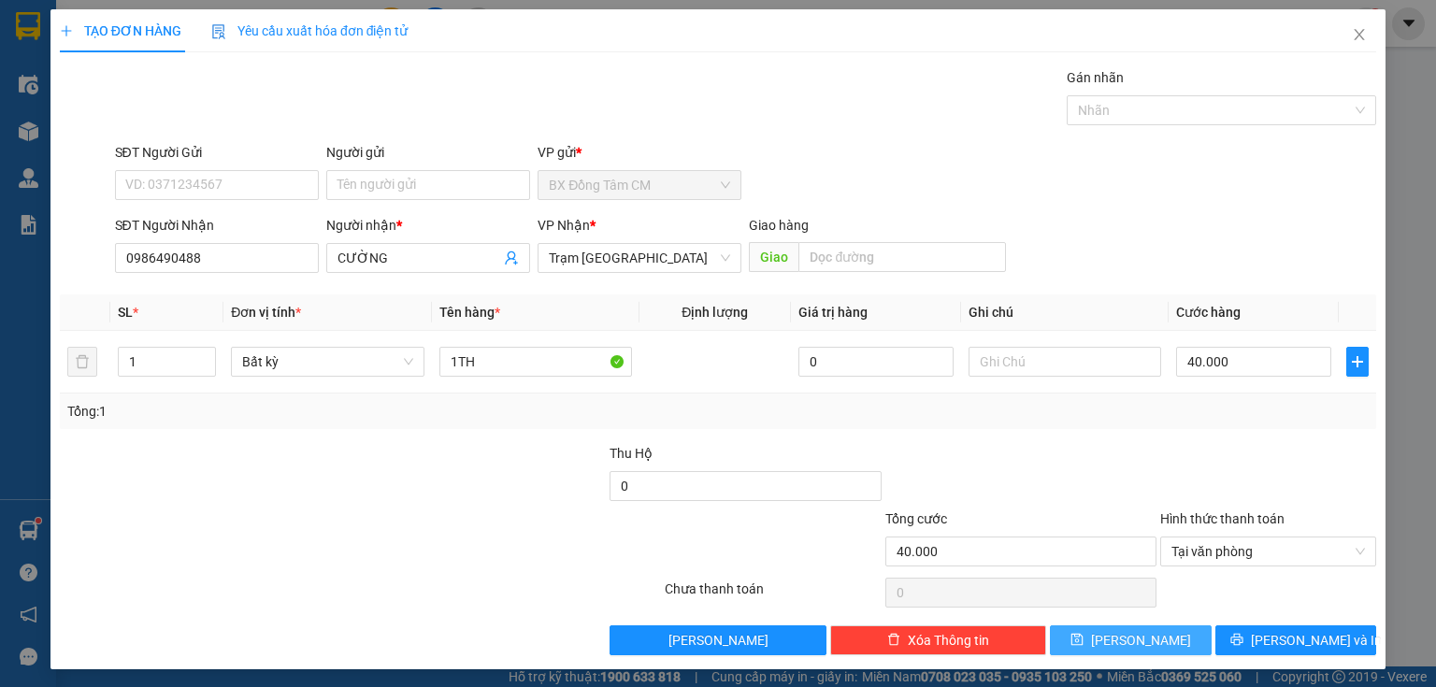
click at [1121, 631] on span "[PERSON_NAME]" at bounding box center [1141, 640] width 100 height 21
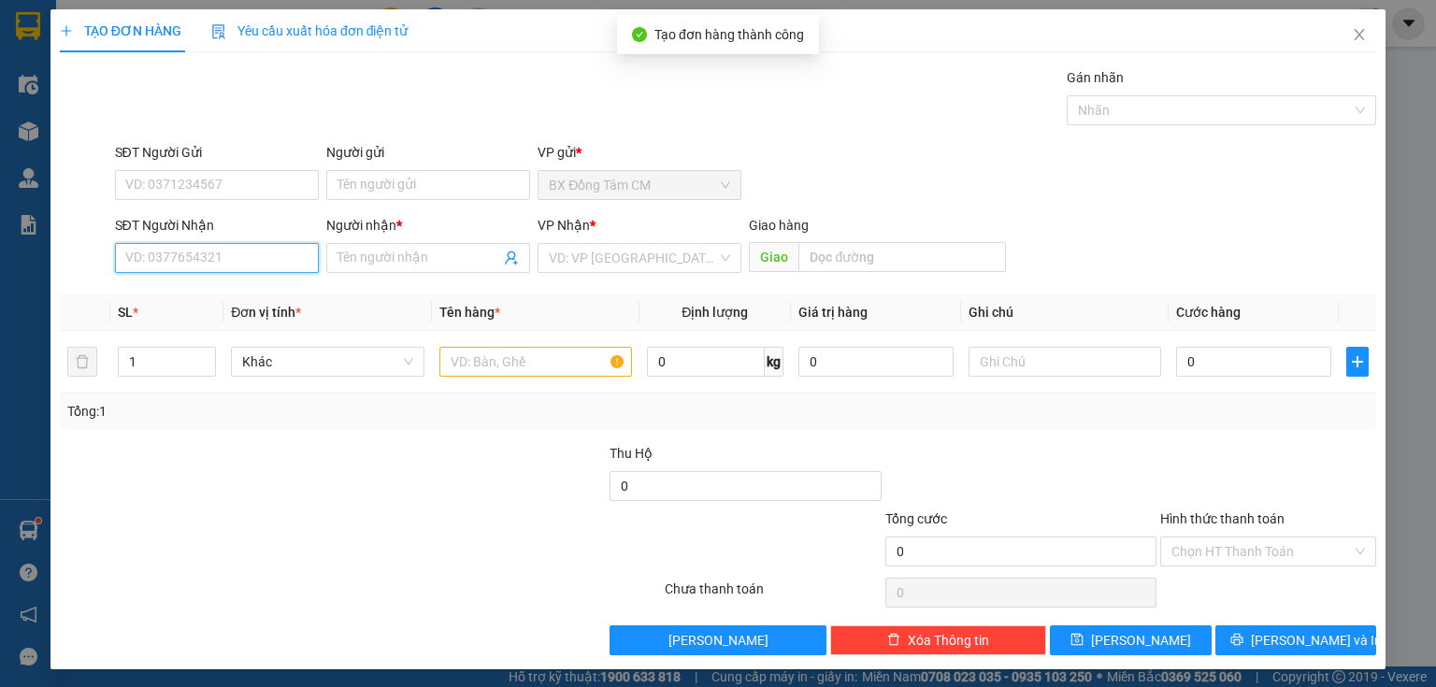
click at [292, 267] on input "SĐT Người Nhận" at bounding box center [217, 258] width 204 height 30
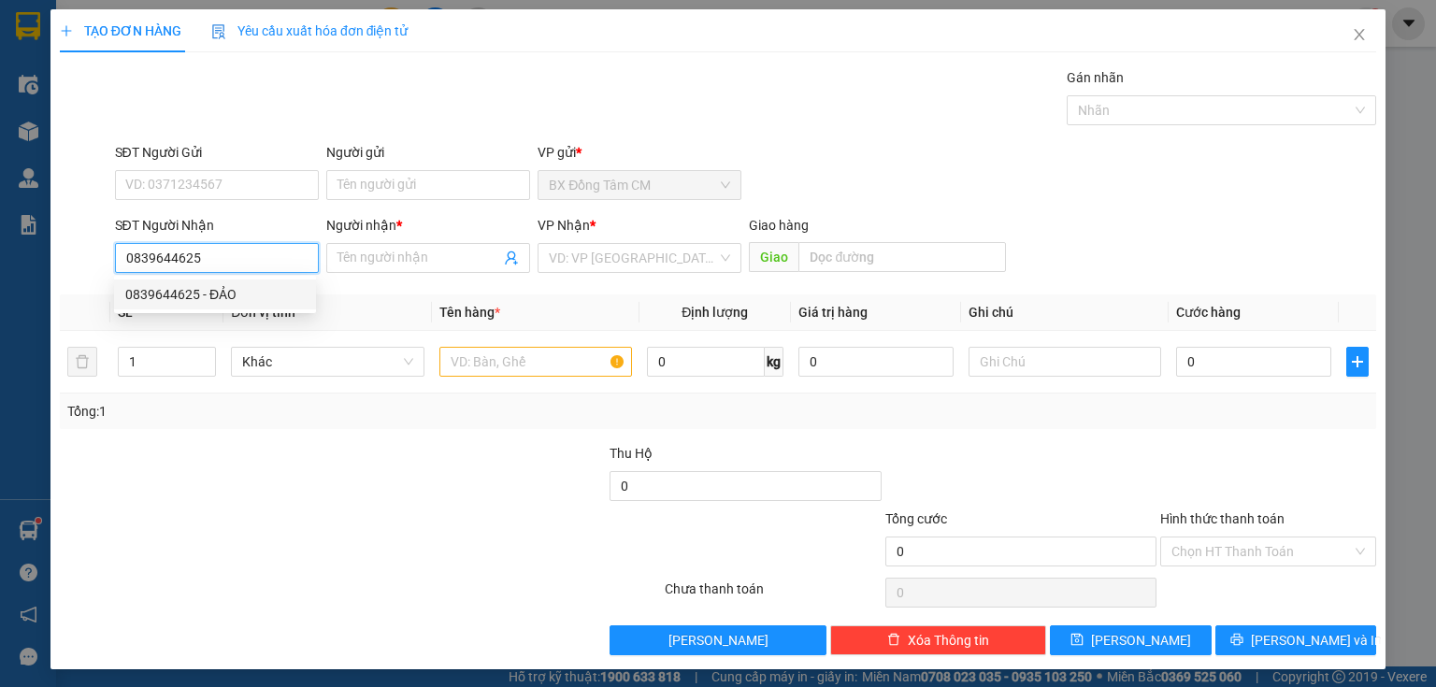
click at [280, 293] on div "0839644625 - ĐẢO" at bounding box center [215, 294] width 180 height 21
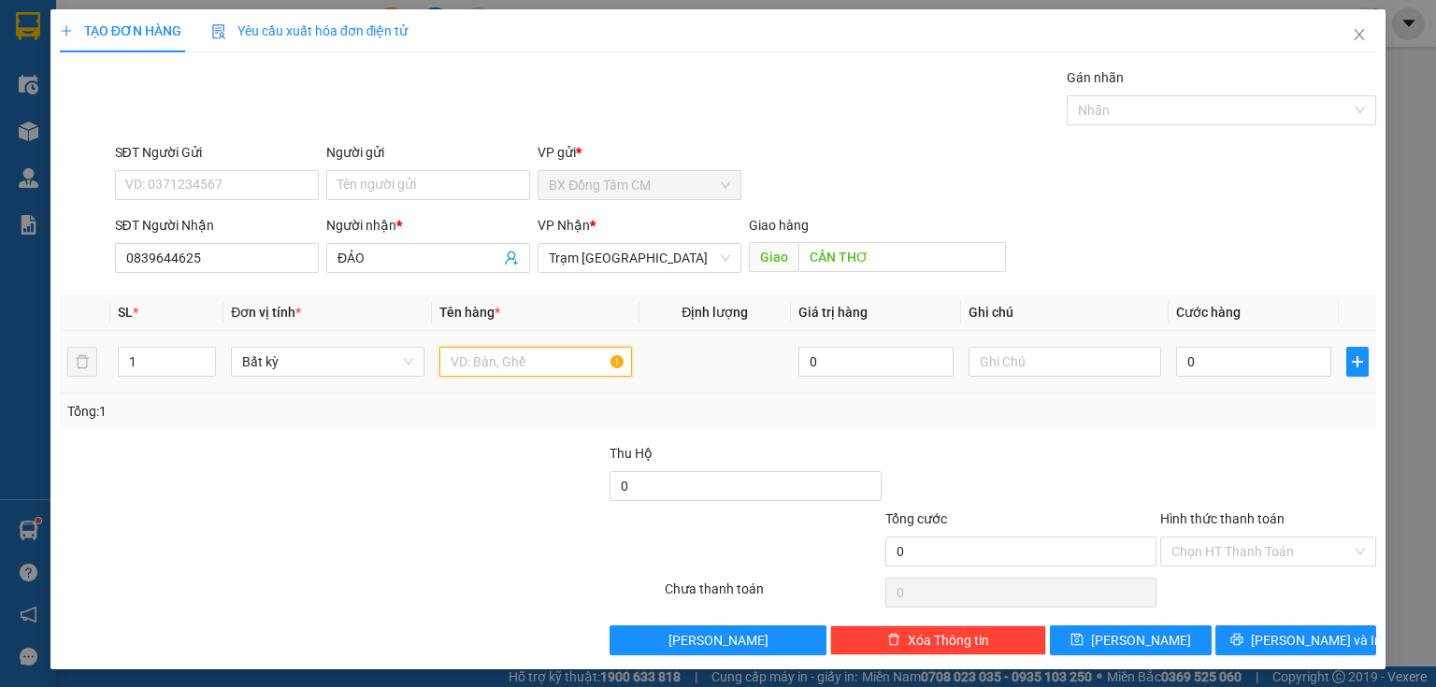
click at [466, 359] on input "text" at bounding box center [535, 362] width 193 height 30
click at [1275, 353] on input "0" at bounding box center [1253, 362] width 155 height 30
click at [1203, 540] on input "Hình thức thanh toán" at bounding box center [1262, 552] width 180 height 28
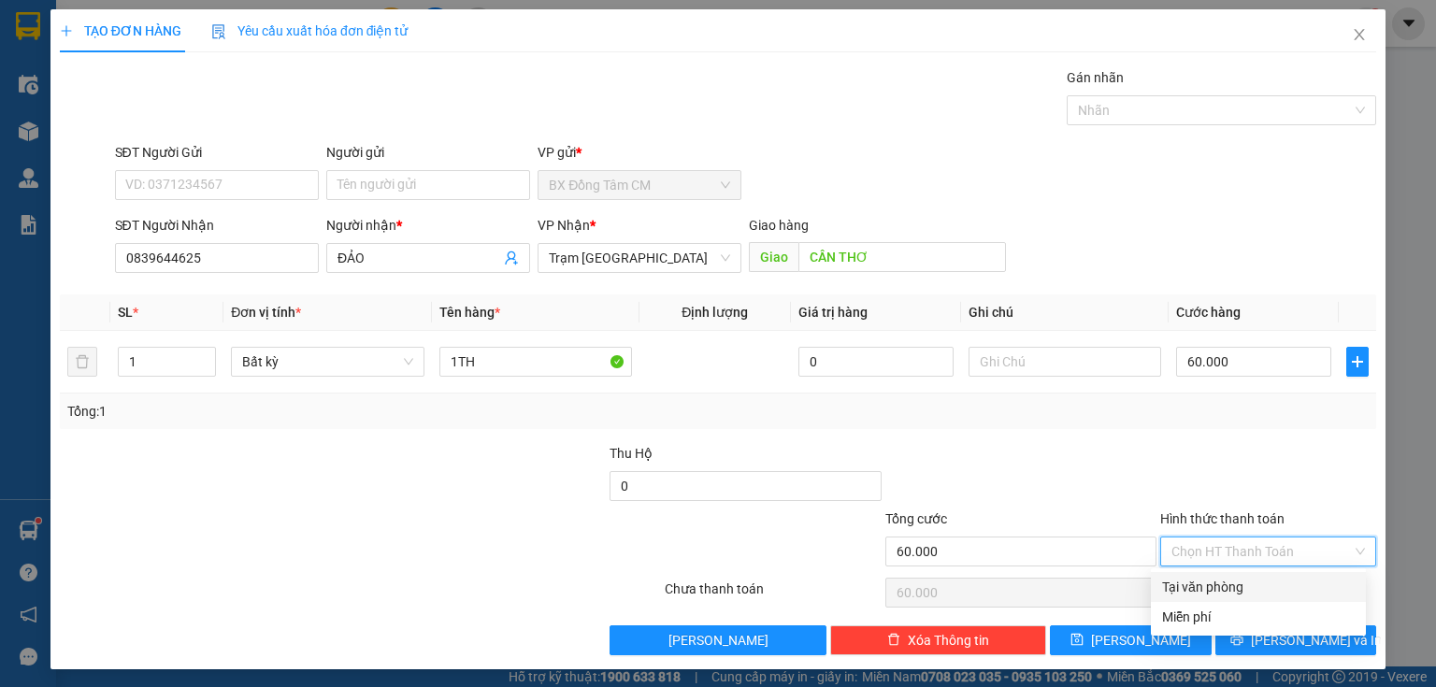
click at [1195, 589] on div "Tại văn phòng" at bounding box center [1258, 587] width 193 height 21
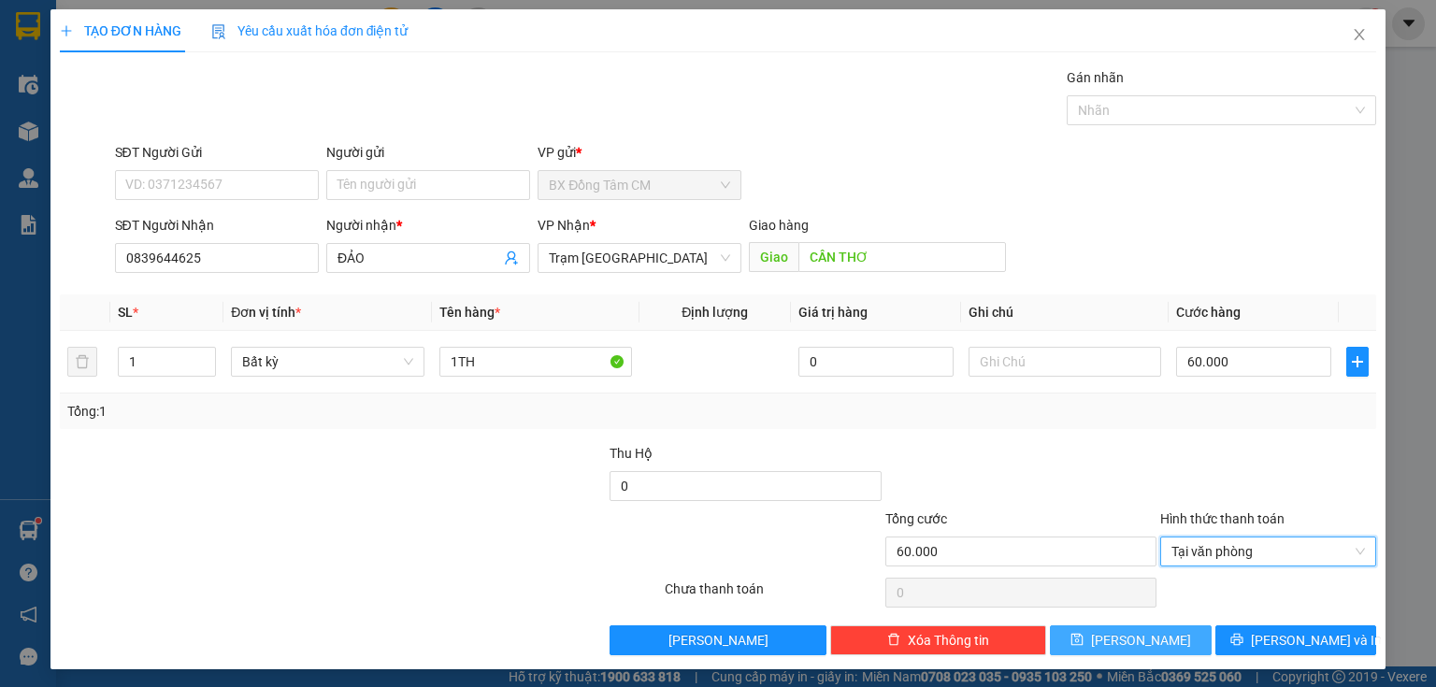
click at [1084, 640] on icon "save" at bounding box center [1077, 639] width 13 height 13
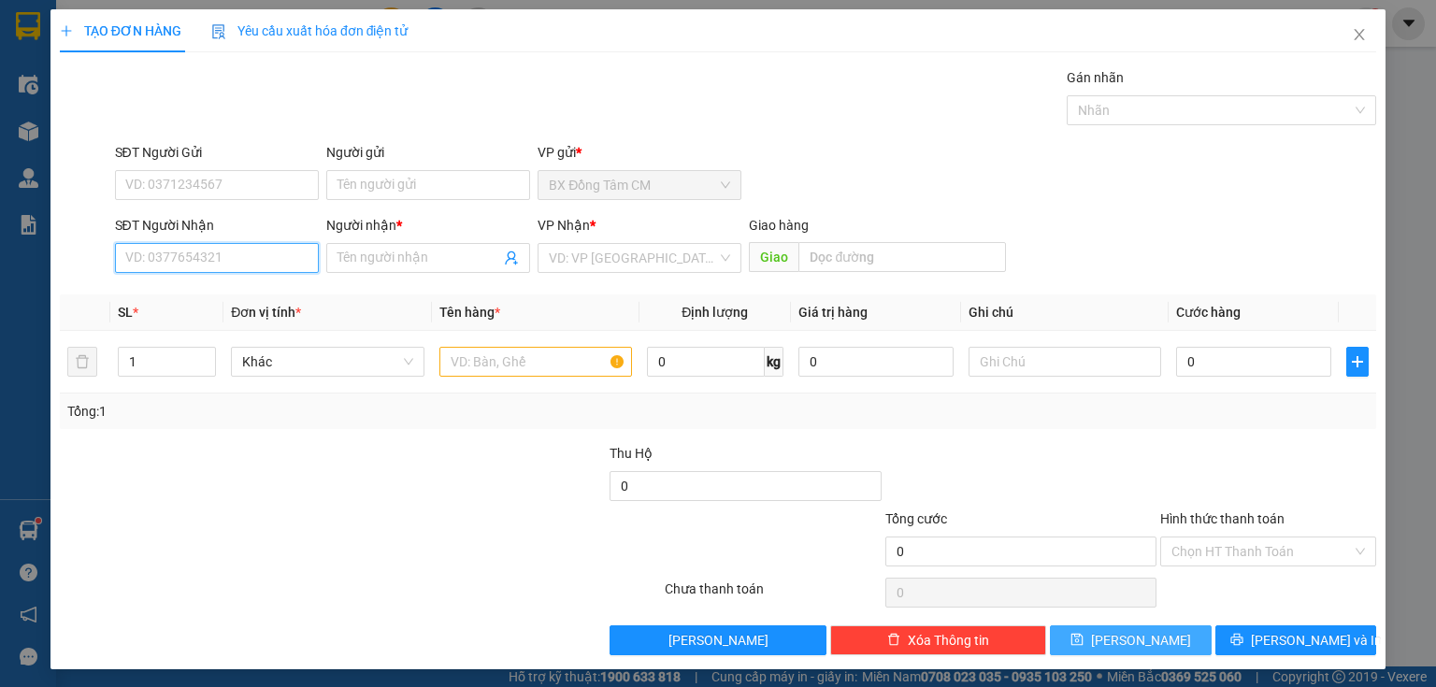
drag, startPoint x: 236, startPoint y: 258, endPoint x: 252, endPoint y: 217, distance: 44.1
click at [237, 255] on input "SĐT Người Nhận" at bounding box center [217, 258] width 204 height 30
click at [241, 294] on div "0907715064 - SOAN" at bounding box center [215, 294] width 180 height 21
click at [491, 361] on input "text" at bounding box center [535, 362] width 193 height 30
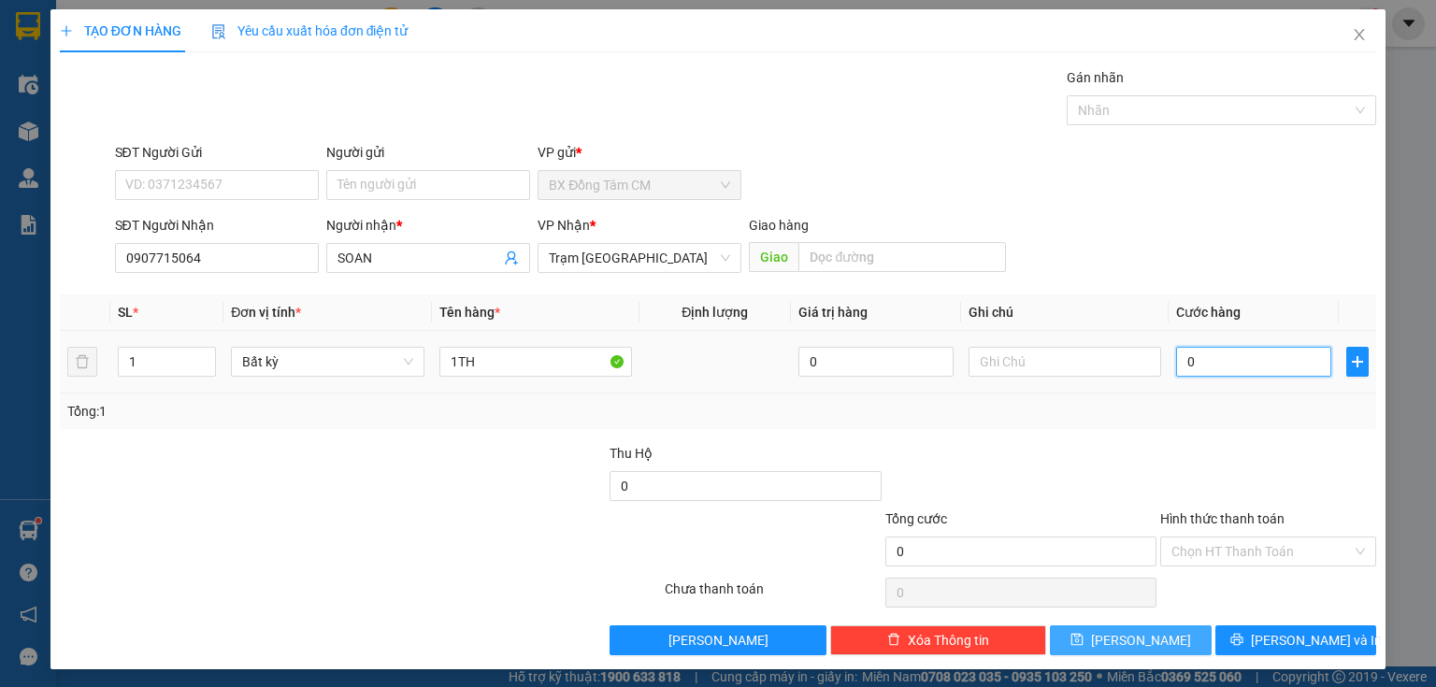
click at [1258, 370] on input "0" at bounding box center [1253, 362] width 155 height 30
click at [1241, 557] on input "Hình thức thanh toán" at bounding box center [1262, 552] width 180 height 28
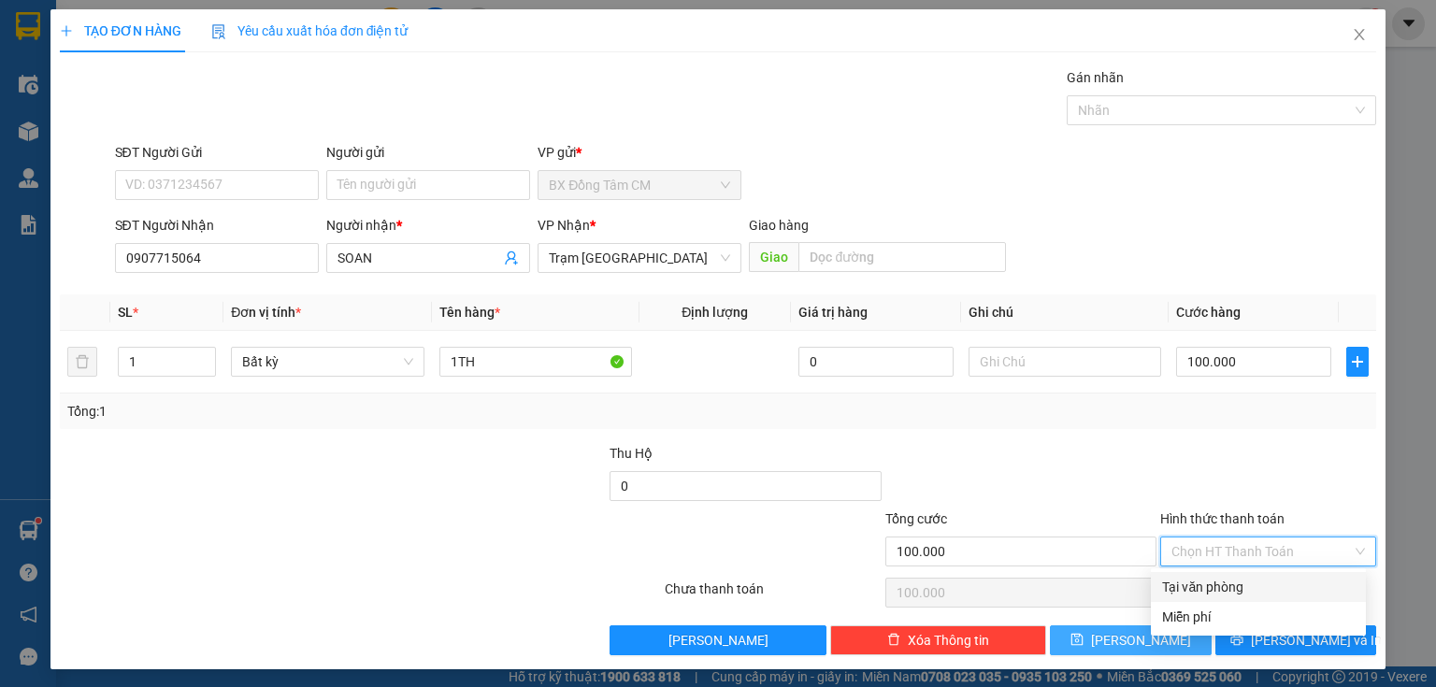
click at [1191, 590] on div "Tại văn phòng" at bounding box center [1258, 587] width 193 height 21
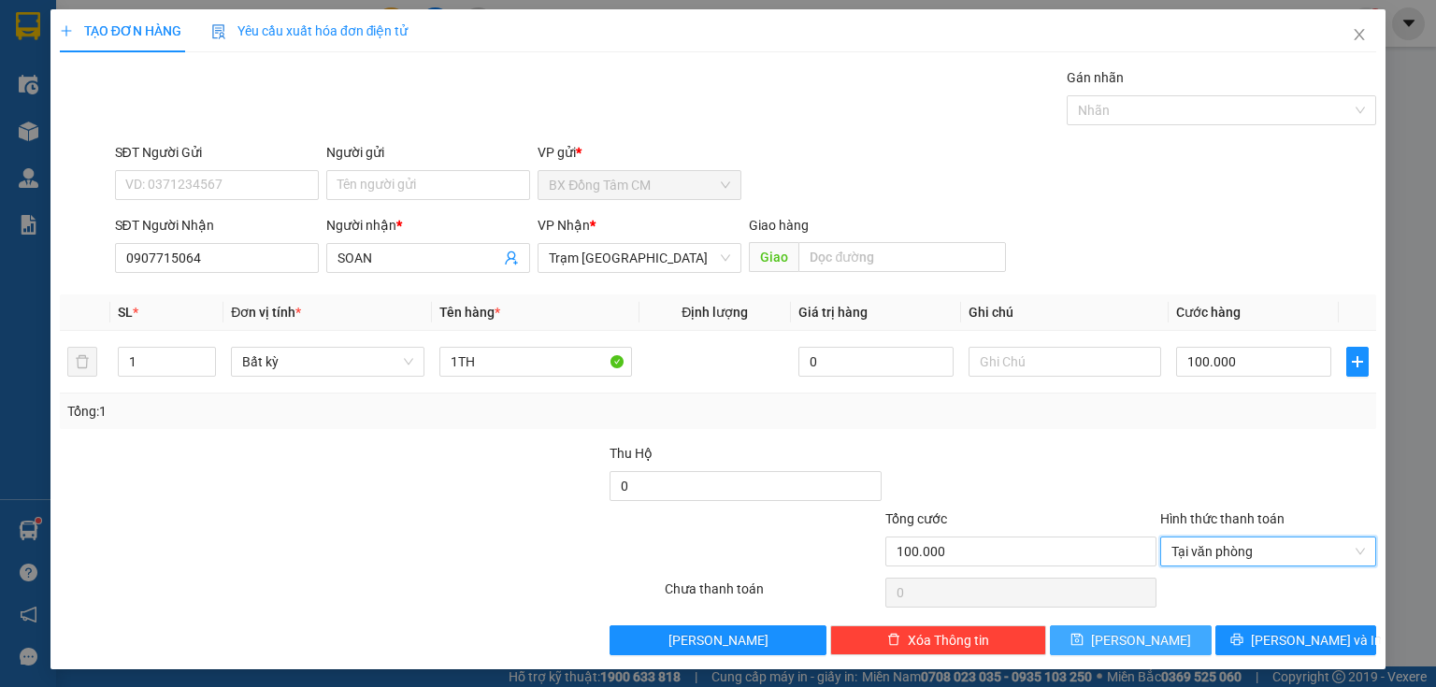
drag, startPoint x: 1109, startPoint y: 639, endPoint x: 1115, endPoint y: 628, distance: 11.7
click at [1084, 639] on icon "save" at bounding box center [1077, 639] width 13 height 13
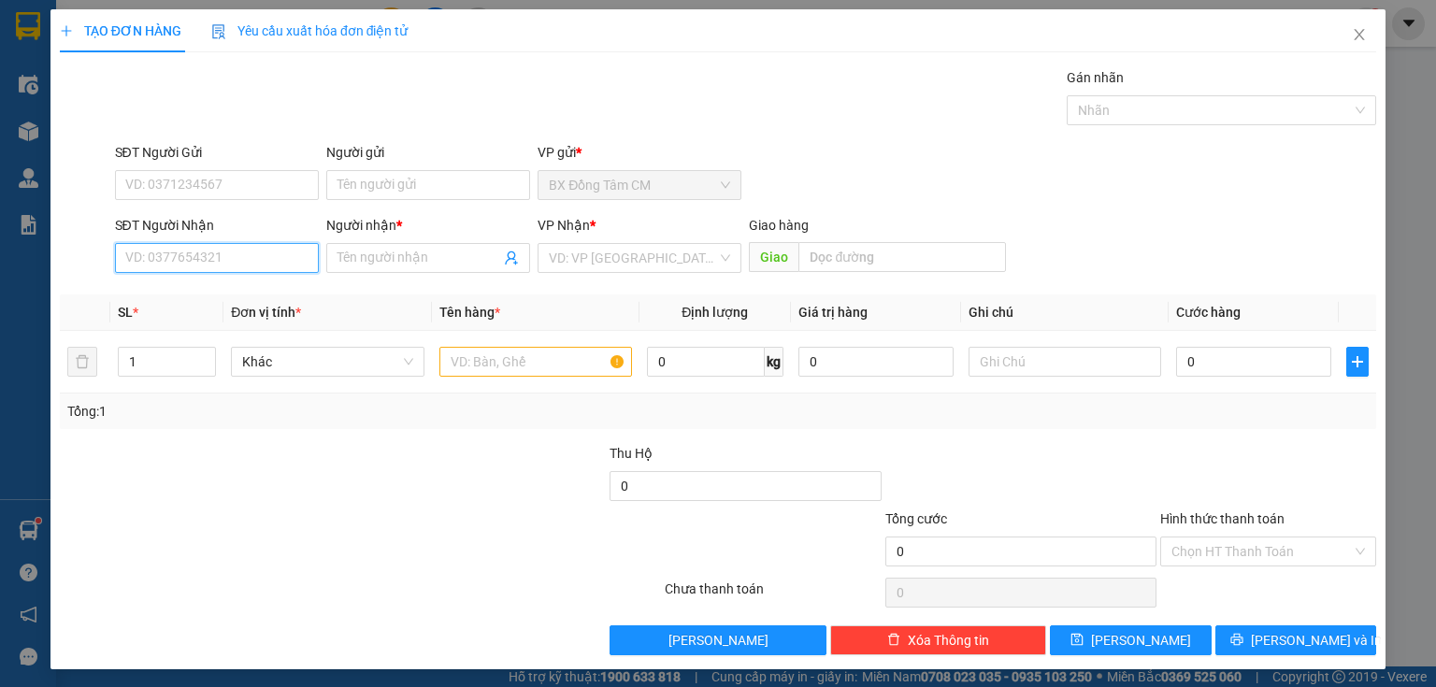
click at [244, 254] on input "SĐT Người Nhận" at bounding box center [217, 258] width 204 height 30
click at [227, 292] on div "0943499059 - K TEN" at bounding box center [215, 294] width 180 height 21
click at [456, 359] on input "text" at bounding box center [535, 362] width 193 height 30
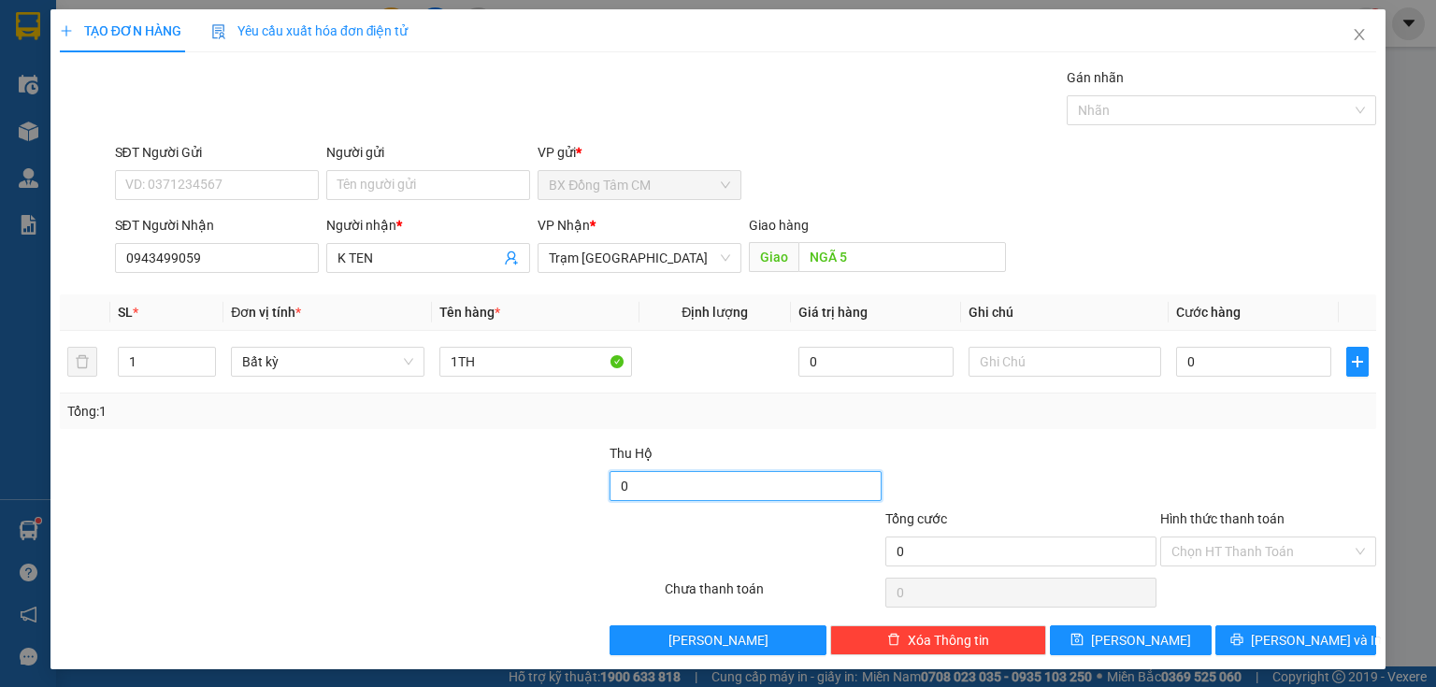
click at [668, 497] on input "0" at bounding box center [745, 486] width 271 height 30
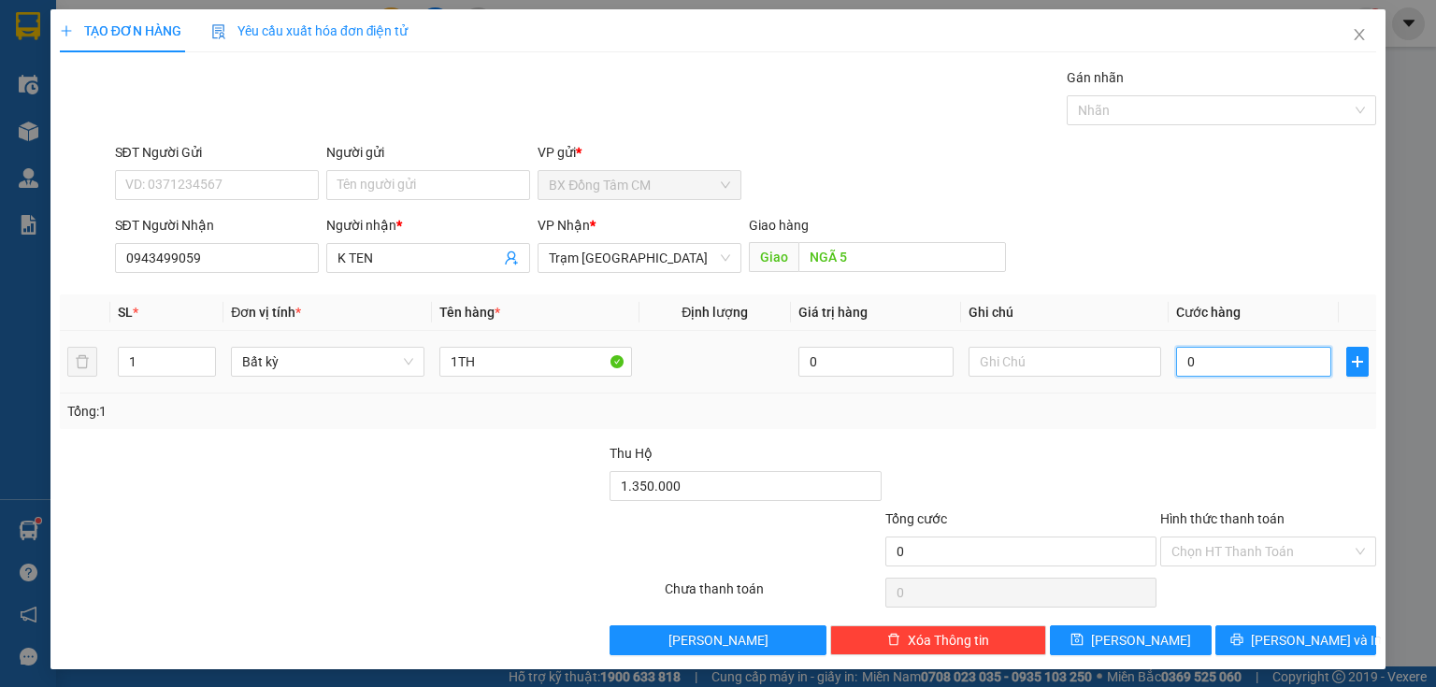
click at [1283, 367] on input "0" at bounding box center [1253, 362] width 155 height 30
click at [1098, 631] on button "[PERSON_NAME]" at bounding box center [1131, 641] width 162 height 30
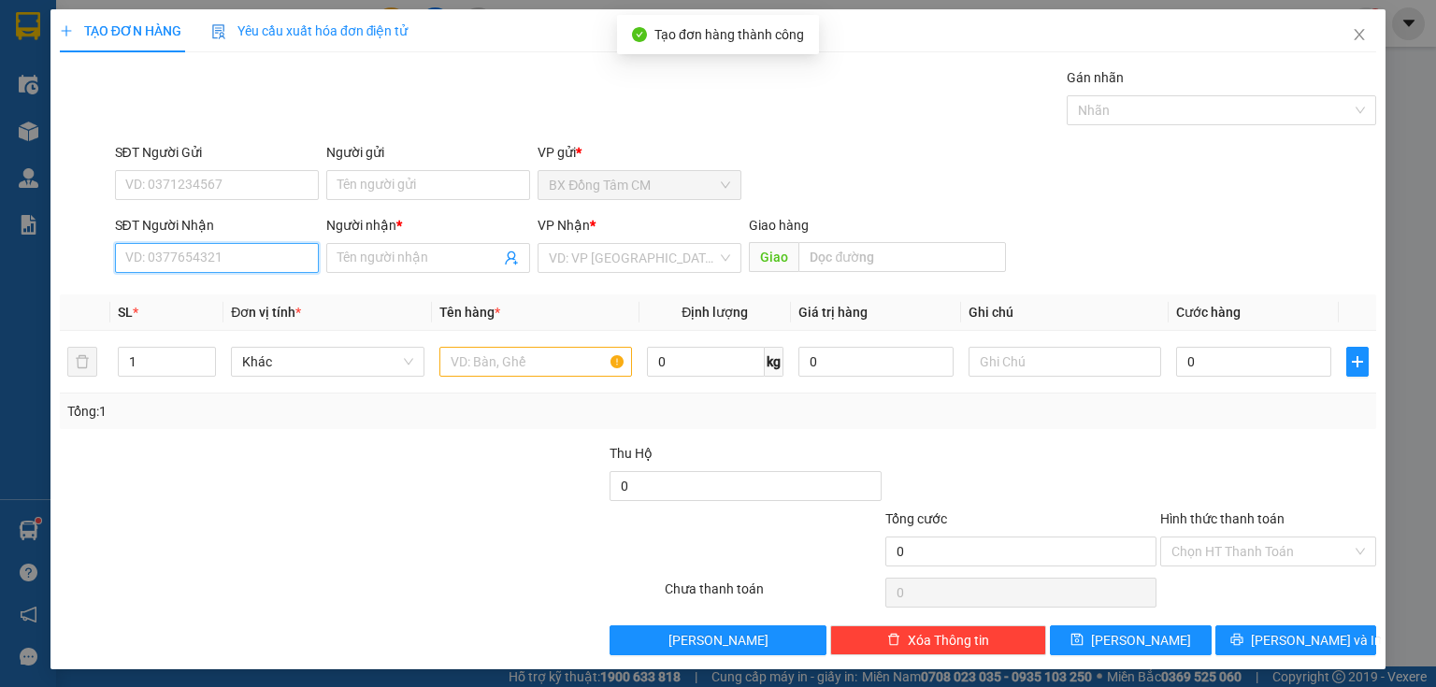
click at [233, 256] on input "SĐT Người Nhận" at bounding box center [217, 258] width 204 height 30
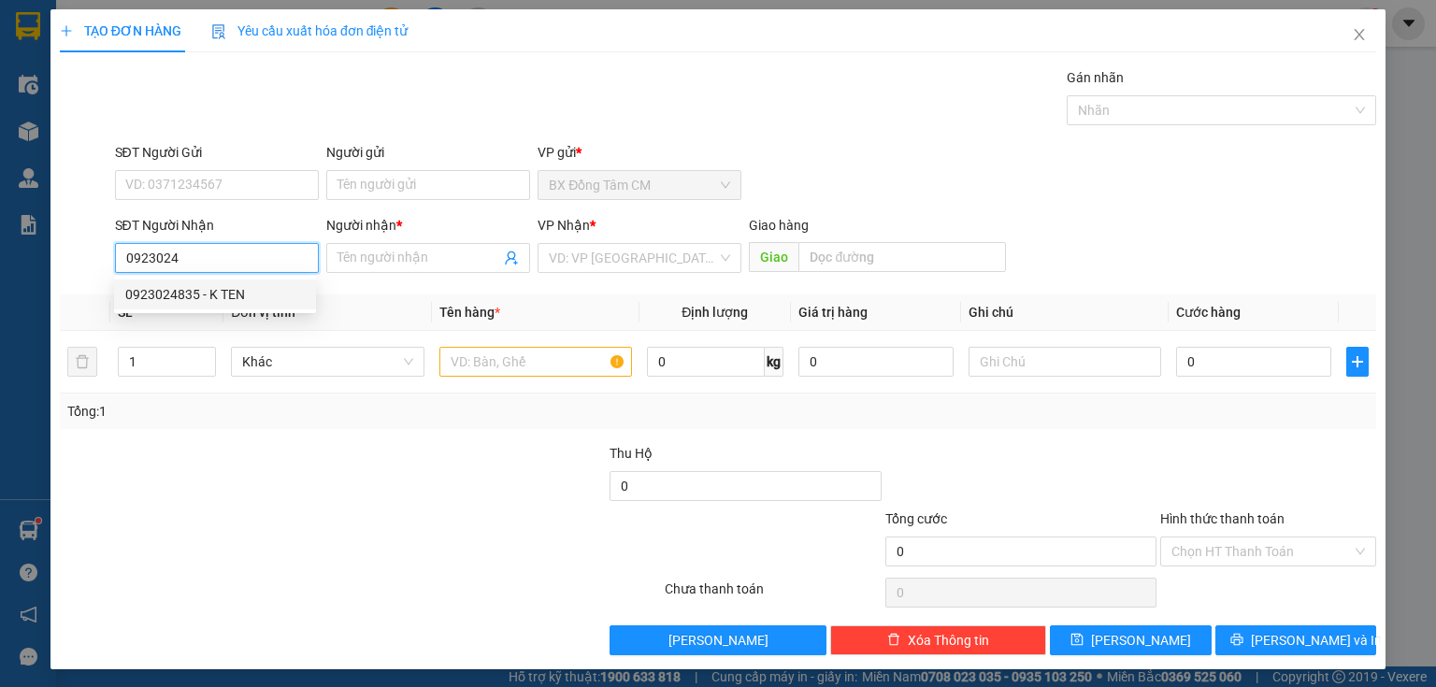
click at [254, 291] on div "0923024835 - K TEN" at bounding box center [215, 294] width 180 height 21
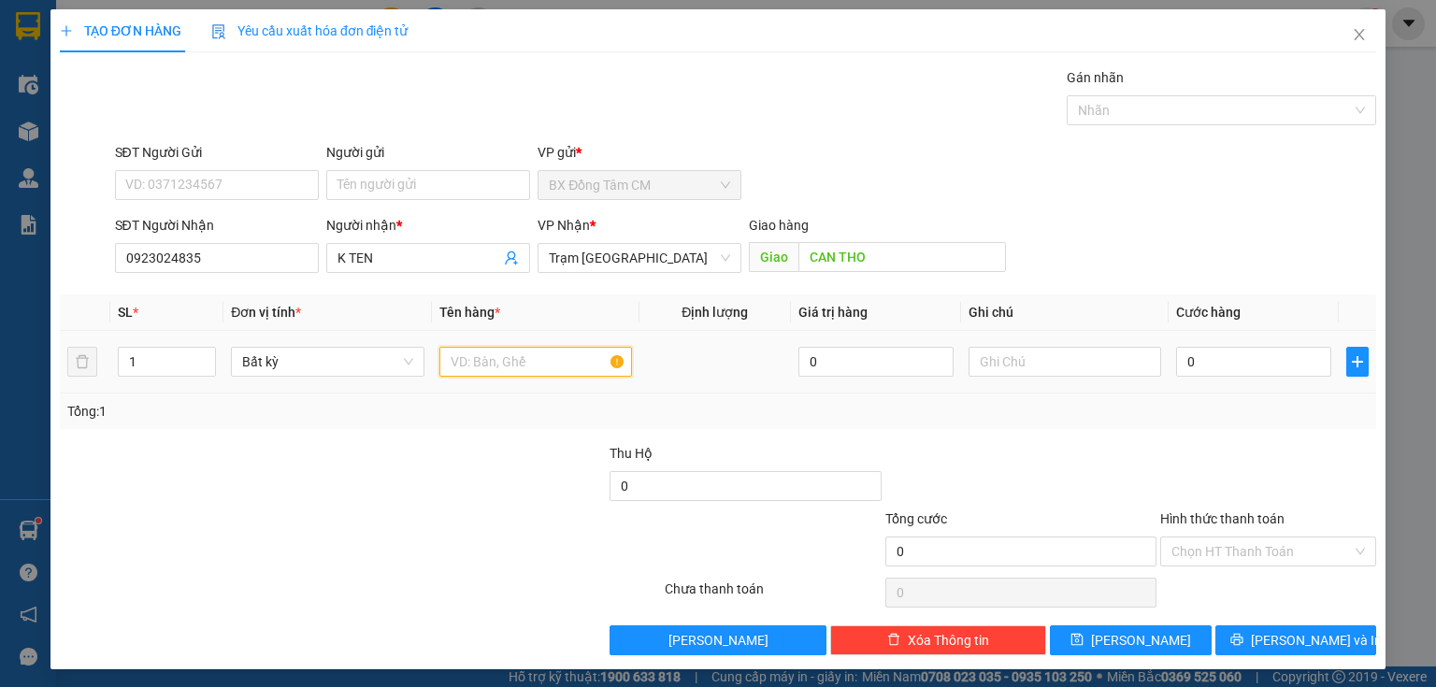
click at [501, 367] on input "text" at bounding box center [535, 362] width 193 height 30
click at [1172, 538] on input "Hình thức thanh toán" at bounding box center [1262, 552] width 180 height 28
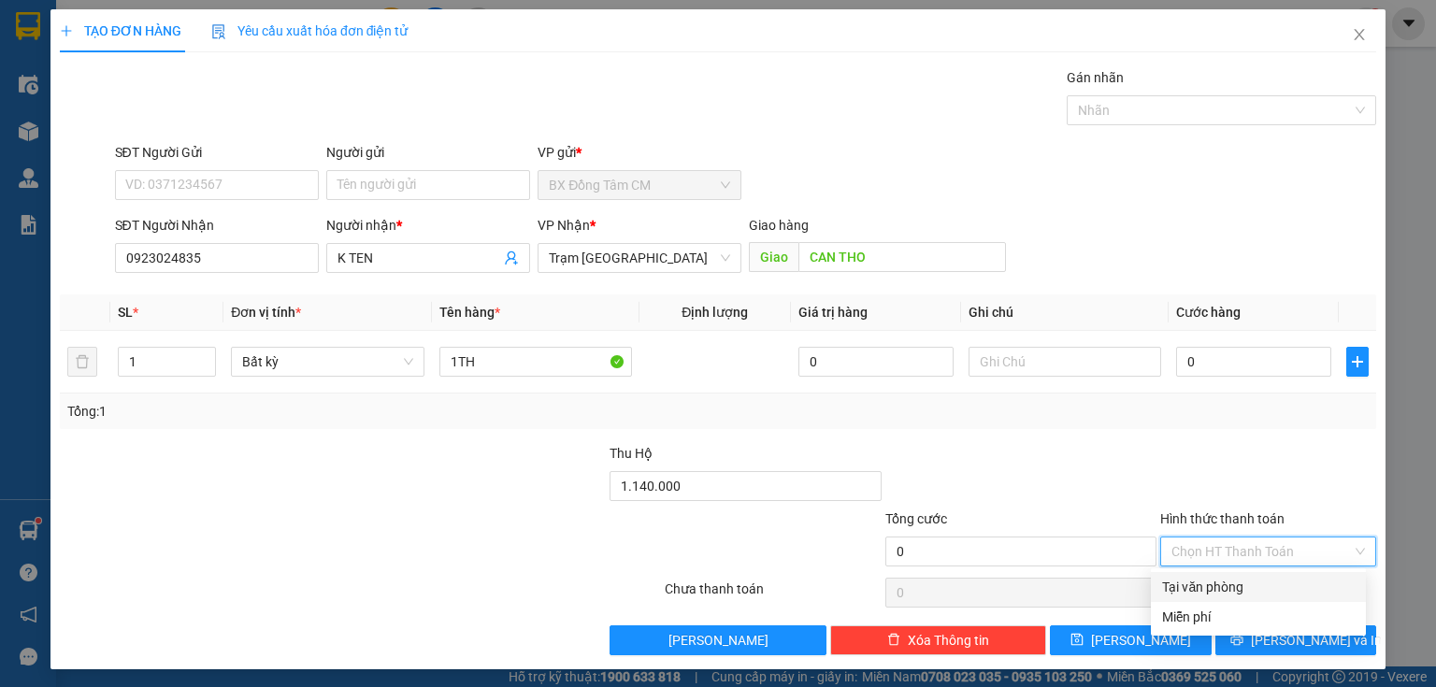
click at [1172, 540] on input "Hình thức thanh toán" at bounding box center [1262, 552] width 180 height 28
click at [1255, 379] on div "0" at bounding box center [1253, 361] width 155 height 37
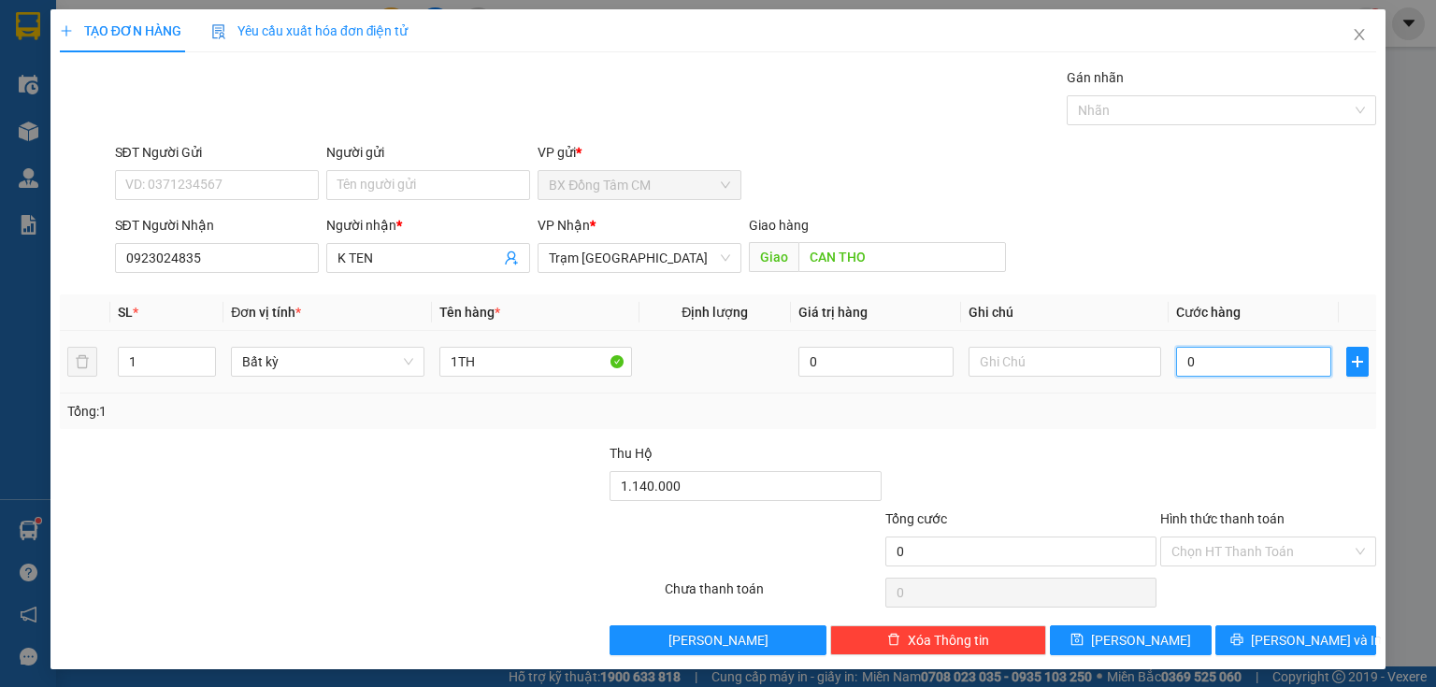
click at [1265, 367] on input "0" at bounding box center [1253, 362] width 155 height 30
click at [1100, 627] on button "[PERSON_NAME]" at bounding box center [1131, 641] width 162 height 30
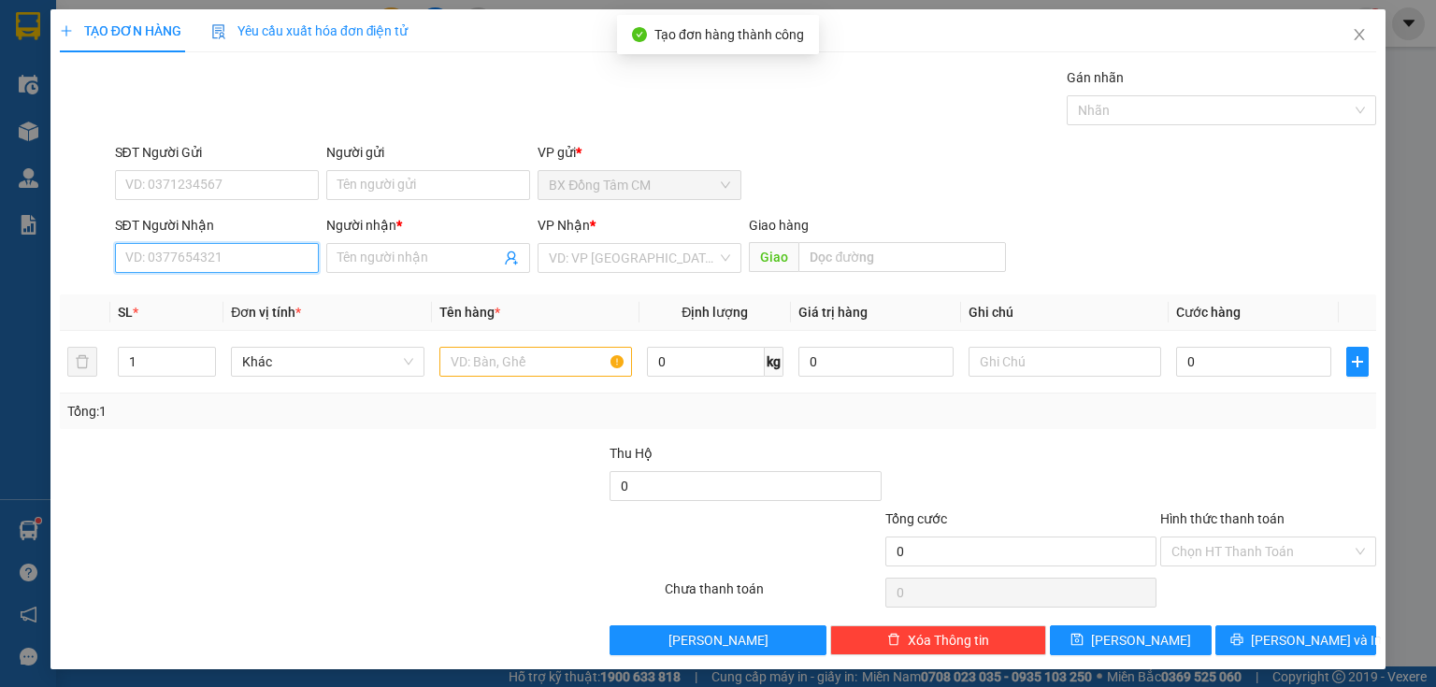
click at [281, 259] on input "SĐT Người Nhận" at bounding box center [217, 258] width 204 height 30
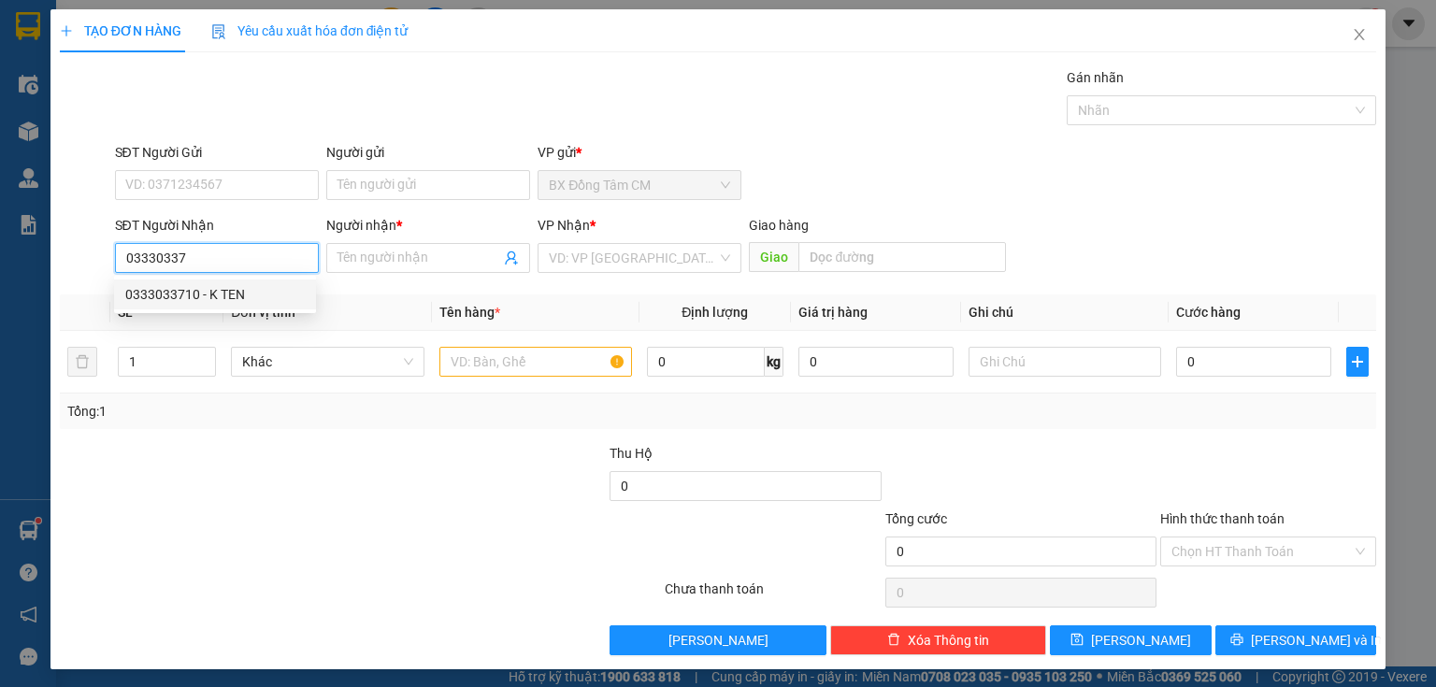
click at [260, 294] on div "0333033710 - K TEN" at bounding box center [215, 294] width 180 height 21
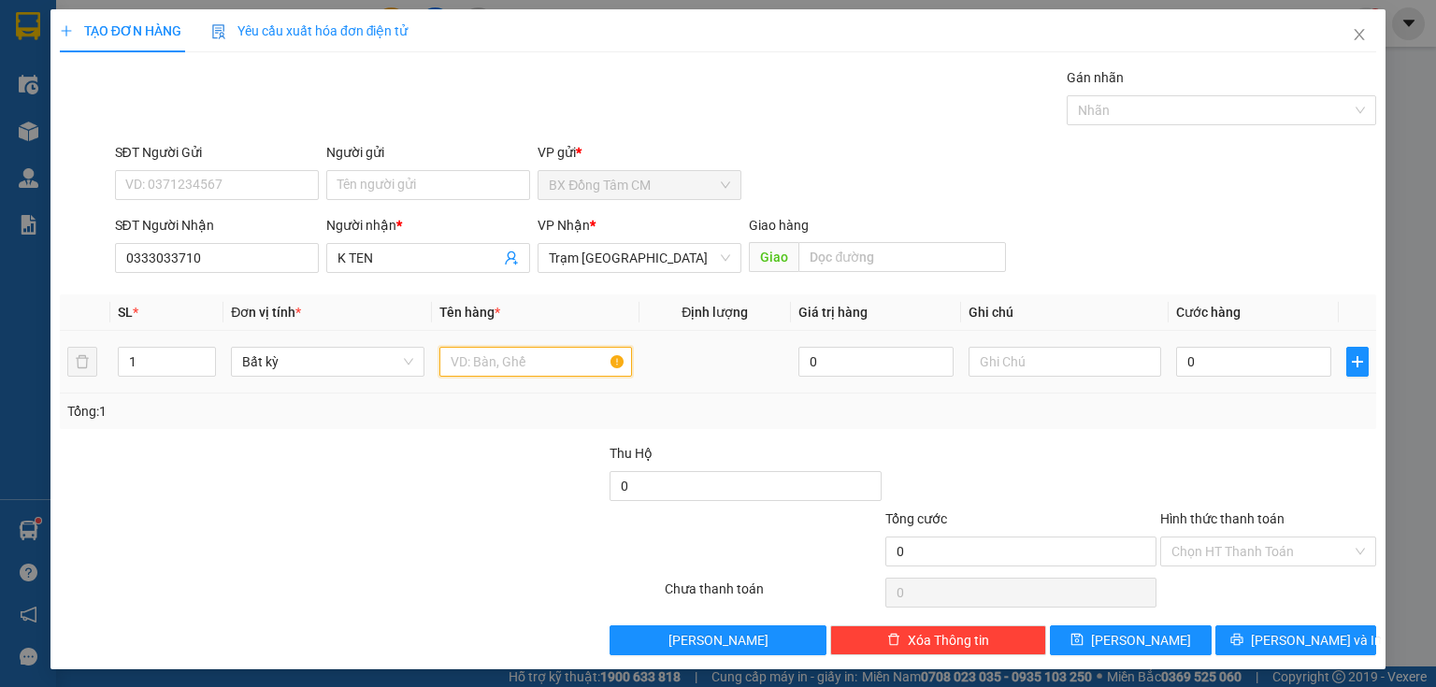
click at [470, 367] on input "text" at bounding box center [535, 362] width 193 height 30
click at [1232, 352] on input "0" at bounding box center [1253, 362] width 155 height 30
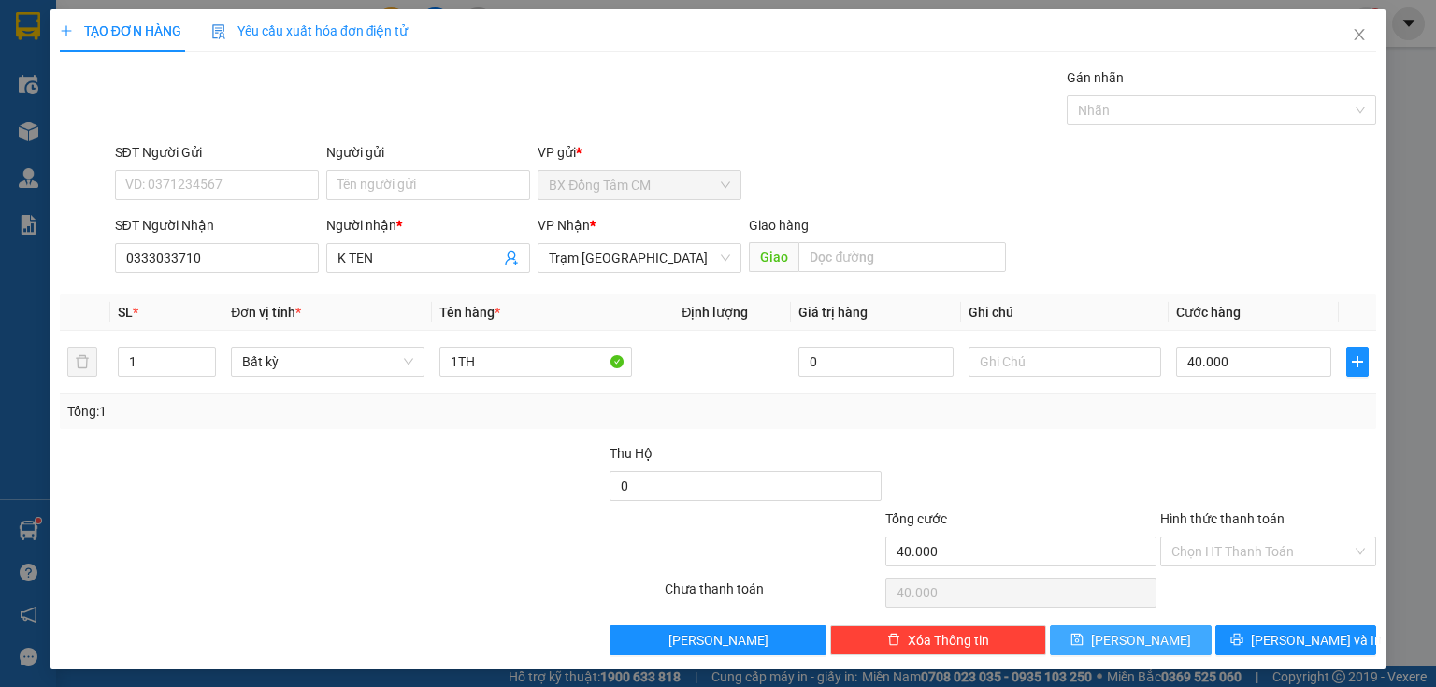
drag, startPoint x: 1154, startPoint y: 630, endPoint x: 1148, endPoint y: 606, distance: 25.0
click at [1154, 629] on button "[PERSON_NAME]" at bounding box center [1131, 641] width 162 height 30
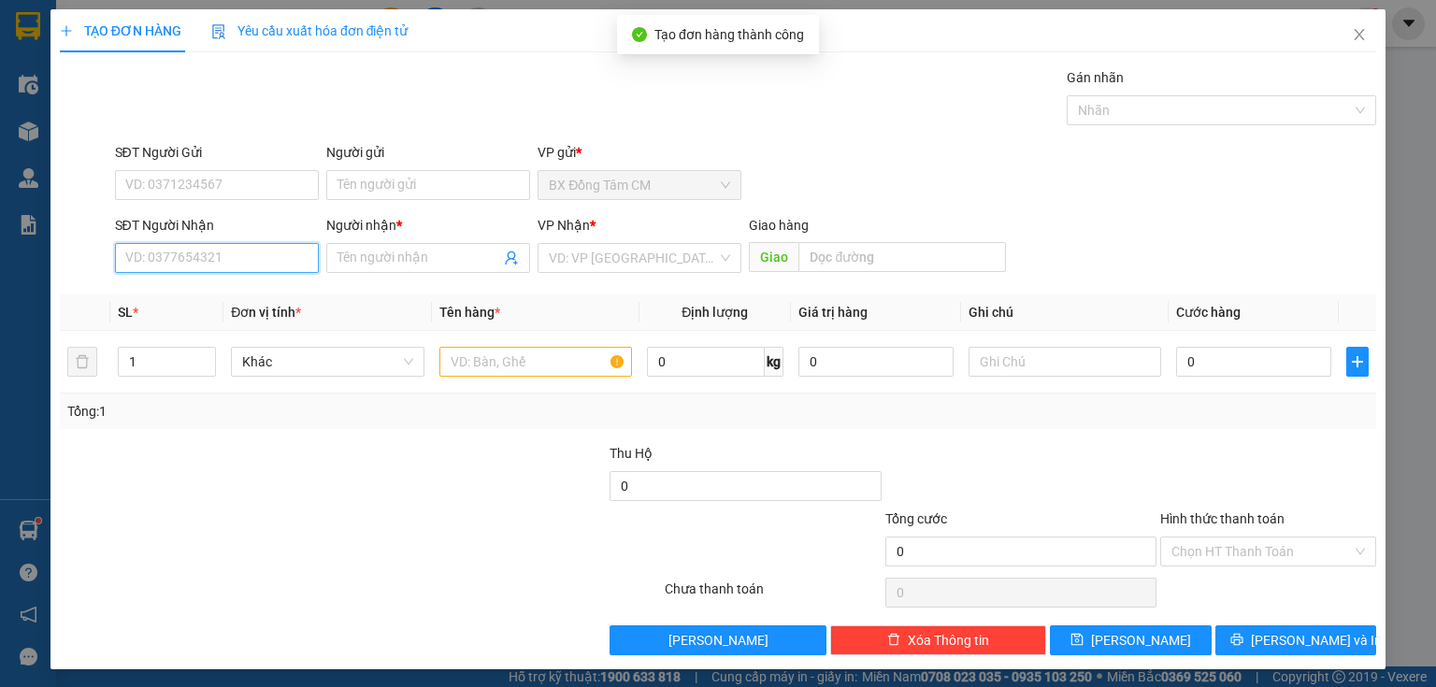
click at [277, 263] on input "SĐT Người Nhận" at bounding box center [217, 258] width 204 height 30
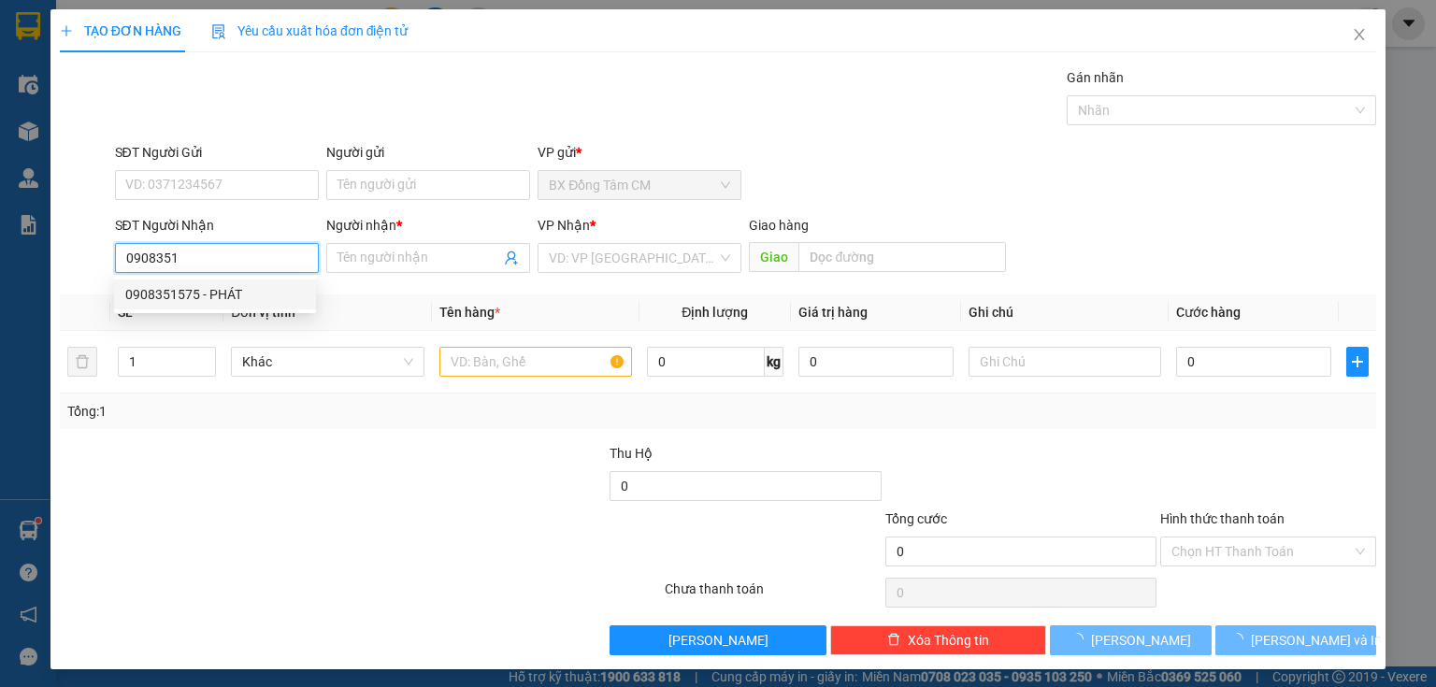
click at [225, 292] on div "0908351575 - PHÁT" at bounding box center [215, 294] width 180 height 21
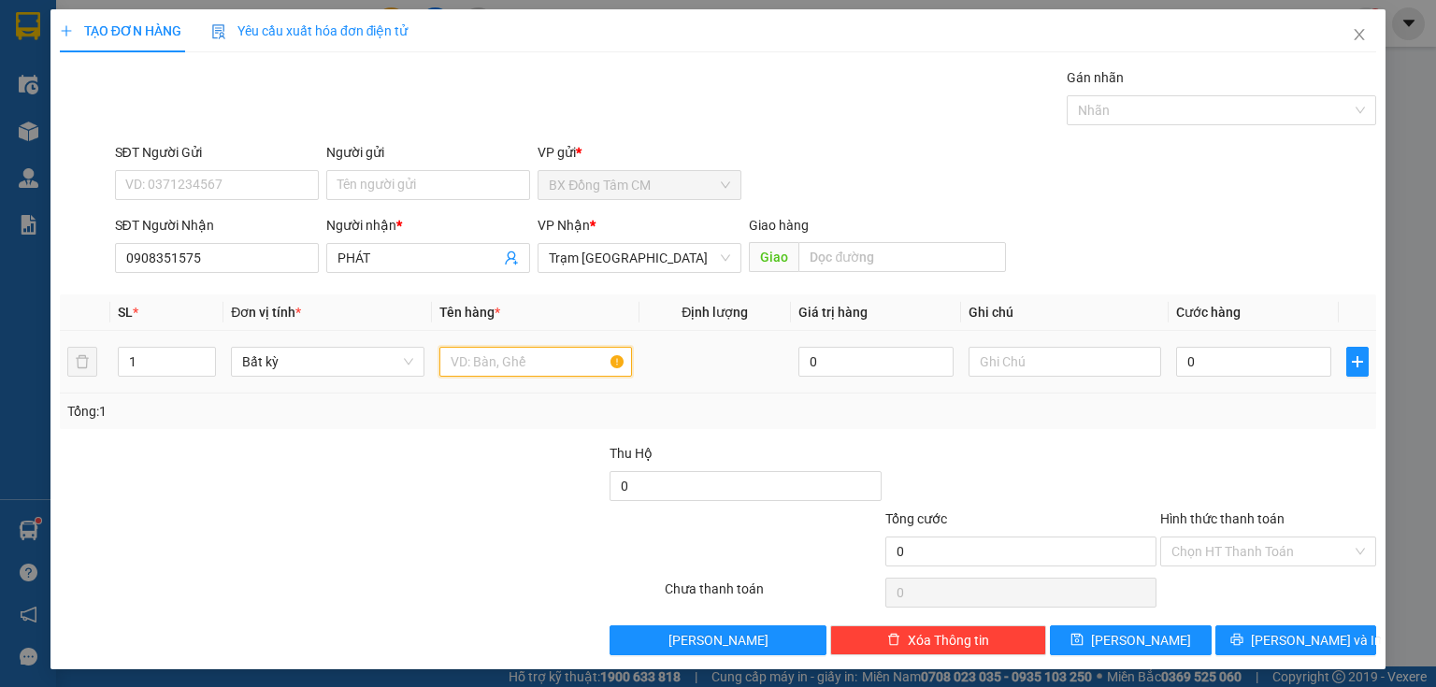
click at [465, 360] on input "text" at bounding box center [535, 362] width 193 height 30
click at [1225, 353] on input "0" at bounding box center [1253, 362] width 155 height 30
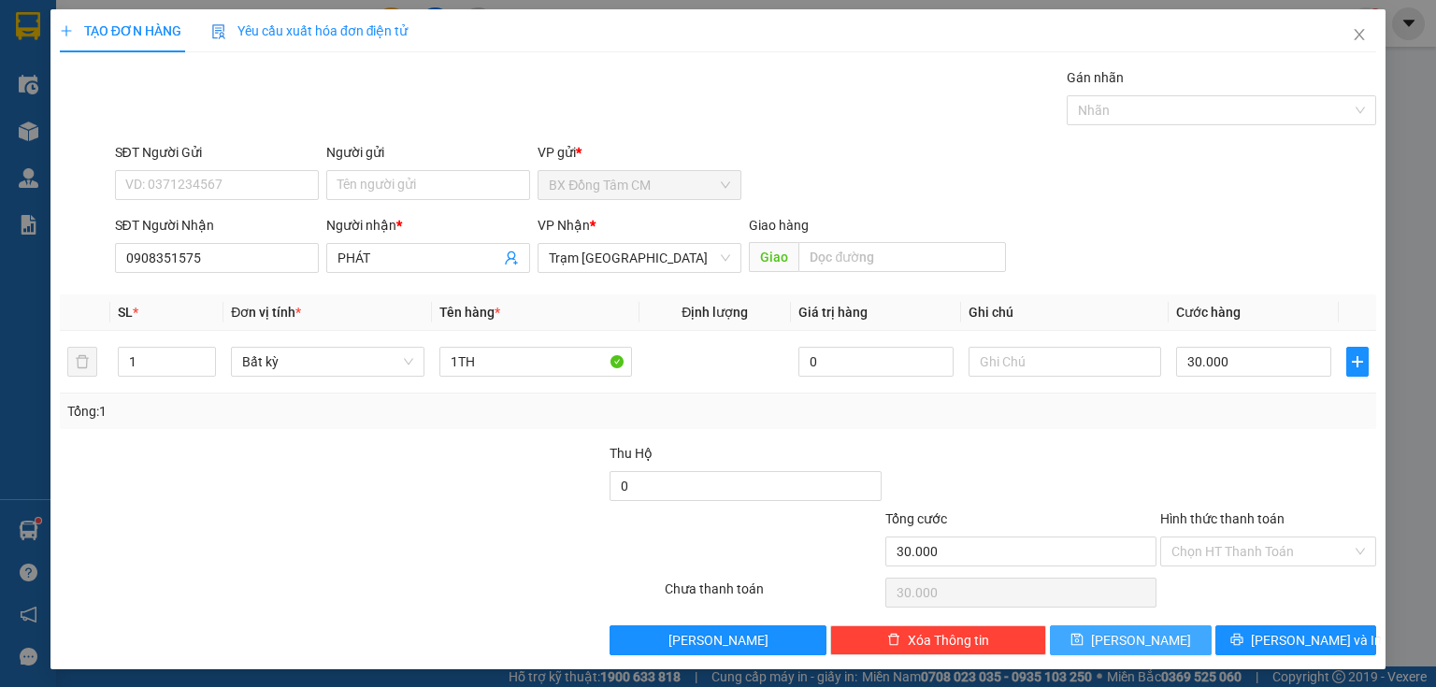
click at [1084, 635] on icon "save" at bounding box center [1078, 640] width 12 height 12
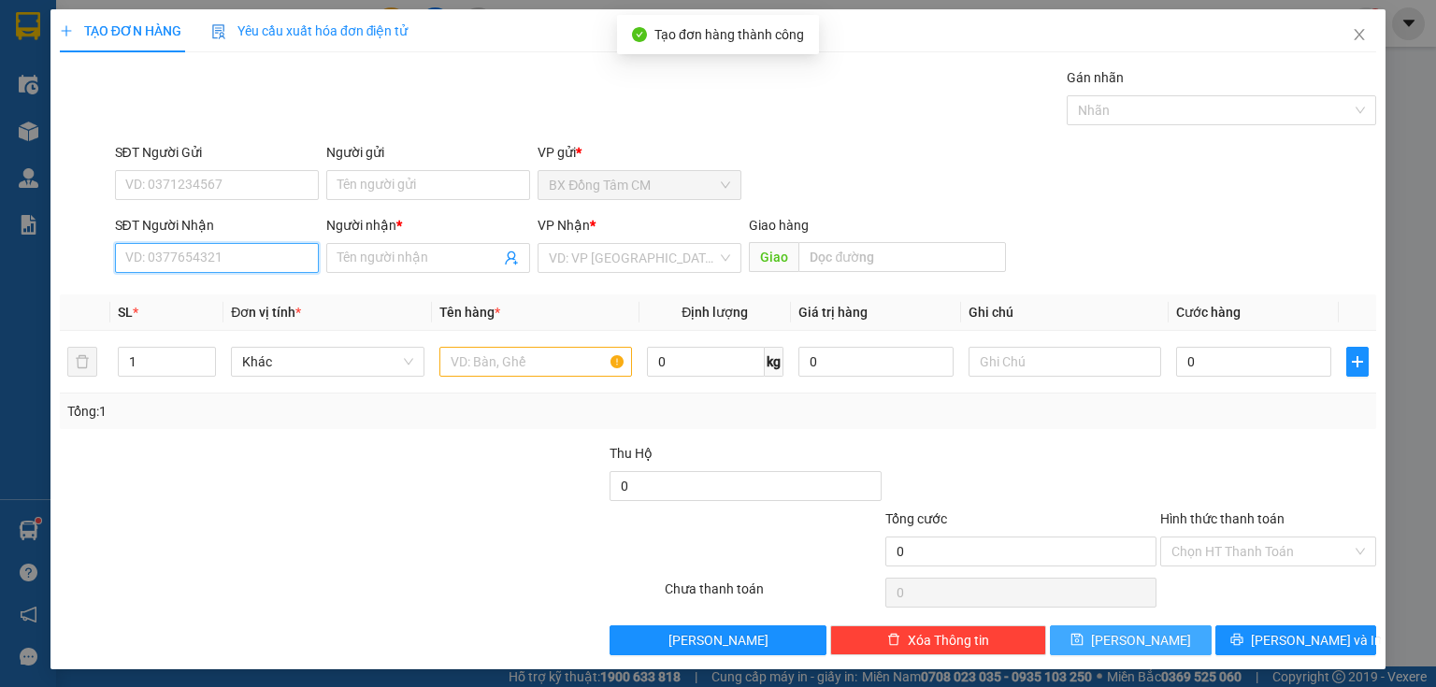
click at [258, 258] on input "SĐT Người Nhận" at bounding box center [217, 258] width 204 height 30
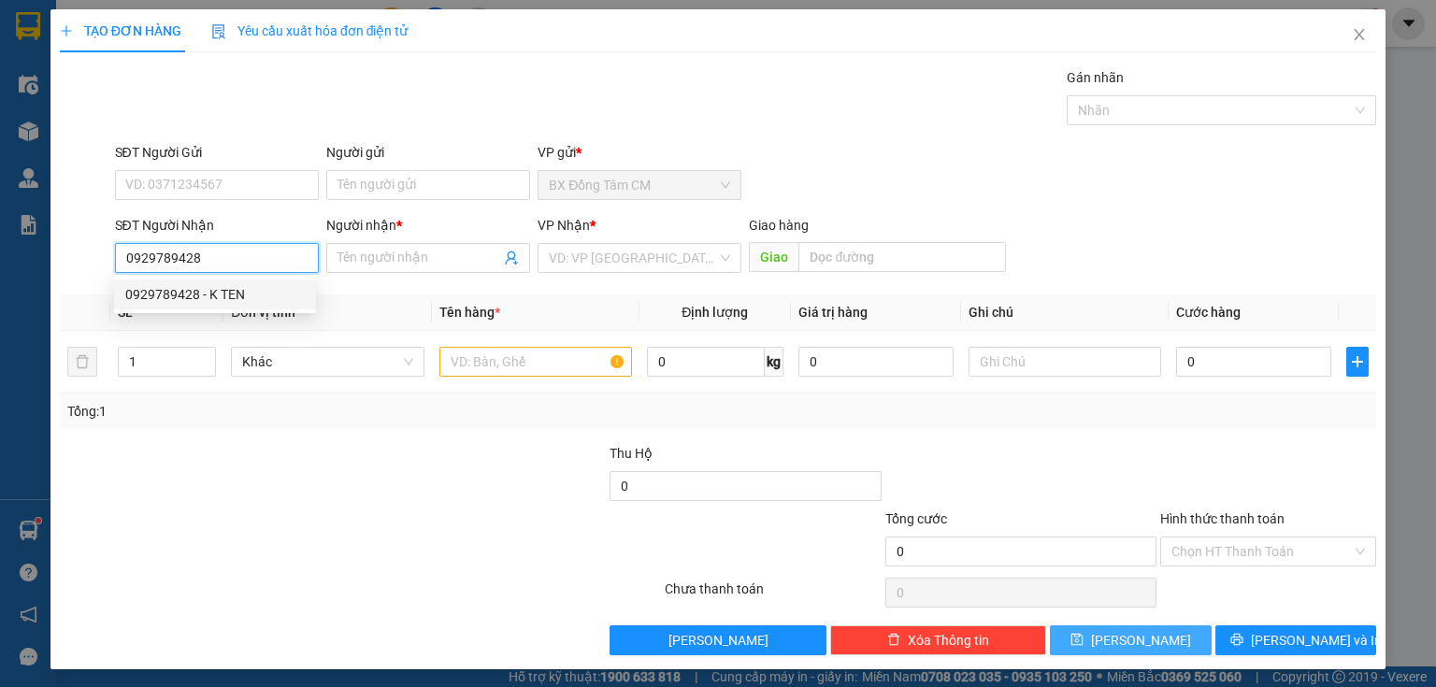
click at [244, 287] on div "0929789428 - K TEN" at bounding box center [215, 294] width 180 height 21
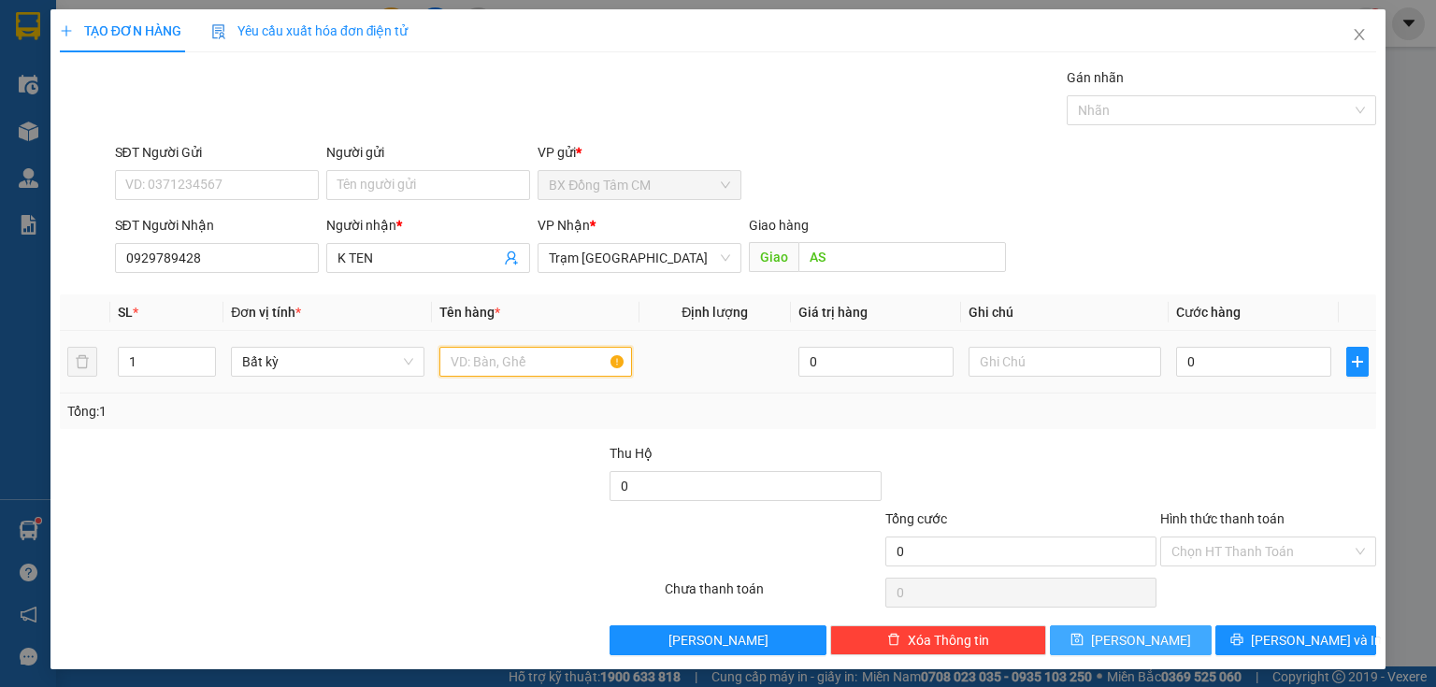
click at [555, 364] on input "text" at bounding box center [535, 362] width 193 height 30
click at [1246, 360] on input "0" at bounding box center [1253, 362] width 155 height 30
click at [1167, 644] on button "[PERSON_NAME]" at bounding box center [1131, 641] width 162 height 30
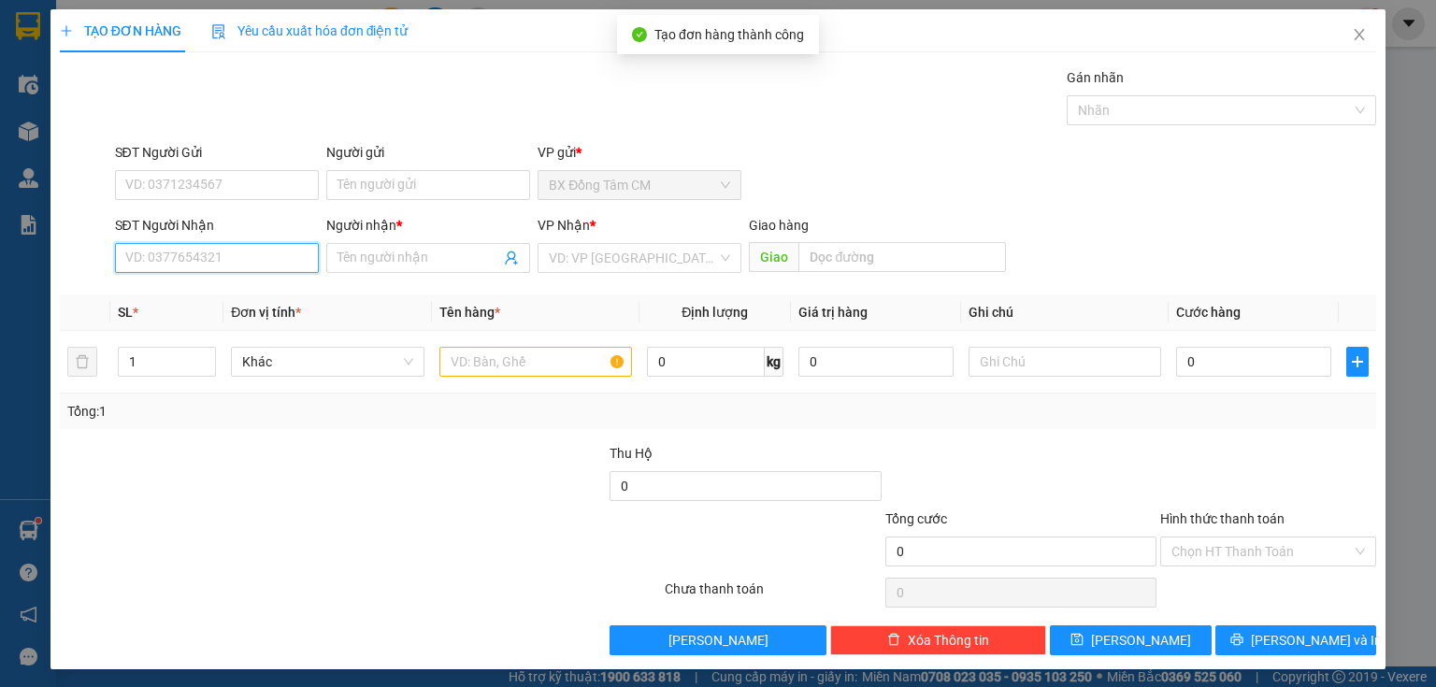
click at [238, 252] on input "SĐT Người Nhận" at bounding box center [217, 258] width 204 height 30
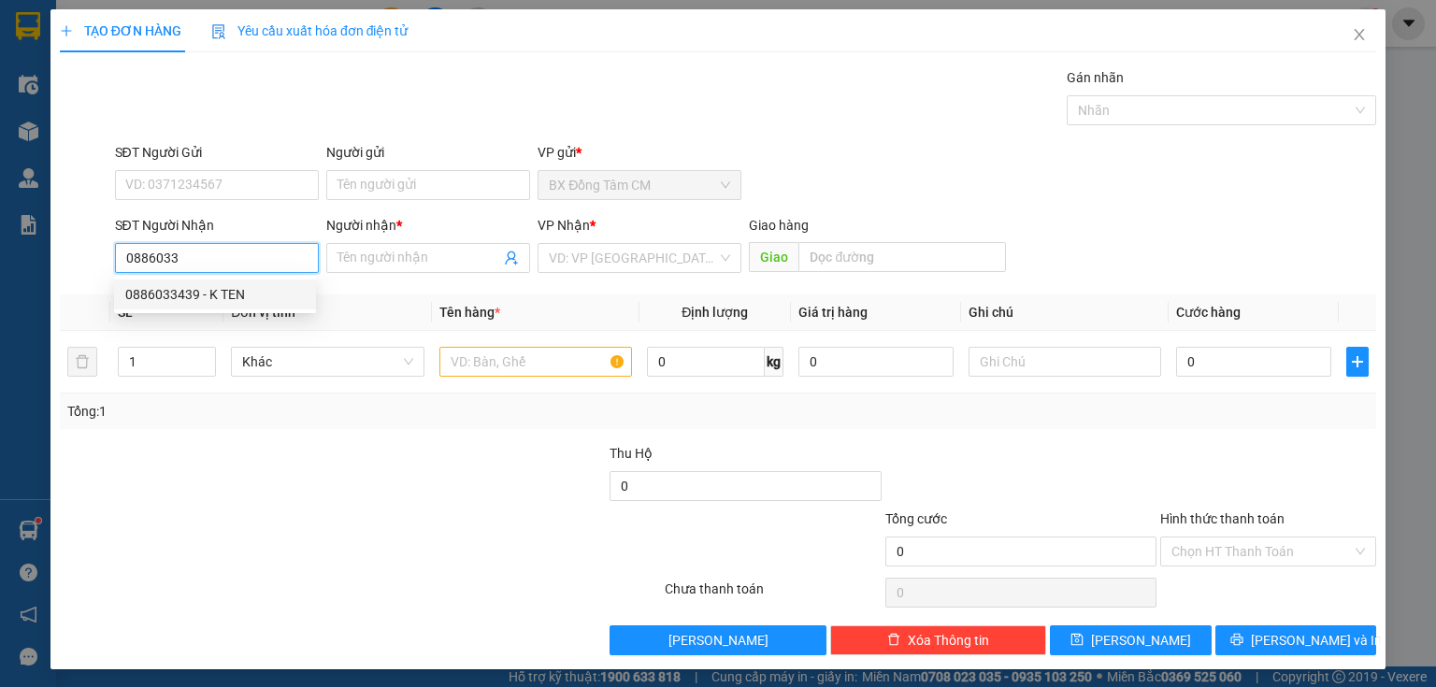
click at [226, 294] on div "0886033439 - K TEN" at bounding box center [215, 294] width 180 height 21
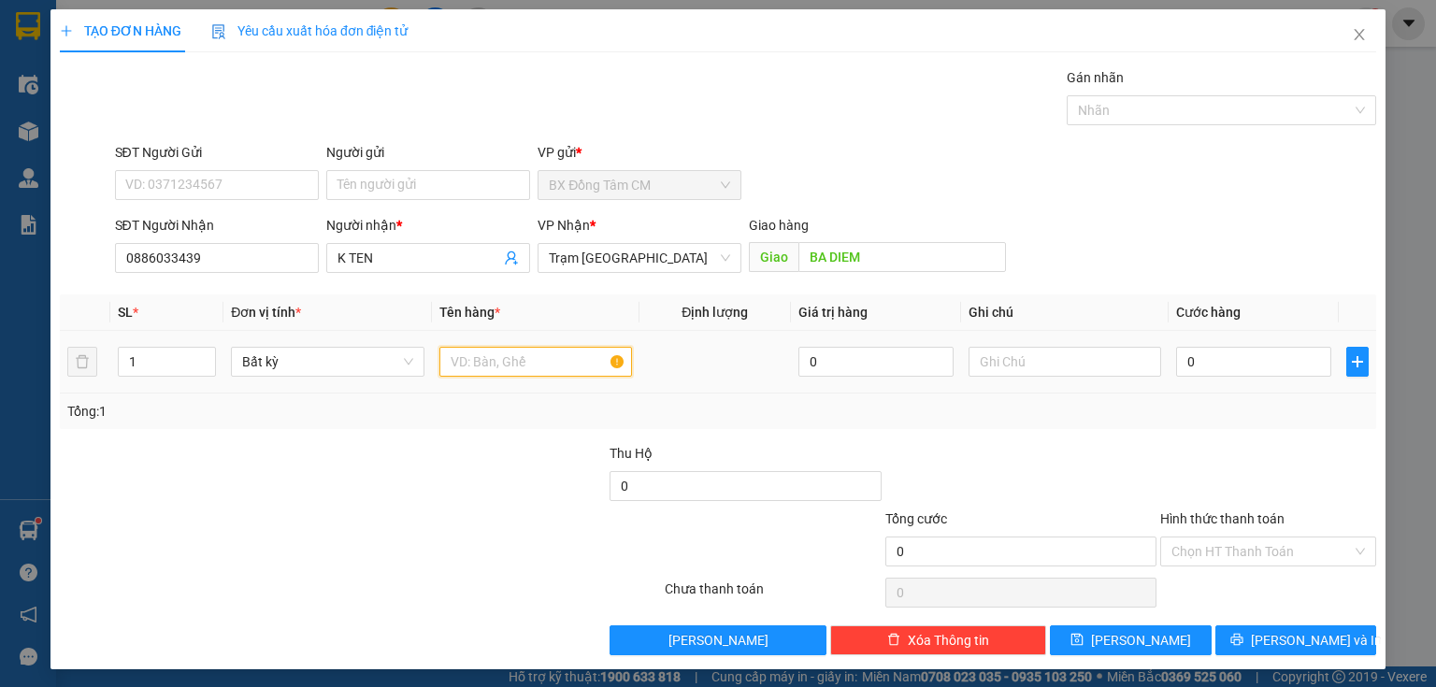
click at [532, 363] on input "text" at bounding box center [535, 362] width 193 height 30
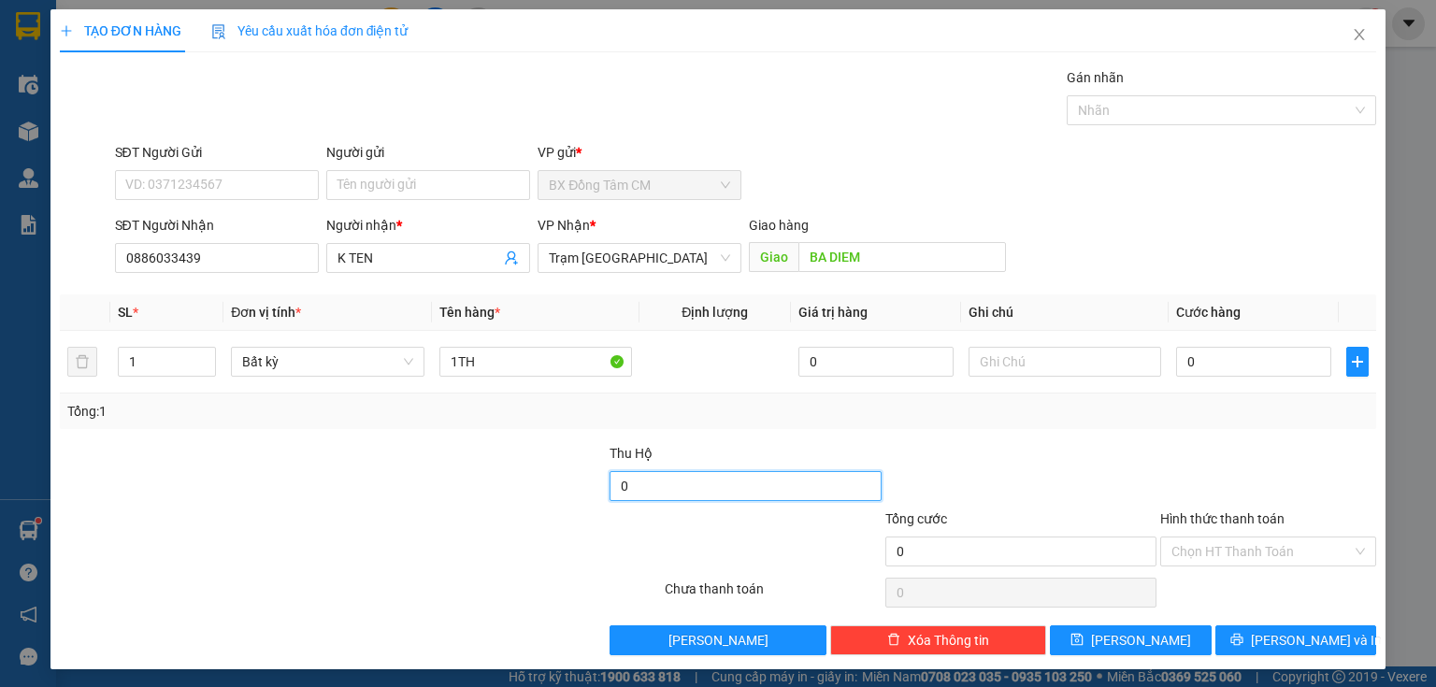
click at [652, 481] on input "0" at bounding box center [745, 486] width 271 height 30
drag, startPoint x: 1213, startPoint y: 550, endPoint x: 1196, endPoint y: 507, distance: 46.2
click at [1214, 550] on input "Hình thức thanh toán" at bounding box center [1262, 552] width 180 height 28
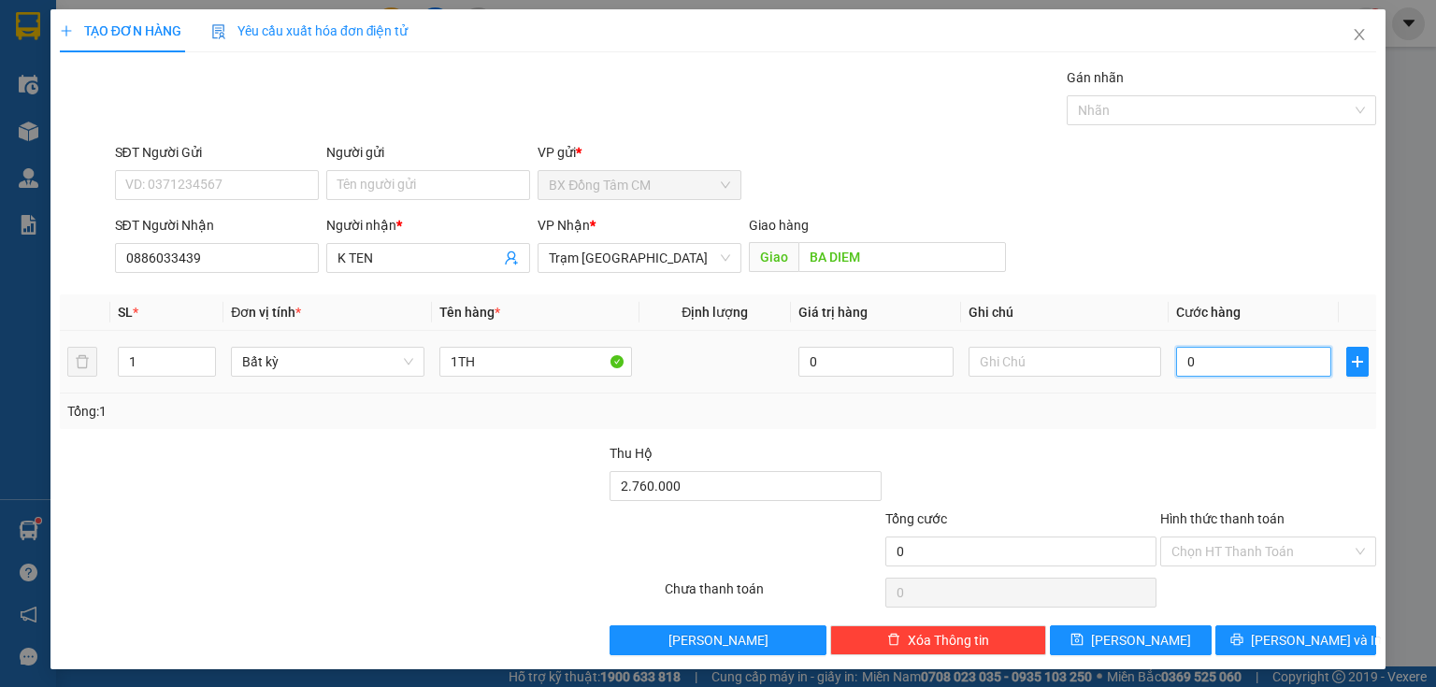
click at [1260, 369] on input "0" at bounding box center [1253, 362] width 155 height 30
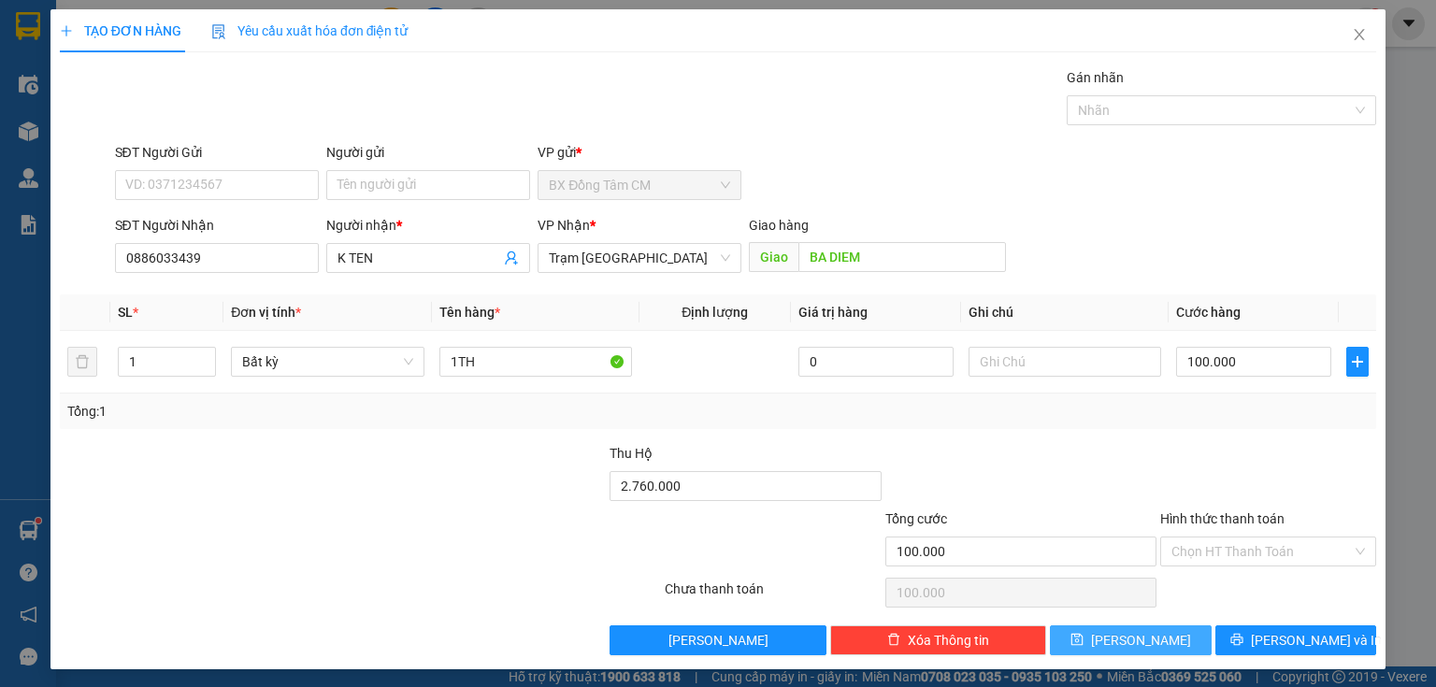
click at [1158, 647] on button "[PERSON_NAME]" at bounding box center [1131, 641] width 162 height 30
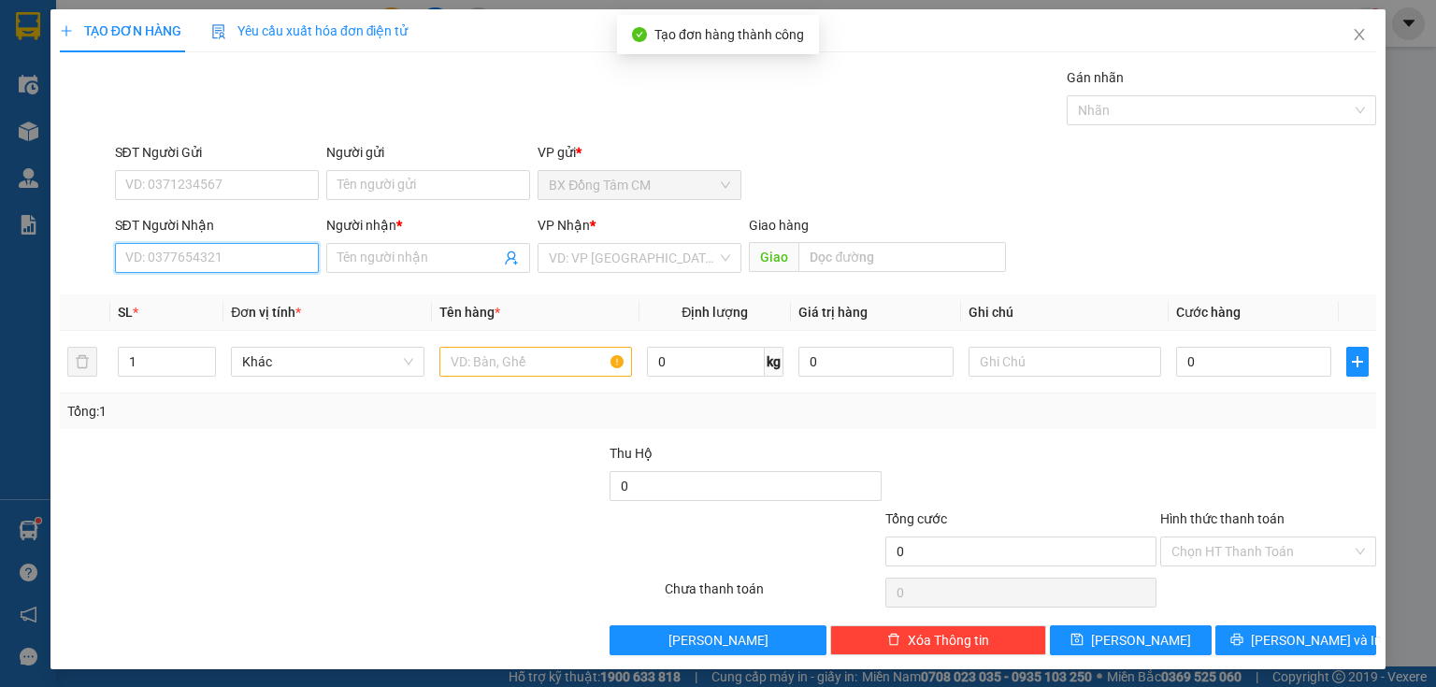
click at [233, 258] on input "SĐT Người Nhận" at bounding box center [217, 258] width 204 height 30
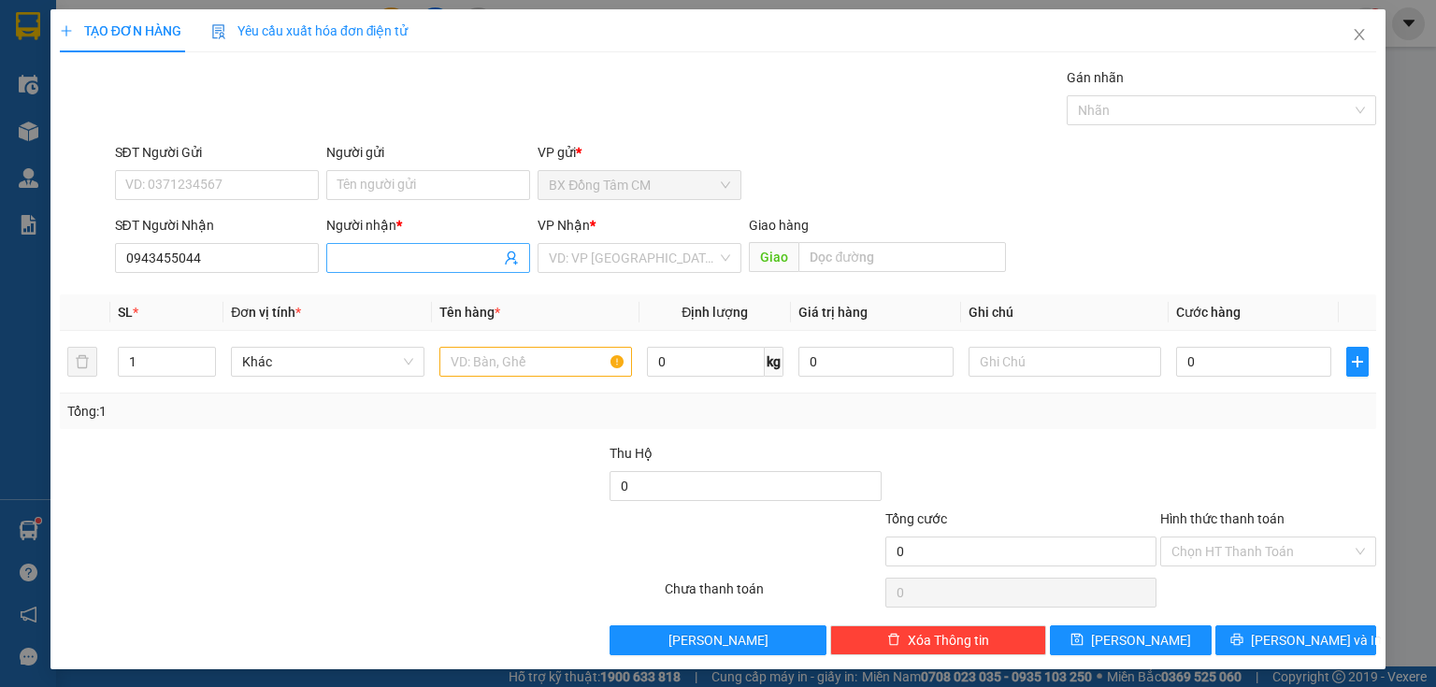
click at [348, 252] on input "Người nhận *" at bounding box center [419, 258] width 163 height 21
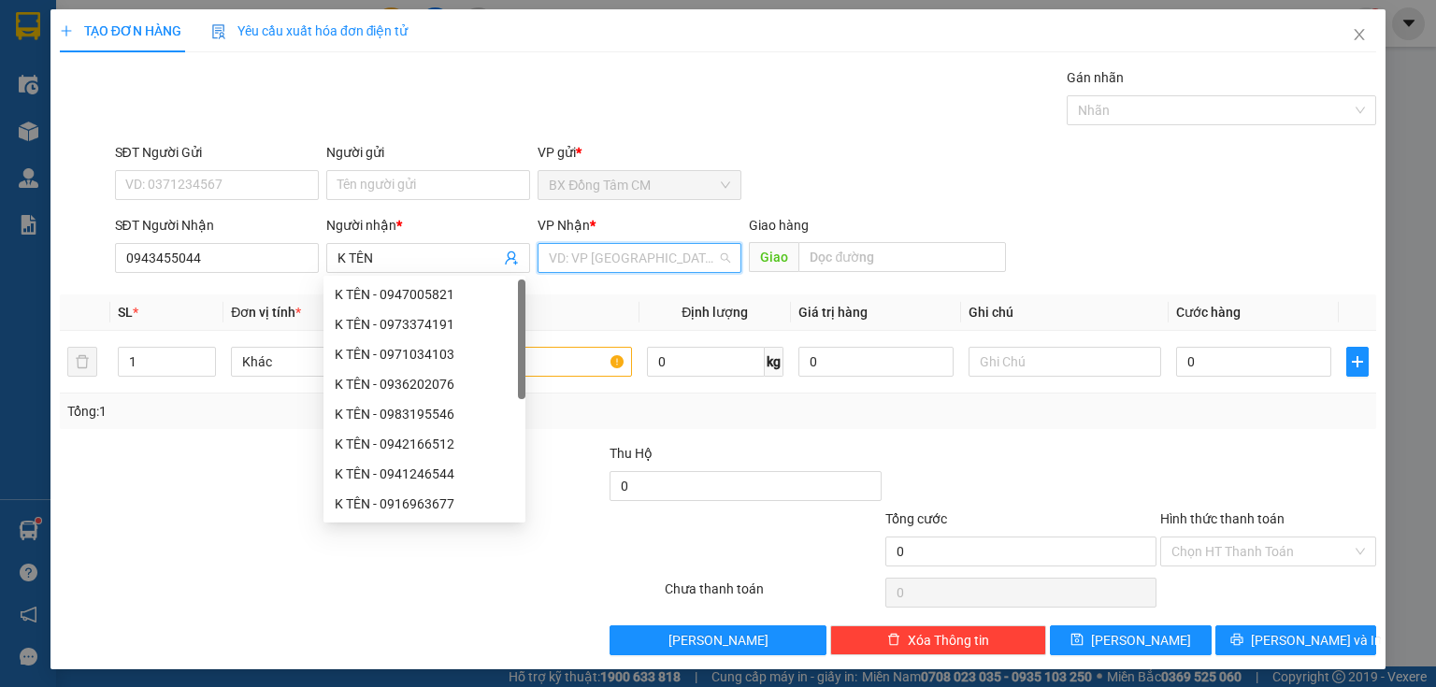
click at [681, 252] on input "search" at bounding box center [633, 258] width 168 height 28
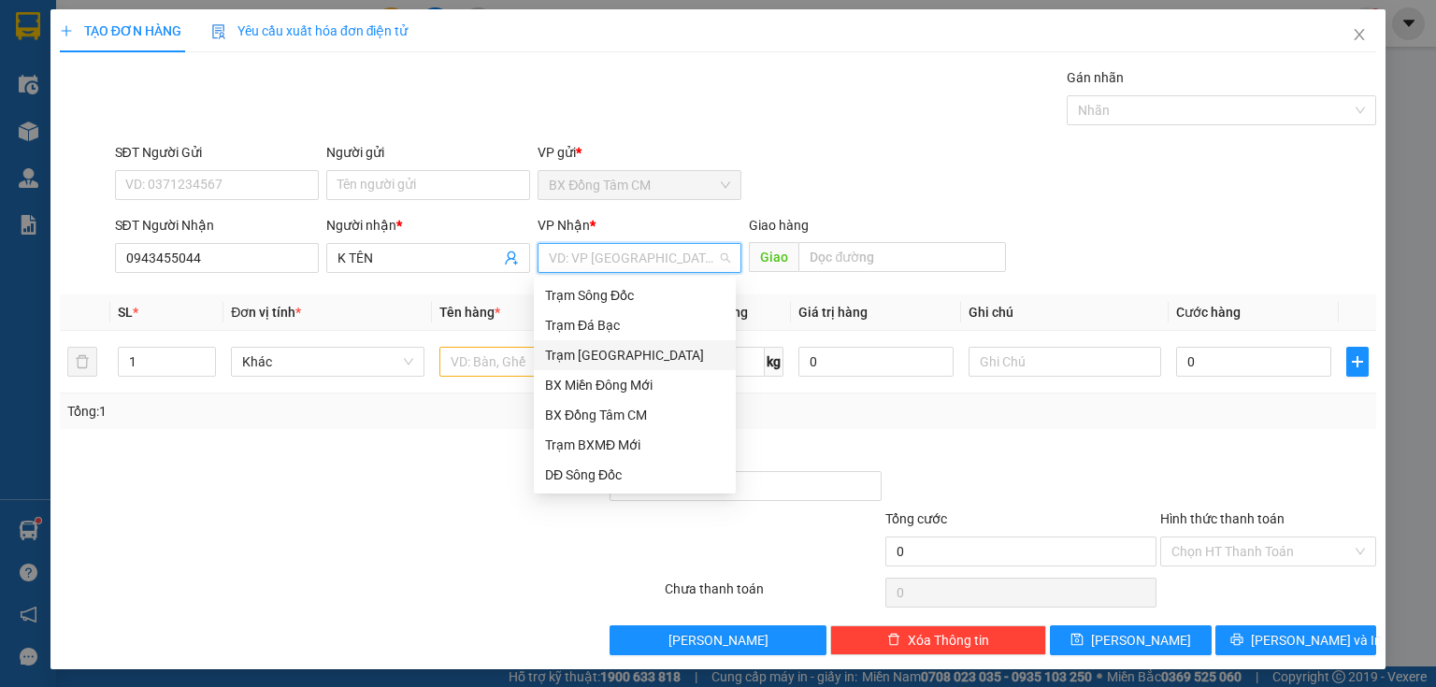
drag, startPoint x: 632, startPoint y: 351, endPoint x: 734, endPoint y: 296, distance: 115.5
click at [636, 348] on div "Trạm [GEOGRAPHIC_DATA]" at bounding box center [635, 355] width 180 height 21
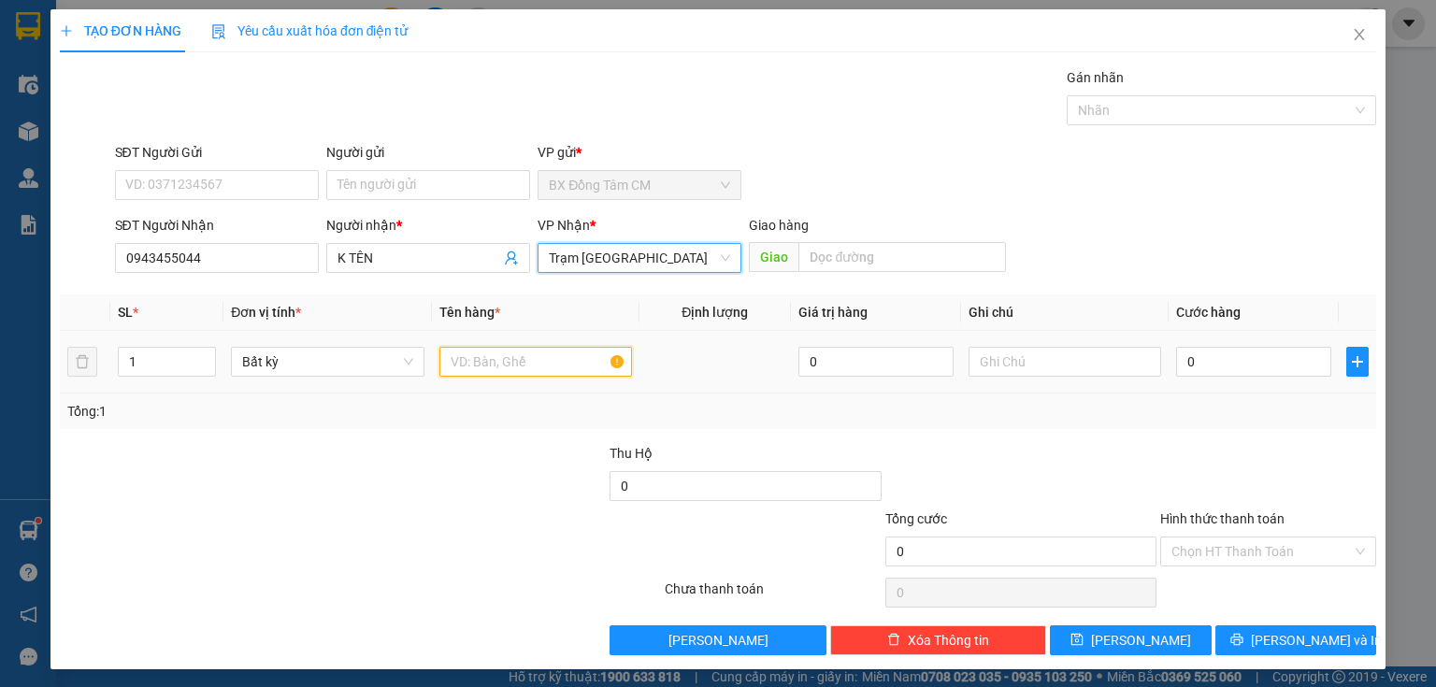
click at [544, 358] on input "text" at bounding box center [535, 362] width 193 height 30
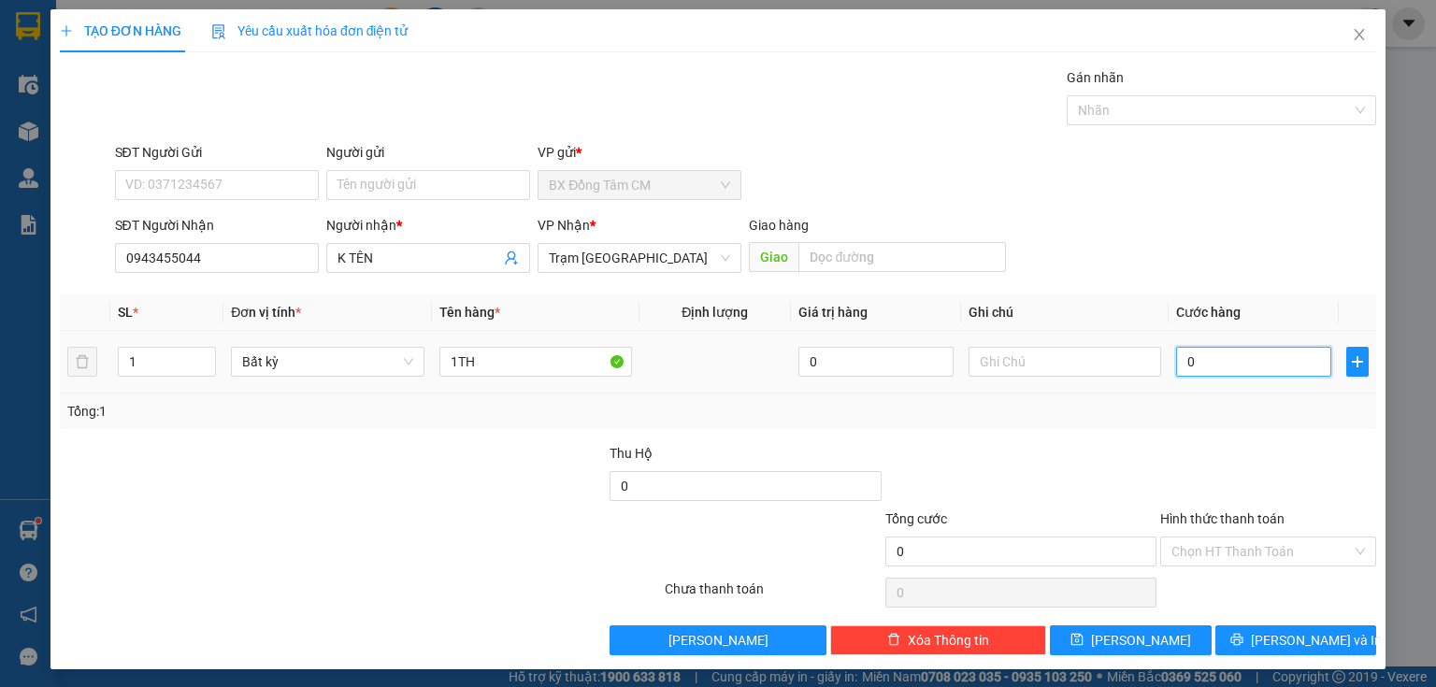
click at [1250, 367] on input "0" at bounding box center [1253, 362] width 155 height 30
click at [1246, 550] on input "Hình thức thanh toán" at bounding box center [1262, 552] width 180 height 28
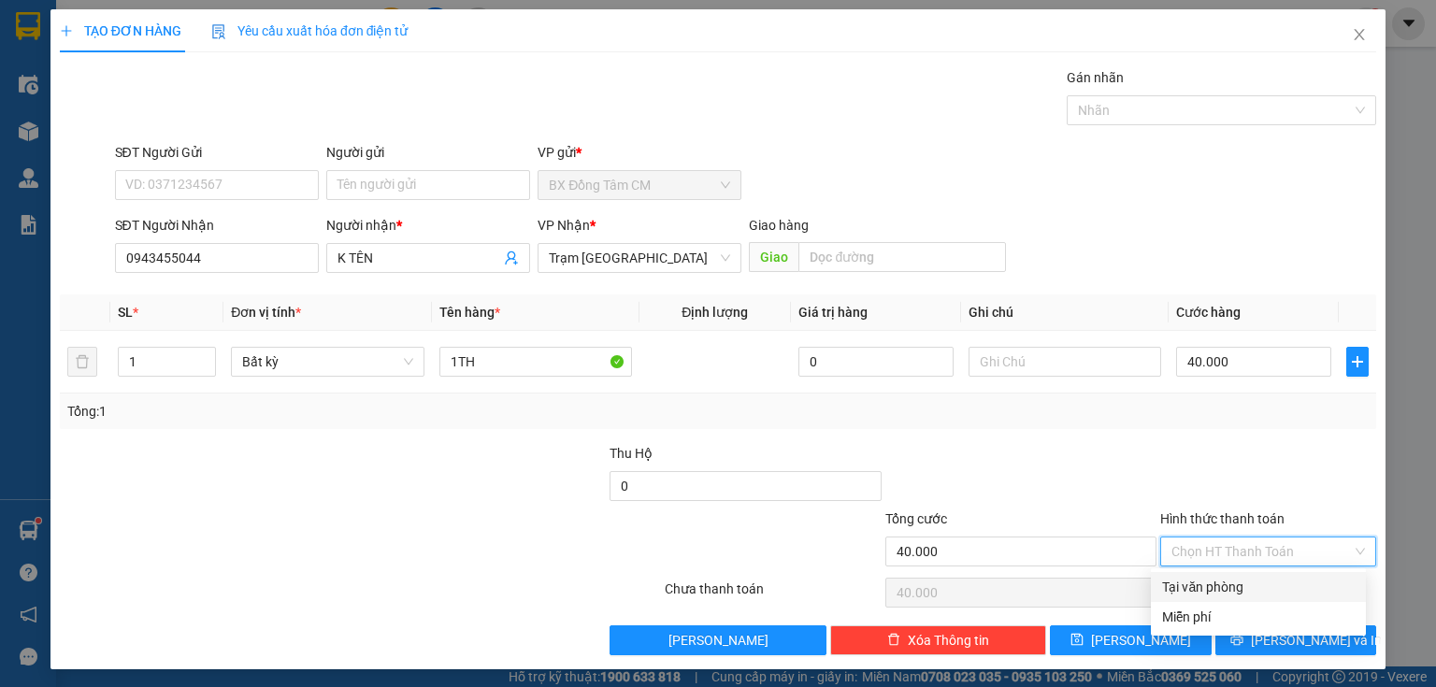
click at [1219, 594] on div "Tại văn phòng" at bounding box center [1258, 587] width 193 height 21
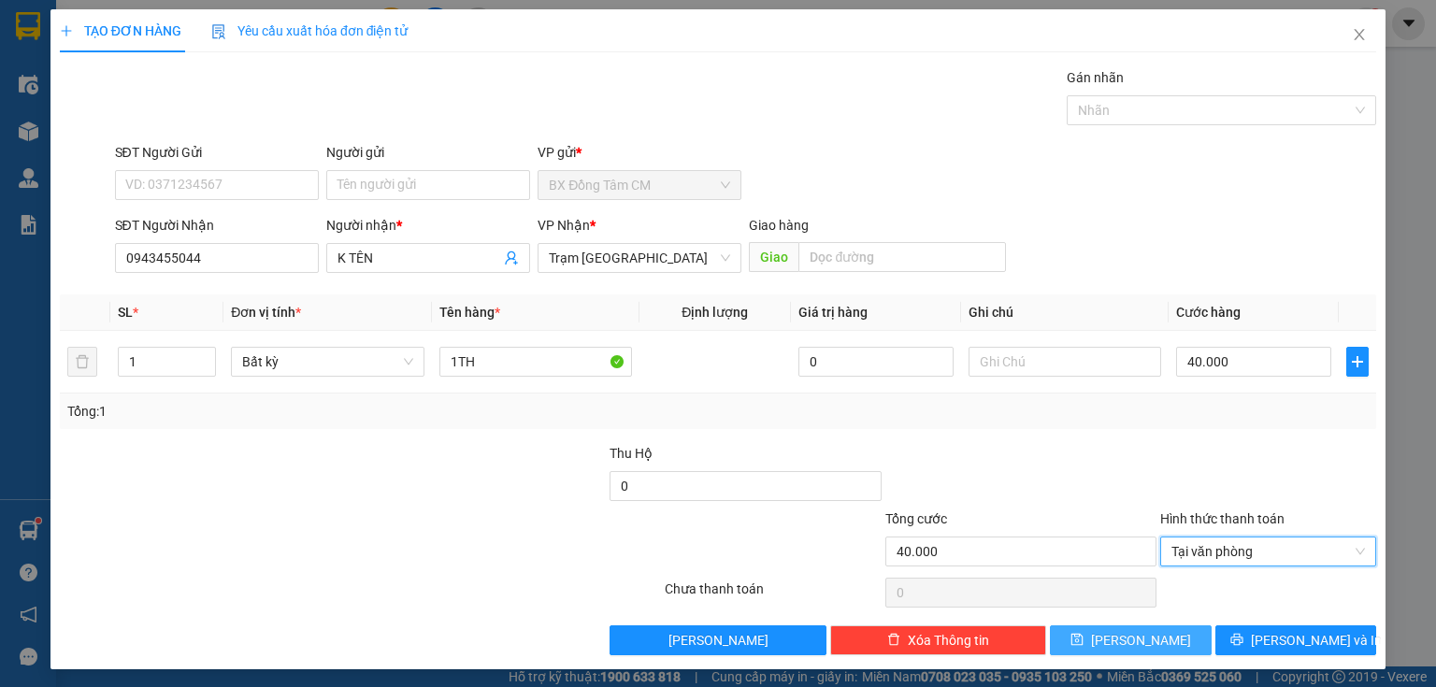
click at [1134, 643] on span "[PERSON_NAME]" at bounding box center [1141, 640] width 100 height 21
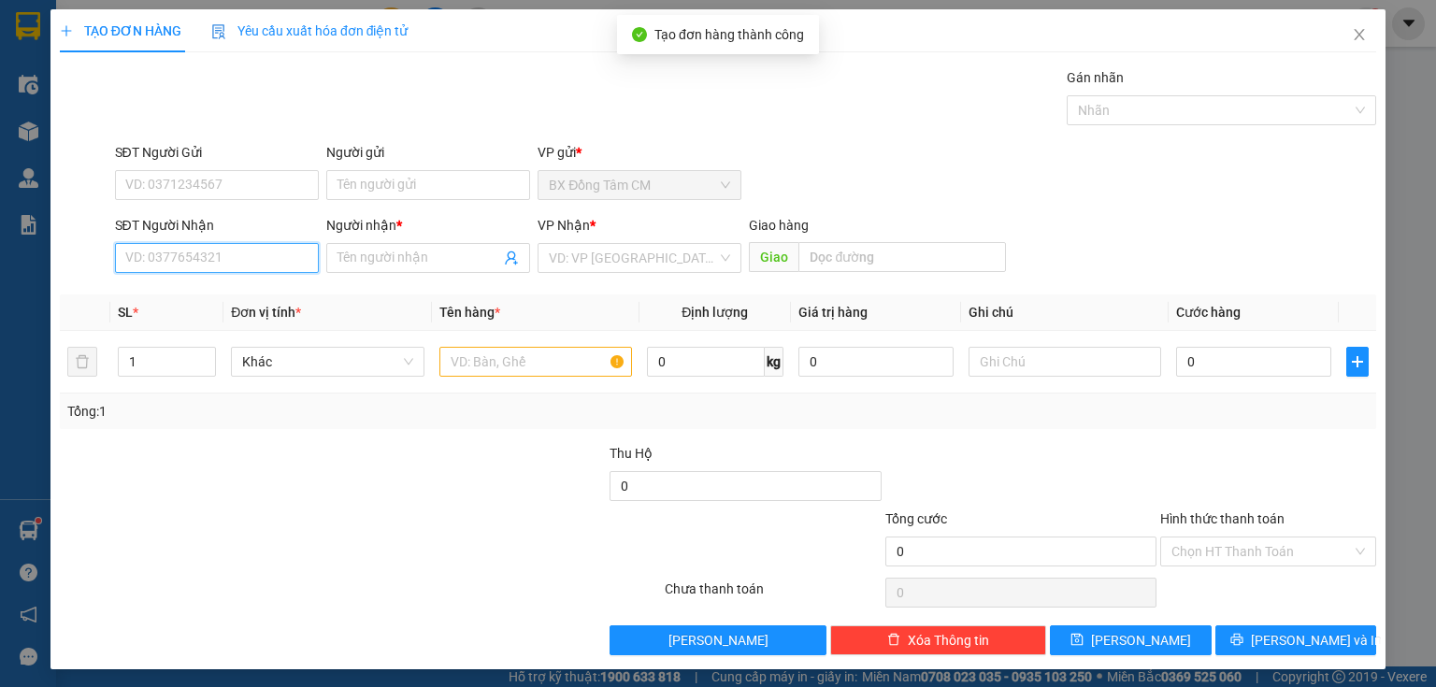
click at [238, 255] on input "SĐT Người Nhận" at bounding box center [217, 258] width 204 height 30
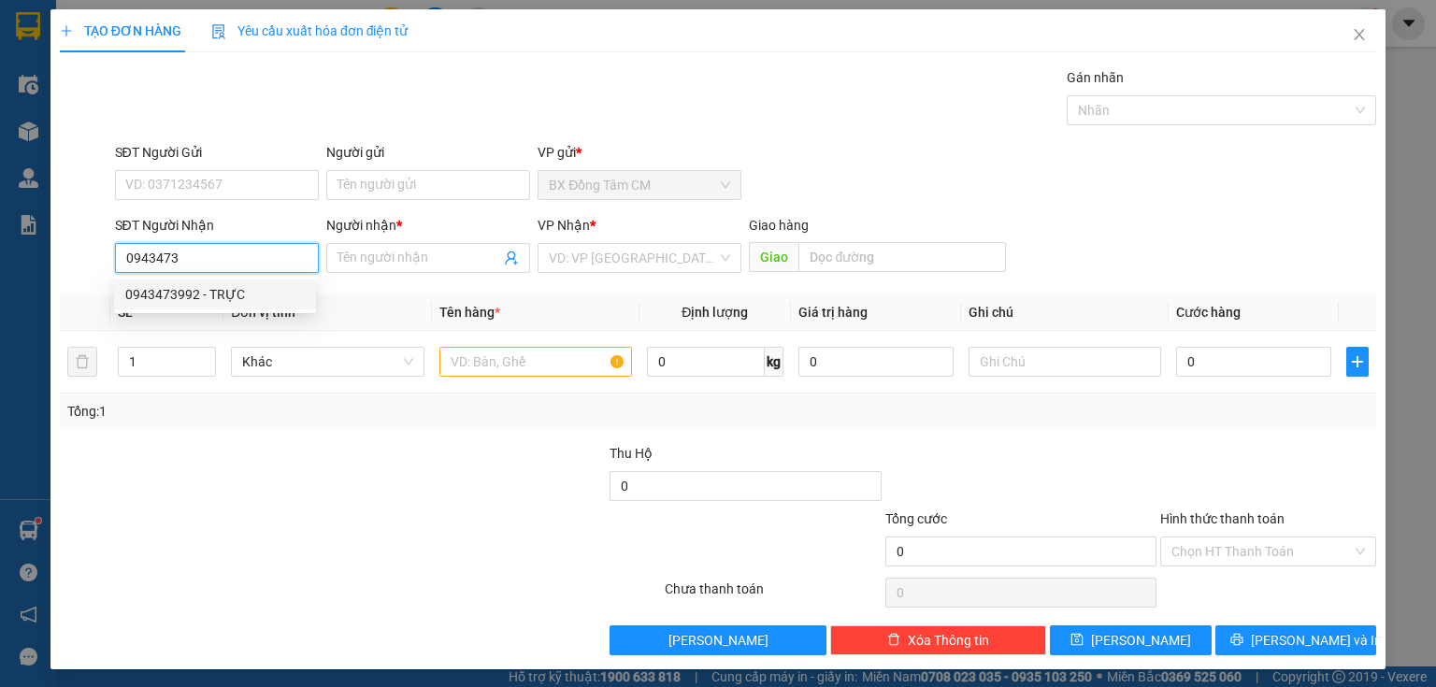
click at [236, 288] on div "0943473992 - TRỰC" at bounding box center [215, 294] width 180 height 21
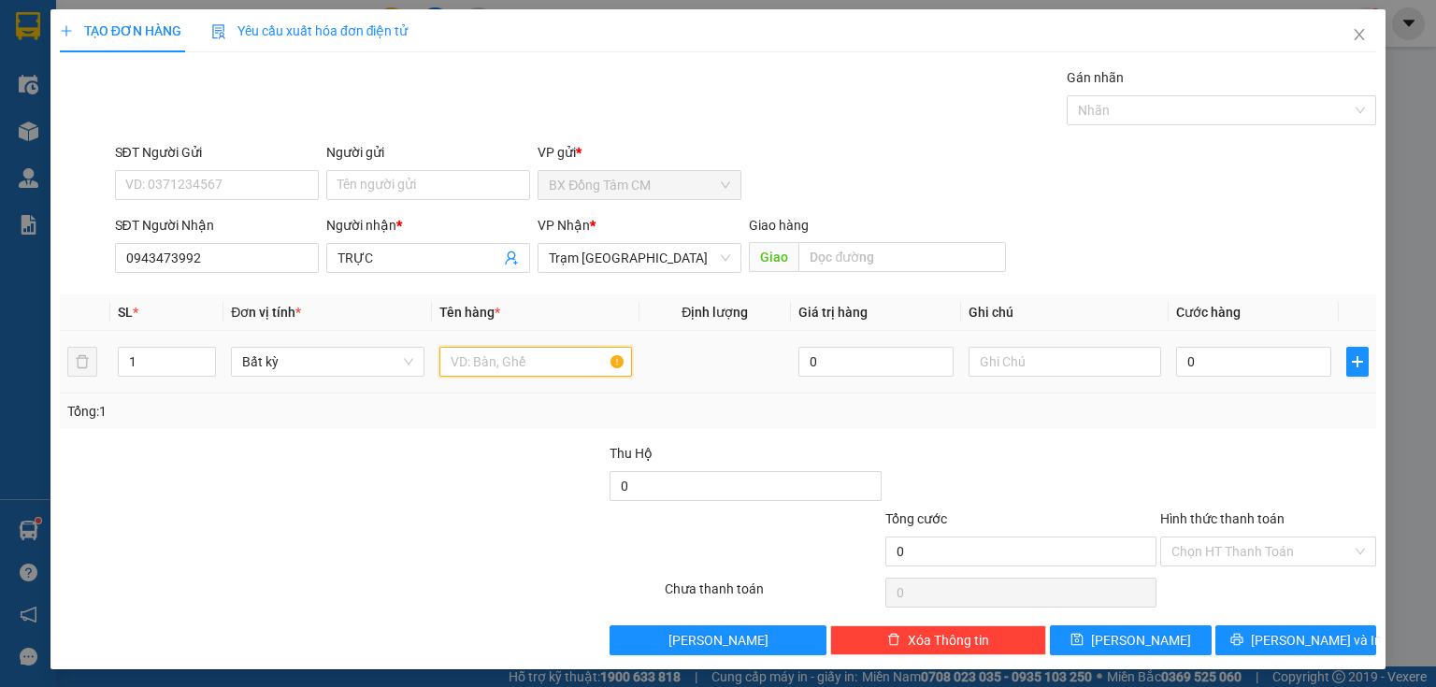
click at [479, 365] on input "text" at bounding box center [535, 362] width 193 height 30
click at [1208, 363] on input "0" at bounding box center [1253, 362] width 155 height 30
click at [1231, 547] on input "Hình thức thanh toán" at bounding box center [1262, 552] width 180 height 28
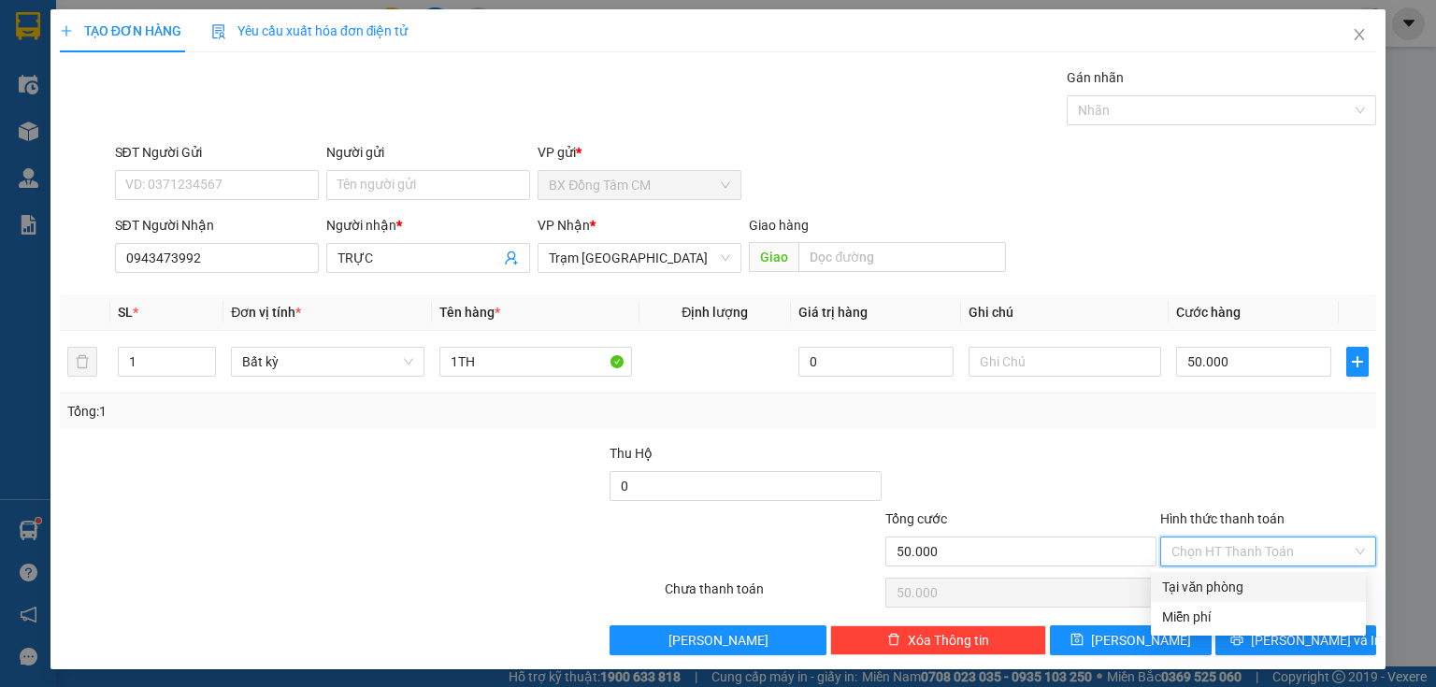
click at [1217, 588] on div "Tại văn phòng" at bounding box center [1258, 587] width 193 height 21
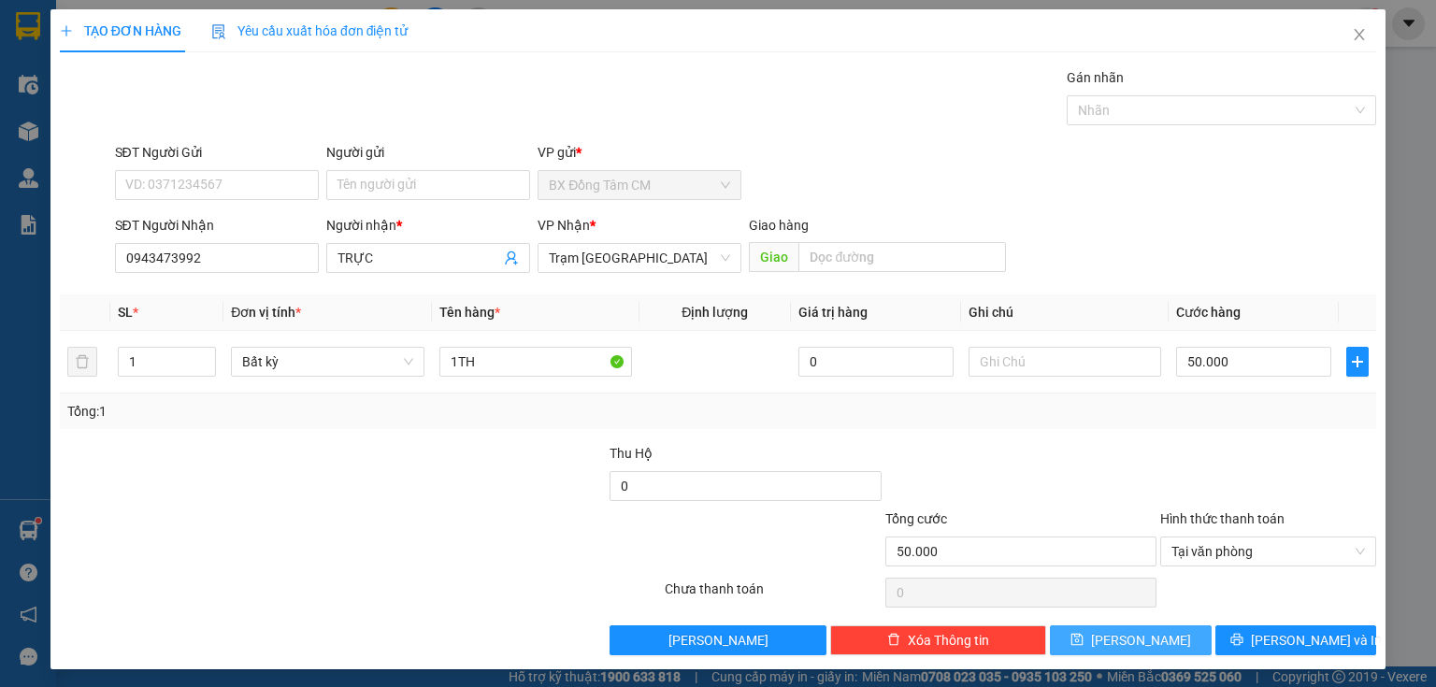
click at [1140, 636] on span "[PERSON_NAME]" at bounding box center [1141, 640] width 100 height 21
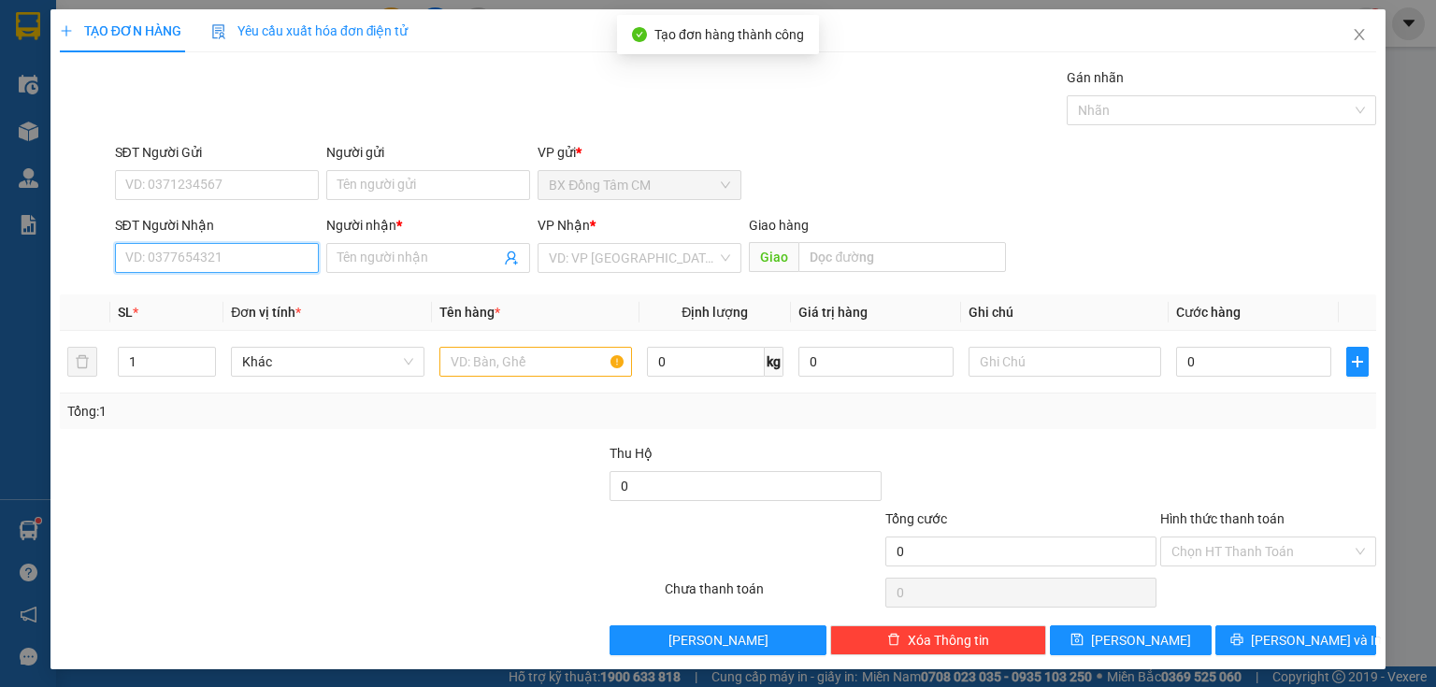
click at [254, 254] on input "SĐT Người Nhận" at bounding box center [217, 258] width 204 height 30
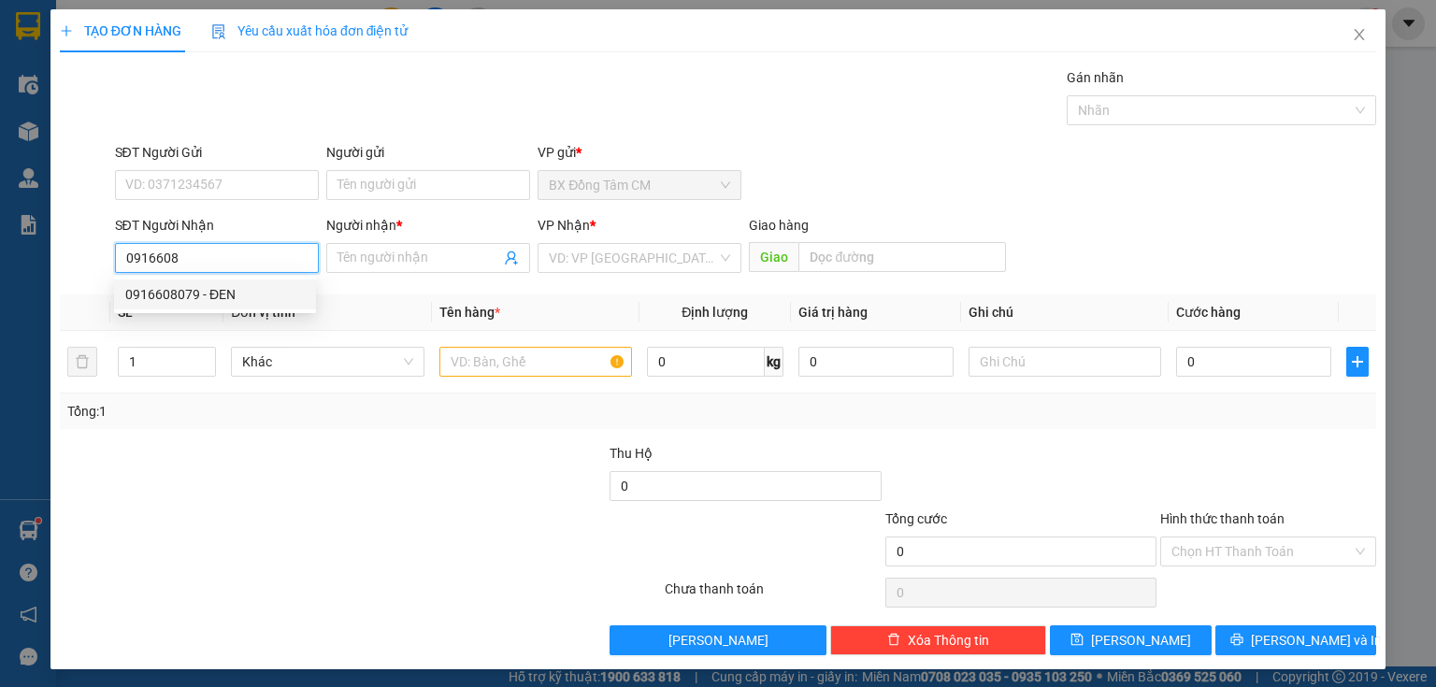
click at [213, 296] on div "0916608079 - ĐEN" at bounding box center [215, 294] width 180 height 21
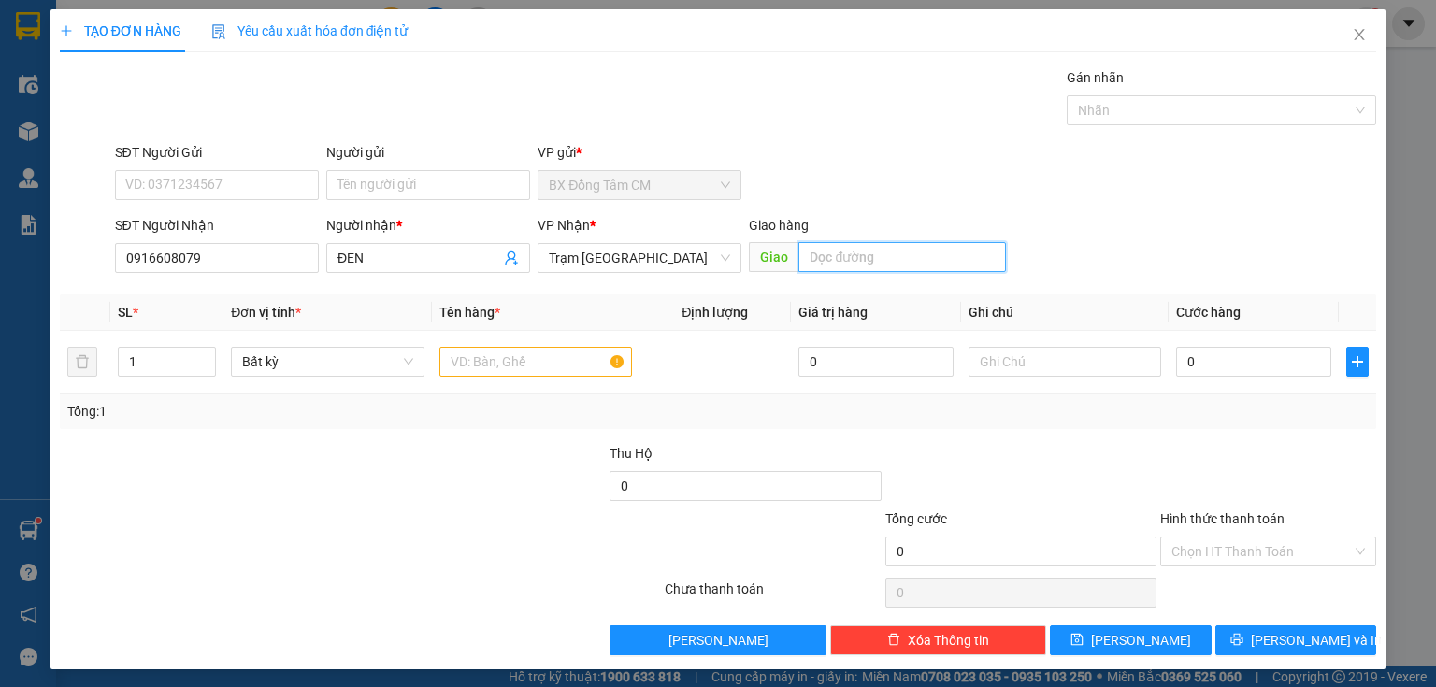
click at [799, 251] on input "text" at bounding box center [903, 257] width 208 height 30
click at [569, 362] on input "text" at bounding box center [535, 362] width 193 height 30
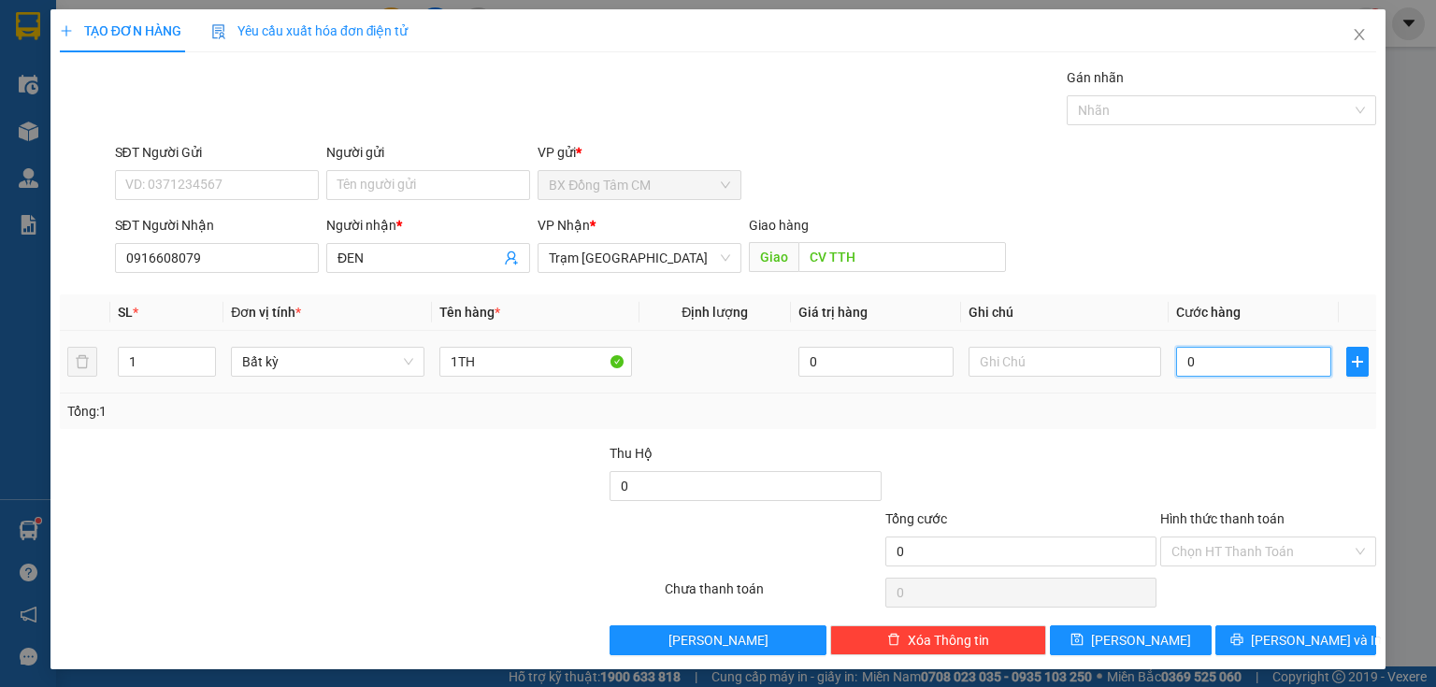
click at [1184, 363] on input "0" at bounding box center [1253, 362] width 155 height 30
click at [1234, 550] on input "Hình thức thanh toán" at bounding box center [1262, 552] width 180 height 28
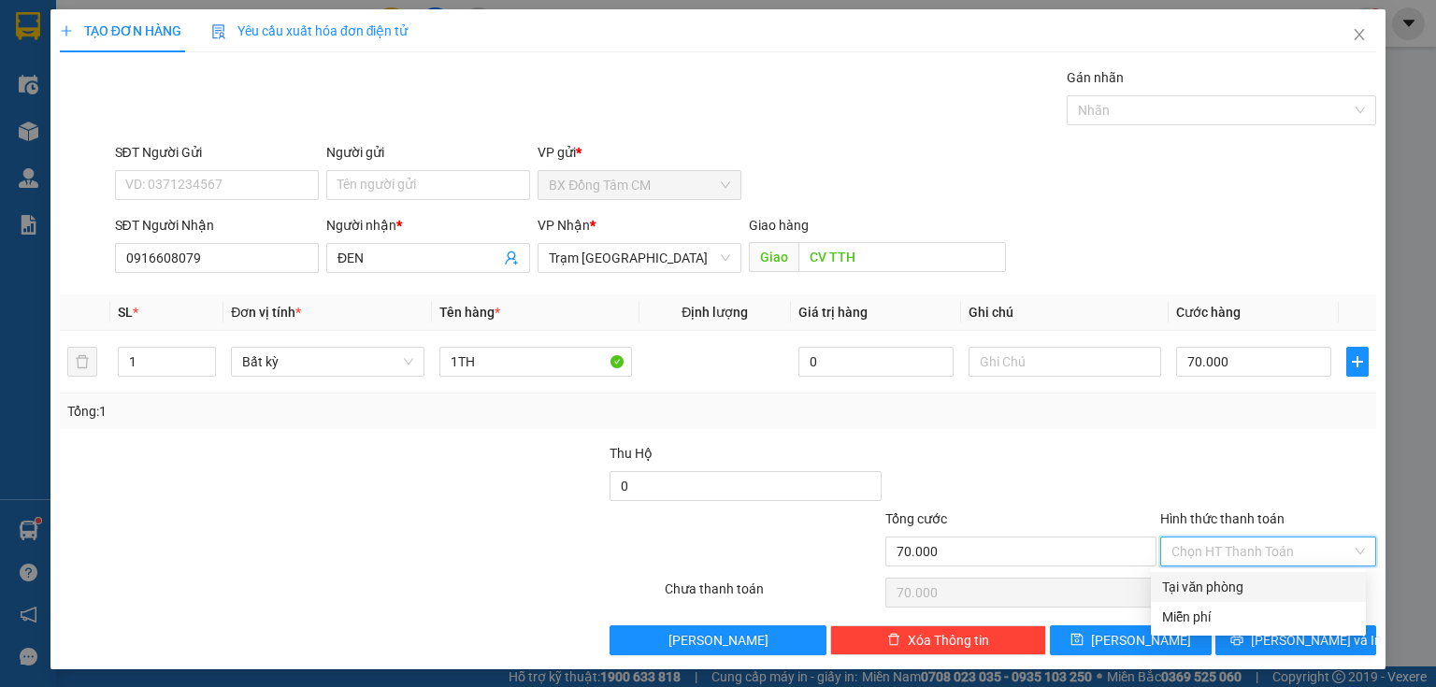
click at [1212, 583] on div "Tại văn phòng" at bounding box center [1258, 587] width 193 height 21
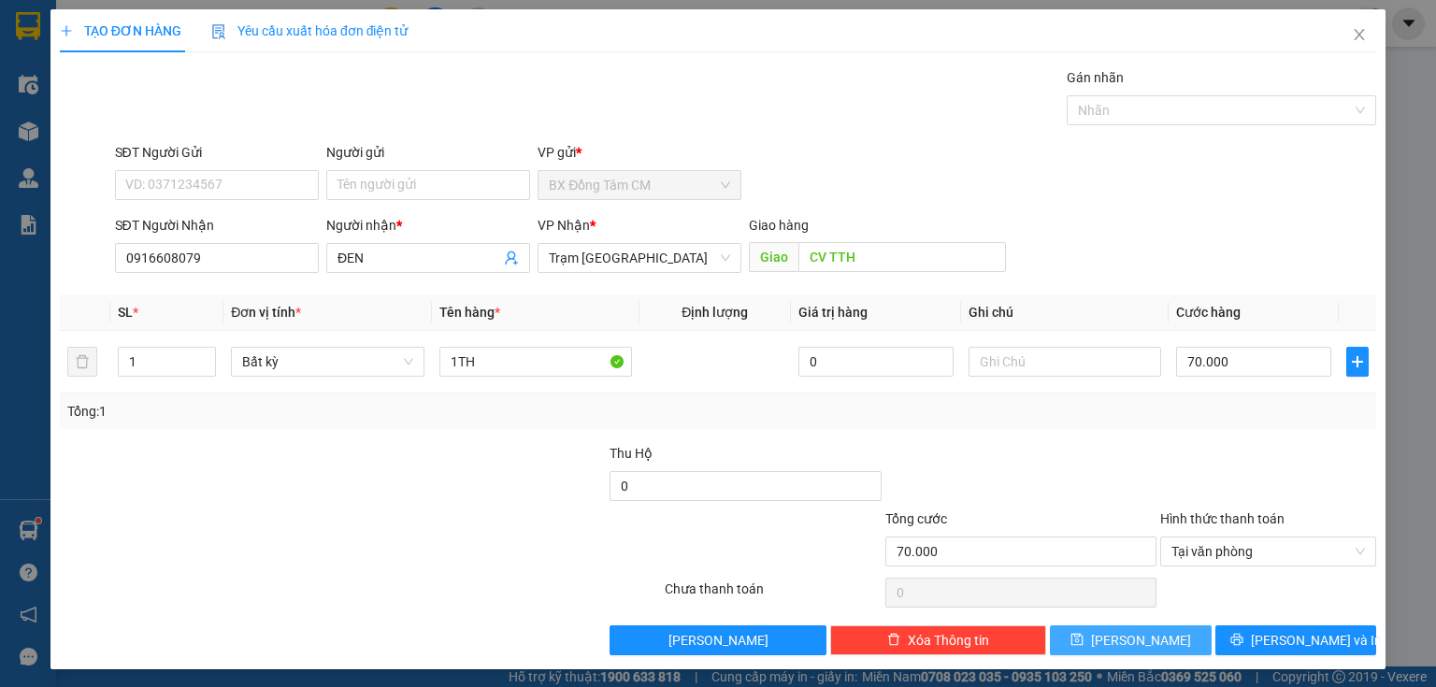
click at [1140, 635] on span "[PERSON_NAME]" at bounding box center [1141, 640] width 100 height 21
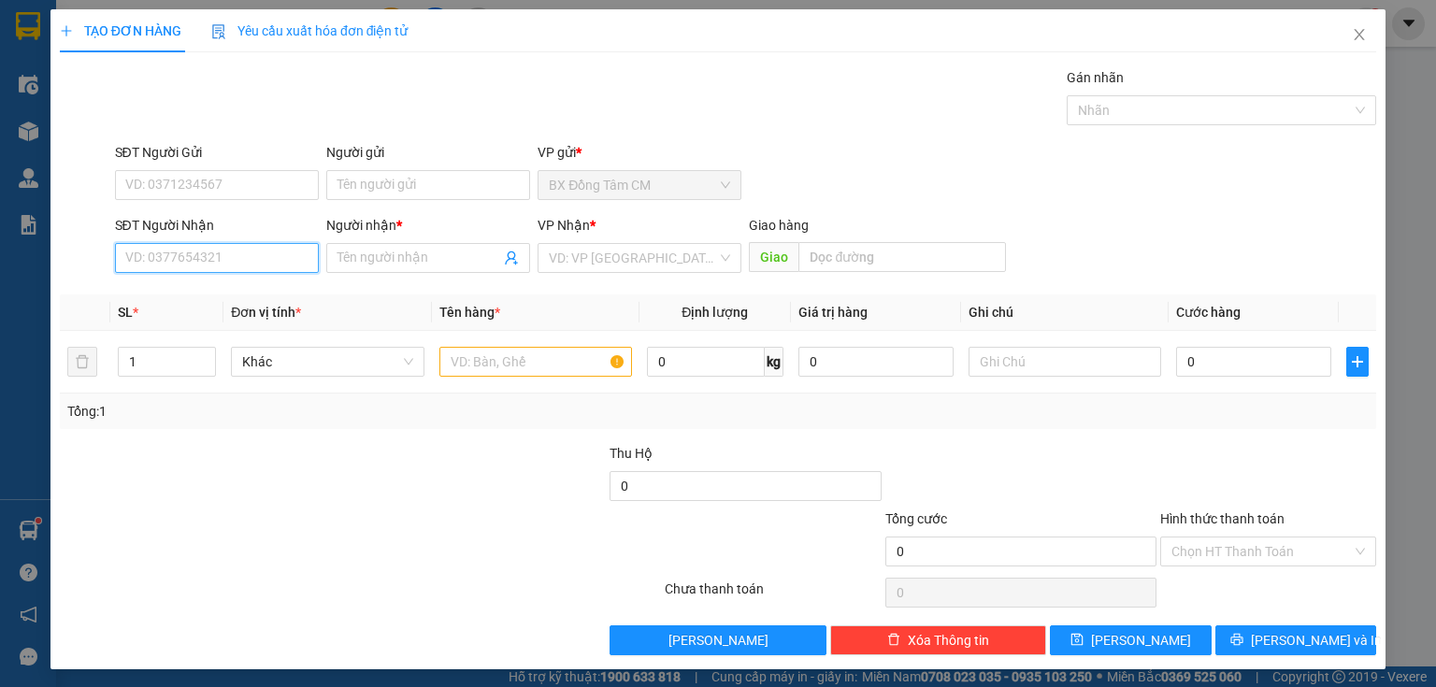
click at [176, 261] on input "SĐT Người Nhận" at bounding box center [217, 258] width 204 height 30
click at [191, 294] on div "0854332213 - NA" at bounding box center [215, 294] width 180 height 21
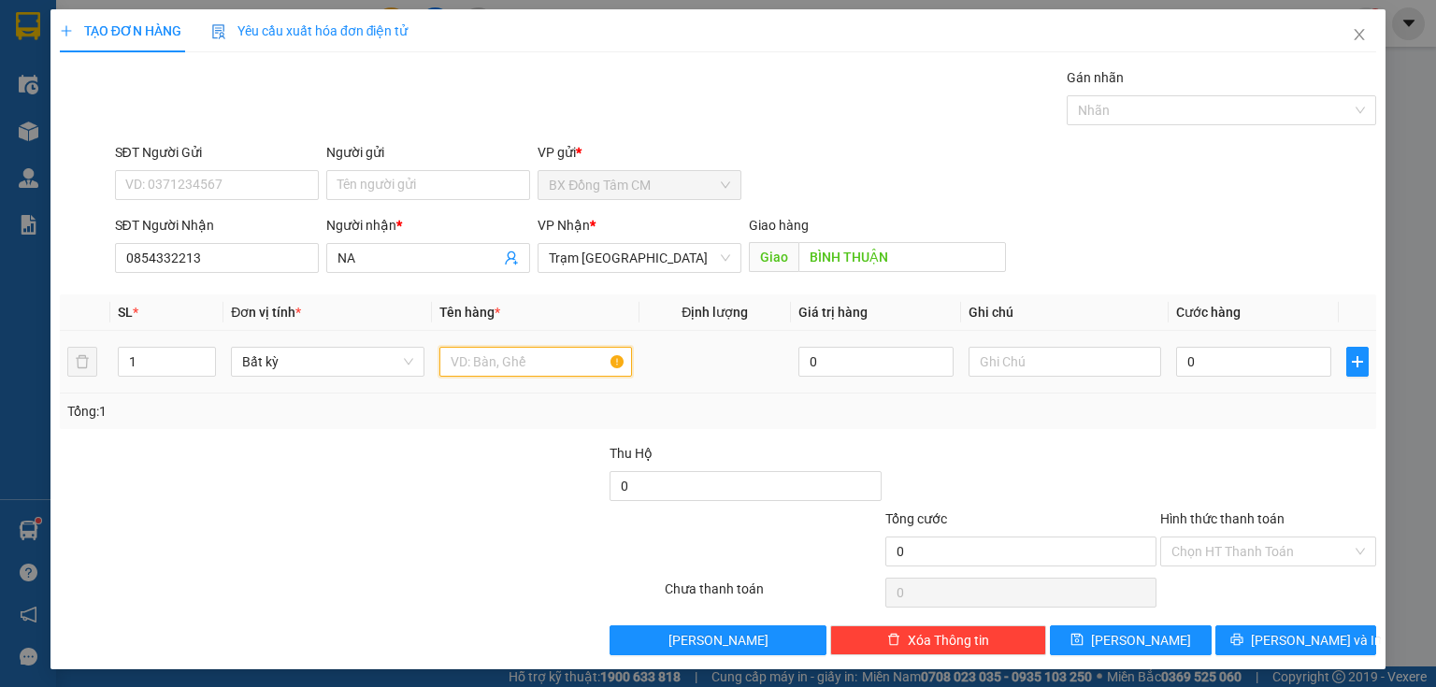
click at [569, 366] on input "text" at bounding box center [535, 362] width 193 height 30
click at [1215, 362] on input "0" at bounding box center [1253, 362] width 155 height 30
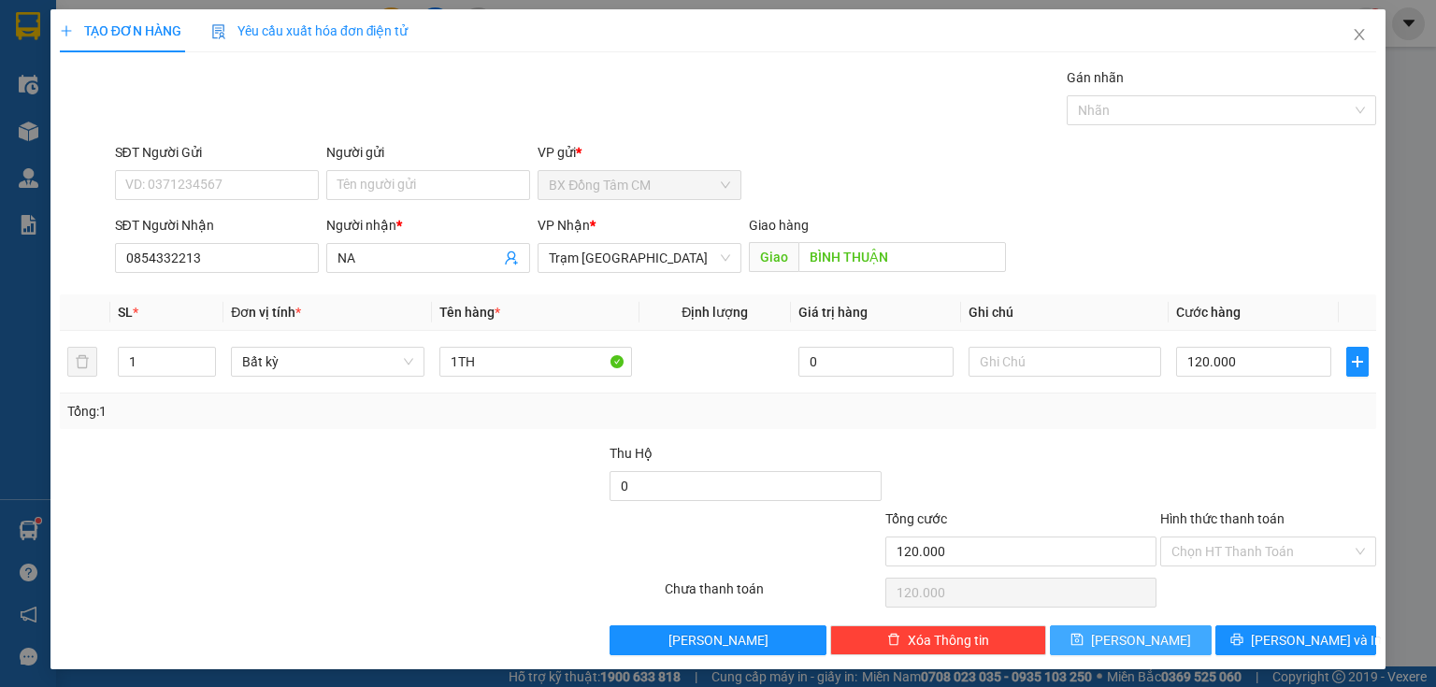
click at [1102, 632] on button "[PERSON_NAME]" at bounding box center [1131, 641] width 162 height 30
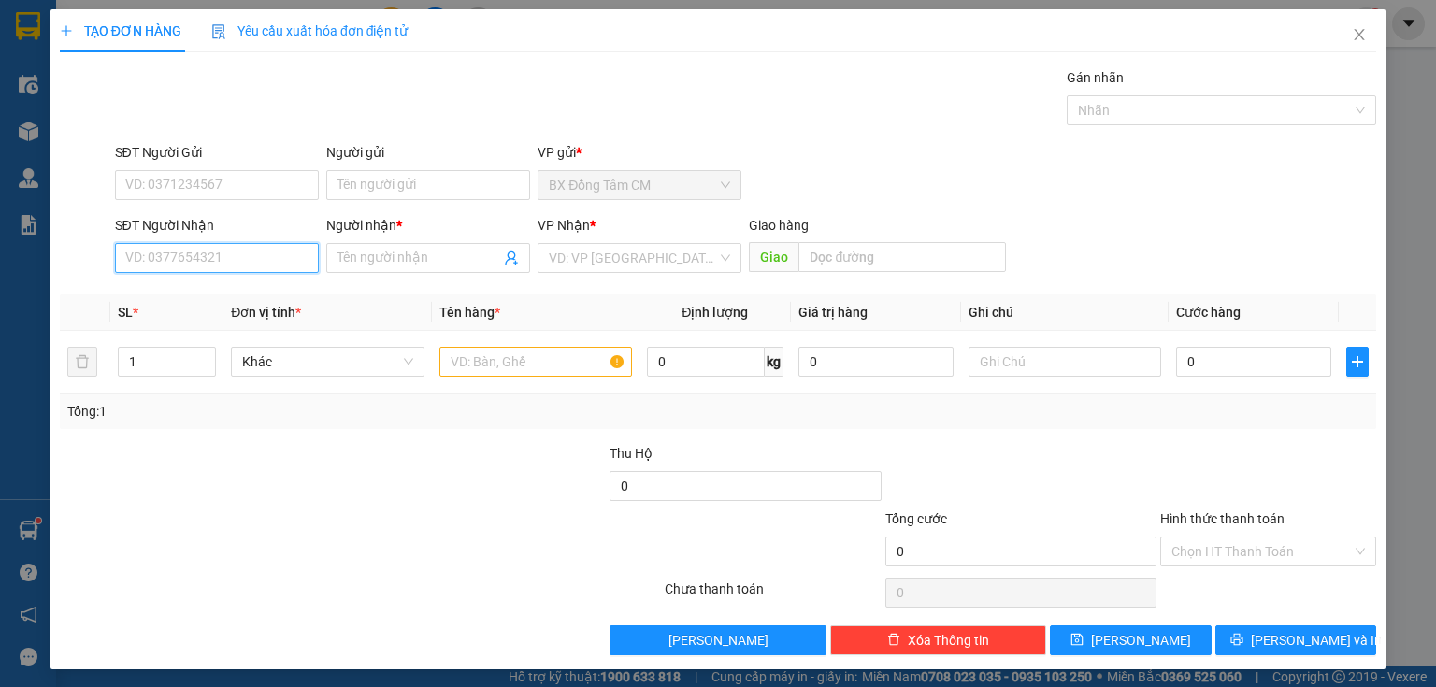
click at [240, 251] on input "SĐT Người Nhận" at bounding box center [217, 258] width 204 height 30
click at [209, 299] on div "0909831079 - CHI [MEDICAL_DATA]" at bounding box center [229, 294] width 208 height 21
click at [441, 358] on input "text" at bounding box center [535, 362] width 193 height 30
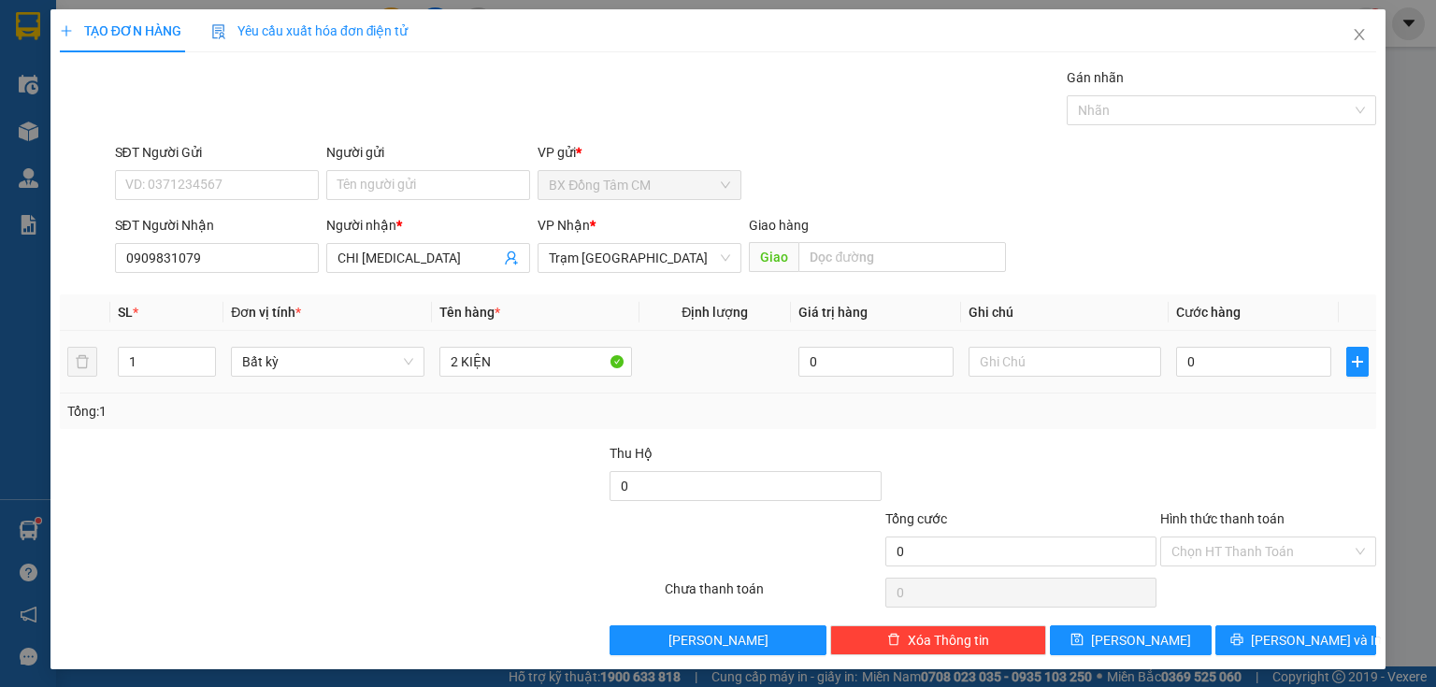
click at [1236, 339] on td "0" at bounding box center [1254, 362] width 170 height 63
click at [1221, 351] on input "0" at bounding box center [1253, 362] width 155 height 30
click at [1138, 638] on span "[PERSON_NAME]" at bounding box center [1141, 640] width 100 height 21
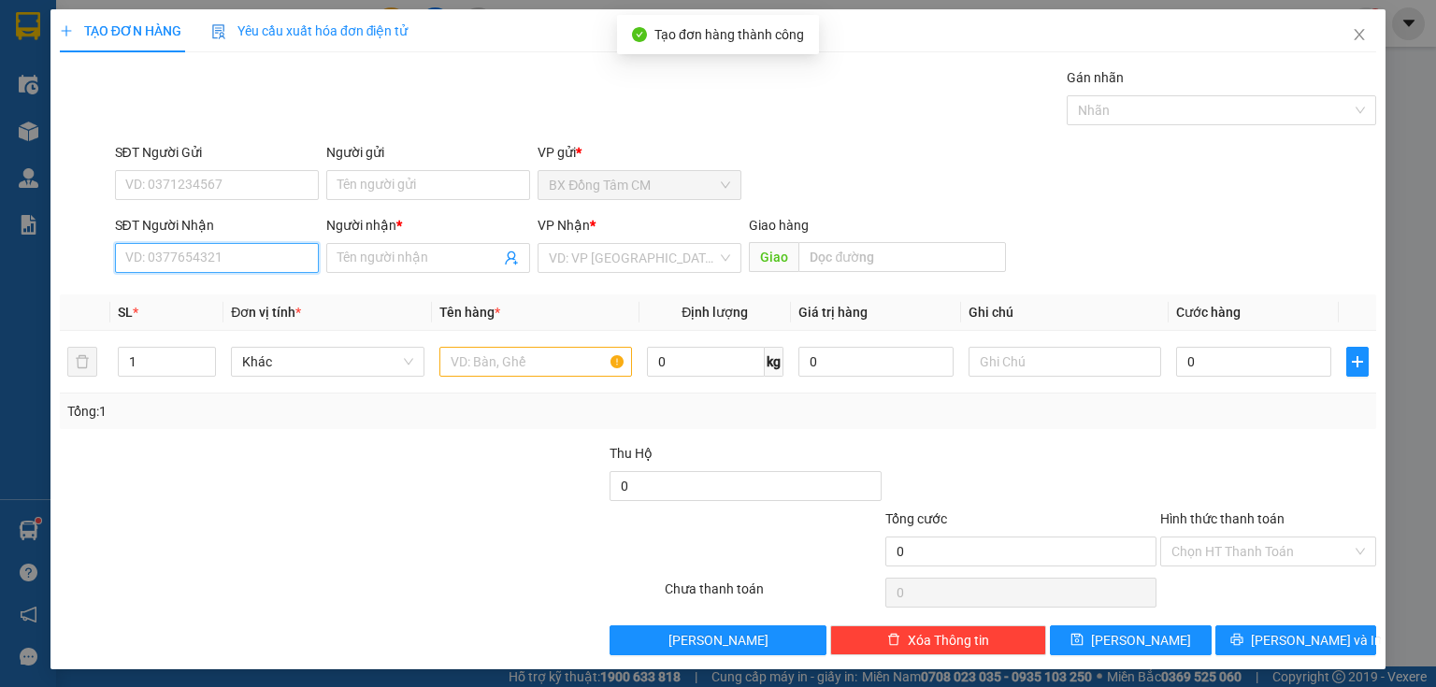
drag, startPoint x: 208, startPoint y: 259, endPoint x: 213, endPoint y: 247, distance: 13.4
click at [209, 259] on input "SĐT Người Nhận" at bounding box center [217, 258] width 204 height 30
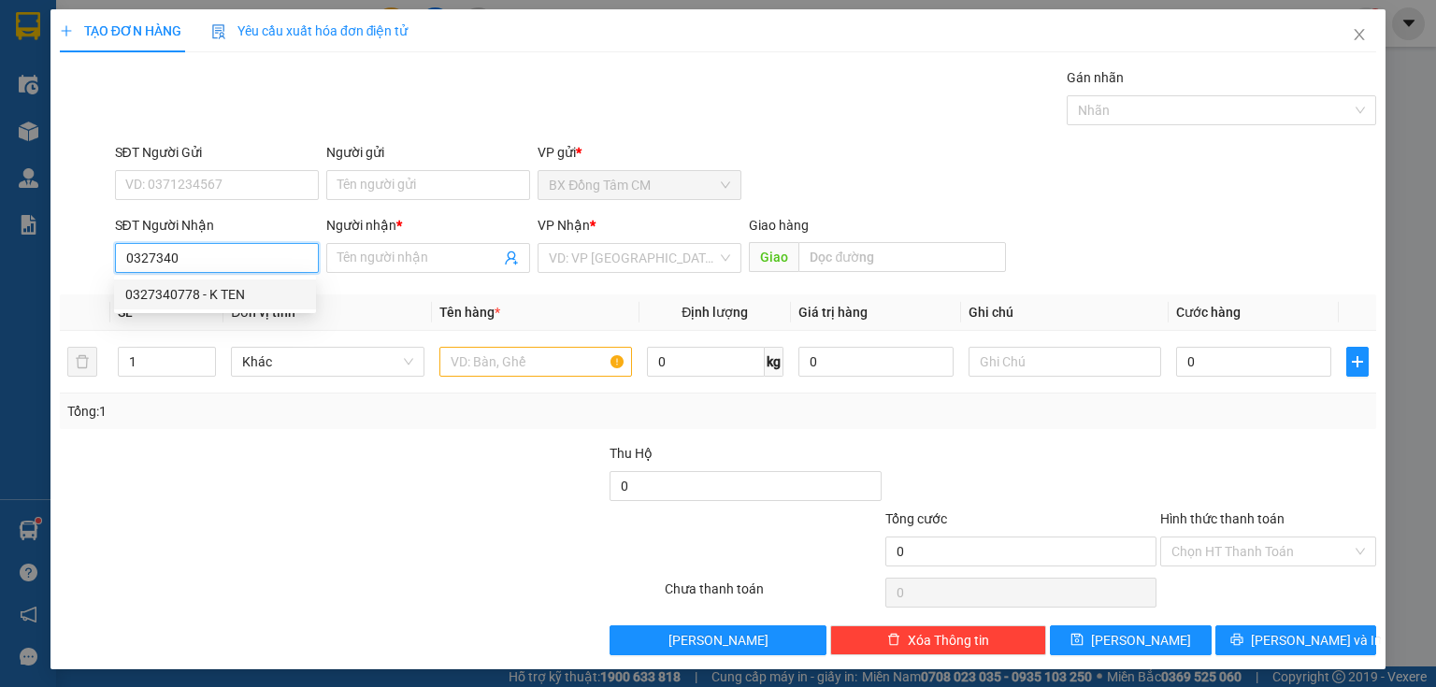
click at [271, 293] on div "0327340778 - K TEN" at bounding box center [215, 294] width 180 height 21
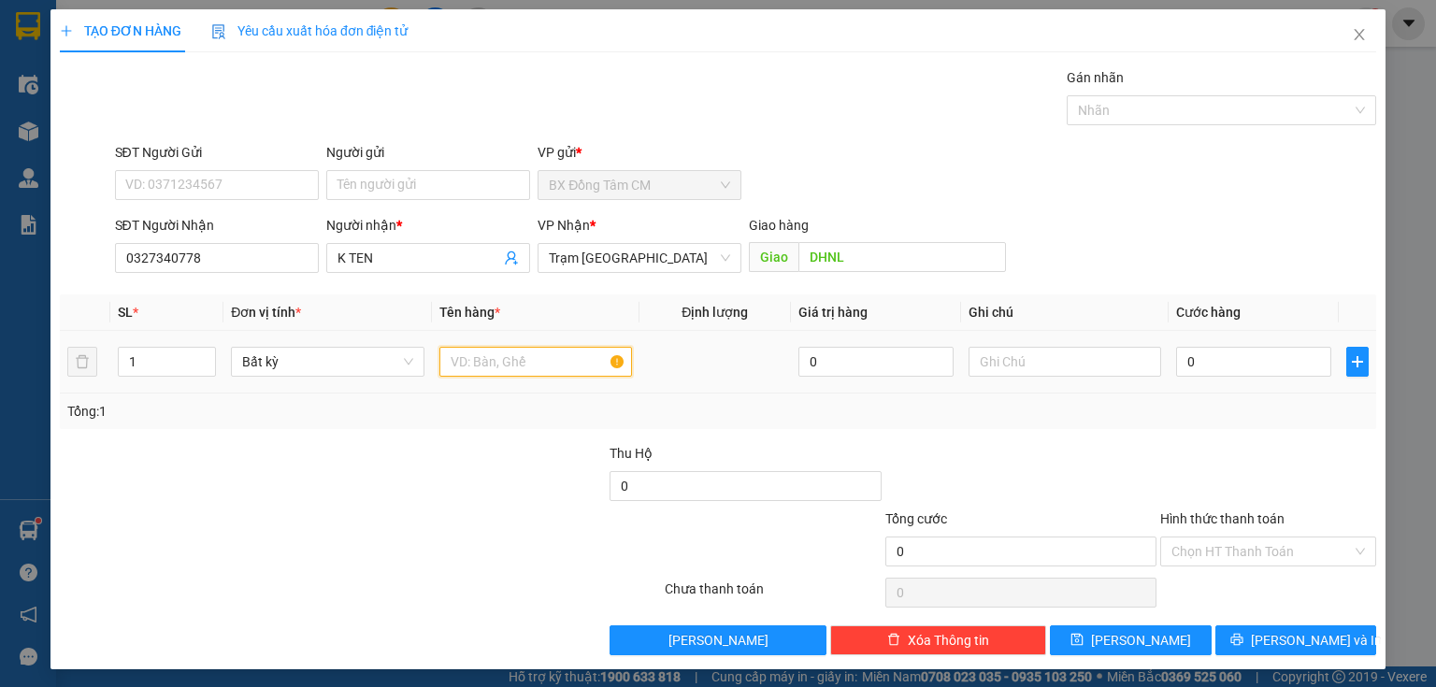
click at [452, 362] on input "text" at bounding box center [535, 362] width 193 height 30
click at [1248, 355] on input "0" at bounding box center [1253, 362] width 155 height 30
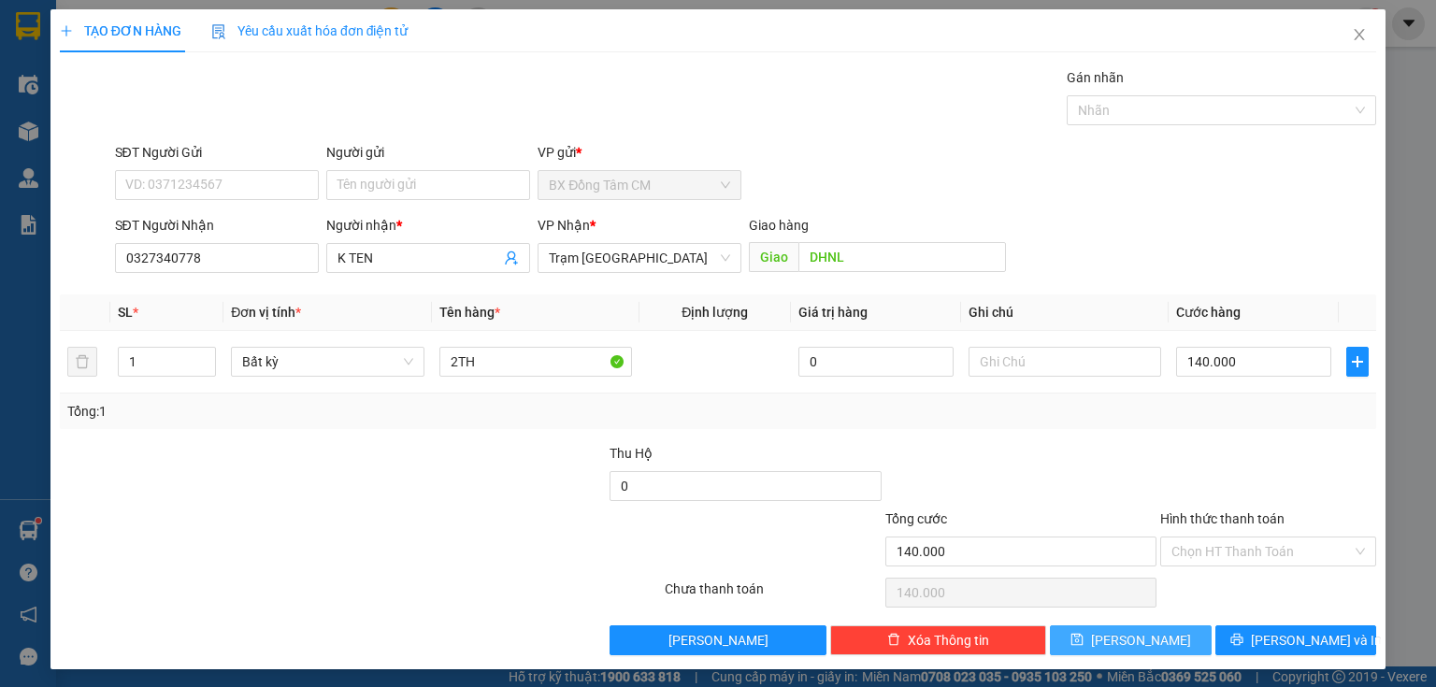
click at [1142, 638] on span "[PERSON_NAME]" at bounding box center [1141, 640] width 100 height 21
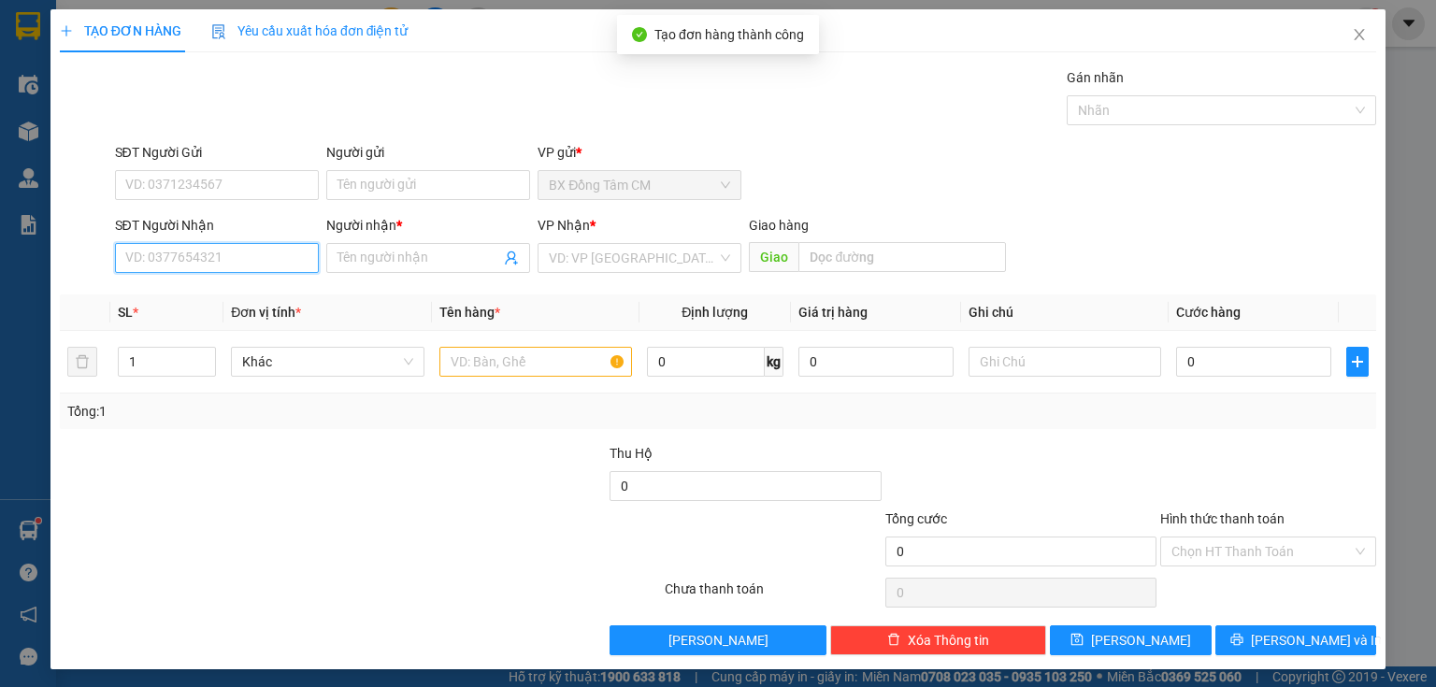
drag, startPoint x: 195, startPoint y: 253, endPoint x: 217, endPoint y: 223, distance: 36.9
click at [197, 252] on input "SĐT Người Nhận" at bounding box center [217, 258] width 204 height 30
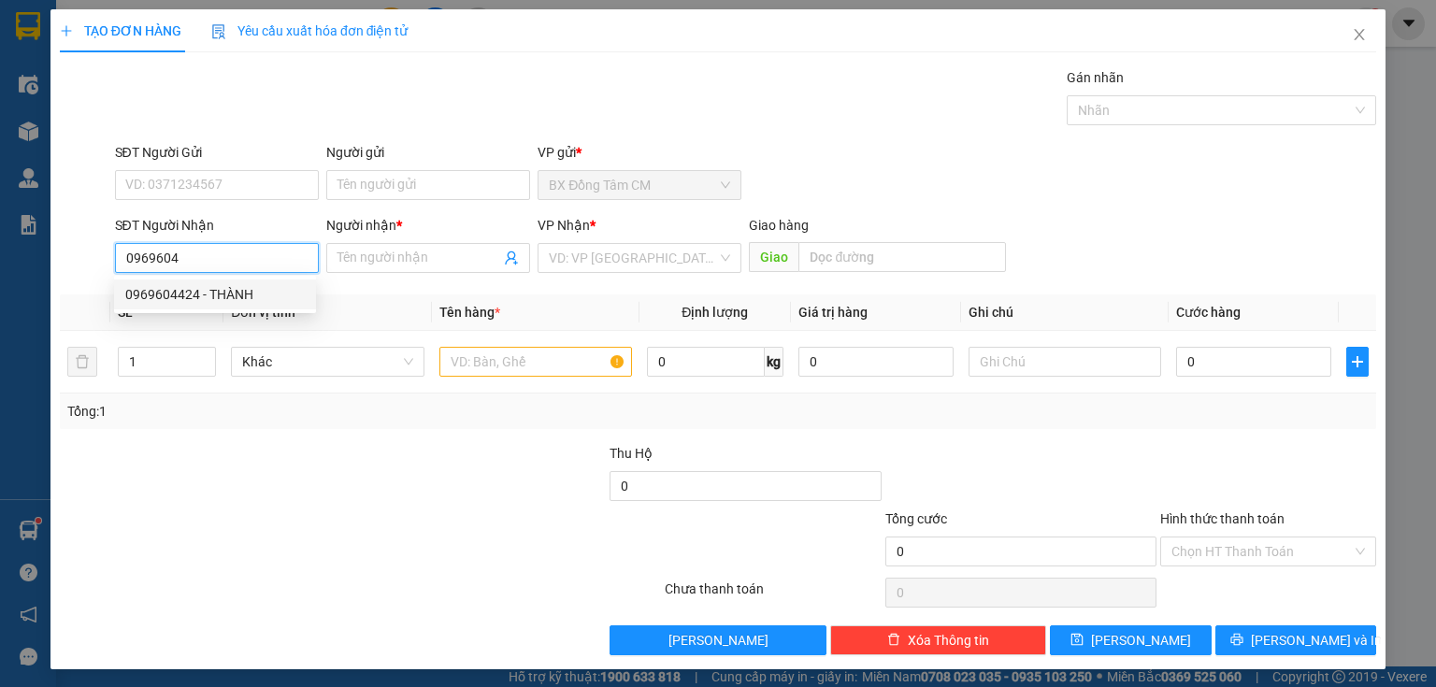
click at [253, 300] on div "0969604424 - THÀNH" at bounding box center [215, 294] width 180 height 21
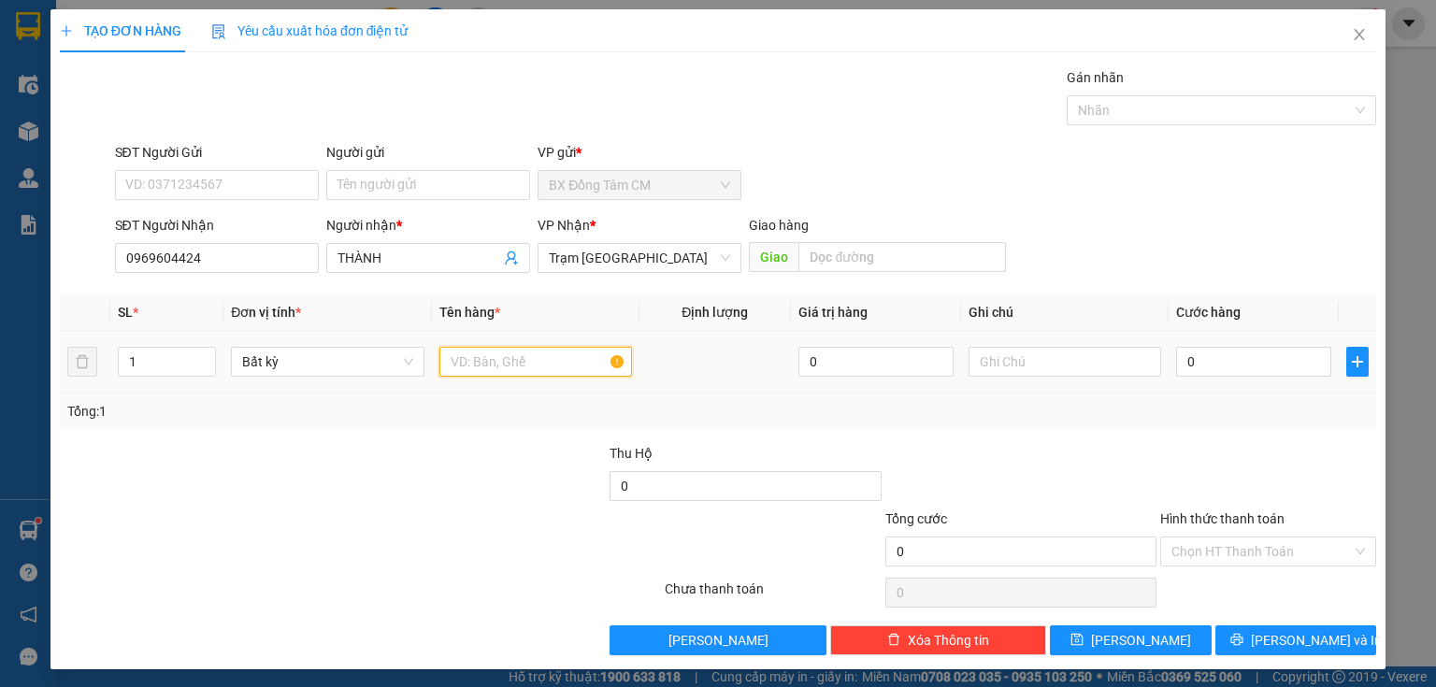
click at [554, 364] on input "text" at bounding box center [535, 362] width 193 height 30
click at [1269, 366] on input "0" at bounding box center [1253, 362] width 155 height 30
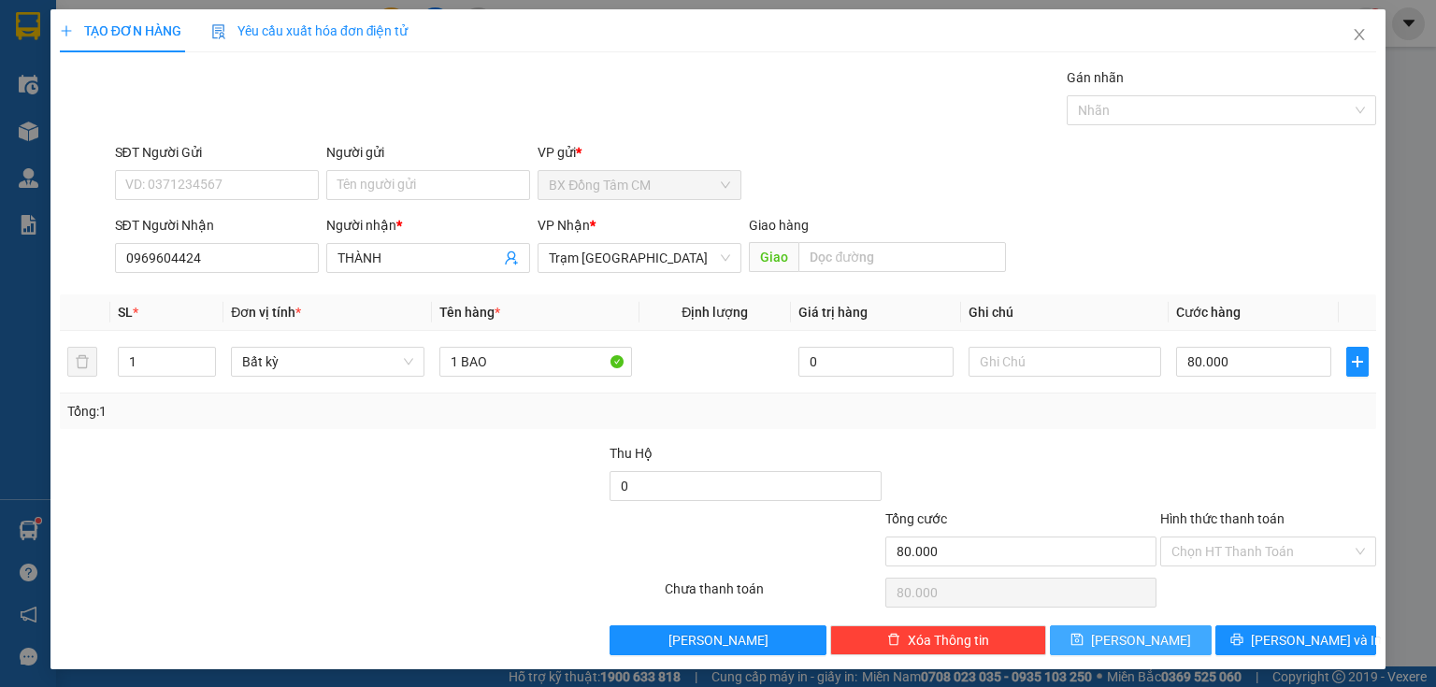
click at [1123, 634] on span "[PERSON_NAME]" at bounding box center [1141, 640] width 100 height 21
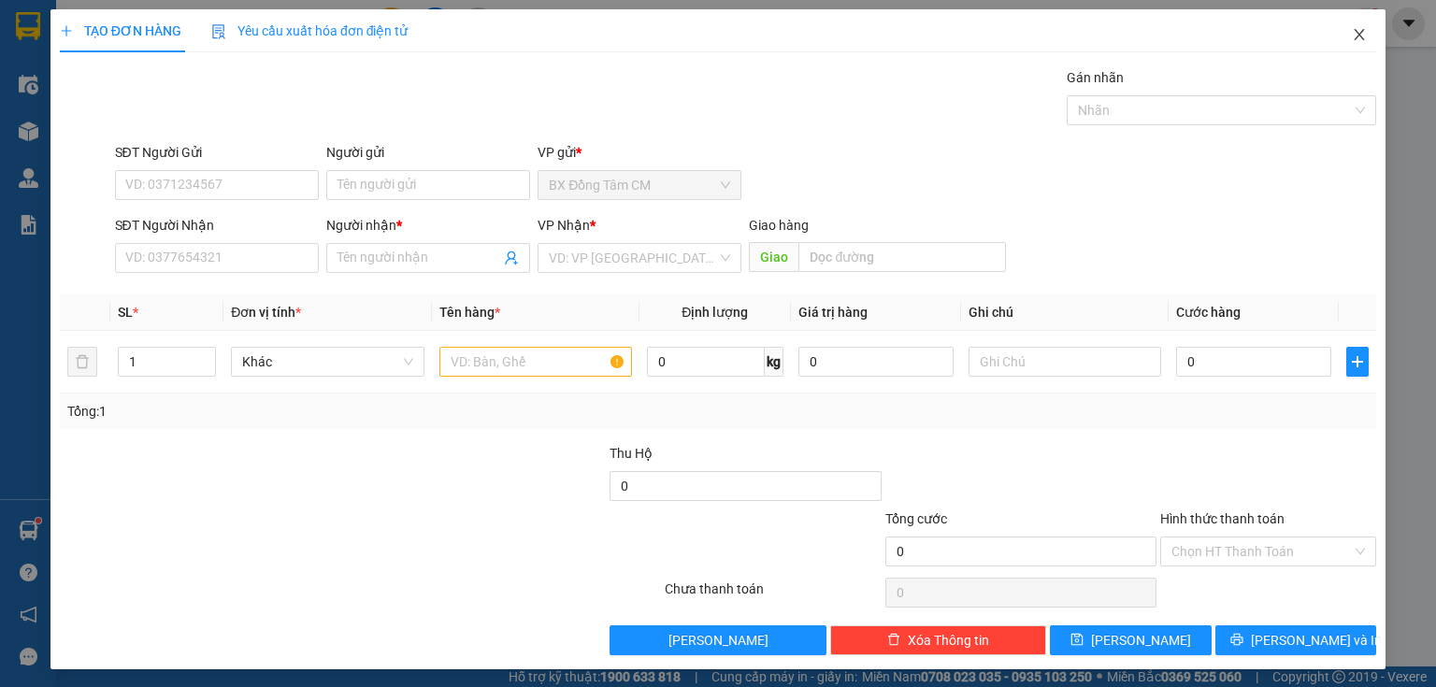
click at [1355, 30] on icon "close" at bounding box center [1359, 34] width 15 height 15
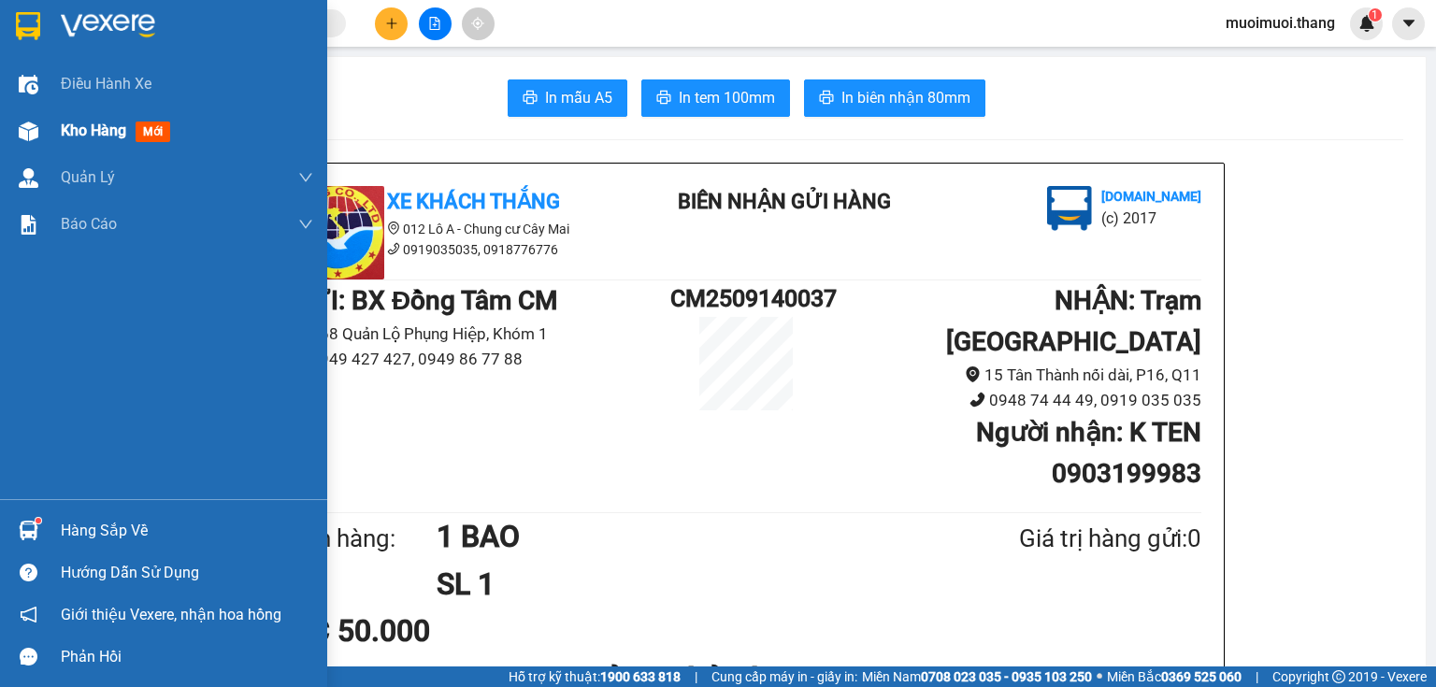
click at [113, 138] on span "Kho hàng" at bounding box center [93, 131] width 65 height 18
